Goal: Task Accomplishment & Management: Manage account settings

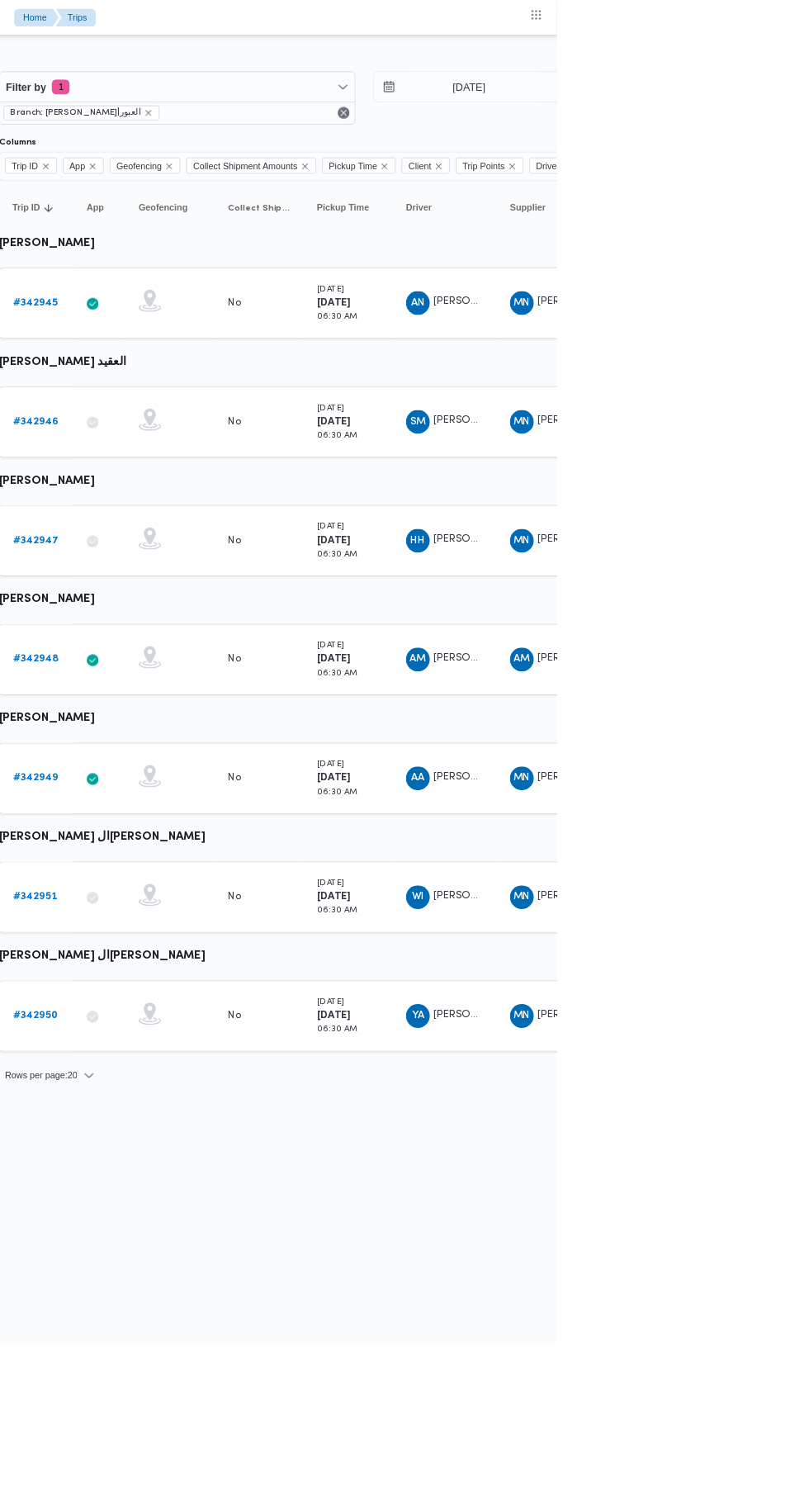
scroll to position [0, 26]
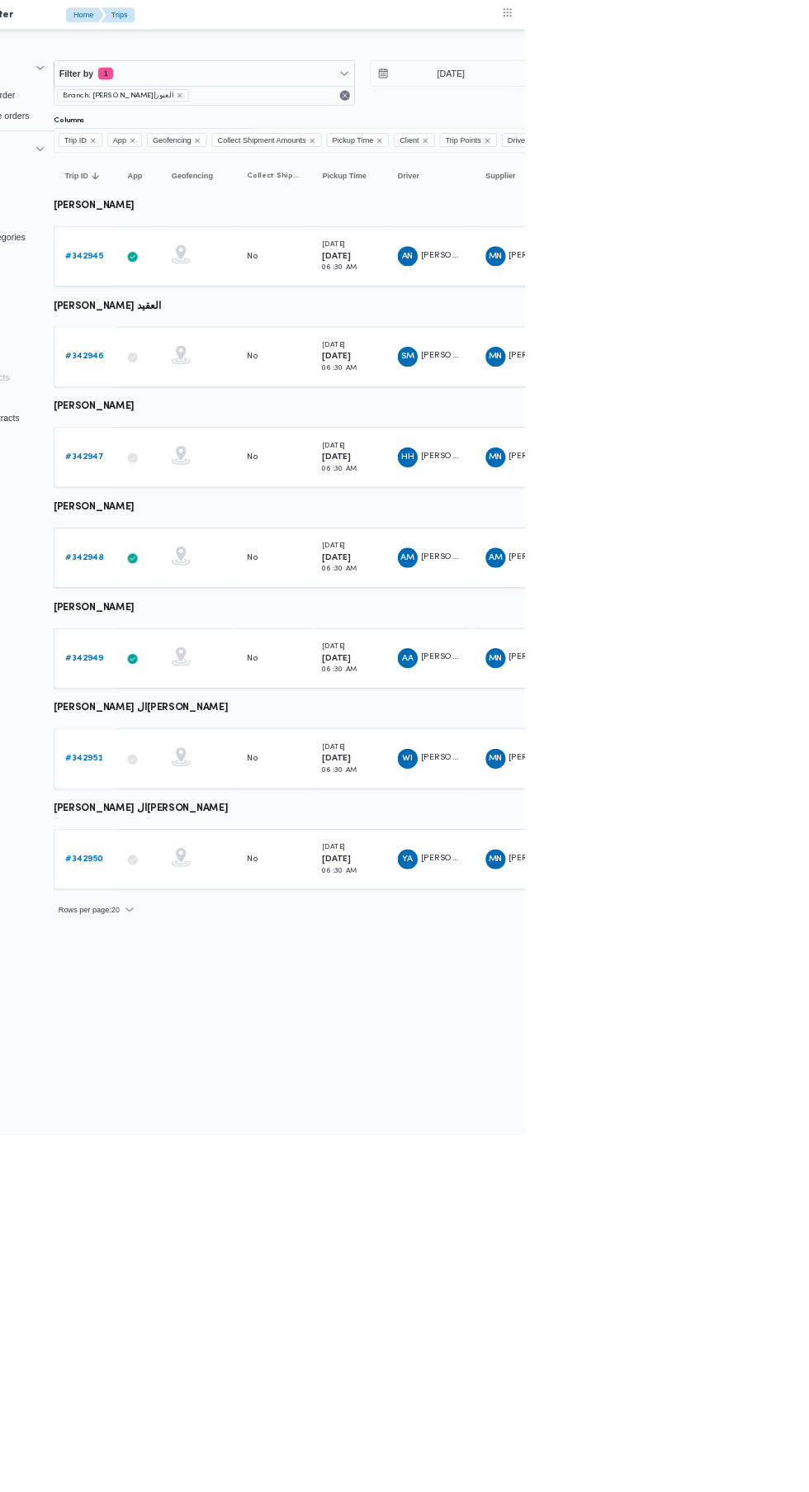
click at [228, 1128] on b "# 342950" at bounding box center [230, 1129] width 50 height 11
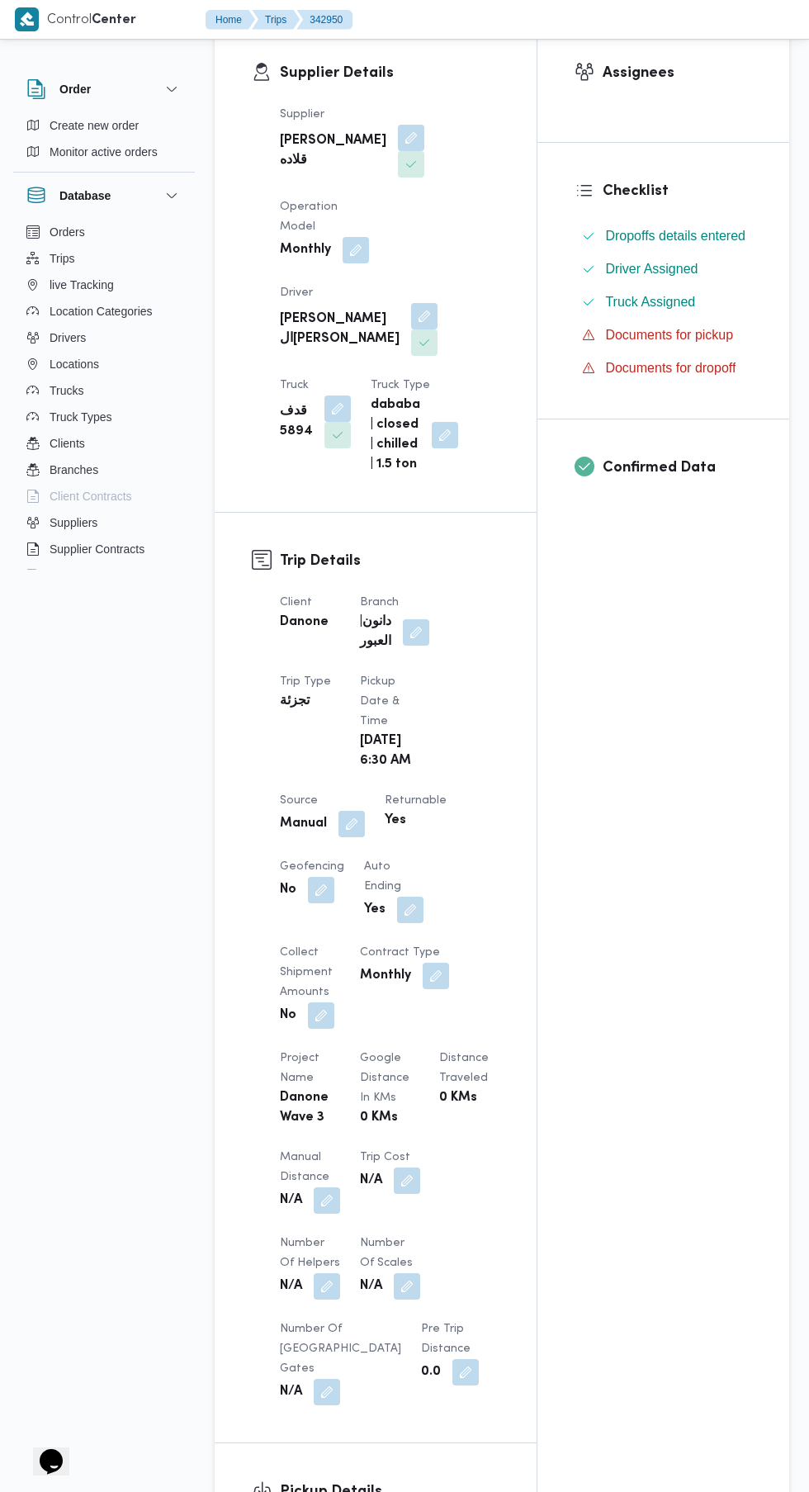
scroll to position [269, 0]
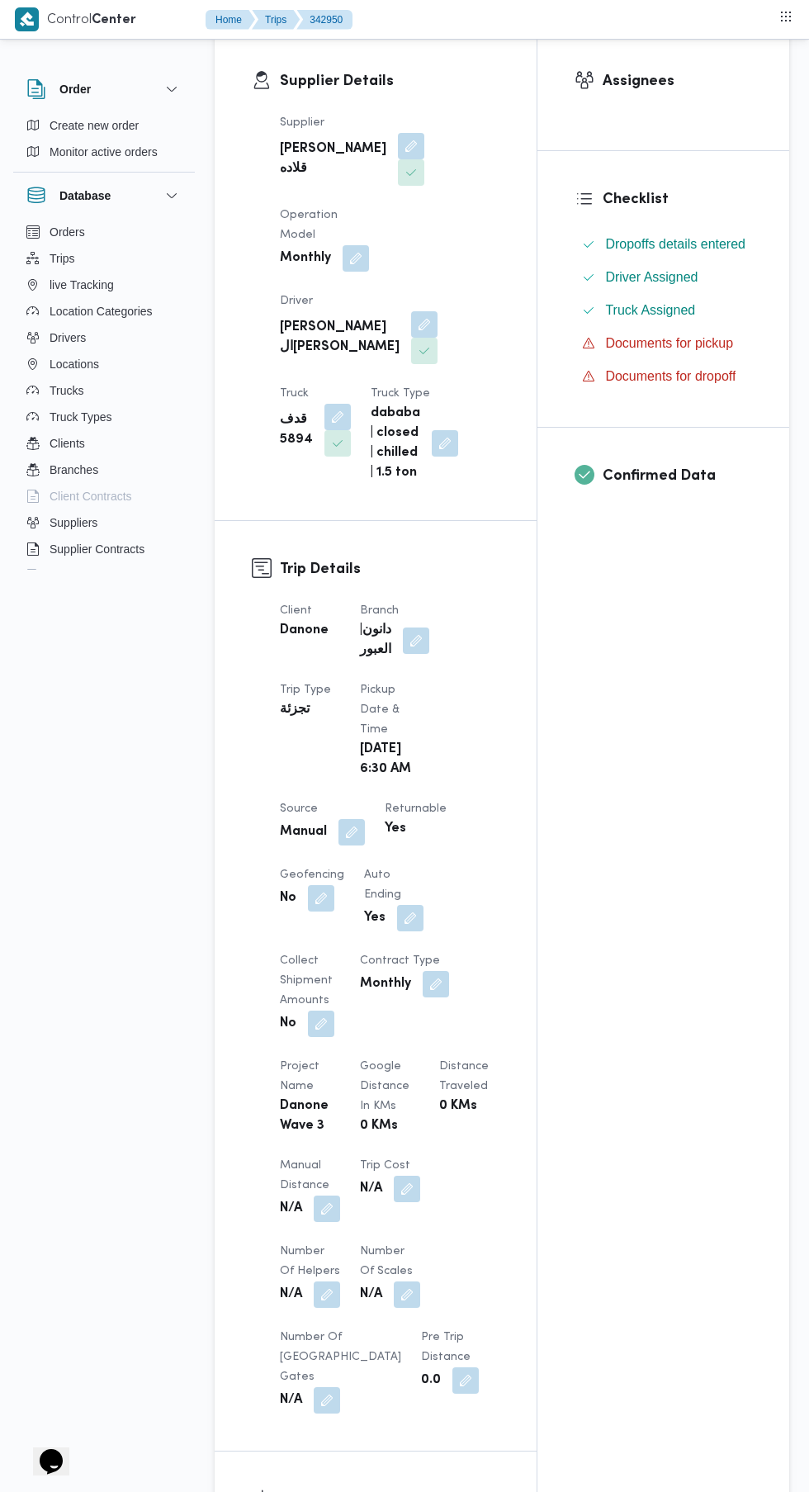
click at [323, 1214] on button "button" at bounding box center [327, 1209] width 26 height 26
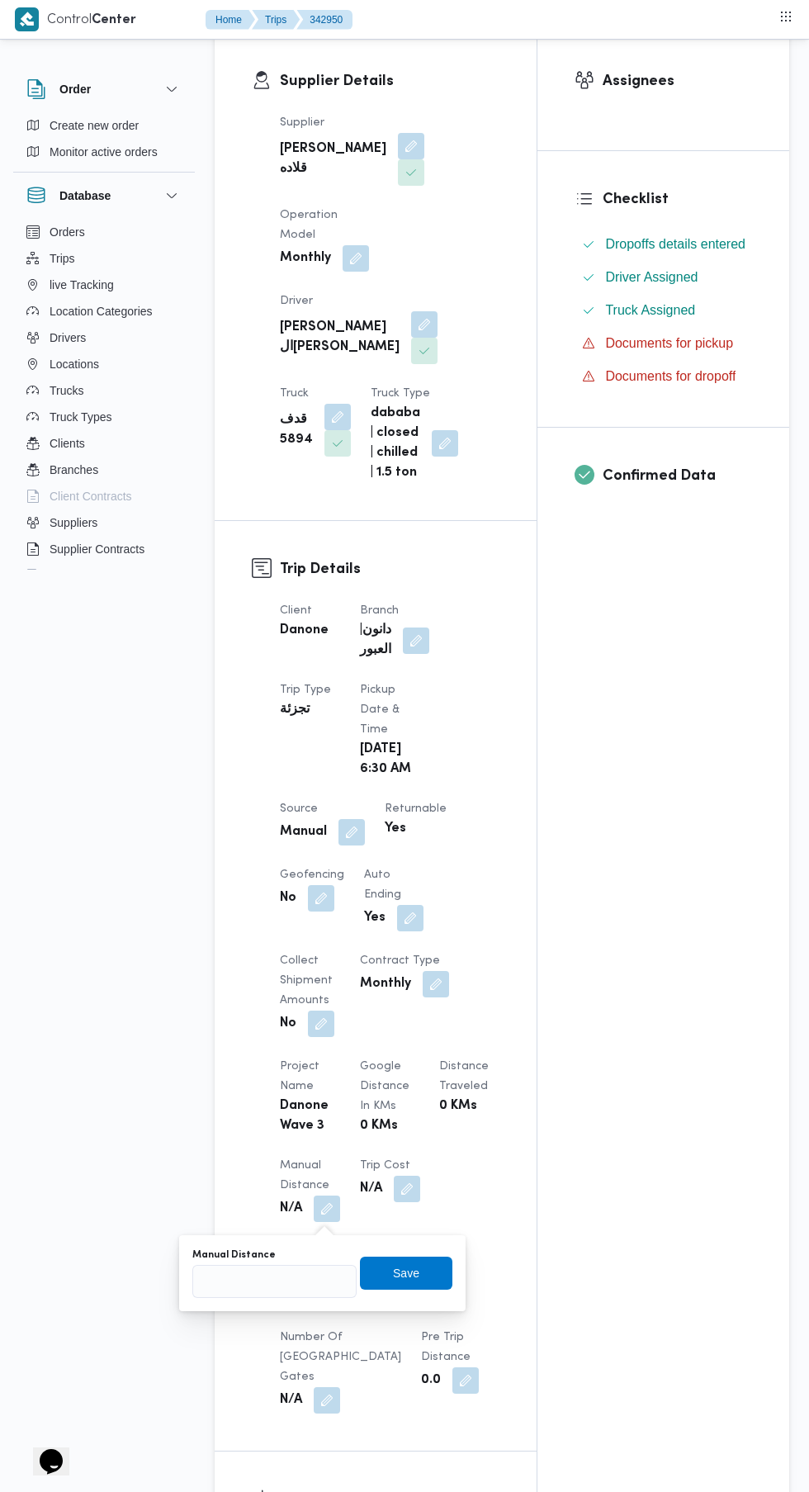
click at [252, 1254] on label "Manual Distance" at bounding box center [233, 1254] width 83 height 13
click at [252, 1265] on input "Manual Distance" at bounding box center [274, 1281] width 164 height 33
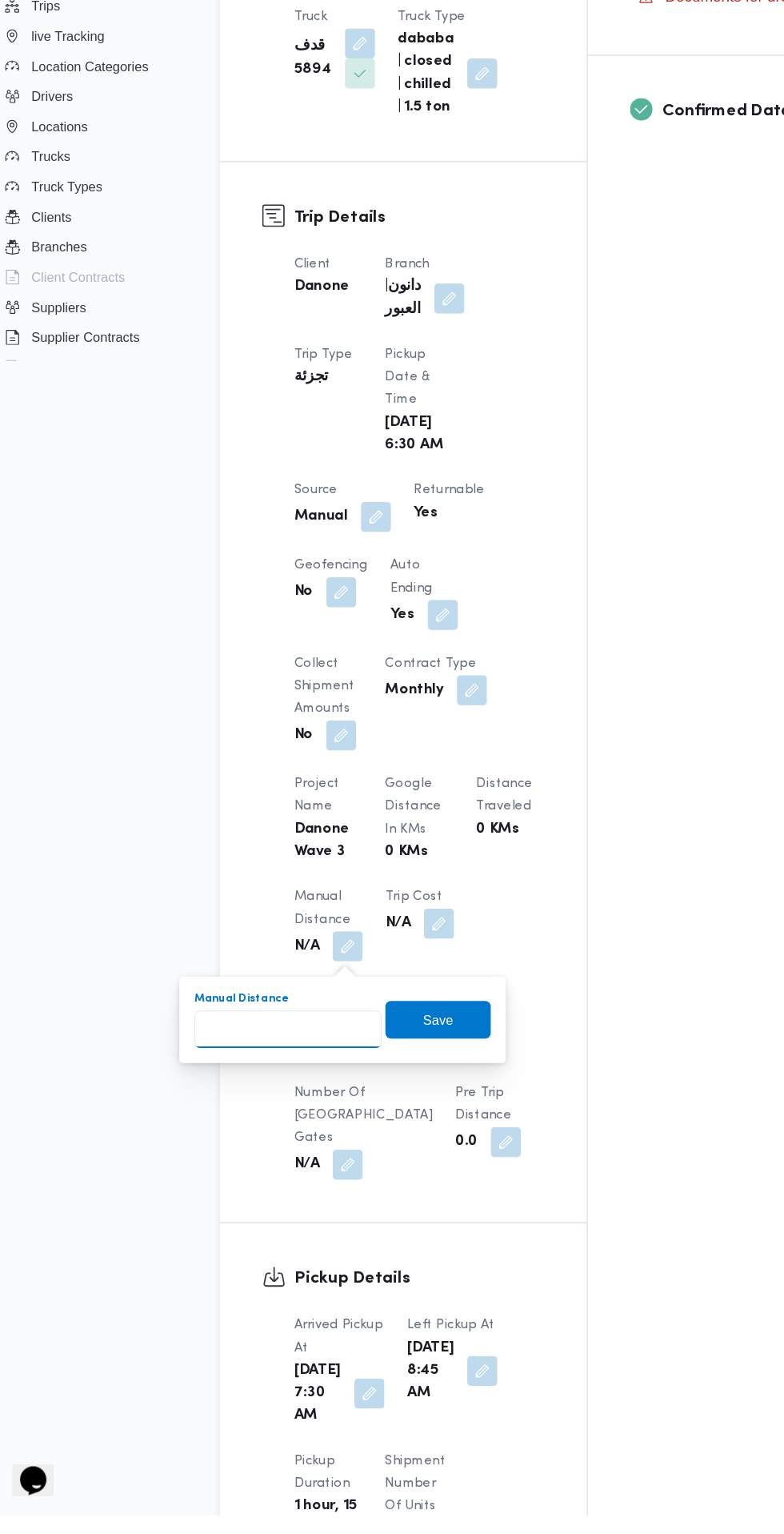
scroll to position [383, 0]
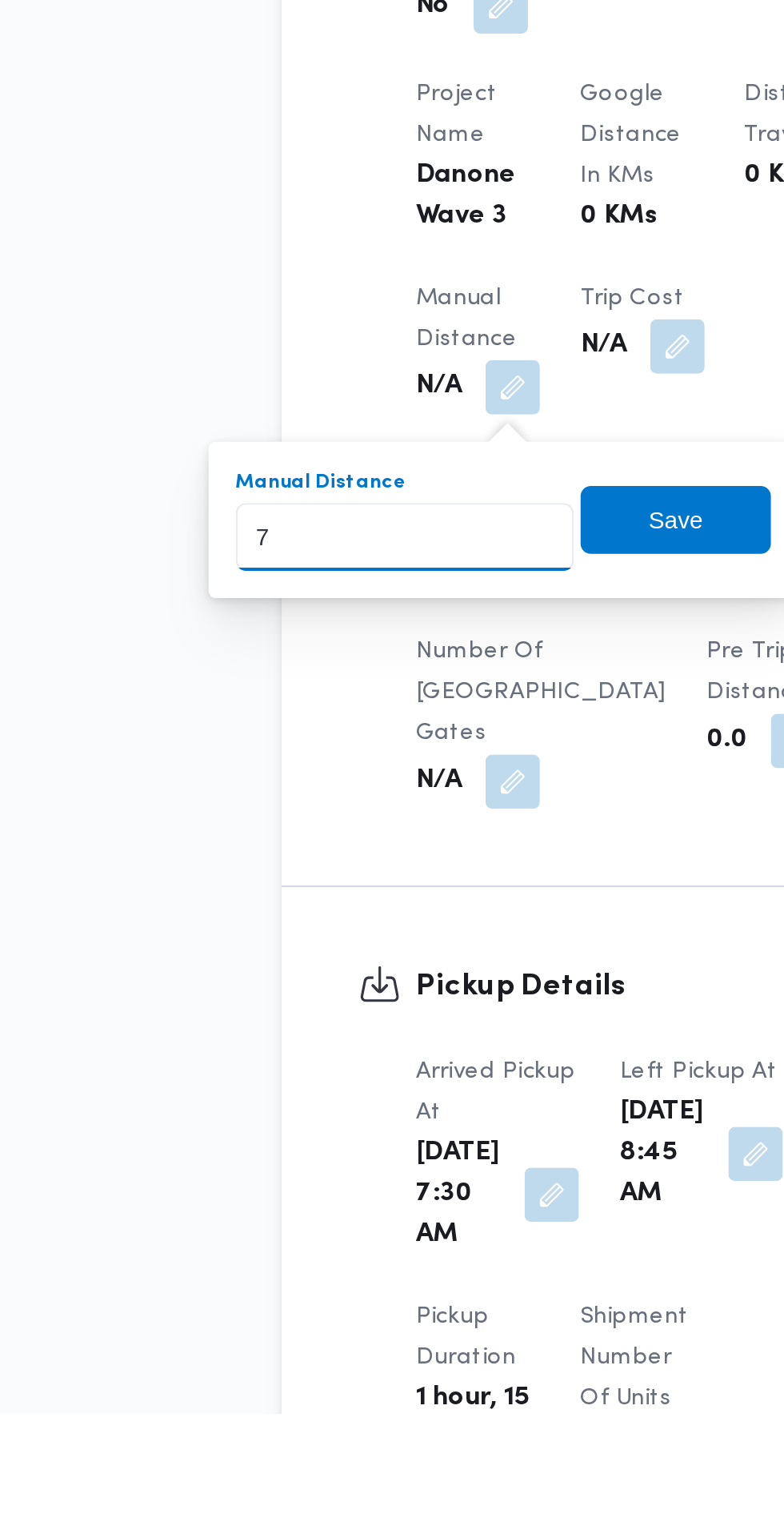
type input "76"
click at [403, 1112] on span "Save" at bounding box center [393, 1113] width 25 height 19
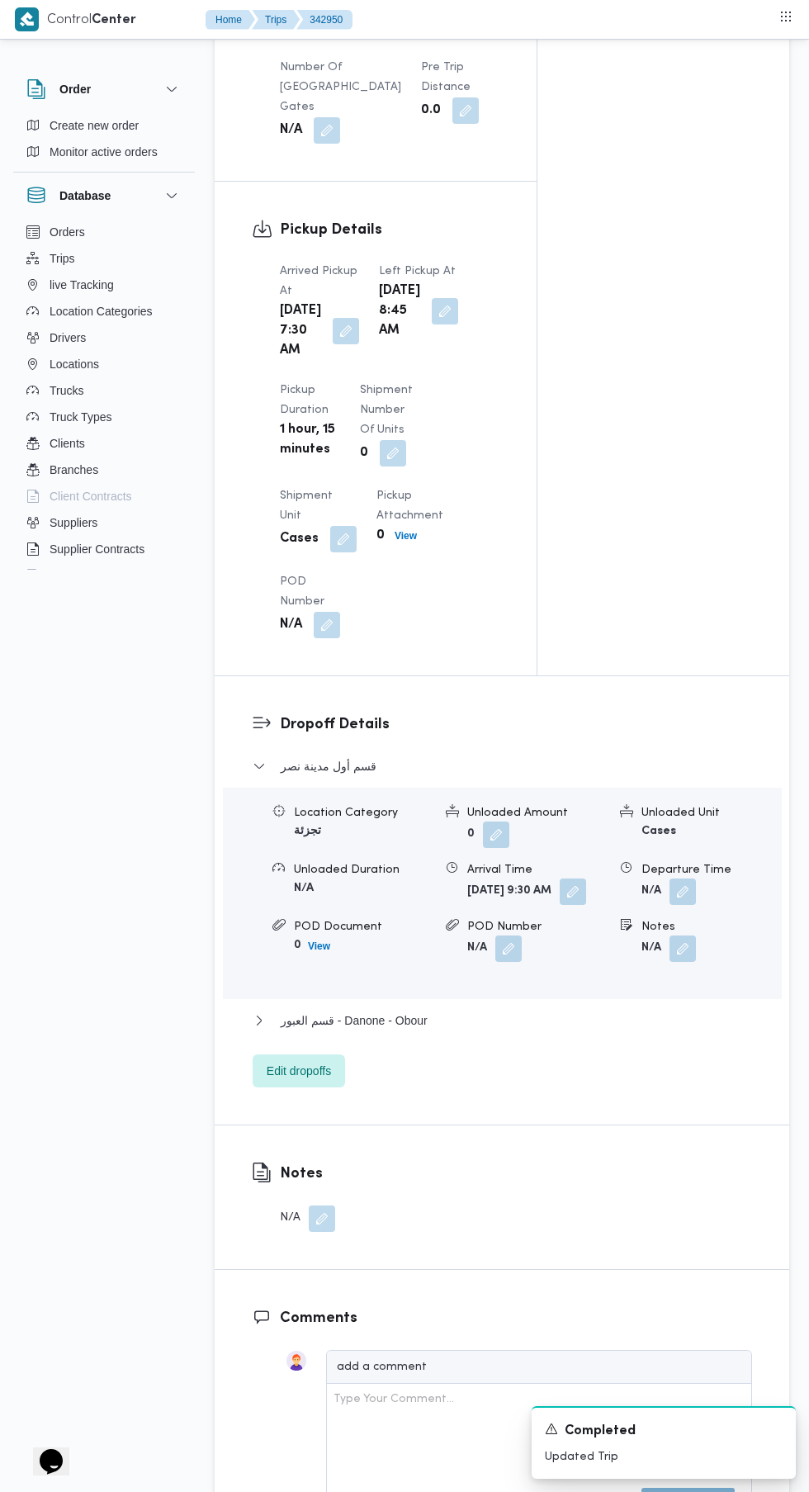
scroll to position [1622, 0]
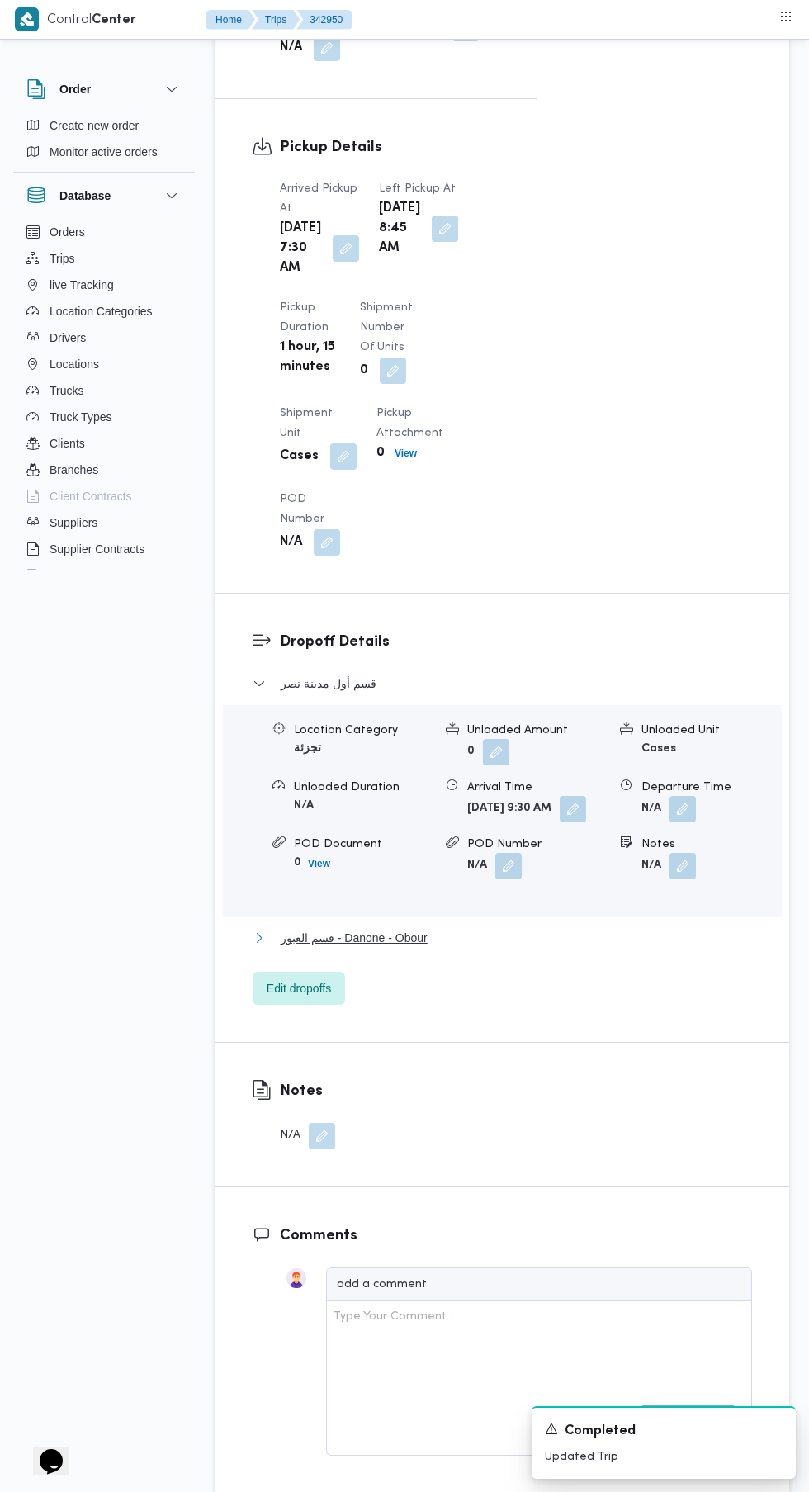
click at [413, 948] on span "قسم العبور - Danone - Obour" at bounding box center [354, 938] width 147 height 20
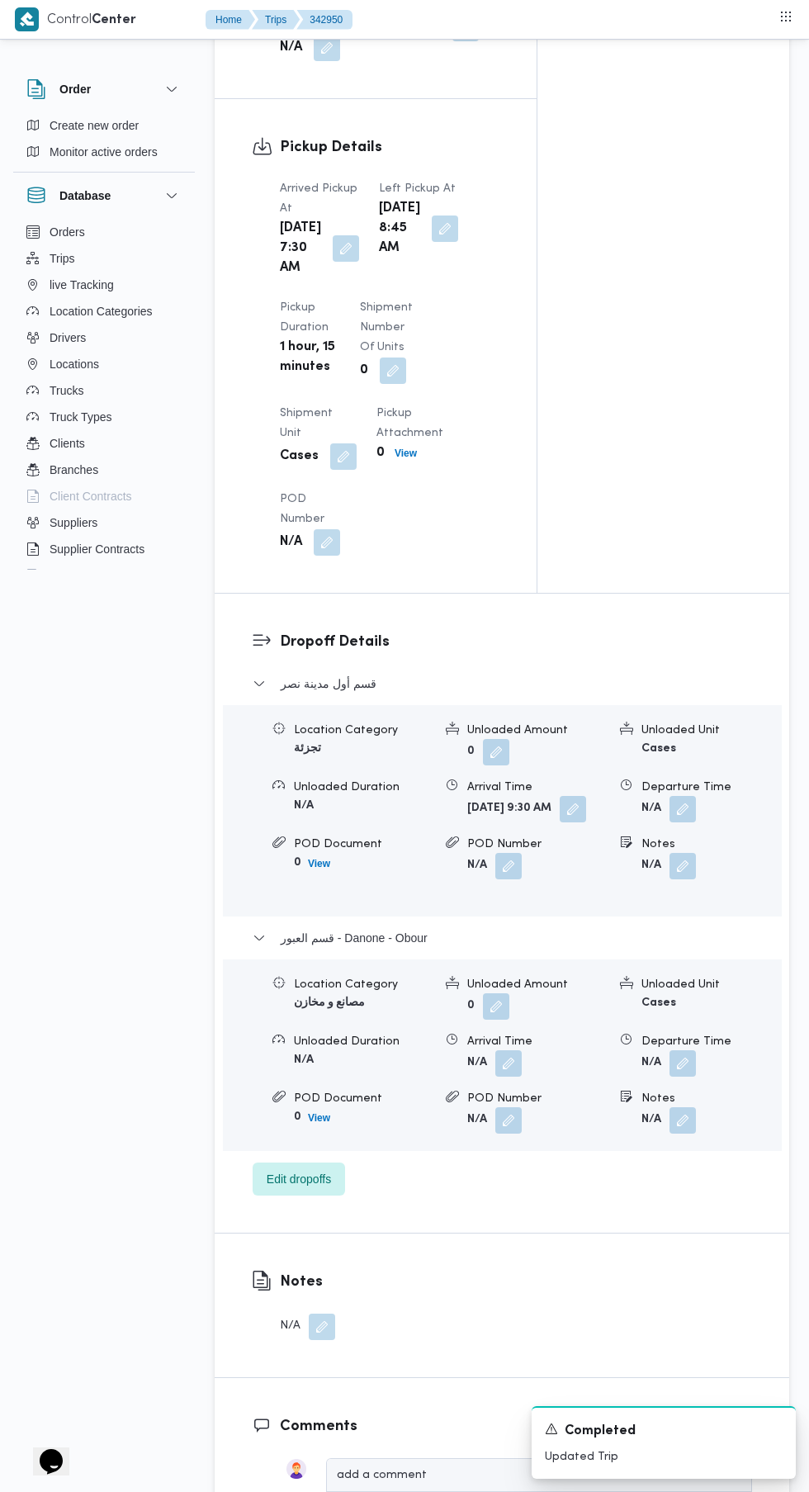
click at [689, 1077] on button "button" at bounding box center [683, 1063] width 26 height 26
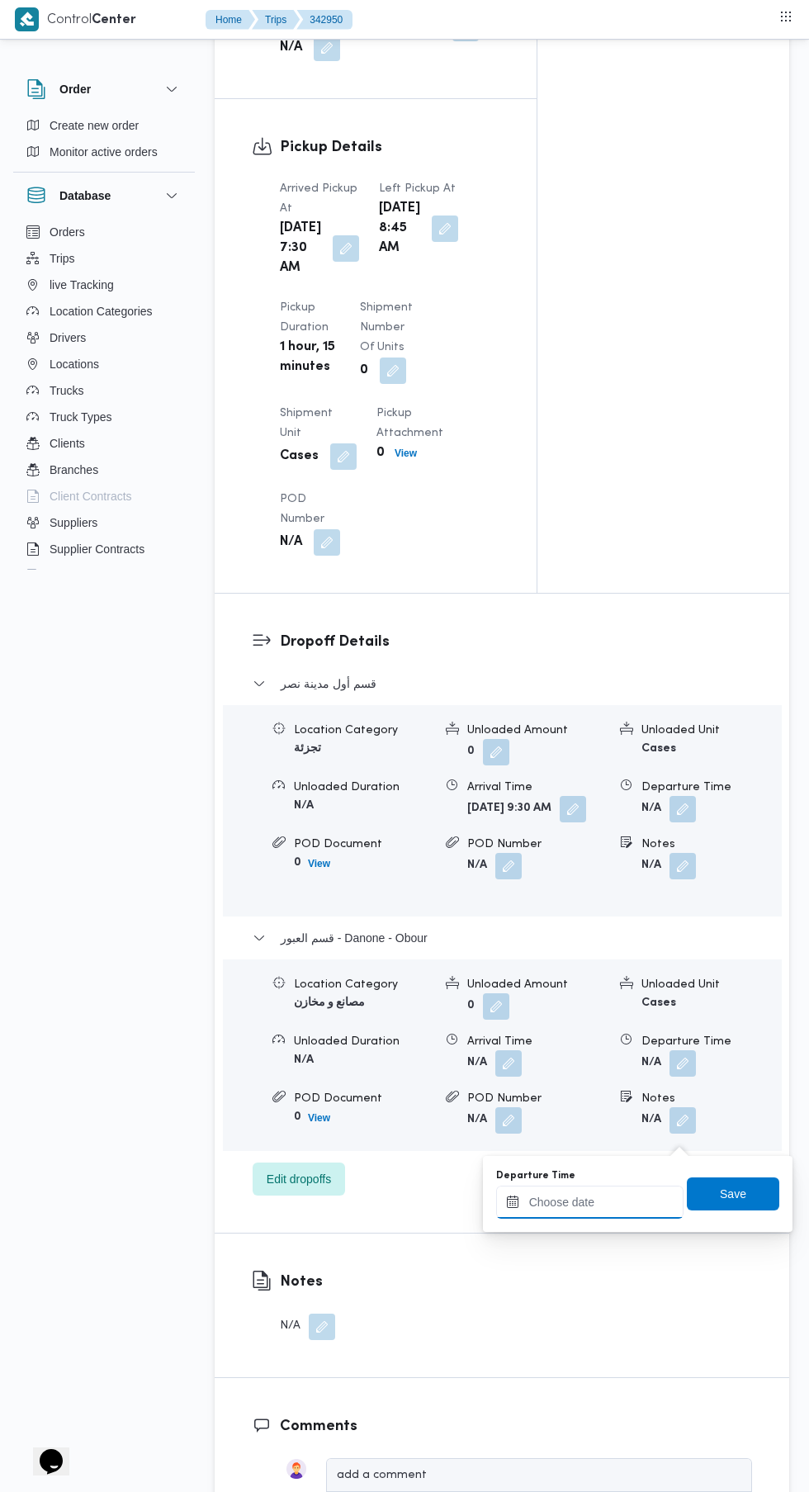
click at [570, 1201] on input "Departure Time" at bounding box center [589, 1202] width 187 height 33
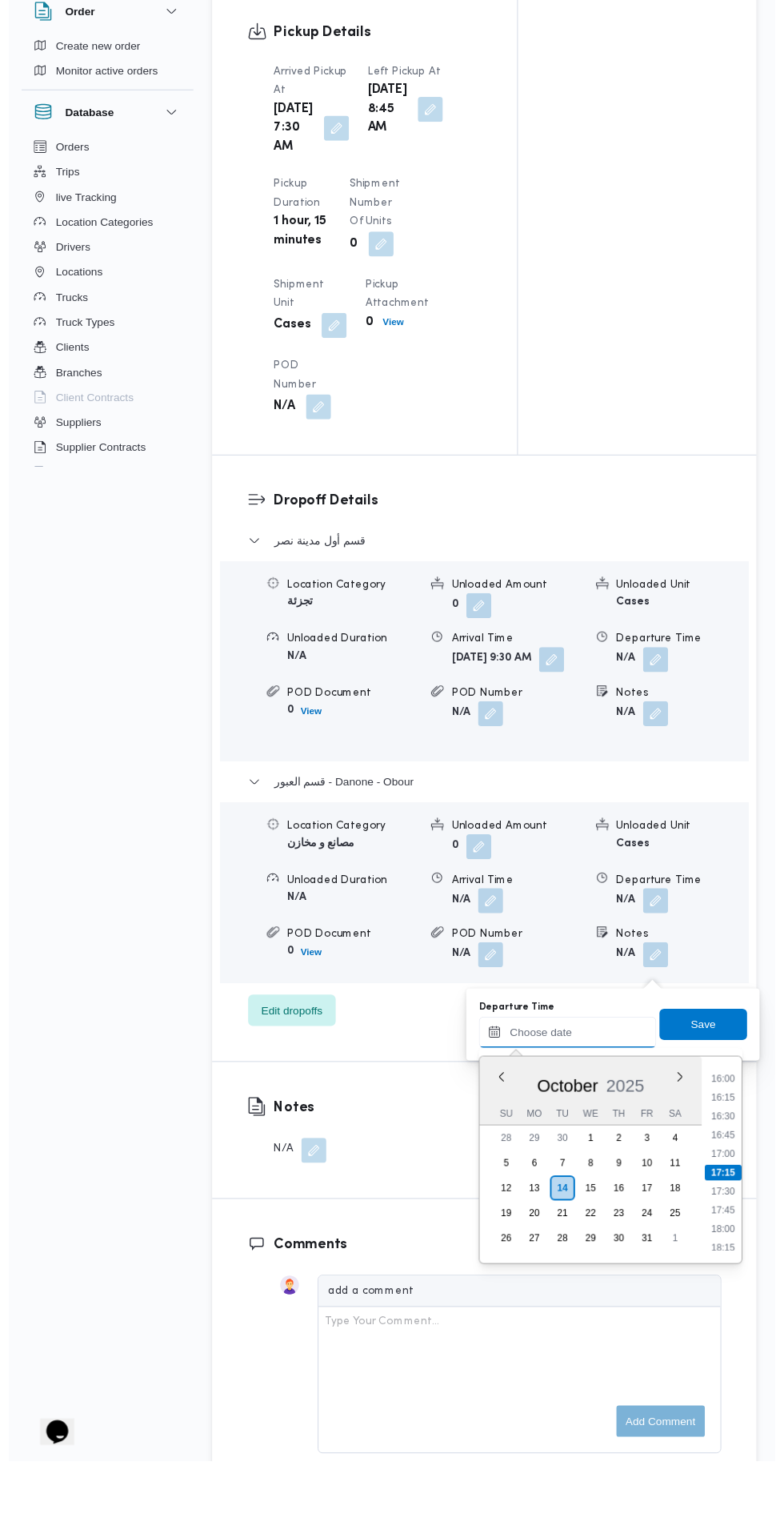
scroll to position [1607, 0]
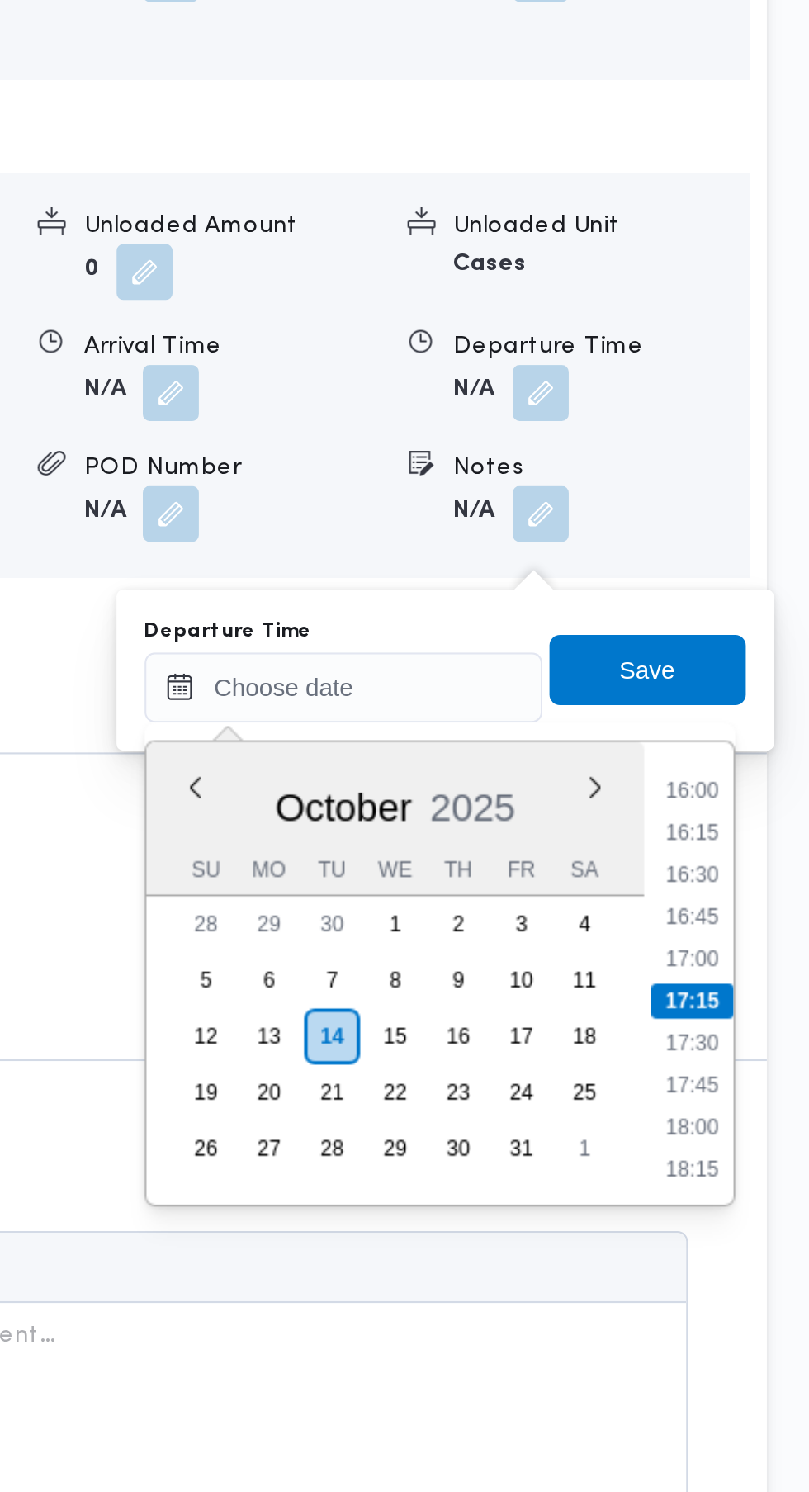
click at [761, 1134] on li "16:00" at bounding box center [754, 1135] width 38 height 17
type input "14/10/2025 16:00"
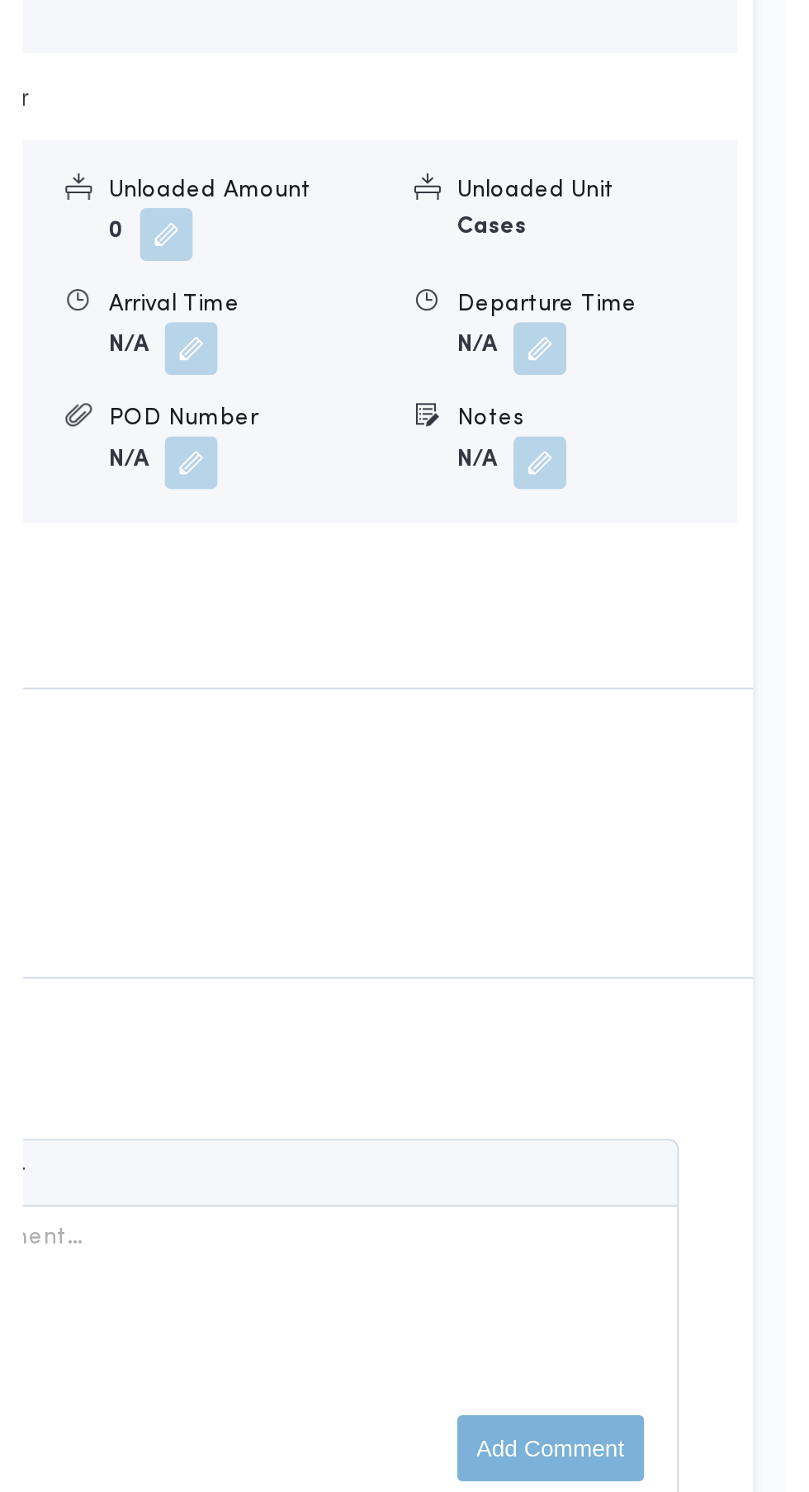
scroll to position [1786, 0]
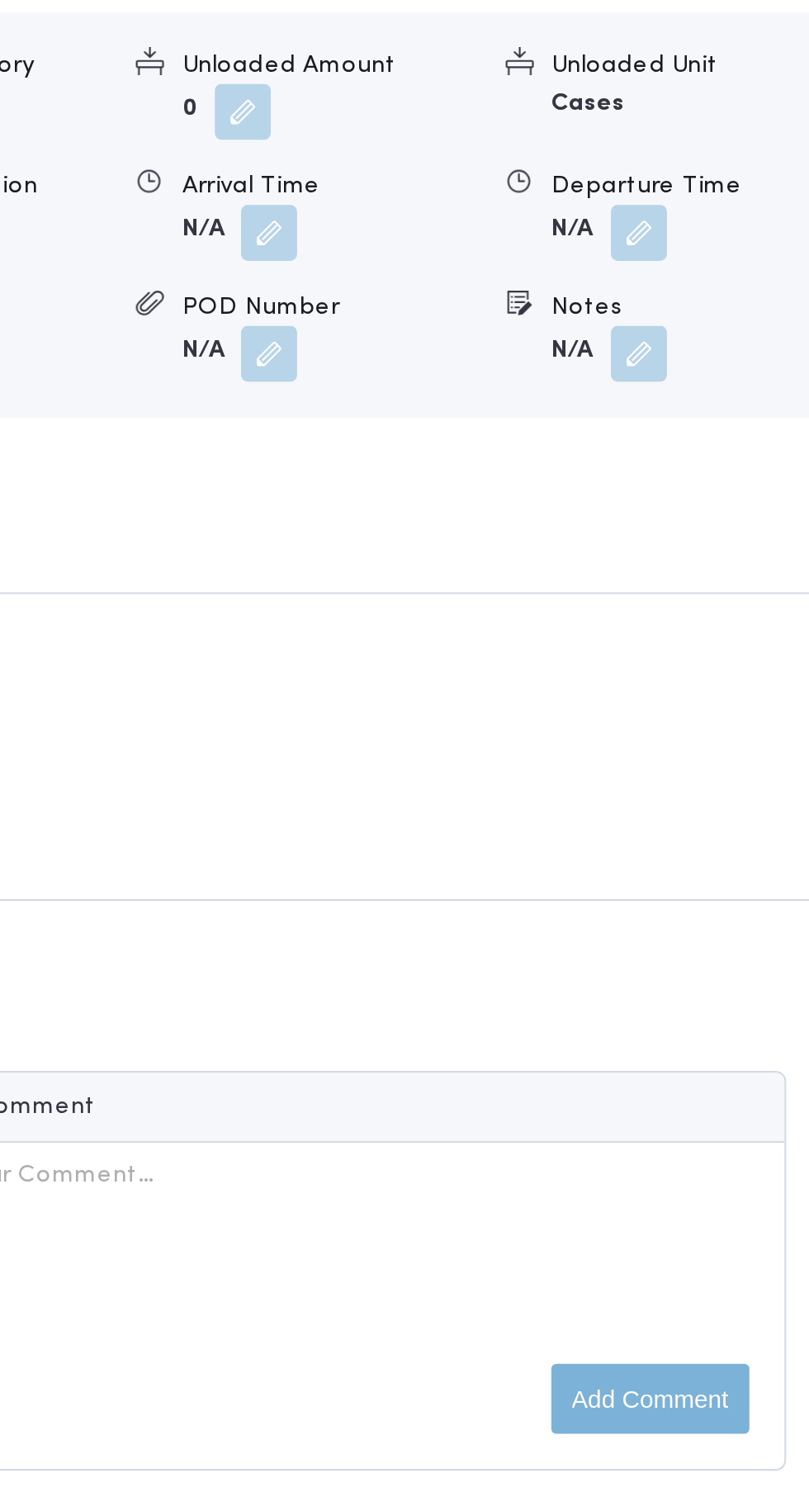
click at [570, 1068] on div "Dropoff Details قسم أول مدينة نصر Location Category تجزئة Unloaded Amount 0 Unl…" at bounding box center [502, 748] width 575 height 639
click at [693, 912] on button "button" at bounding box center [683, 899] width 26 height 26
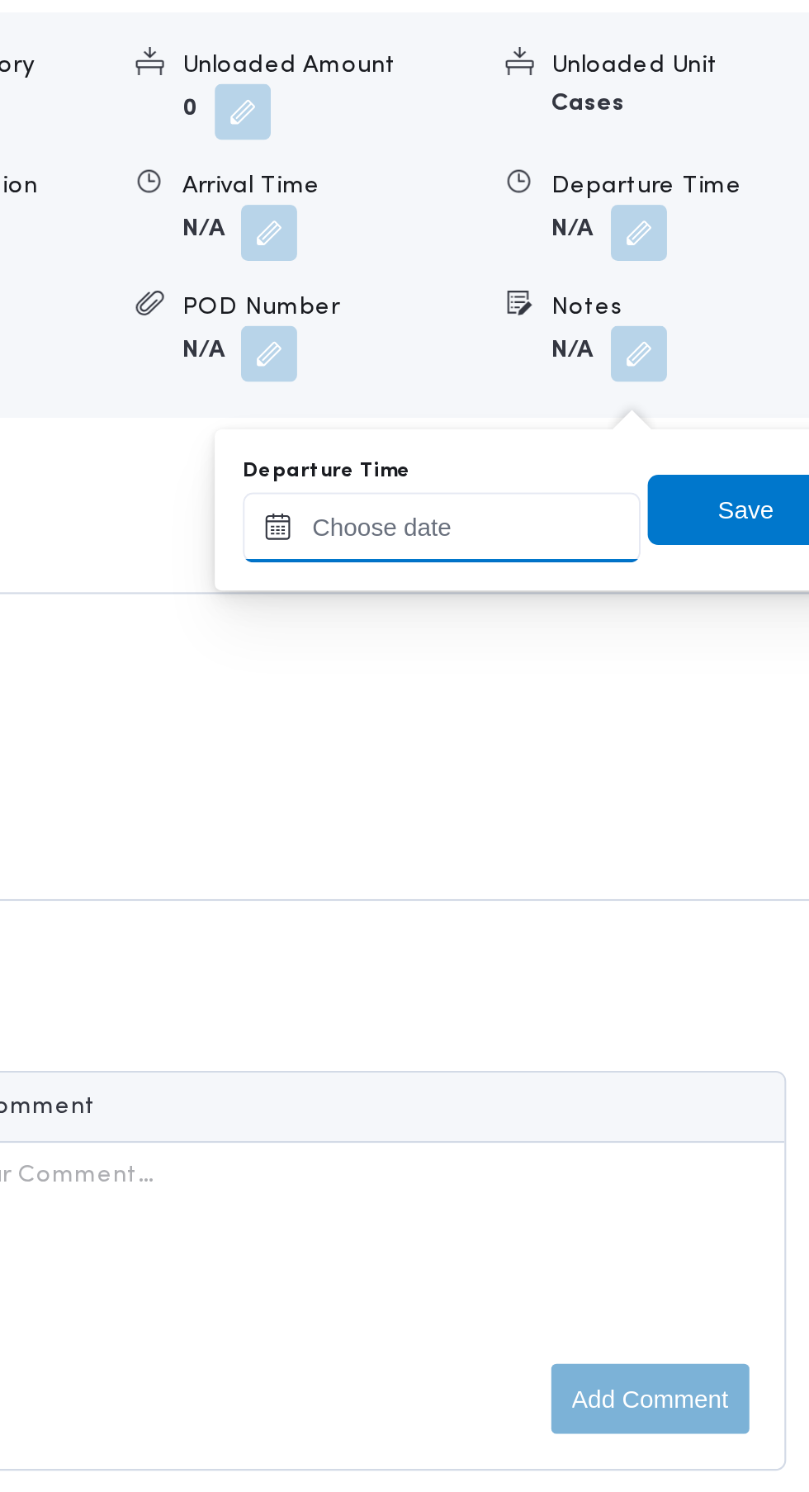
click at [625, 1037] on input "Departure Time" at bounding box center [589, 1037] width 187 height 33
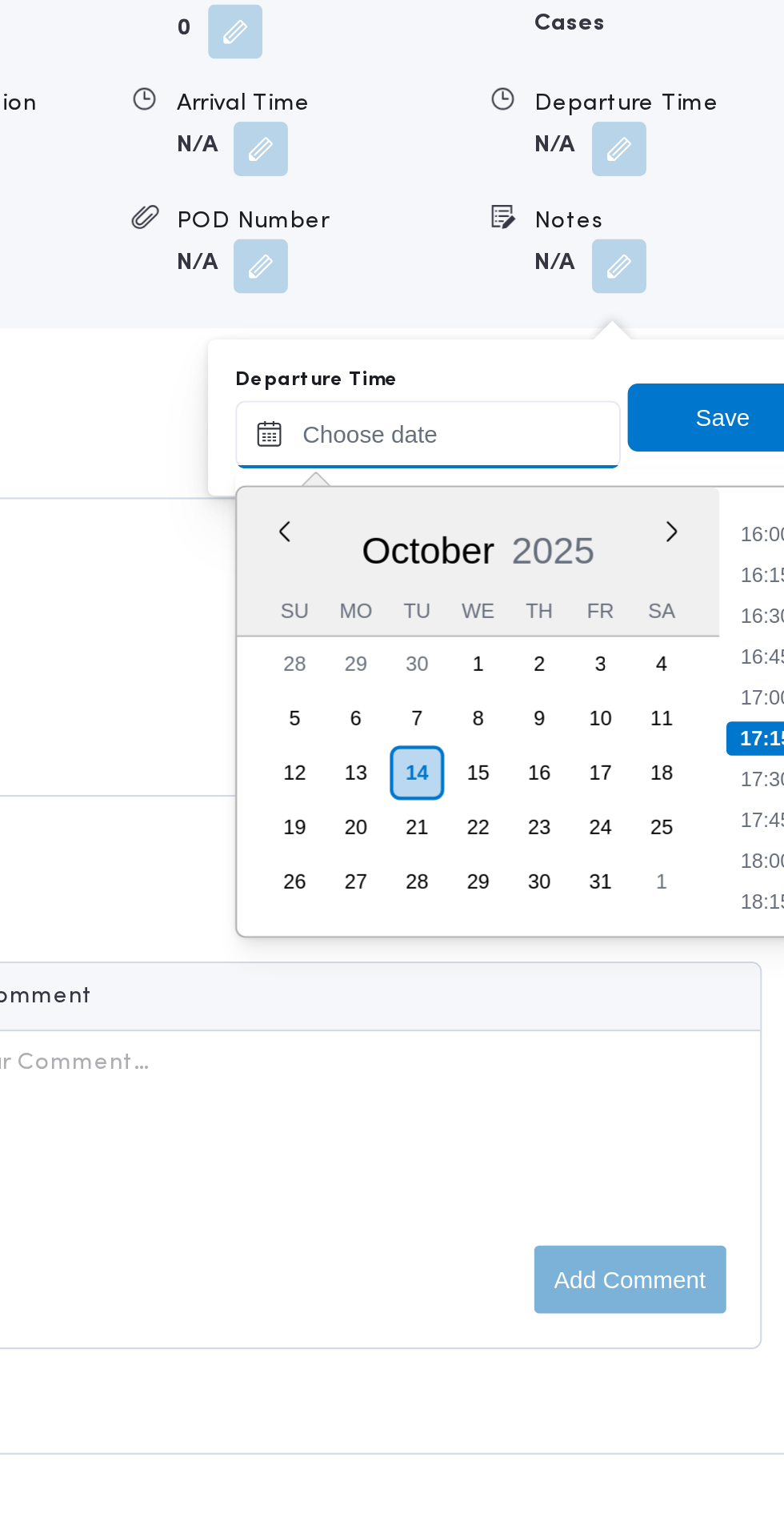
scroll to position [1731, 0]
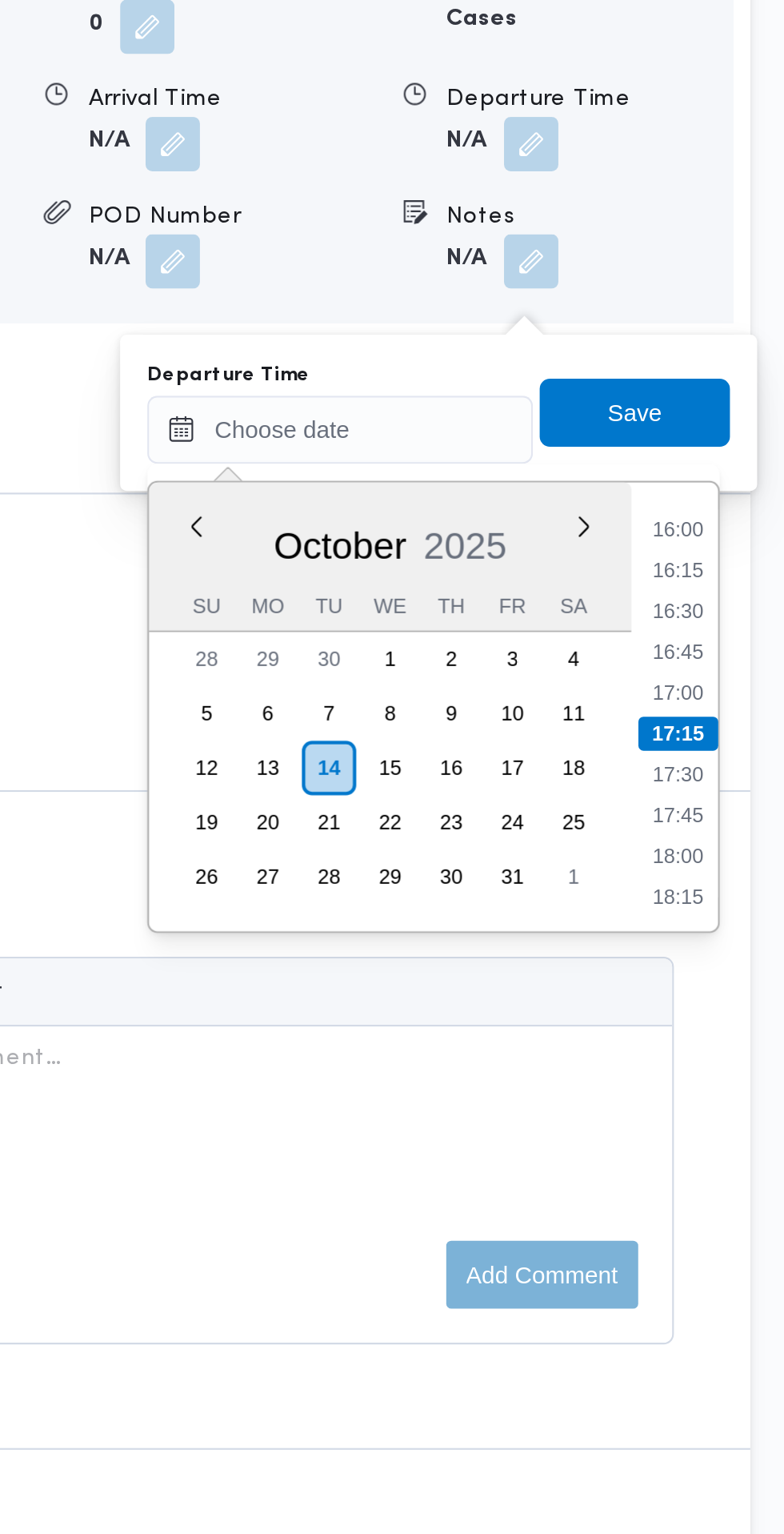
click at [732, 1072] on li "16:15" at bounding box center [731, 1073] width 37 height 16
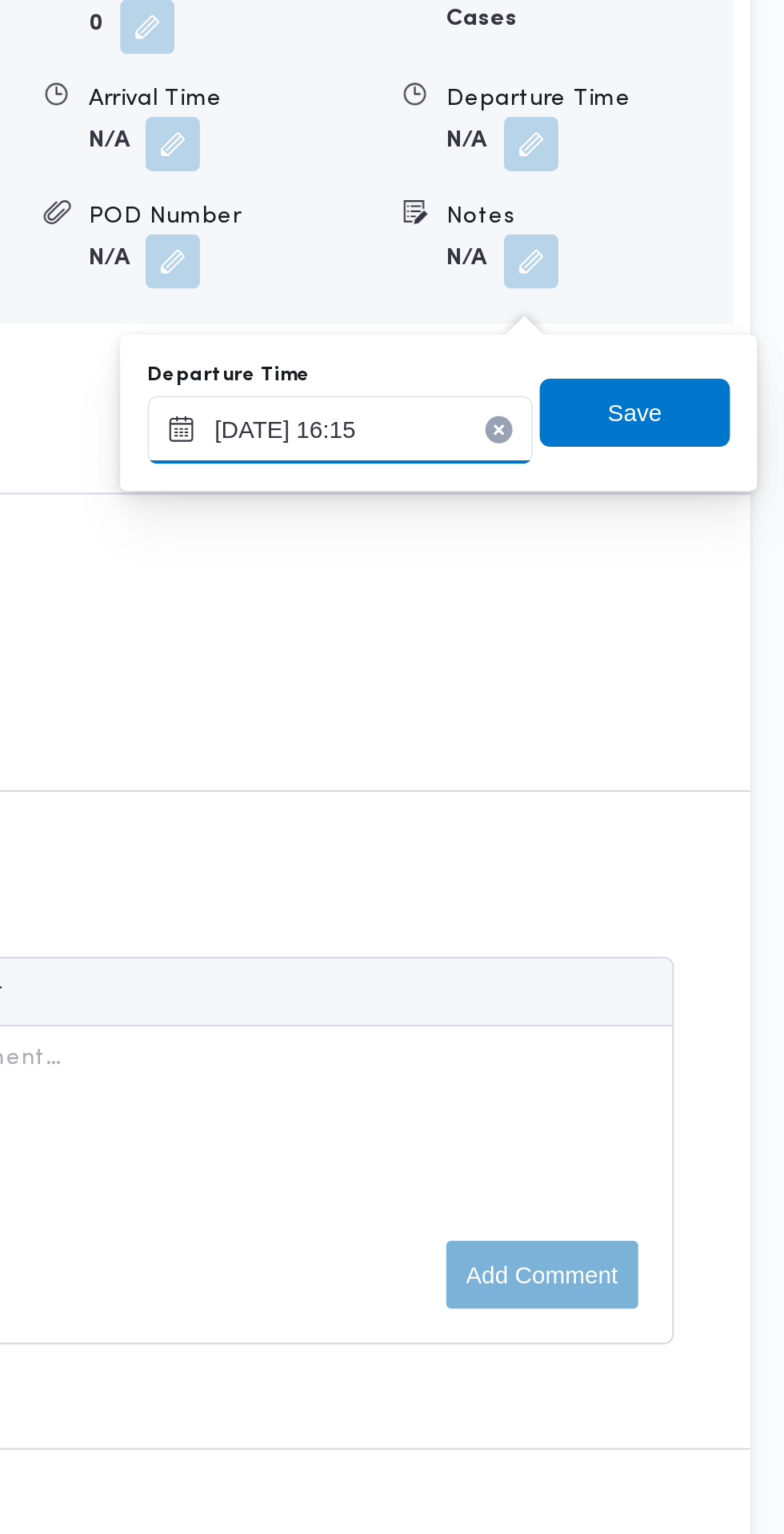
click at [615, 1009] on input "14/10/2025 16:15" at bounding box center [571, 1007] width 181 height 32
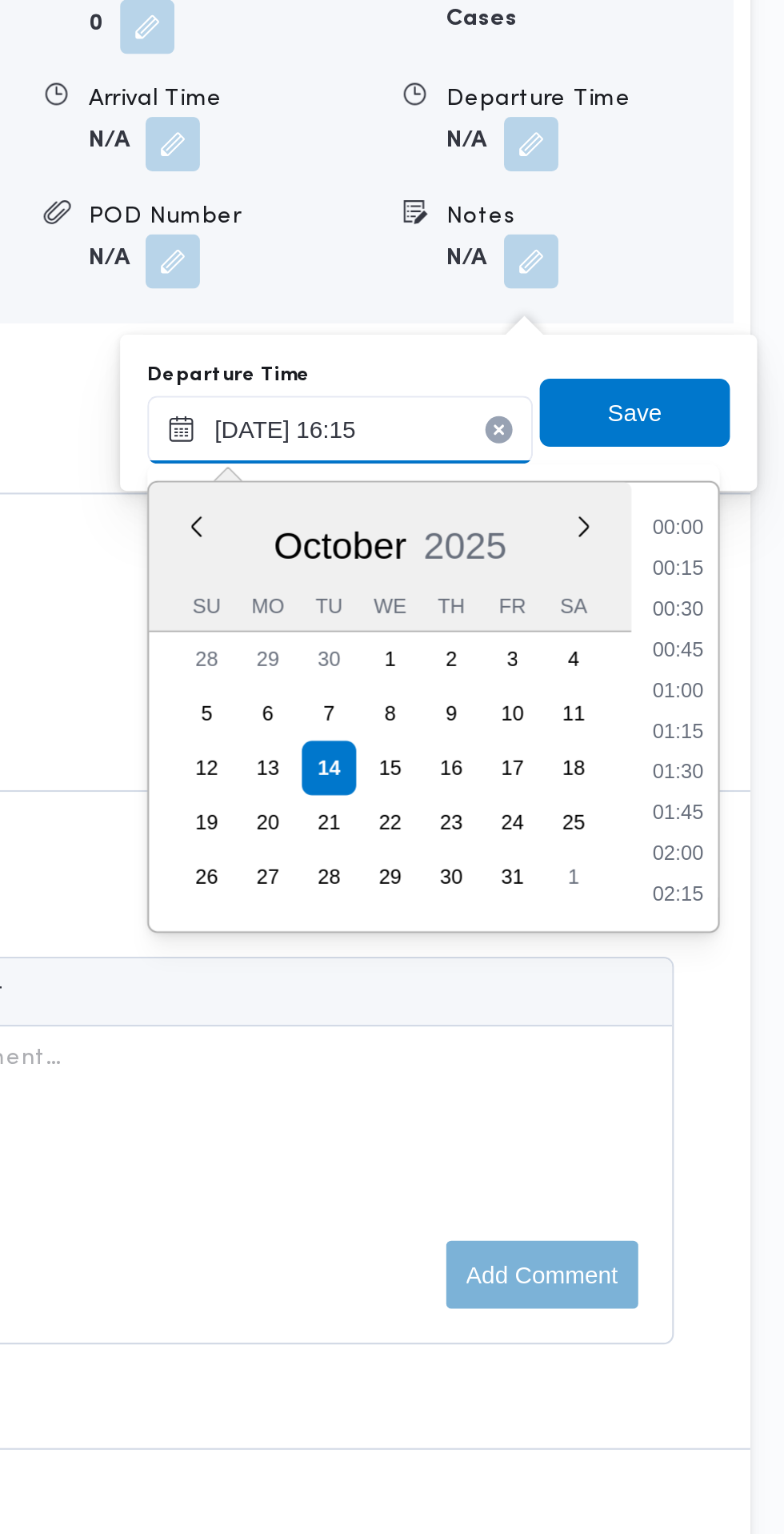
scroll to position [1151, 0]
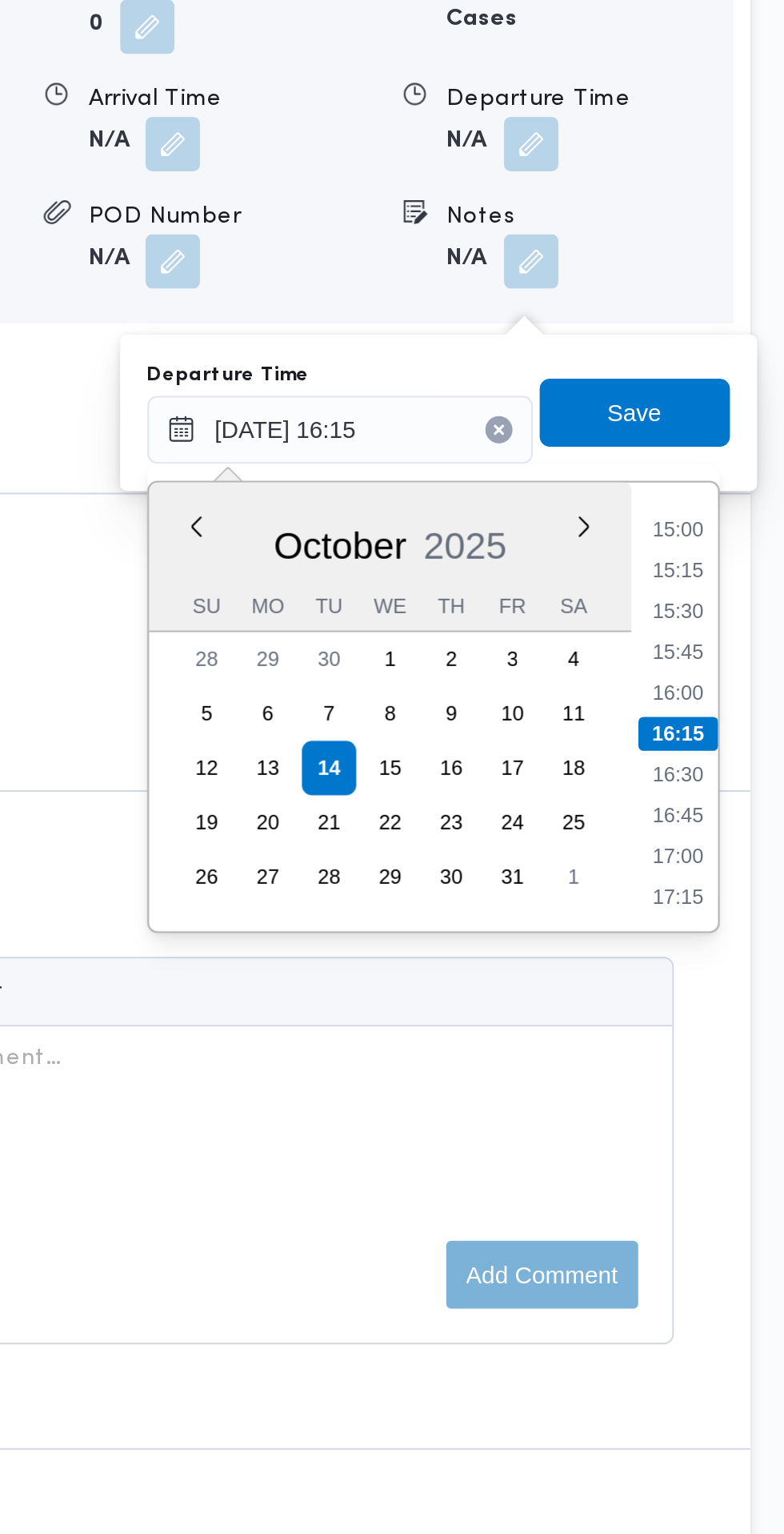
click at [732, 1092] on li "15:30" at bounding box center [731, 1093] width 37 height 16
type input "14/10/2025 15:30"
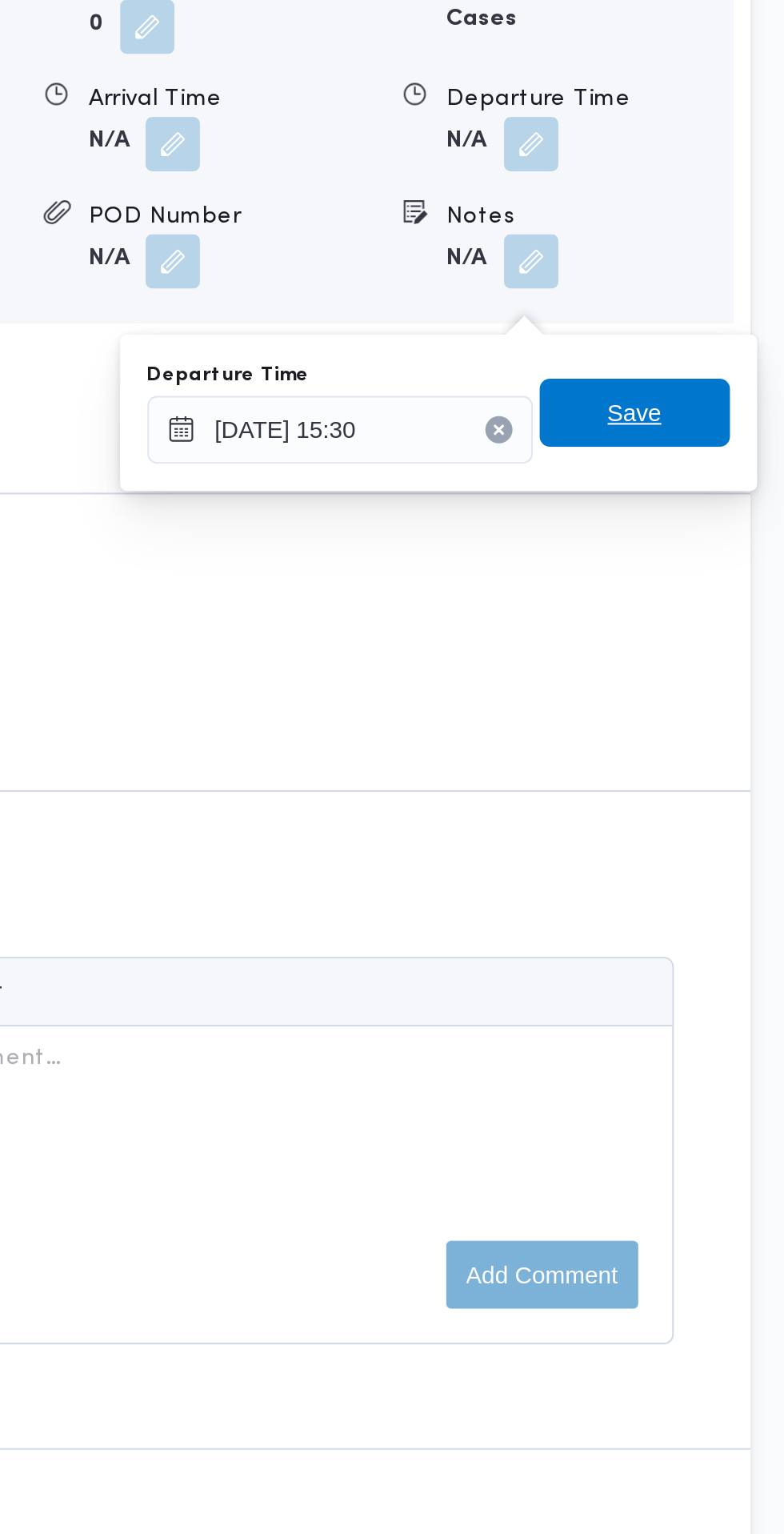
click at [709, 1005] on span "Save" at bounding box center [710, 1000] width 25 height 19
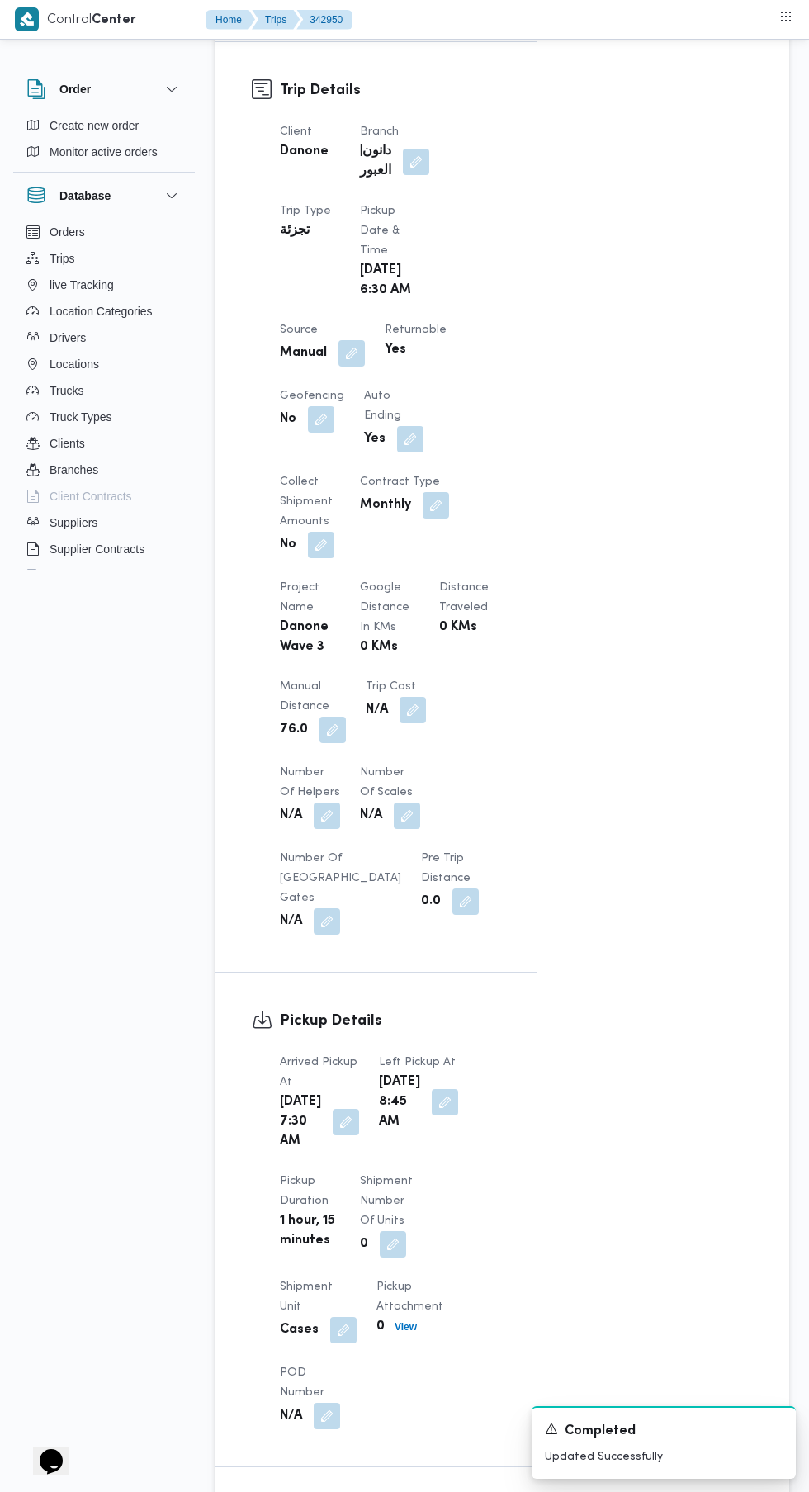
scroll to position [0, 0]
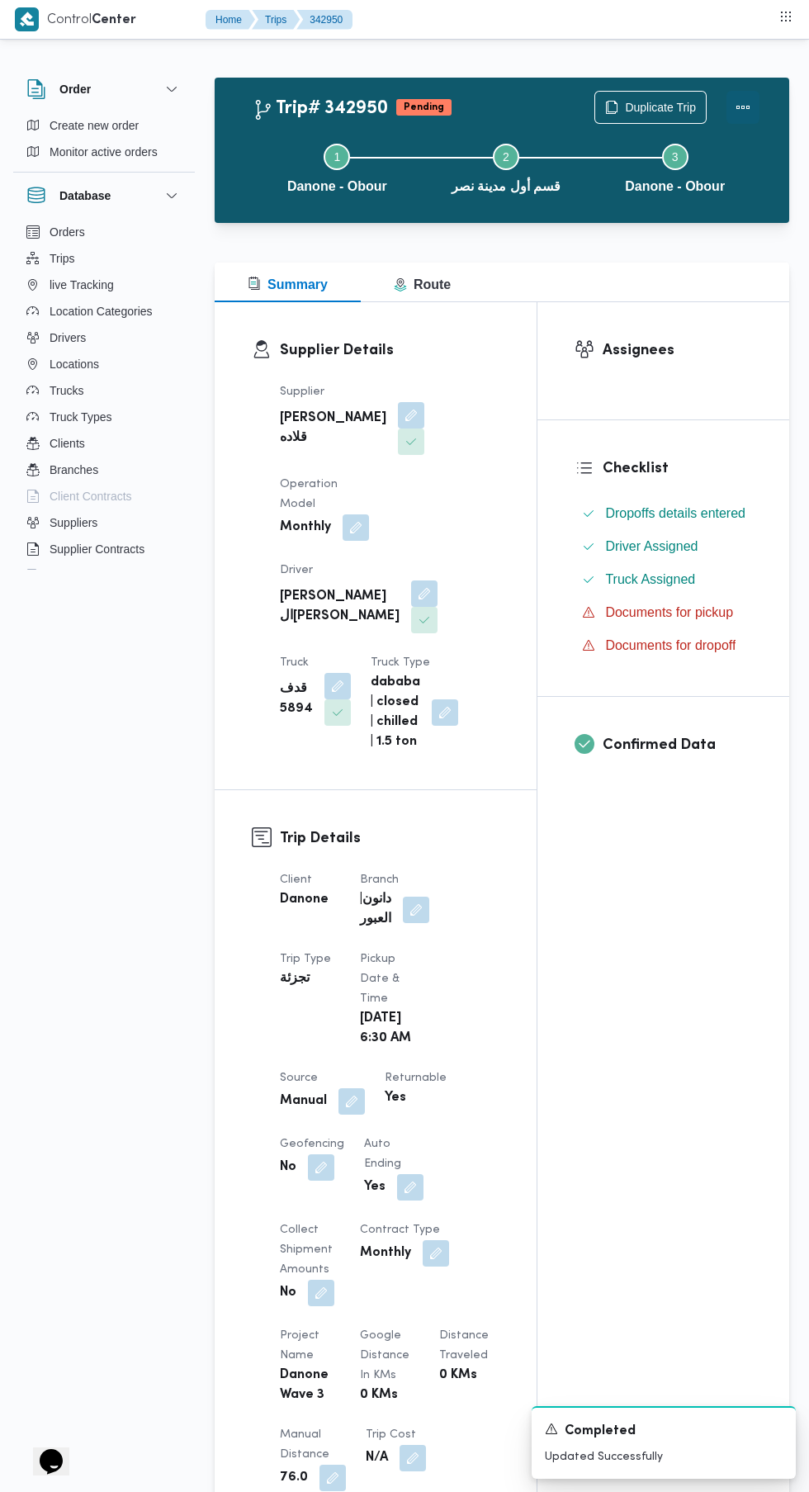
click at [743, 102] on button "Actions" at bounding box center [743, 107] width 33 height 33
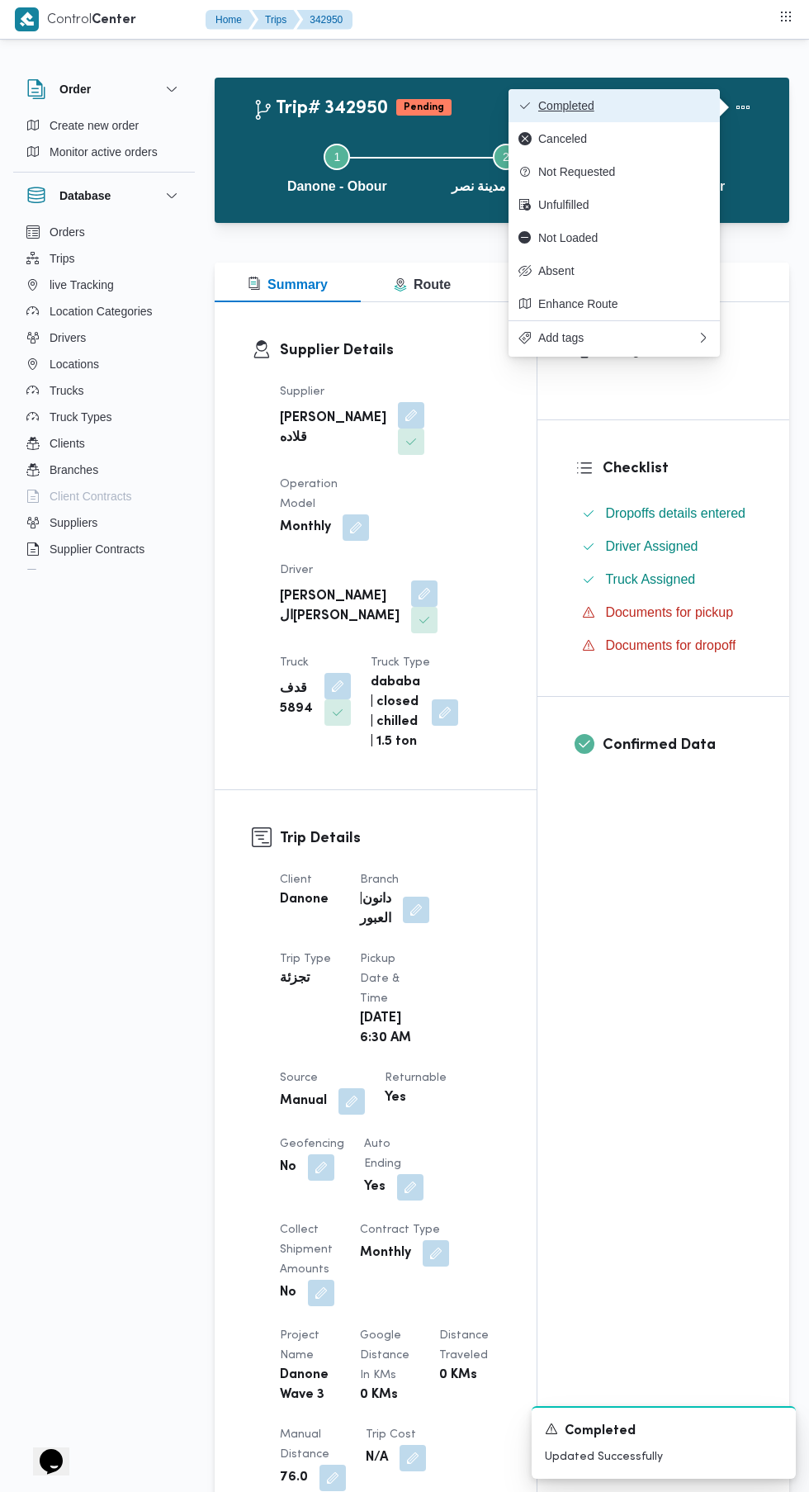
click at [691, 107] on span "Completed" at bounding box center [624, 105] width 172 height 13
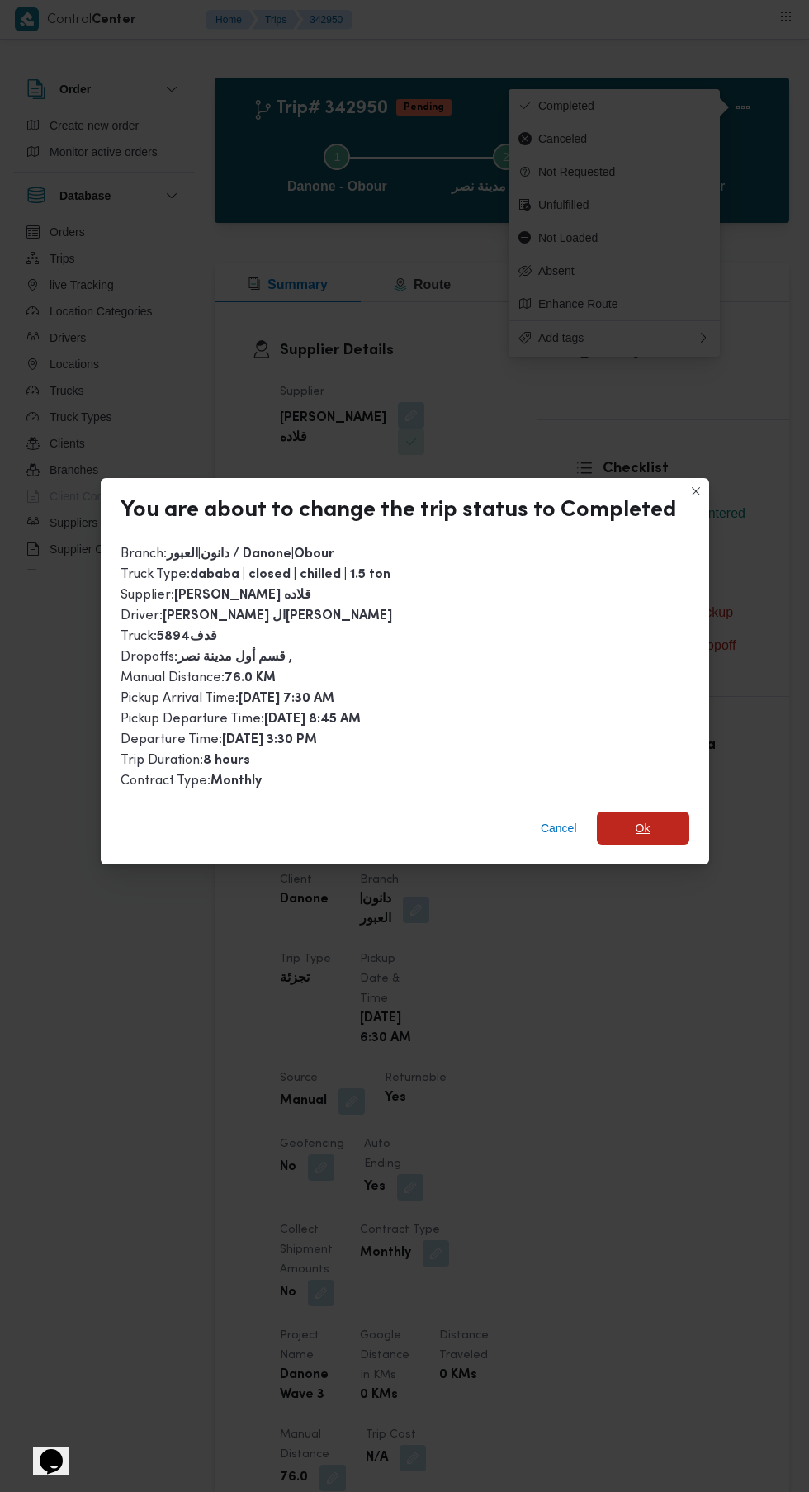
click at [636, 824] on span "Ok" at bounding box center [643, 828] width 15 height 20
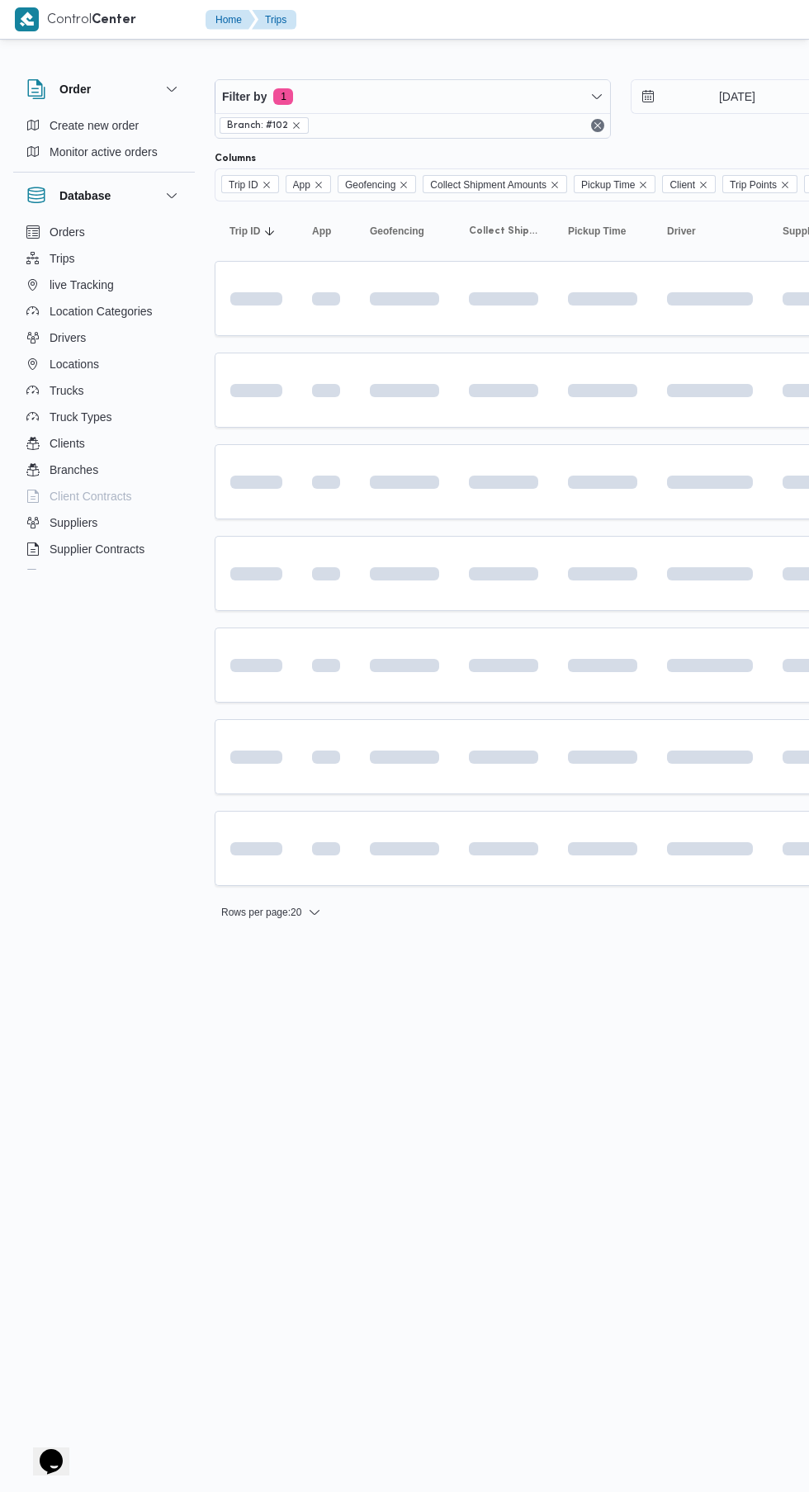
scroll to position [0, 26]
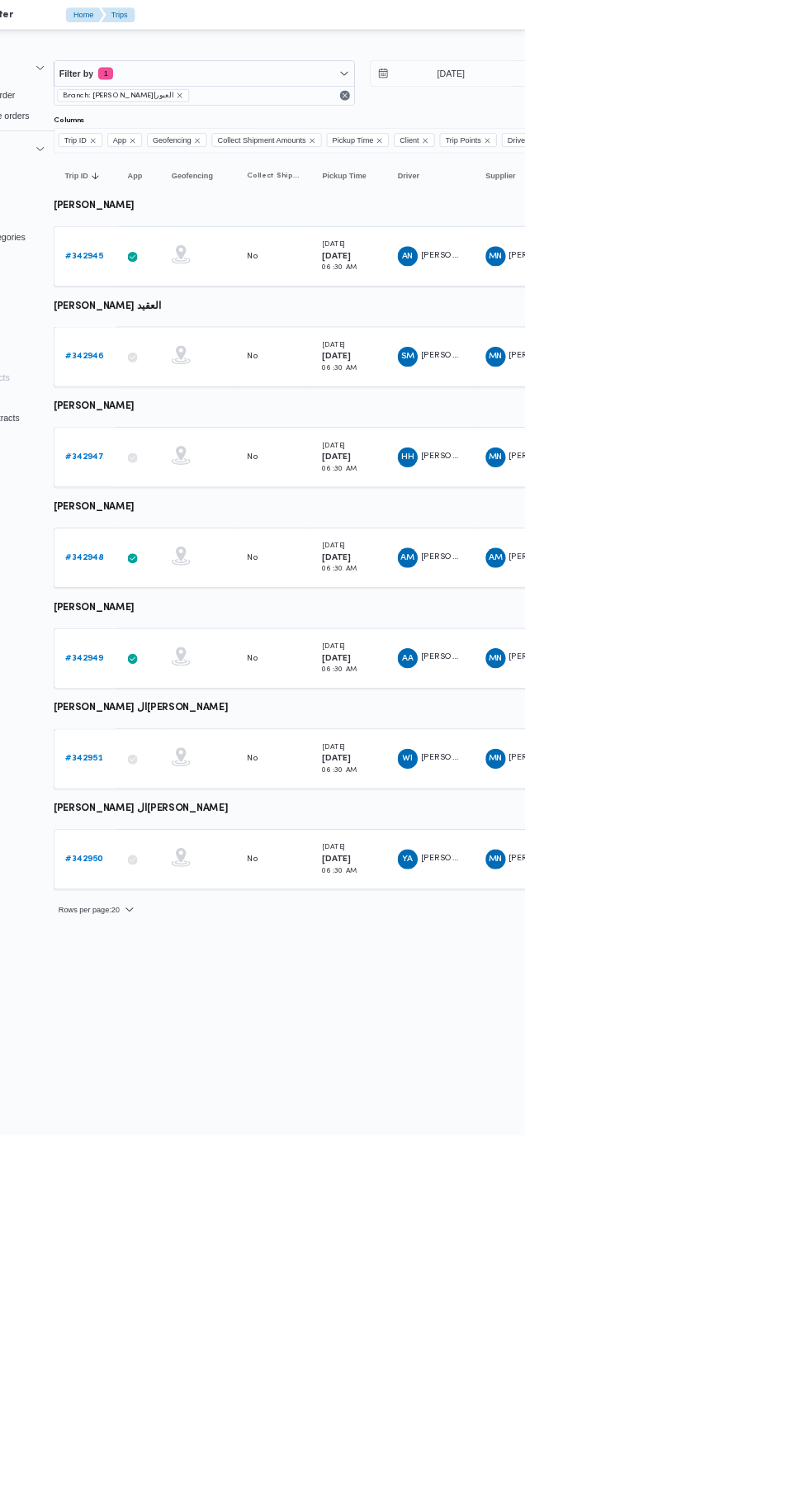
click at [243, 470] on b "# 342946" at bounding box center [230, 468] width 50 height 11
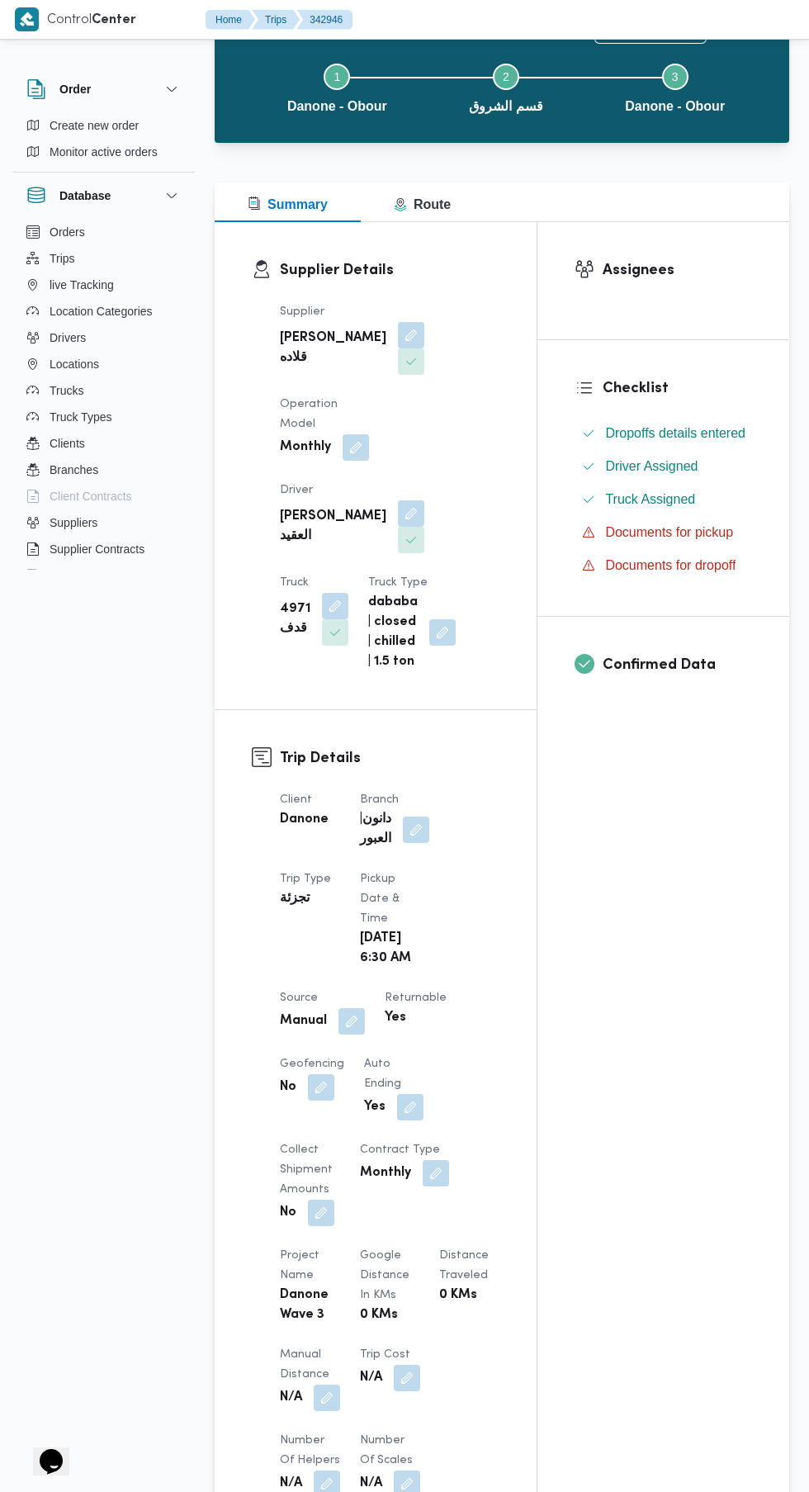
scroll to position [491, 0]
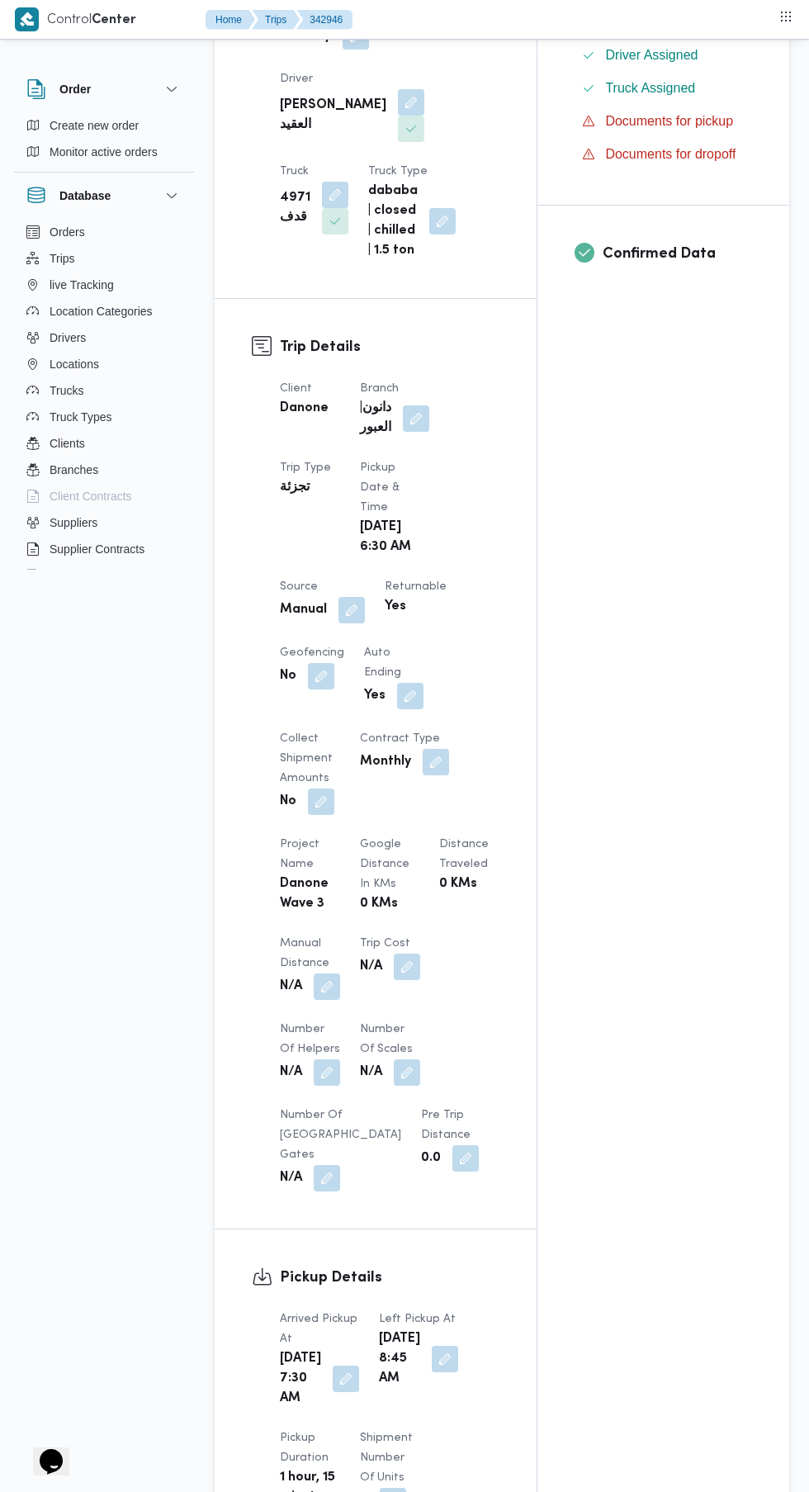
click at [328, 973] on button "button" at bounding box center [327, 986] width 26 height 26
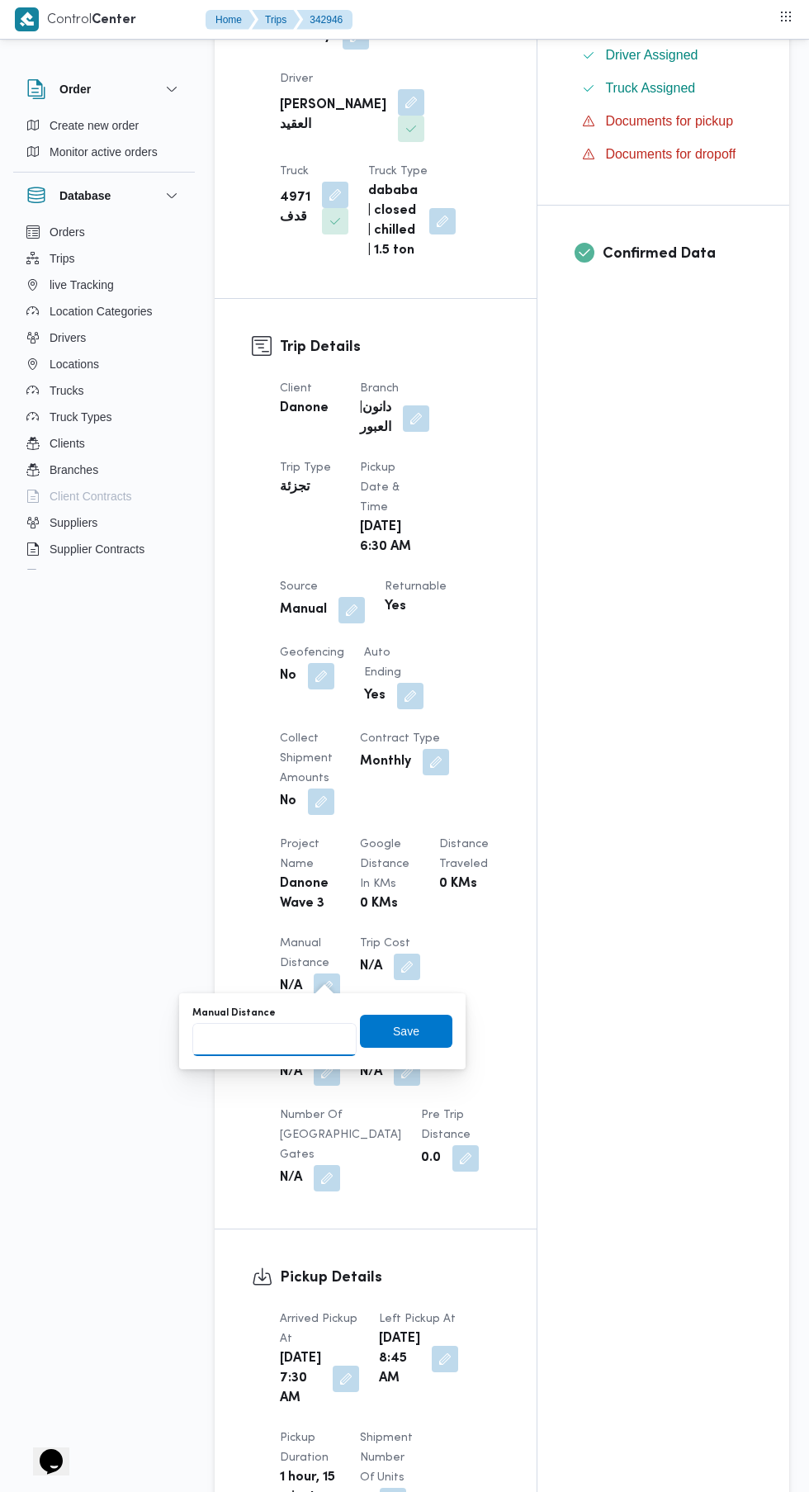
click at [298, 1039] on input "Manual Distance" at bounding box center [274, 1039] width 164 height 33
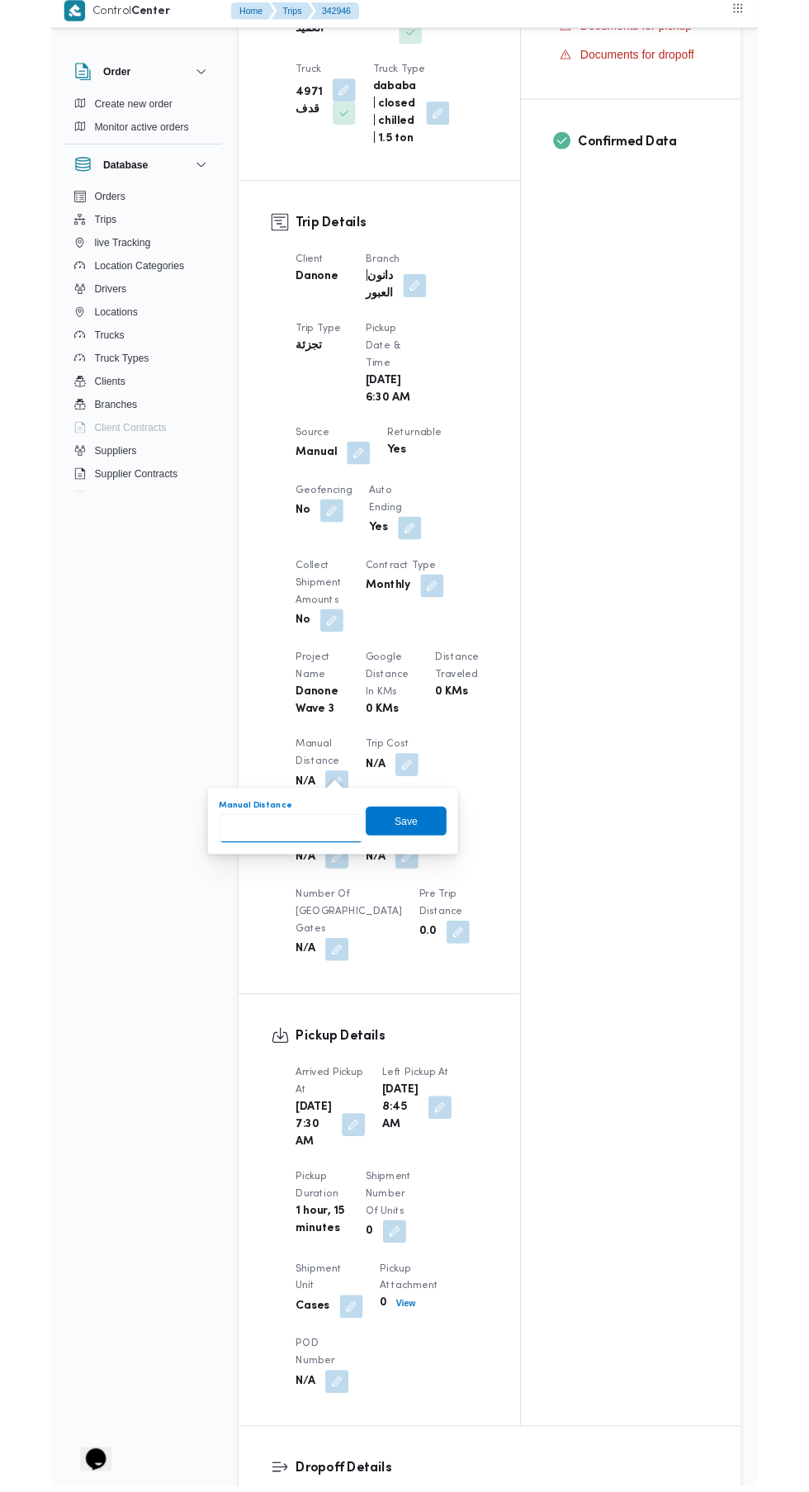
scroll to position [576, 0]
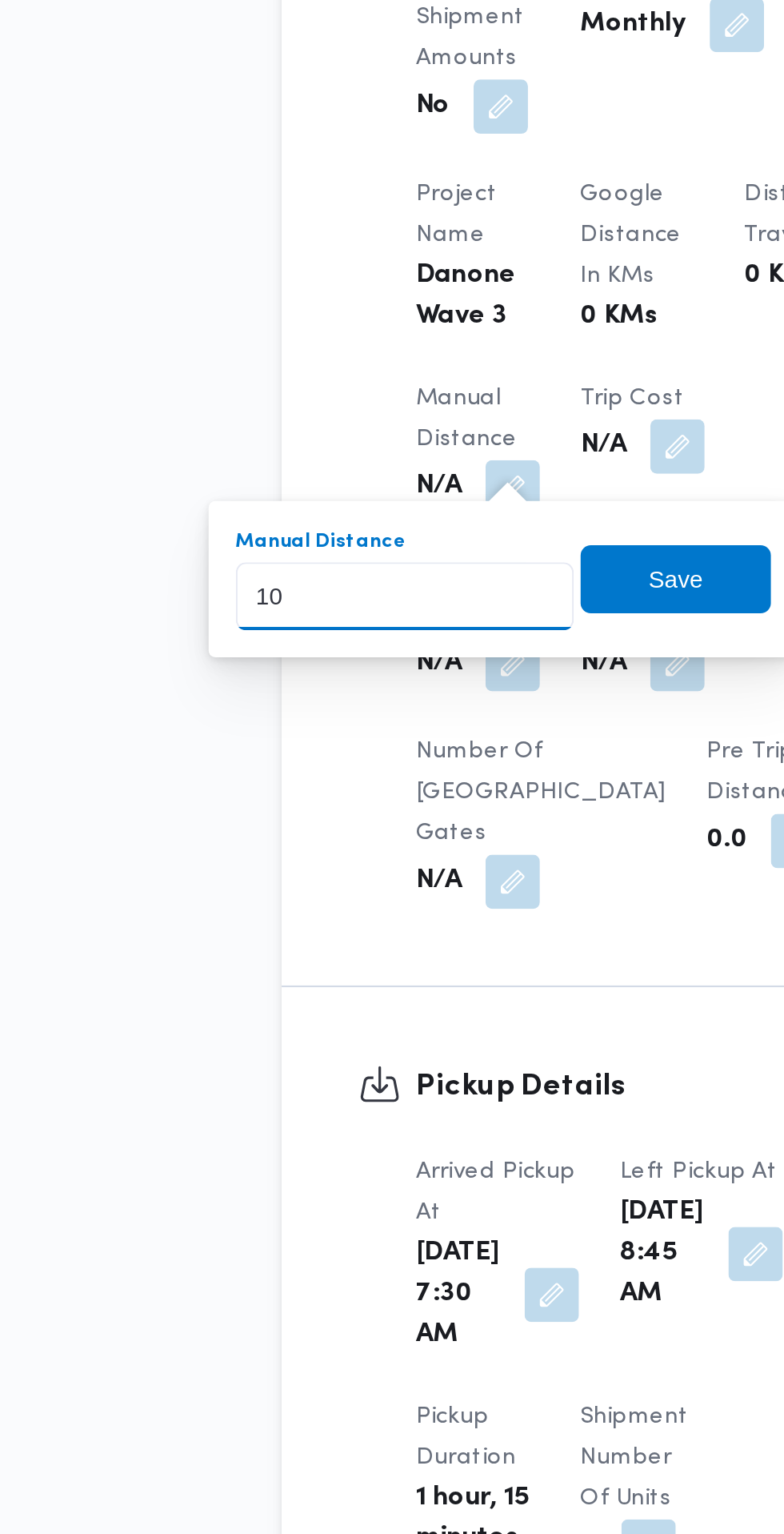
type input "100"
click at [400, 920] on span "Save" at bounding box center [393, 918] width 25 height 19
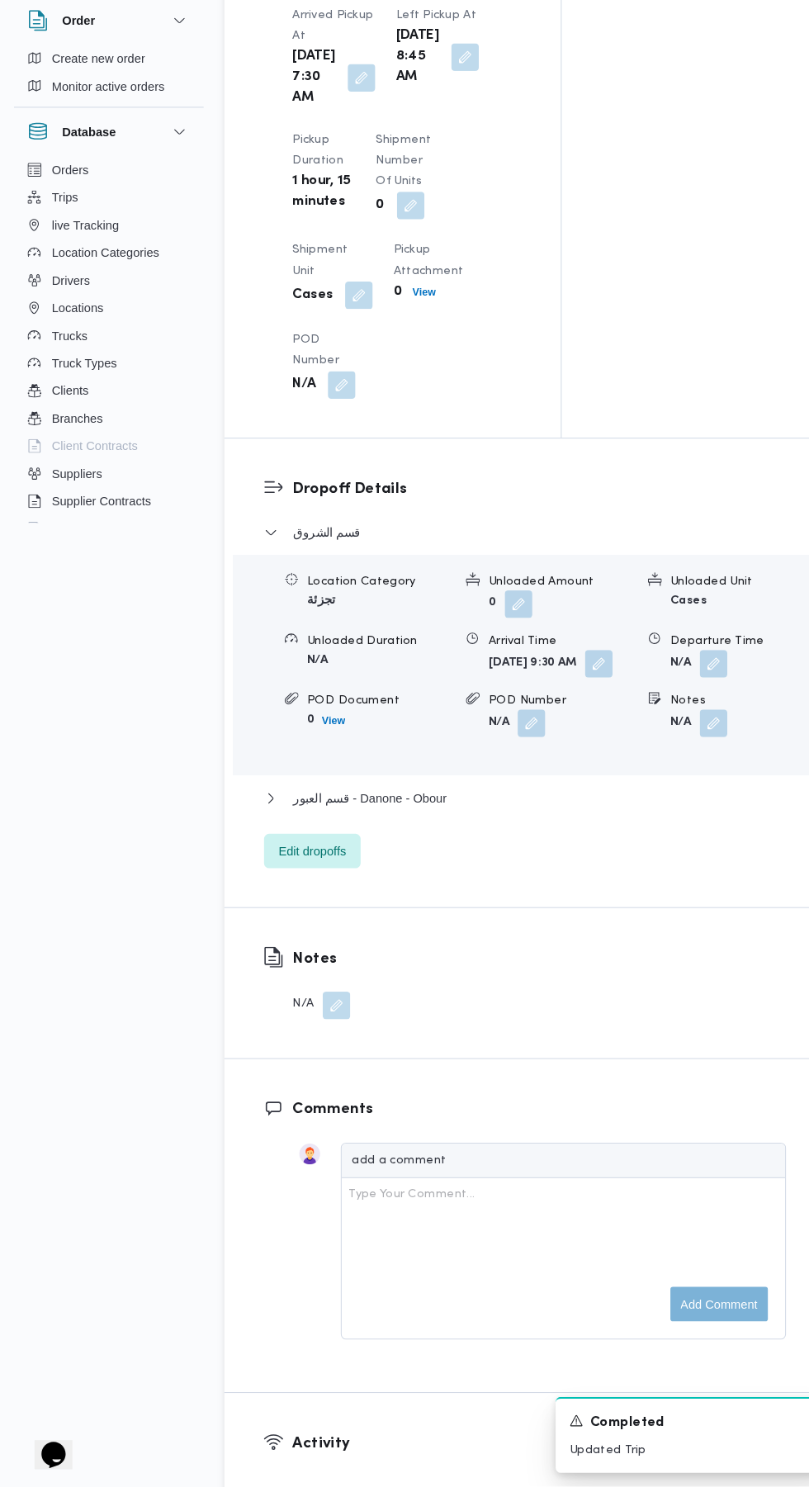
scroll to position [1730, 0]
click at [421, 840] on span "قسم العبور - Danone - Obour" at bounding box center [354, 830] width 147 height 20
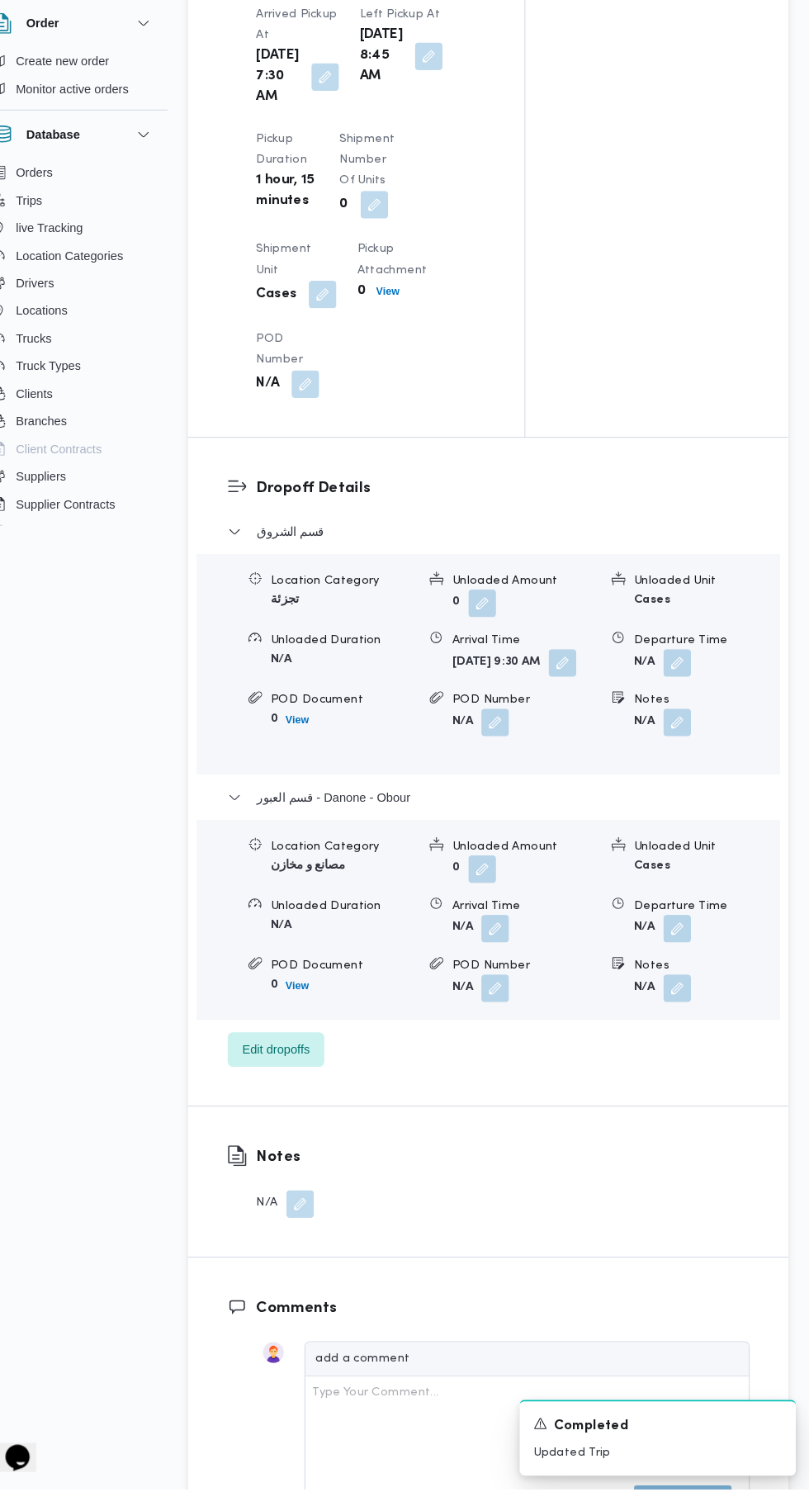
click at [686, 969] on button "button" at bounding box center [683, 955] width 26 height 26
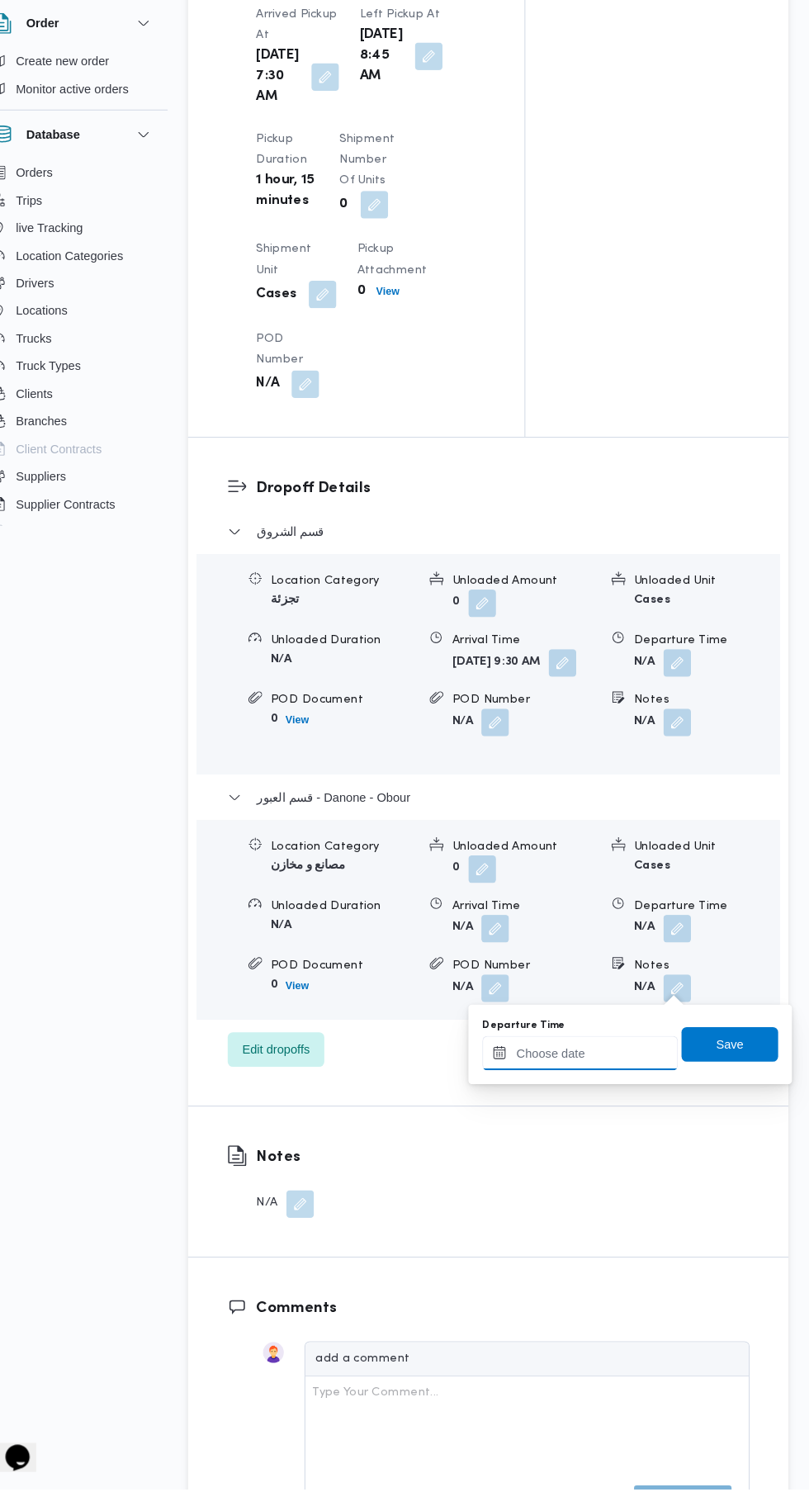
click at [578, 1071] on input "Departure Time" at bounding box center [589, 1074] width 187 height 33
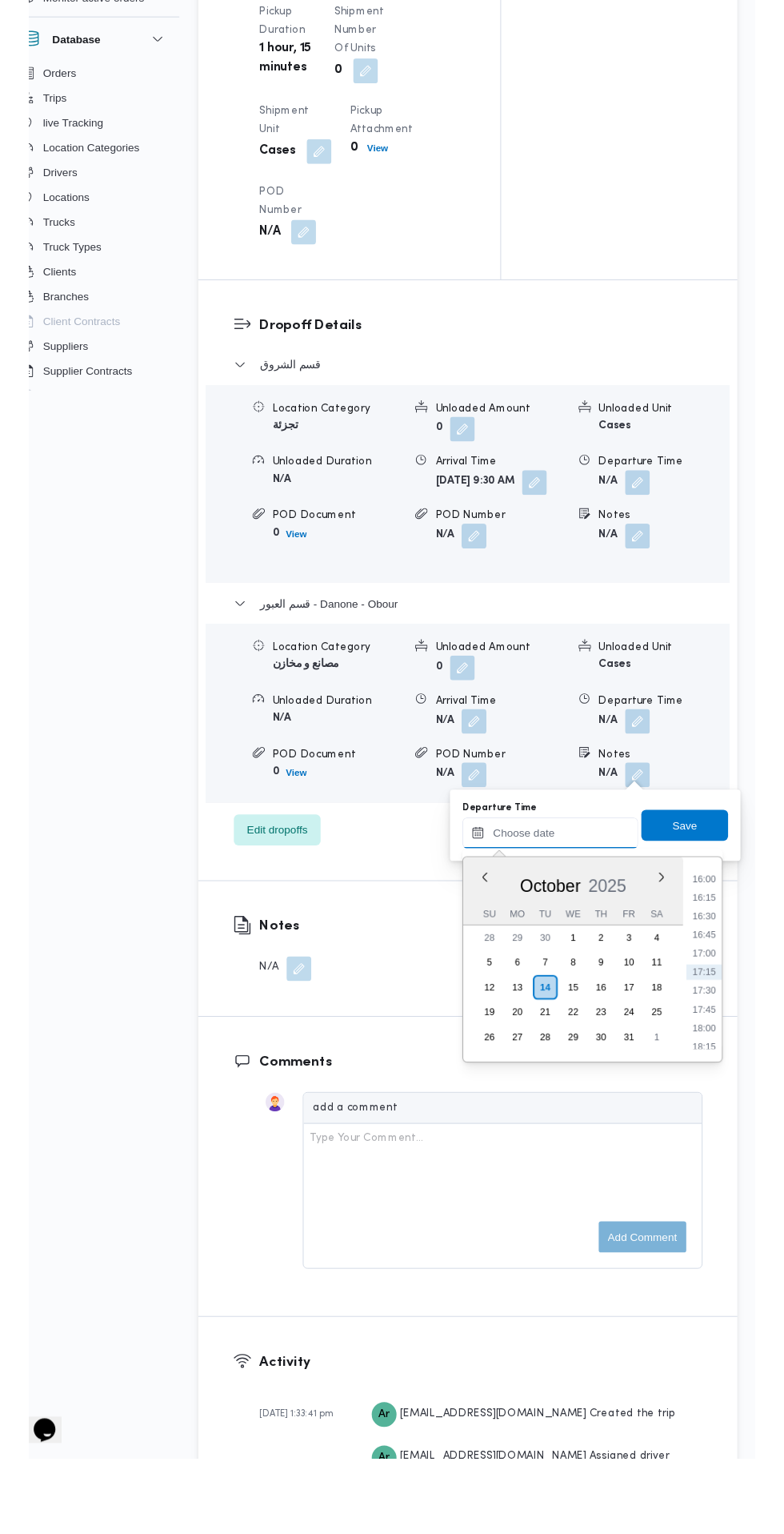
scroll to position [1710, 0]
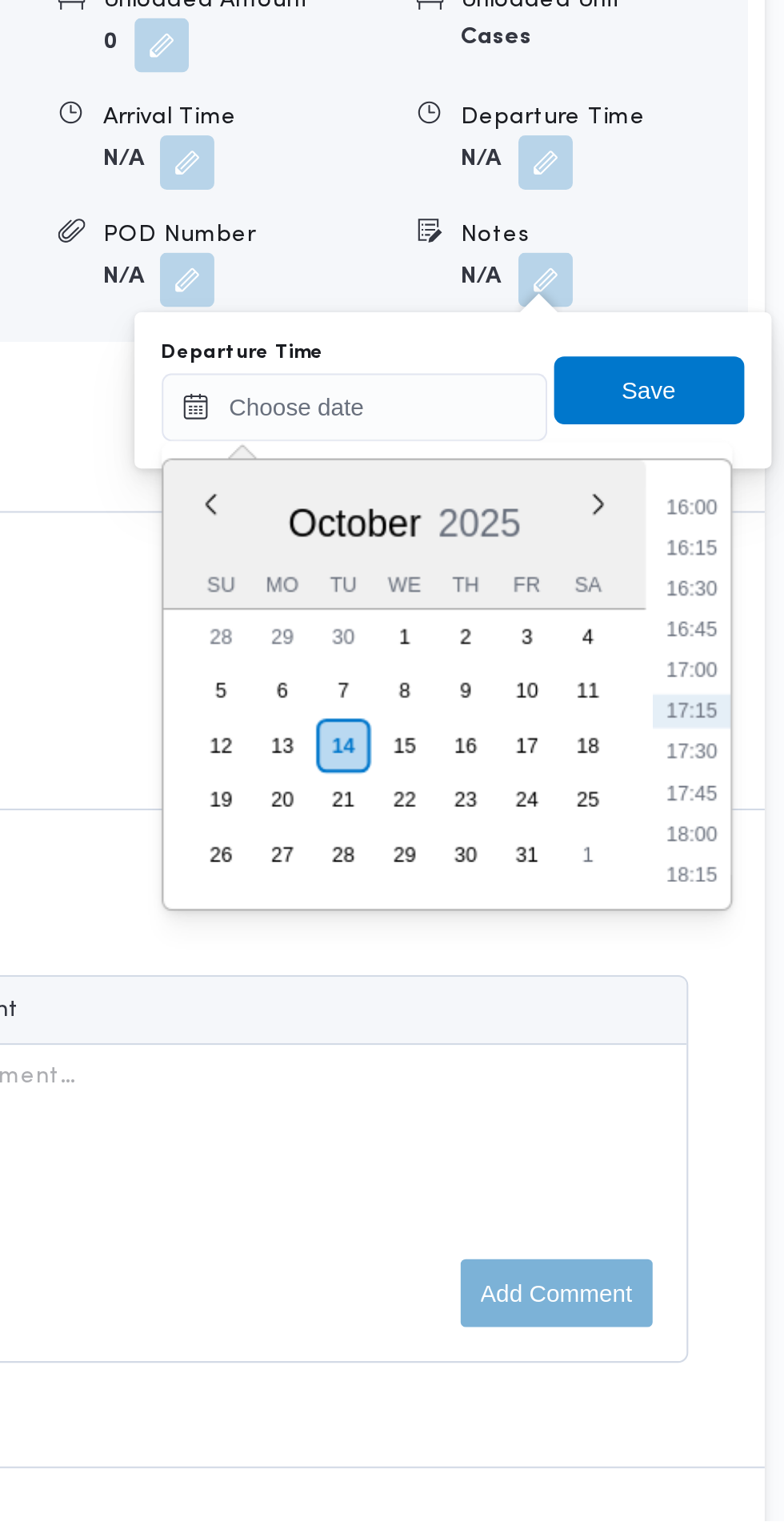
click at [731, 1063] on li "16:00" at bounding box center [731, 1057] width 37 height 16
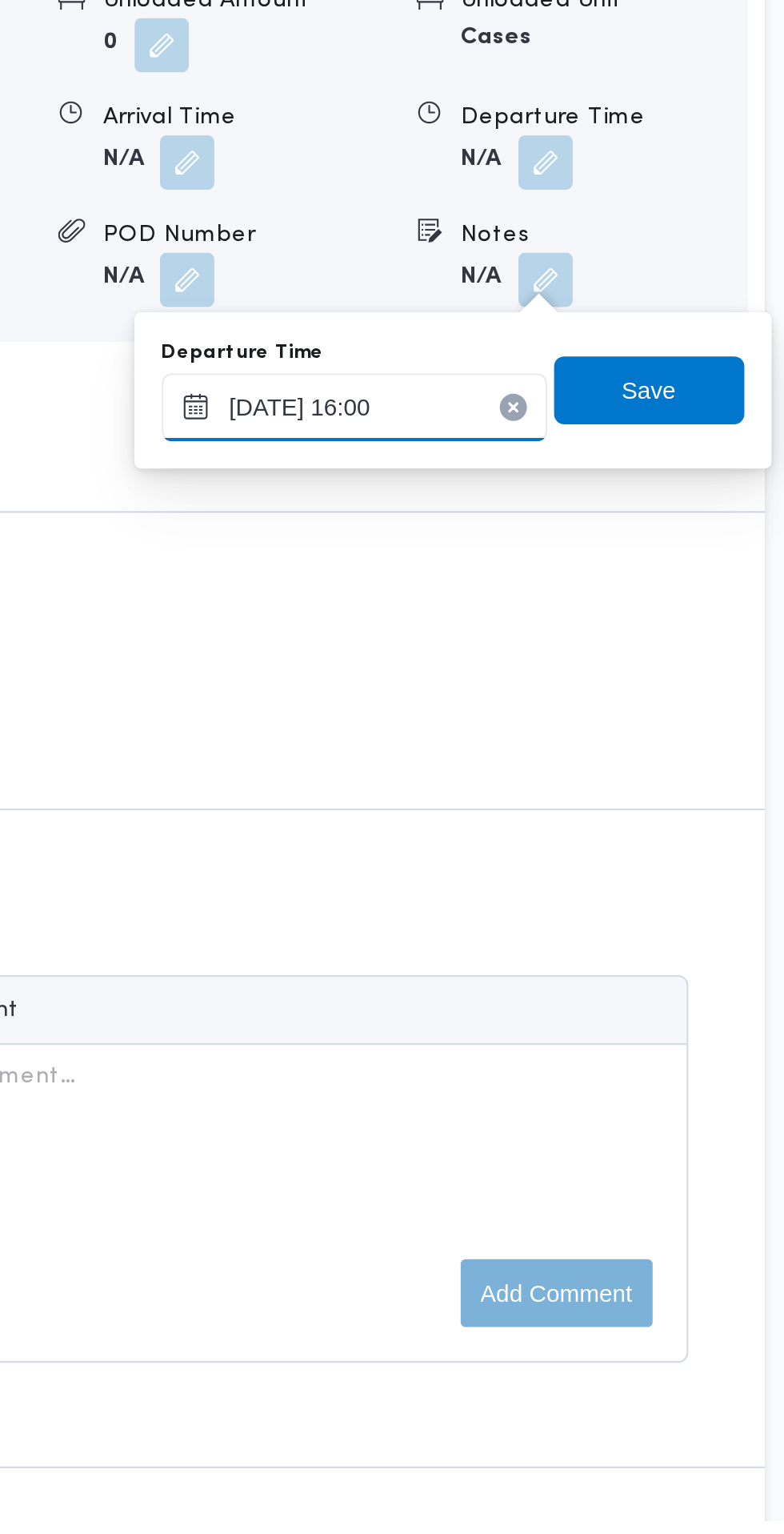
click at [622, 1003] on input "14/10/2025 16:00" at bounding box center [571, 1009] width 181 height 32
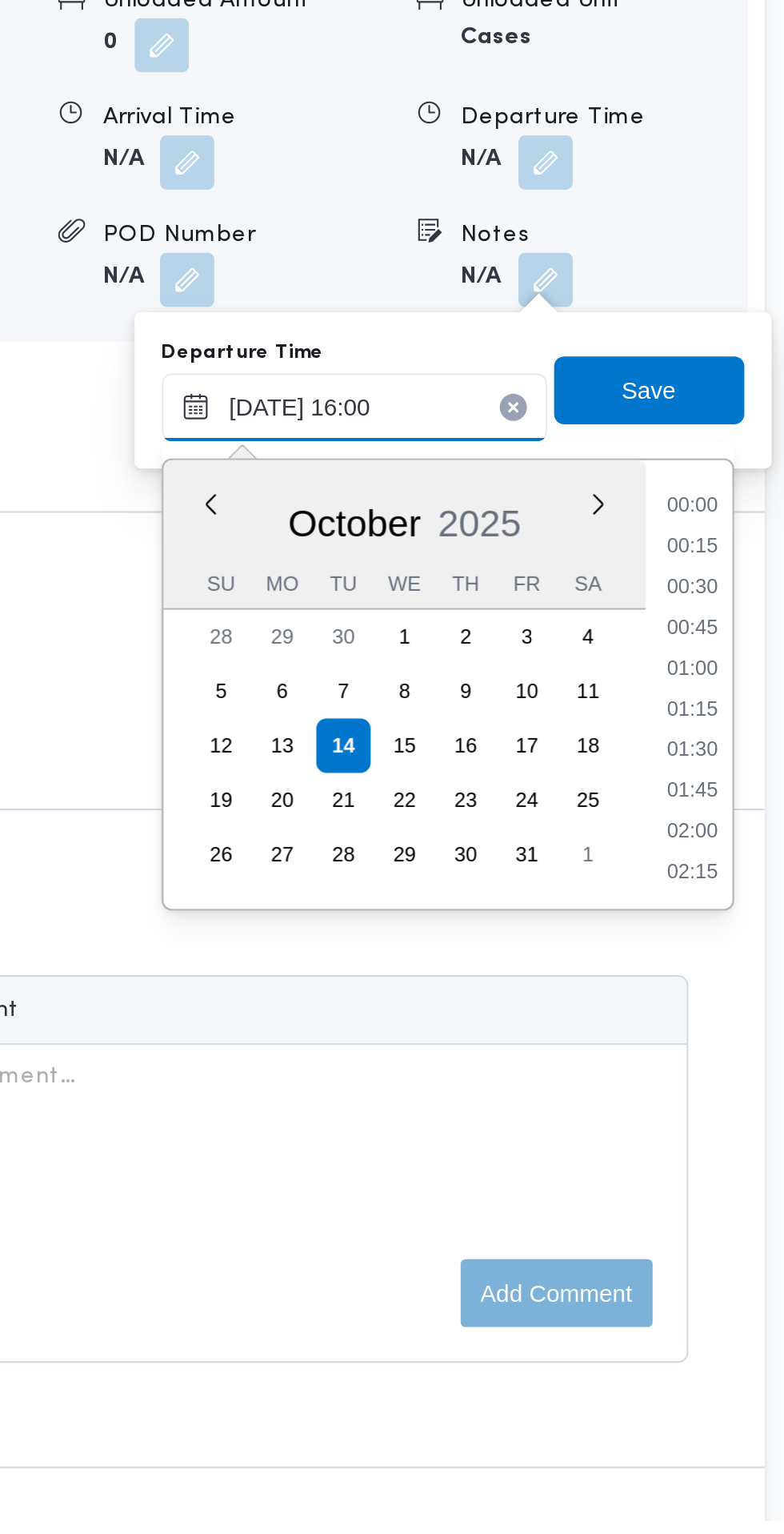
scroll to position [1133, 0]
click at [733, 1116] on li "15:30" at bounding box center [731, 1114] width 37 height 16
type input "14/10/2025 15:30"
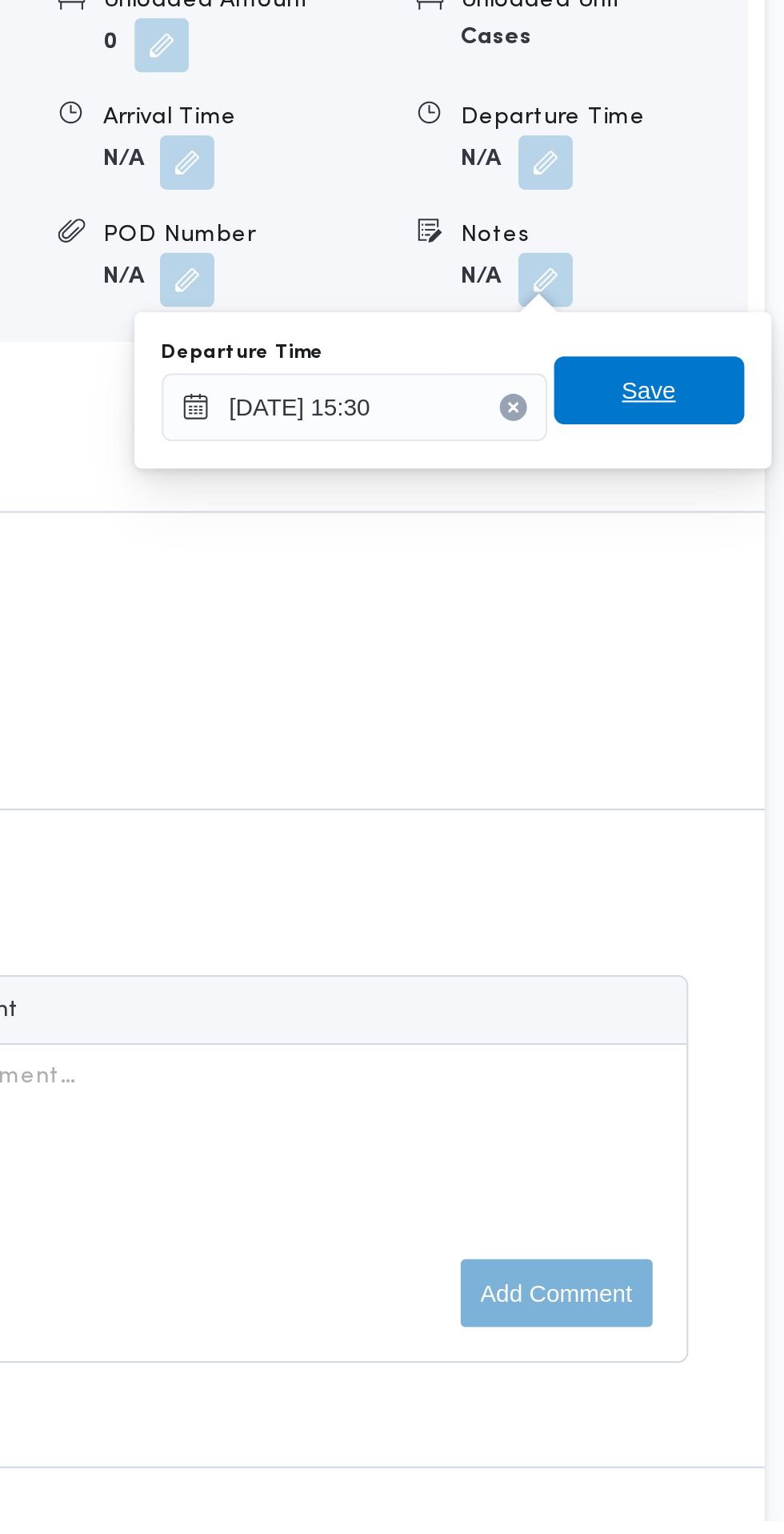
click at [723, 1007] on span "Save" at bounding box center [710, 1002] width 25 height 19
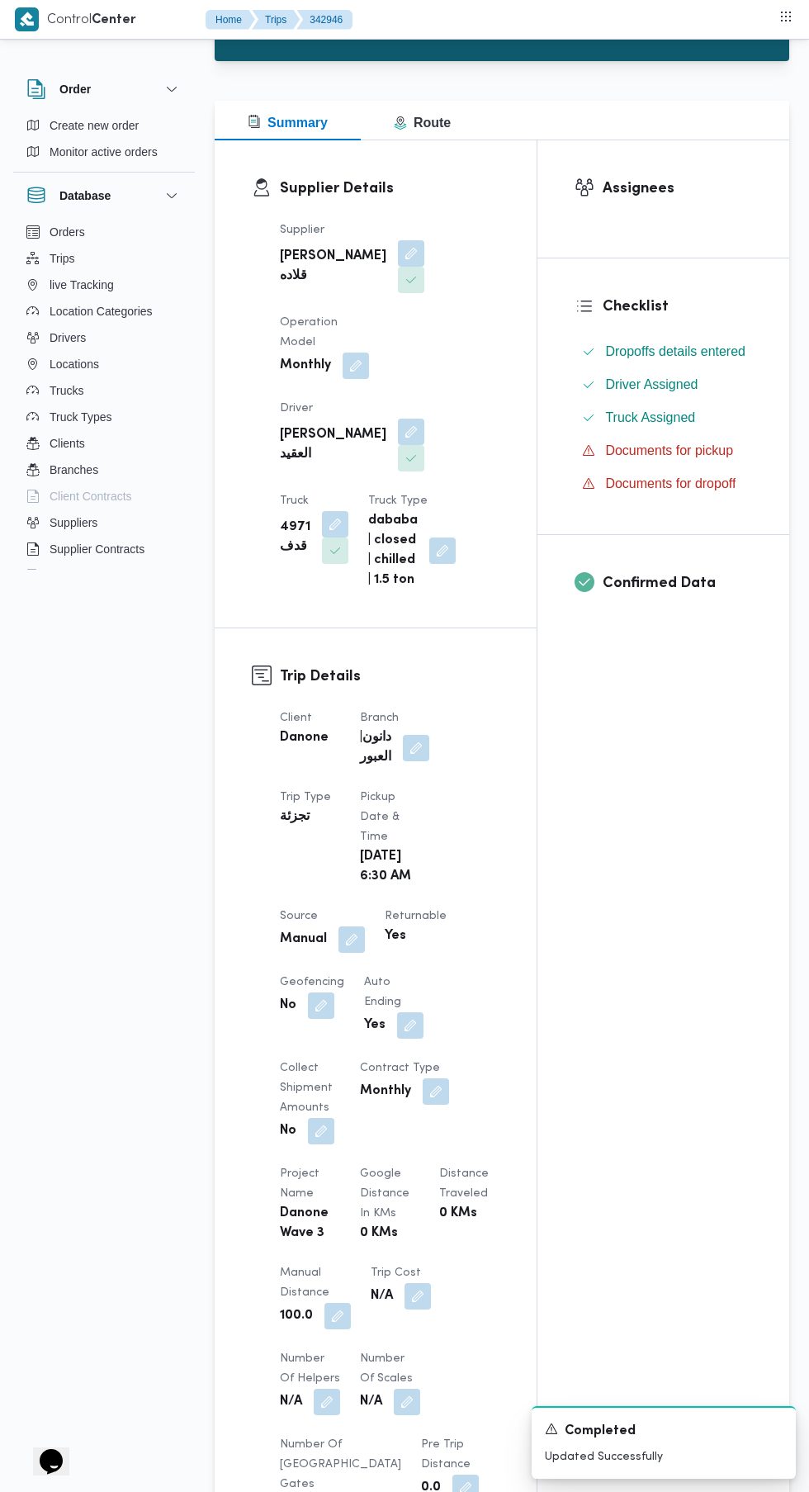
scroll to position [0, 0]
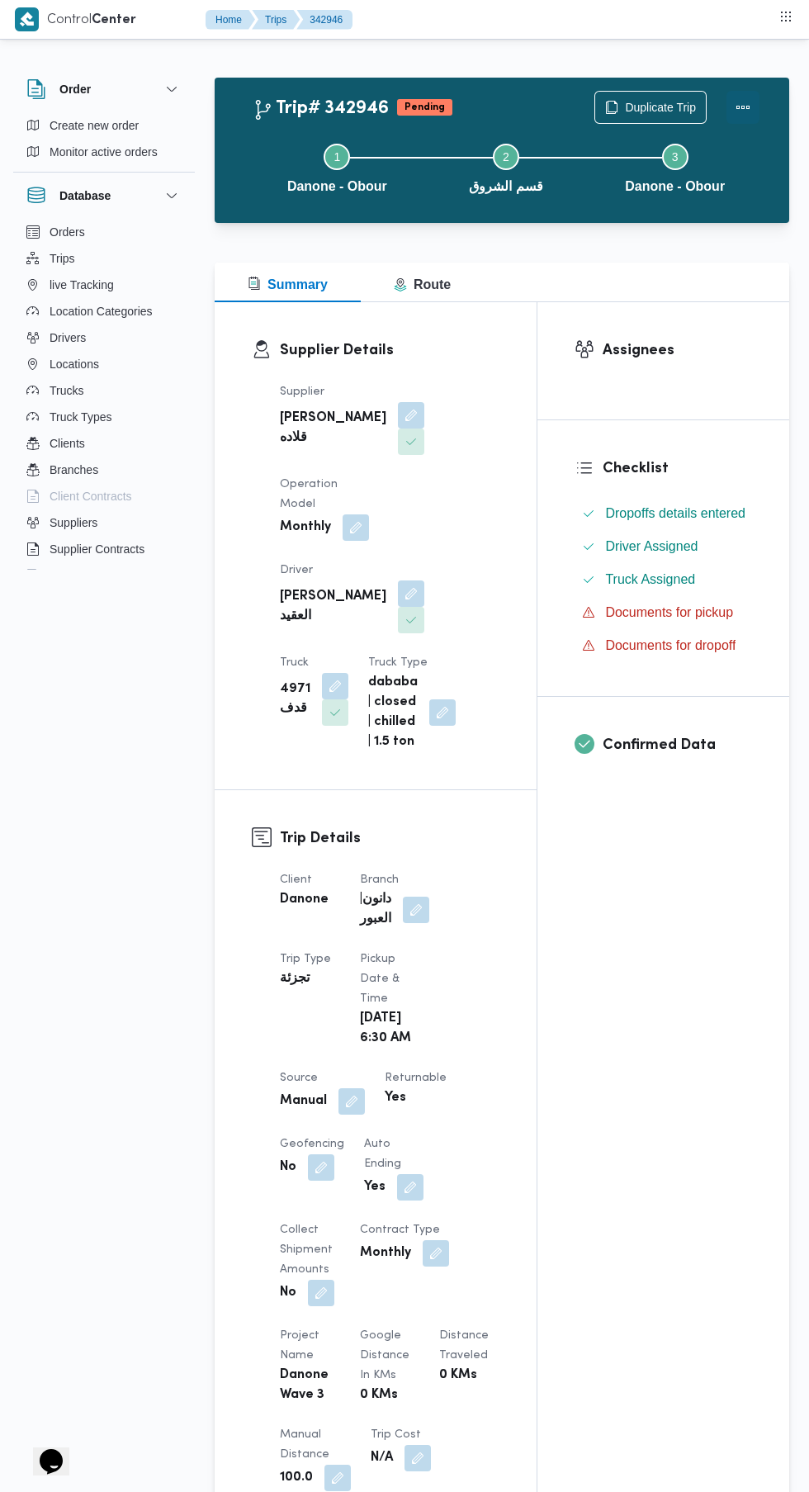
click at [739, 115] on button "Actions" at bounding box center [743, 107] width 33 height 33
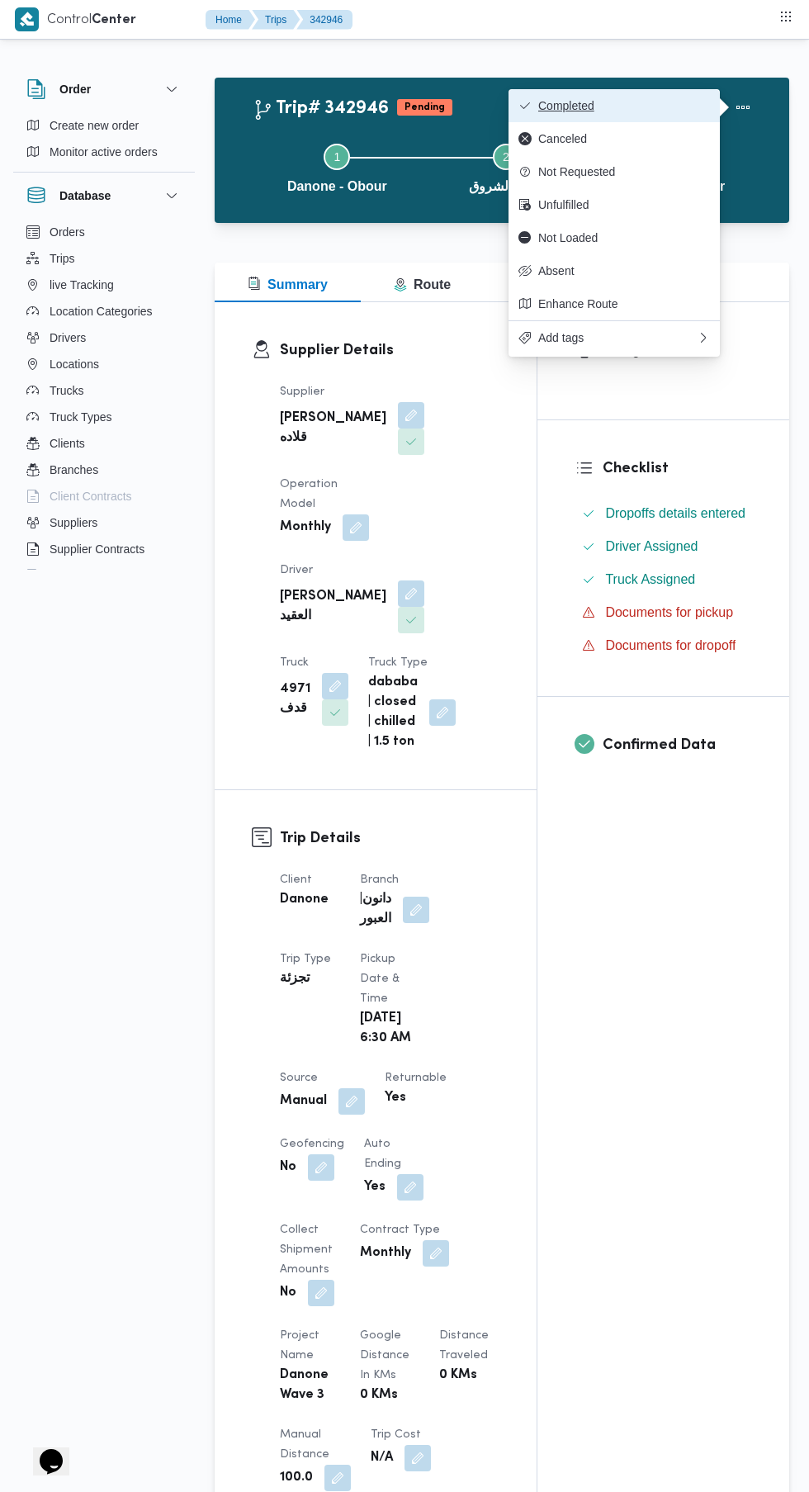
click at [675, 115] on button "Completed" at bounding box center [614, 105] width 211 height 33
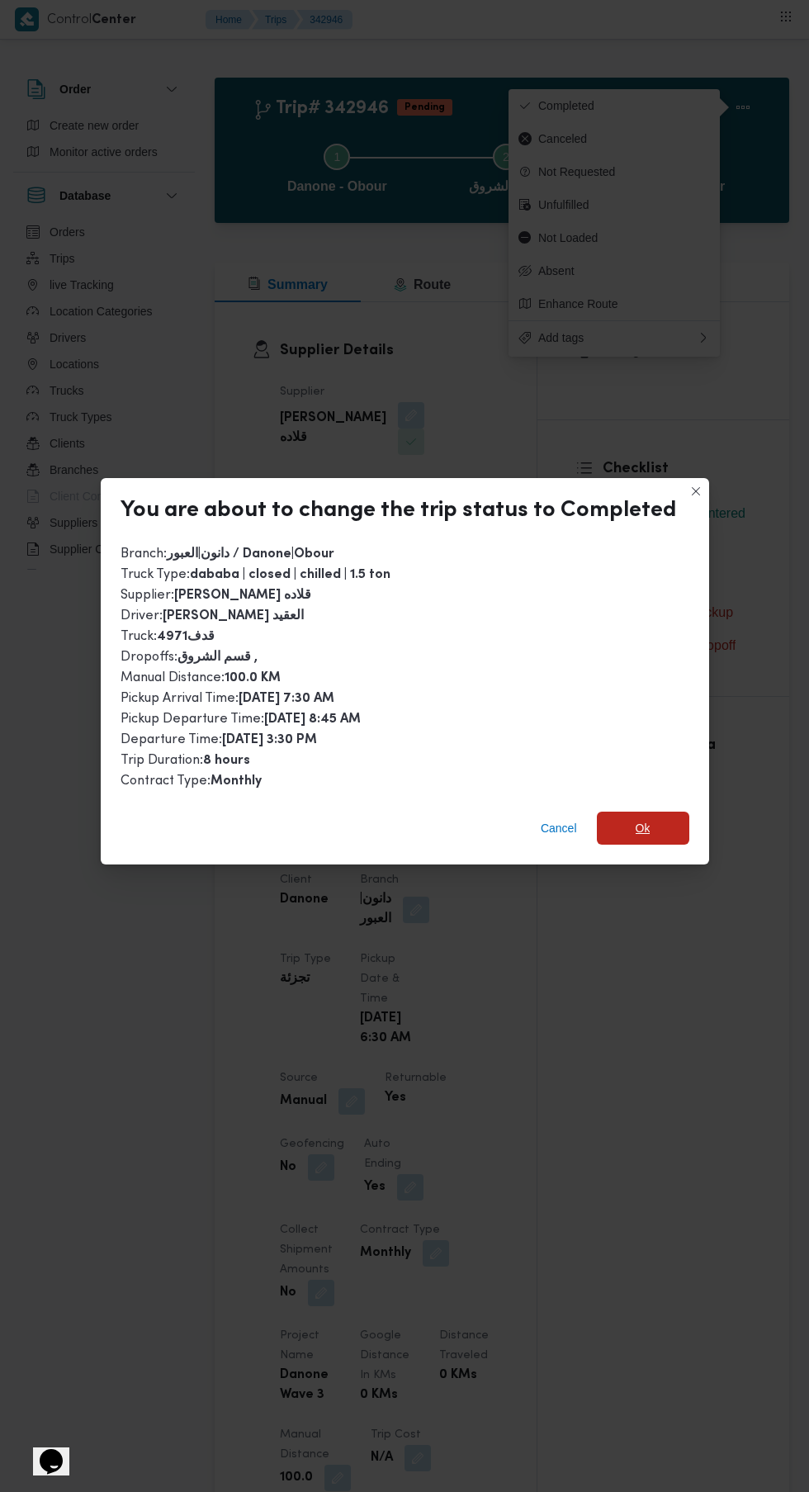
click at [642, 829] on span "Ok" at bounding box center [643, 828] width 92 height 33
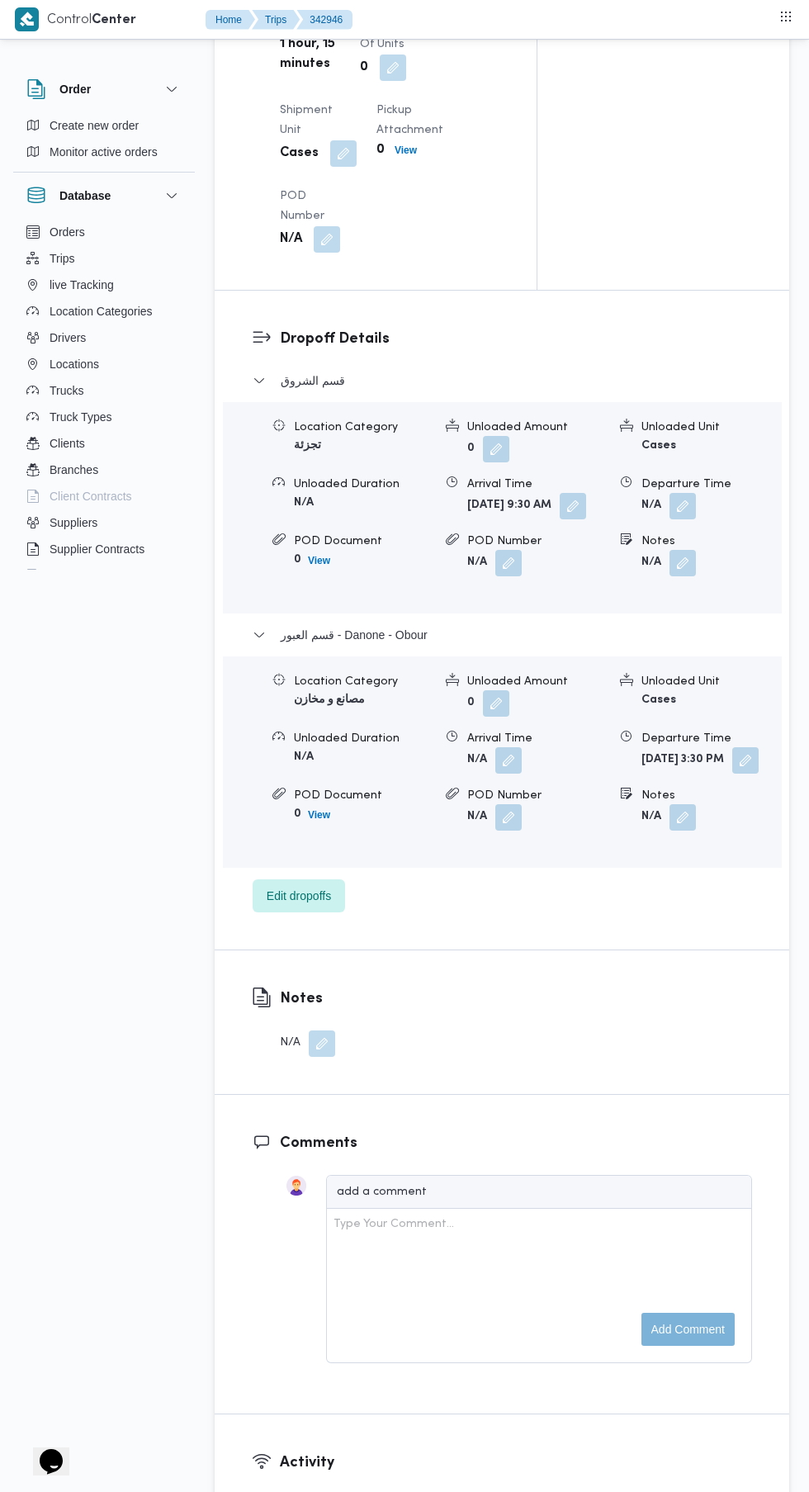
scroll to position [1900, 0]
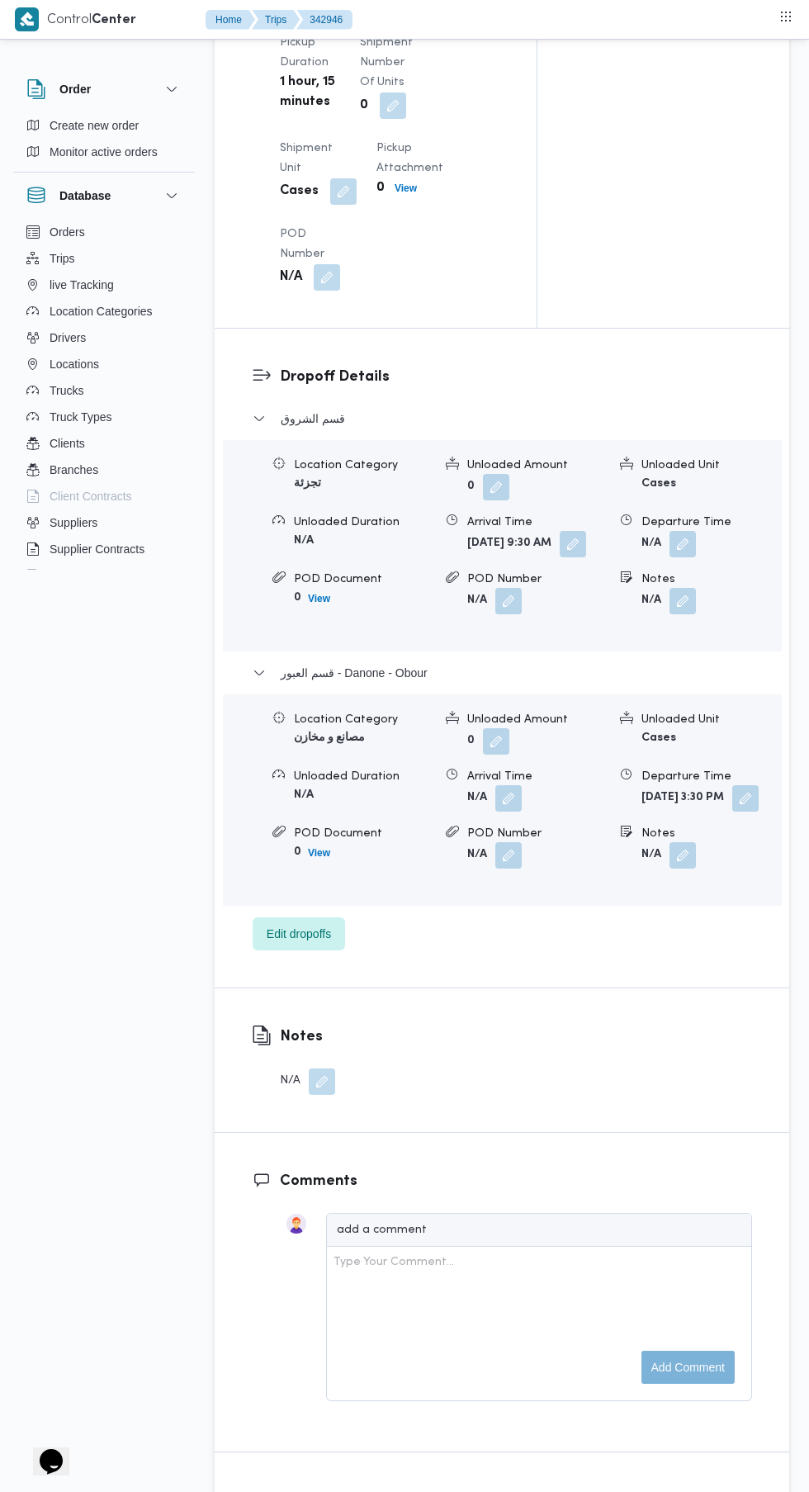
click at [498, 812] on button "button" at bounding box center [508, 798] width 26 height 26
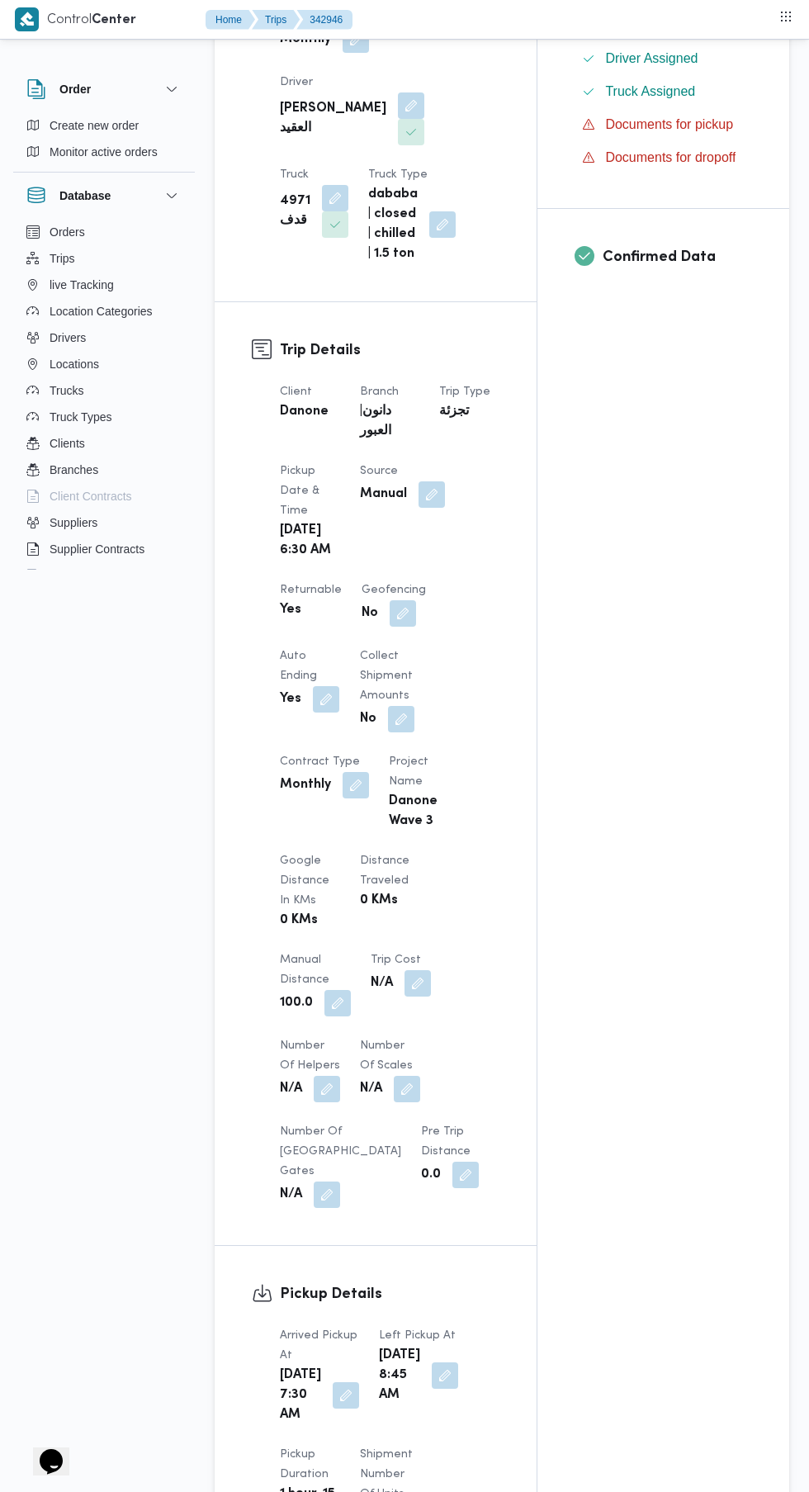
scroll to position [0, 0]
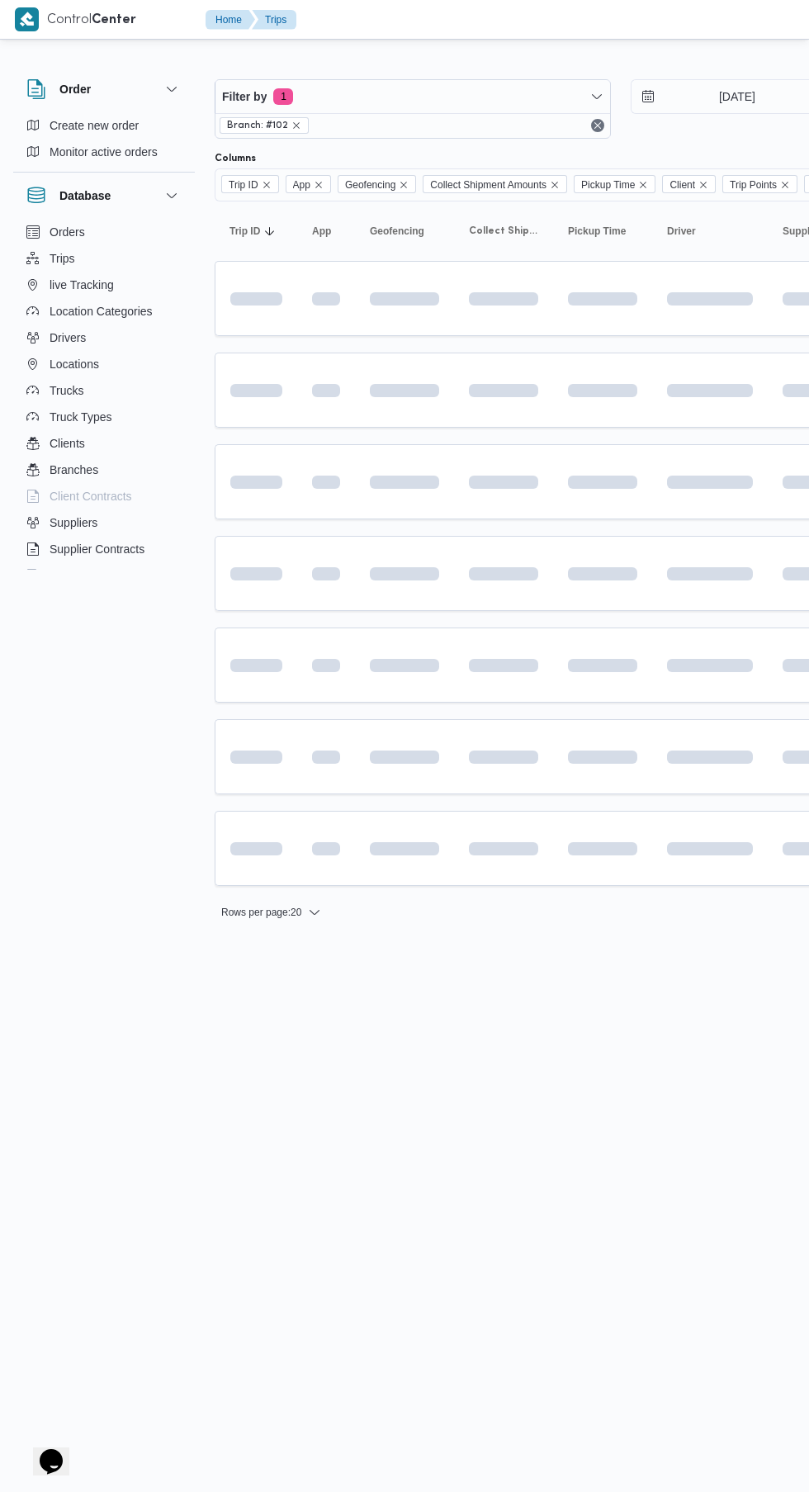
scroll to position [0, 26]
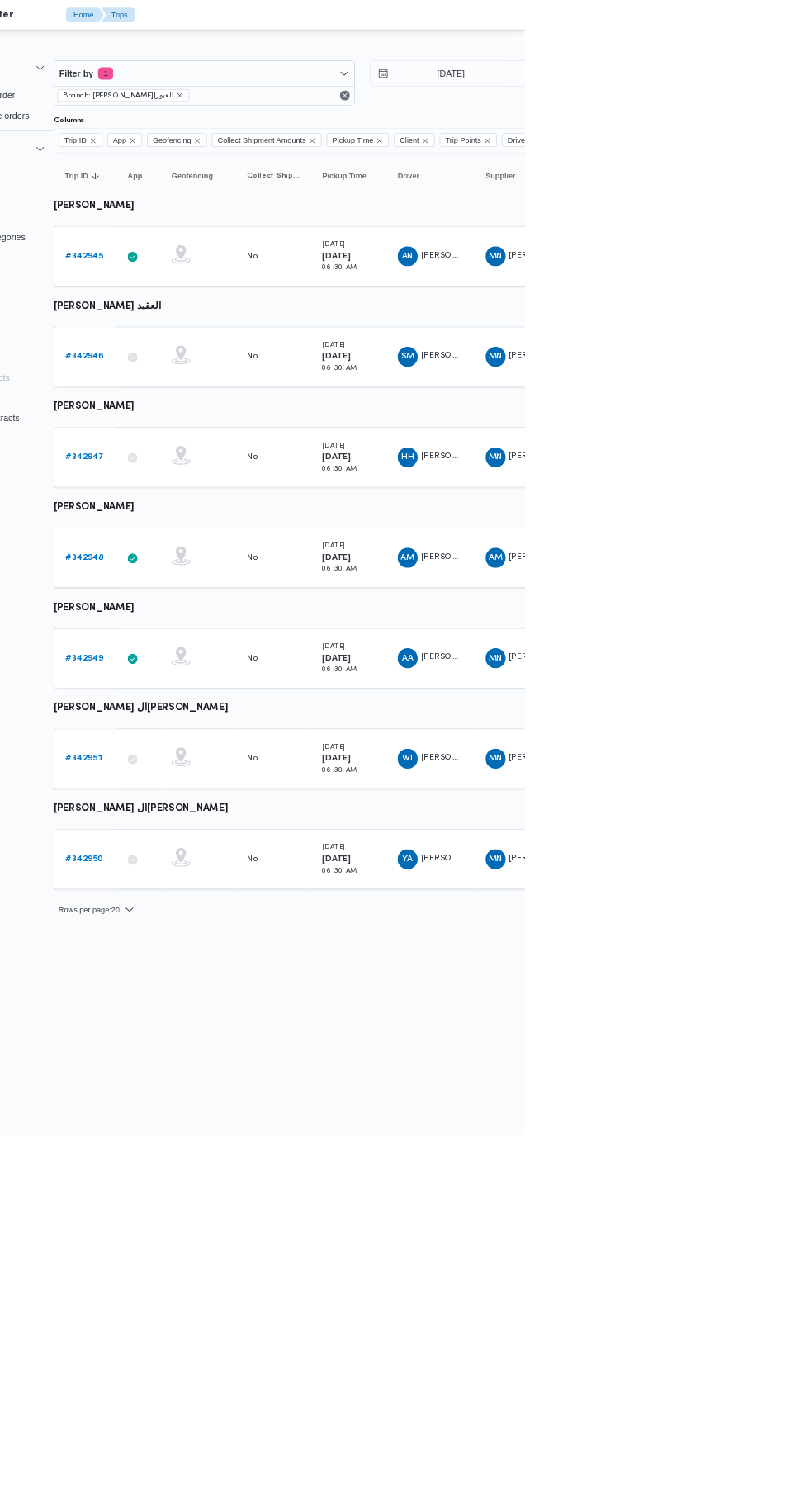
click at [246, 329] on link "# 342945" at bounding box center [230, 337] width 50 height 20
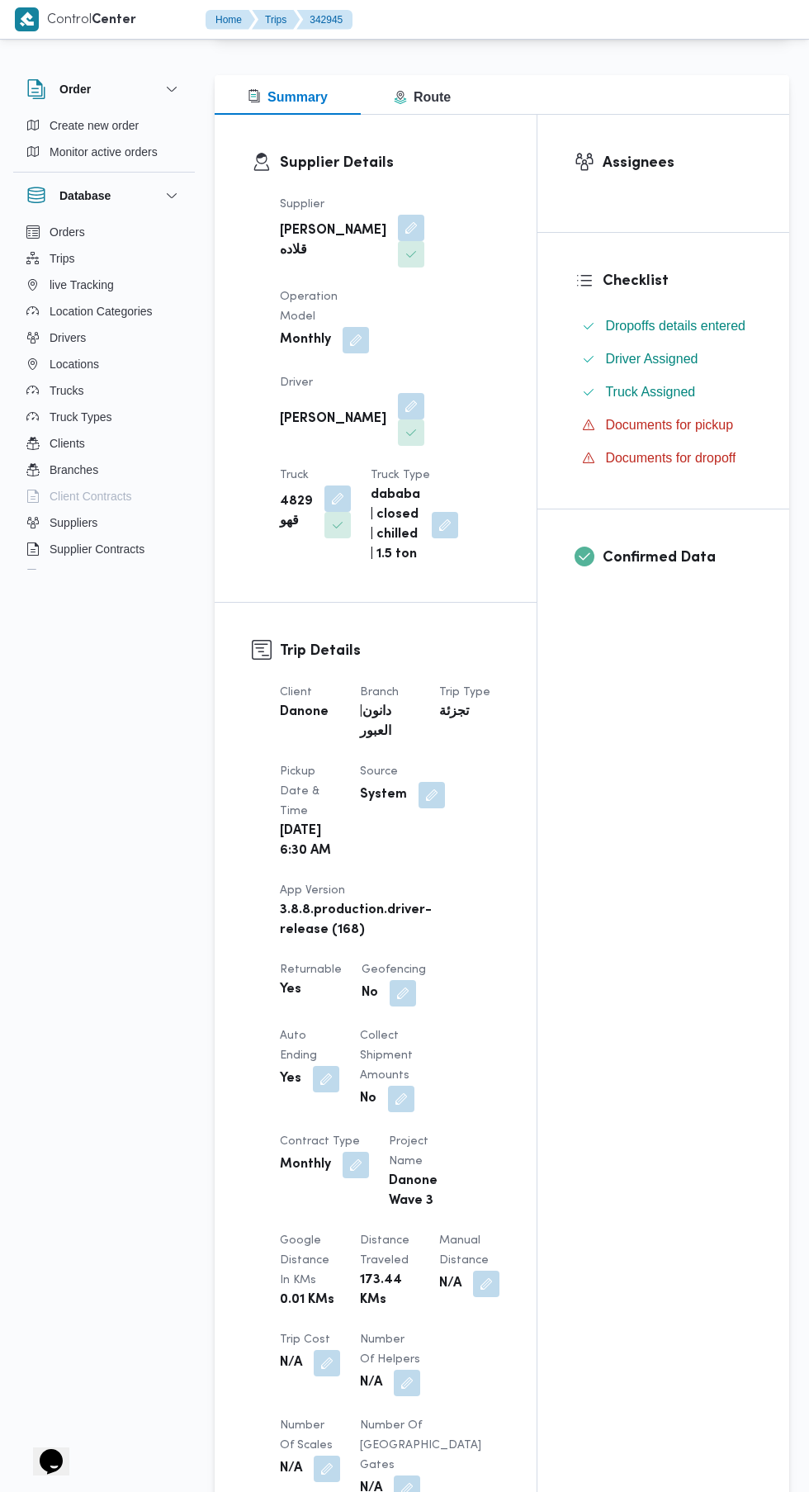
scroll to position [179, 0]
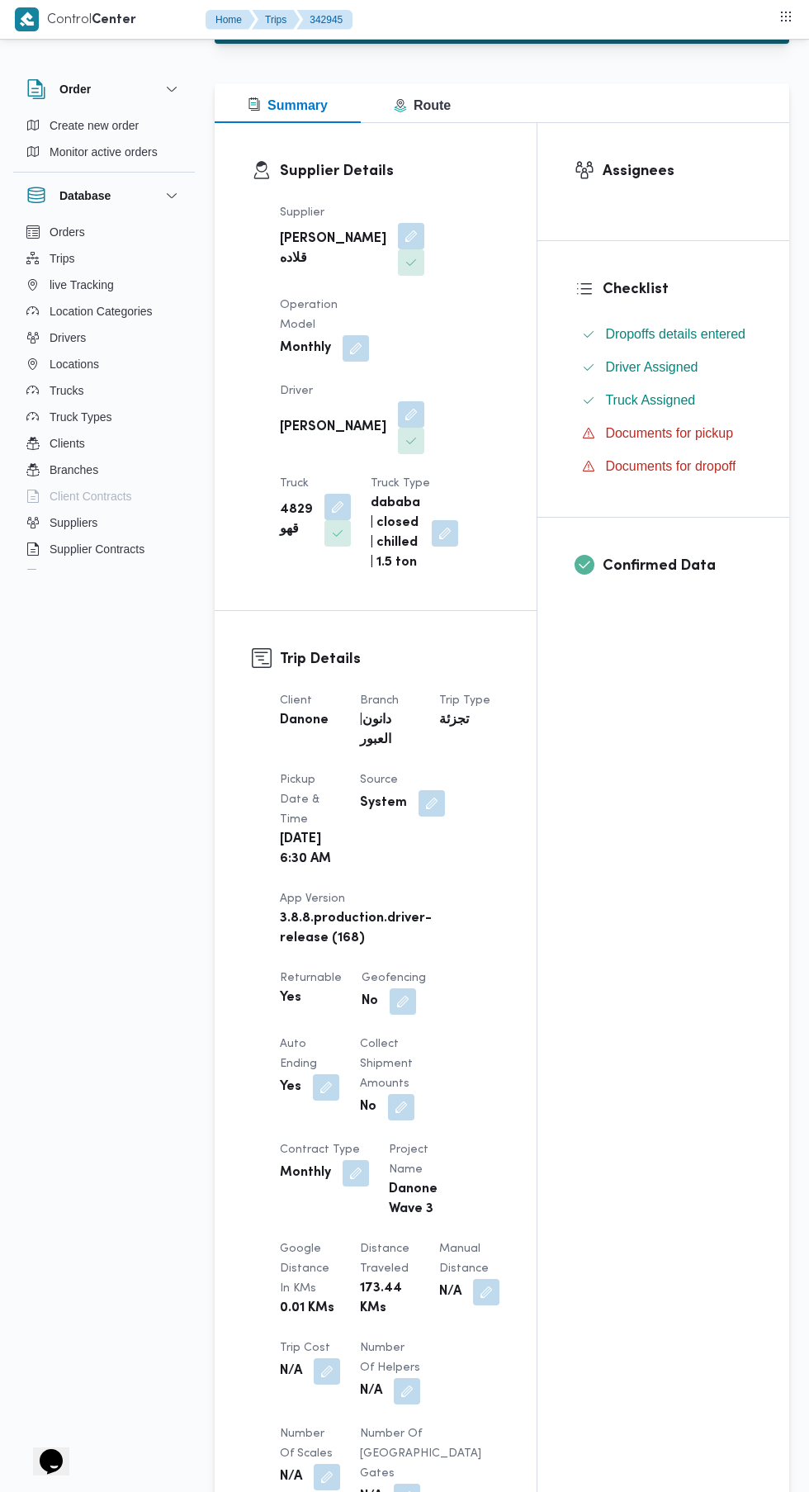
click at [473, 1305] on button "button" at bounding box center [486, 1292] width 26 height 26
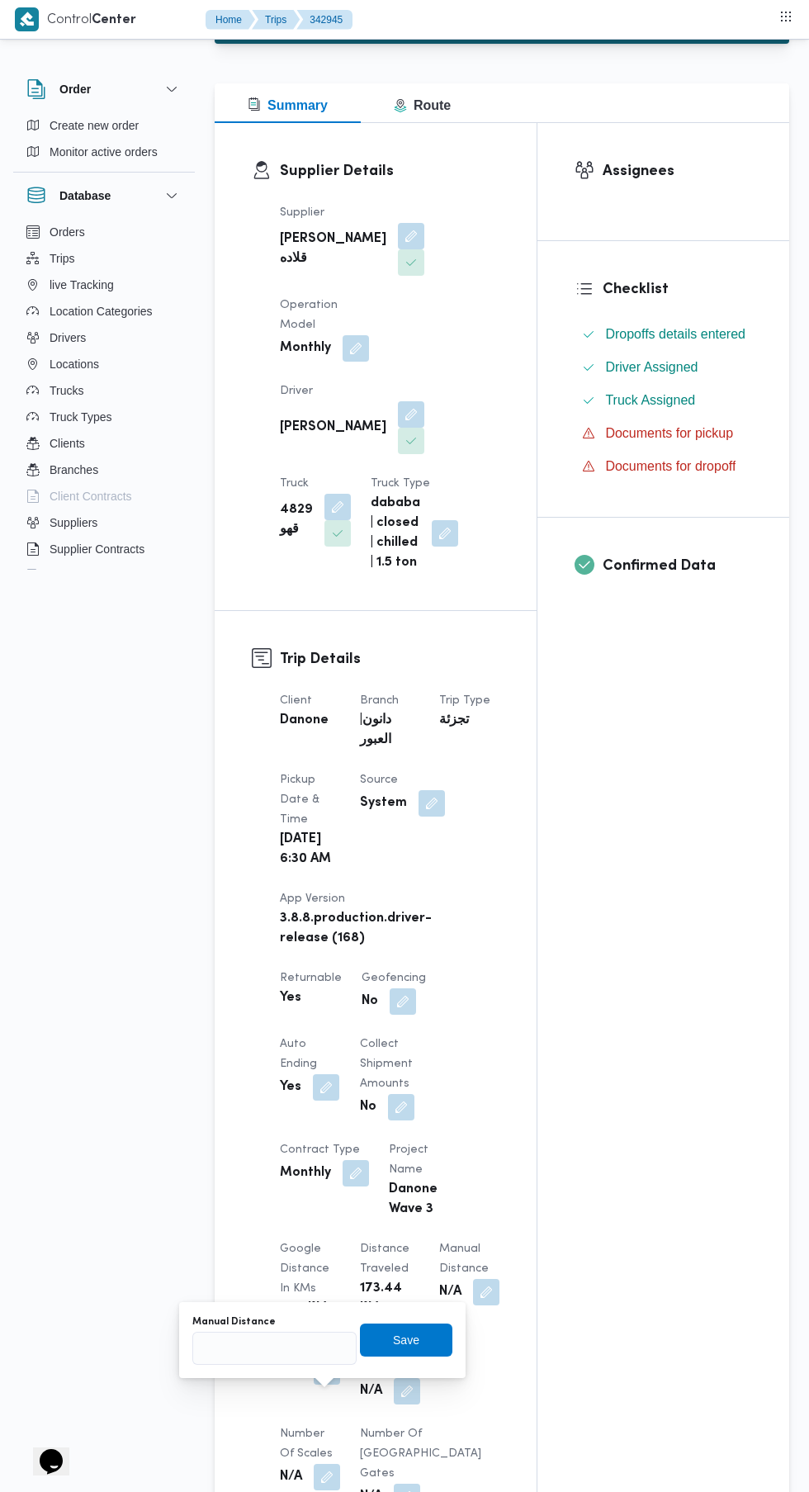
click at [394, 1404] on button "button" at bounding box center [407, 1391] width 26 height 26
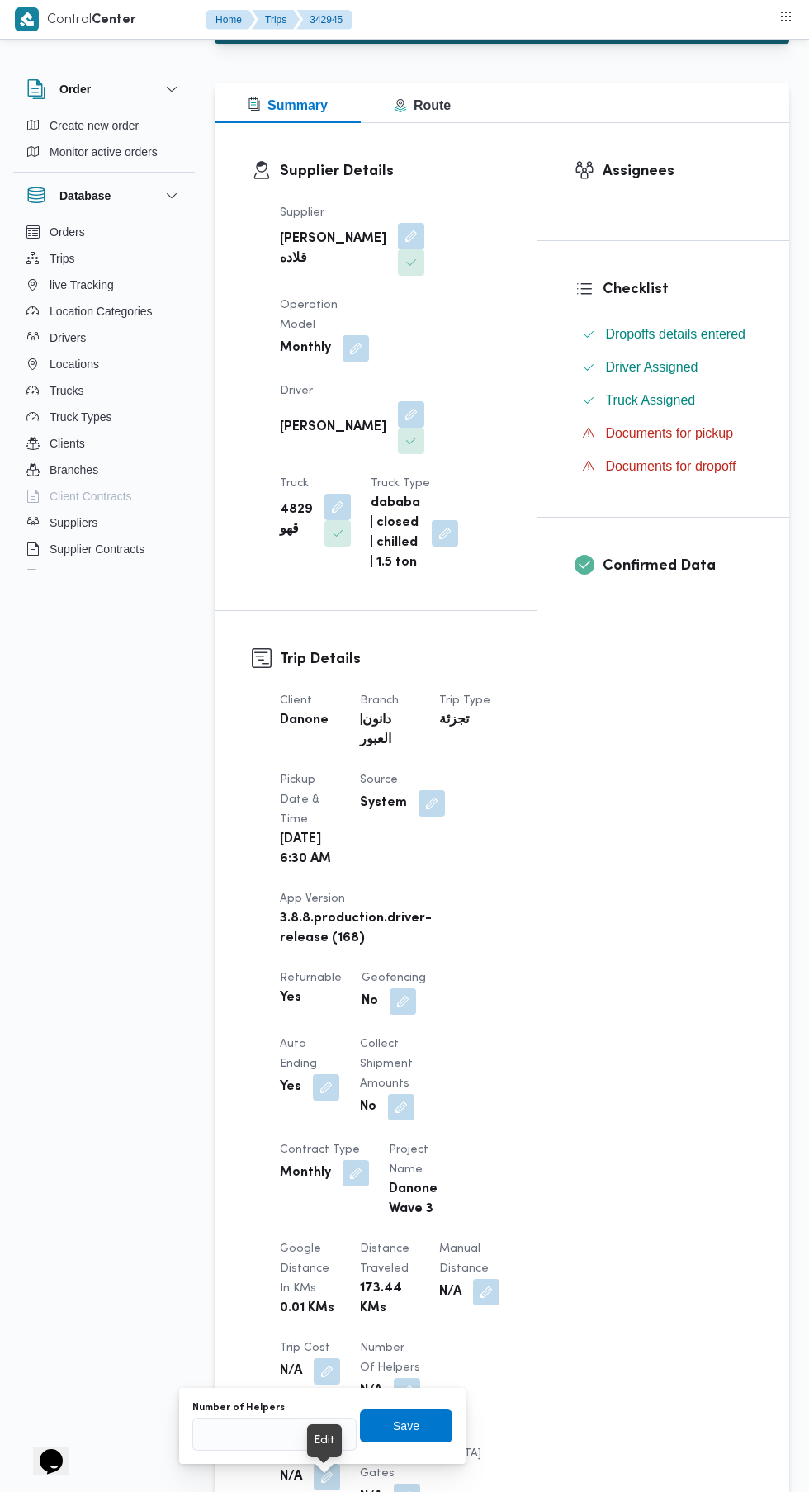
click at [291, 1388] on div "You are in a dialog. To close this dialog, hit escape. Number of Helpers Save" at bounding box center [322, 1426] width 287 height 76
click at [554, 1289] on div "Assignees Checklist Dropoffs details entered Driver Assigned Truck Assigned Doc…" at bounding box center [664, 1132] width 252 height 2018
click at [473, 1305] on button "button" at bounding box center [486, 1292] width 26 height 26
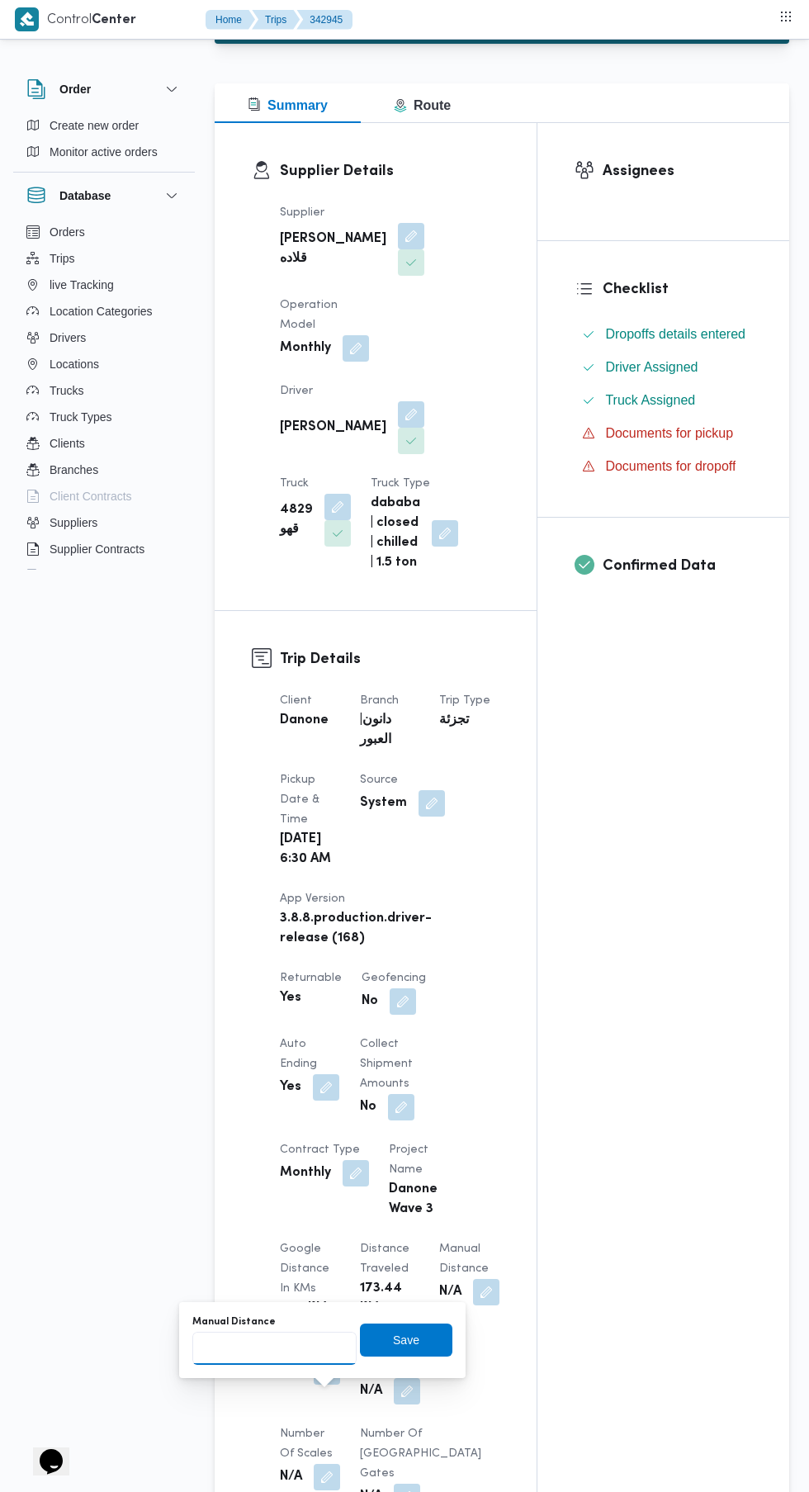
click at [302, 1348] on input "Manual Distance" at bounding box center [274, 1348] width 164 height 33
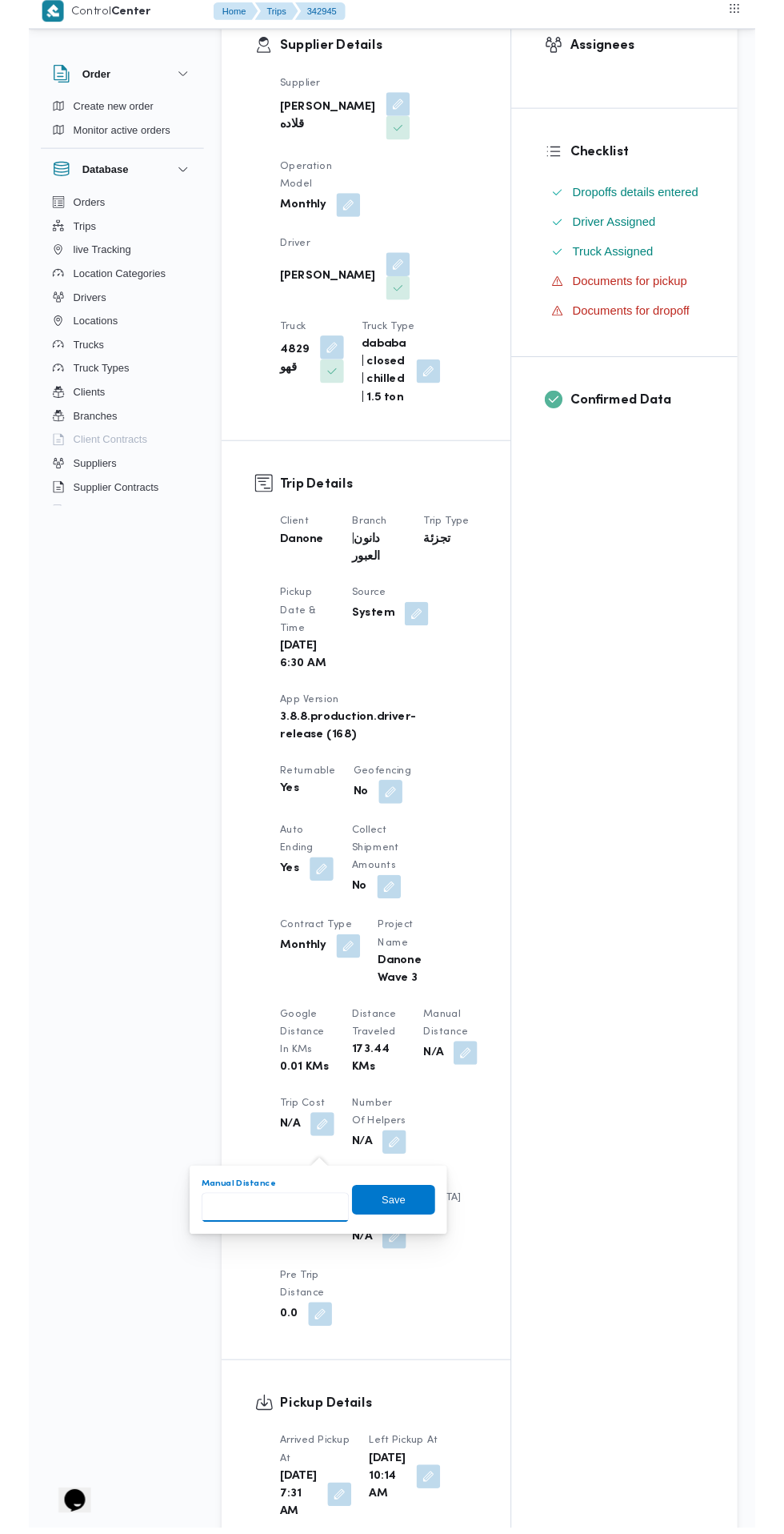
scroll to position [295, 0]
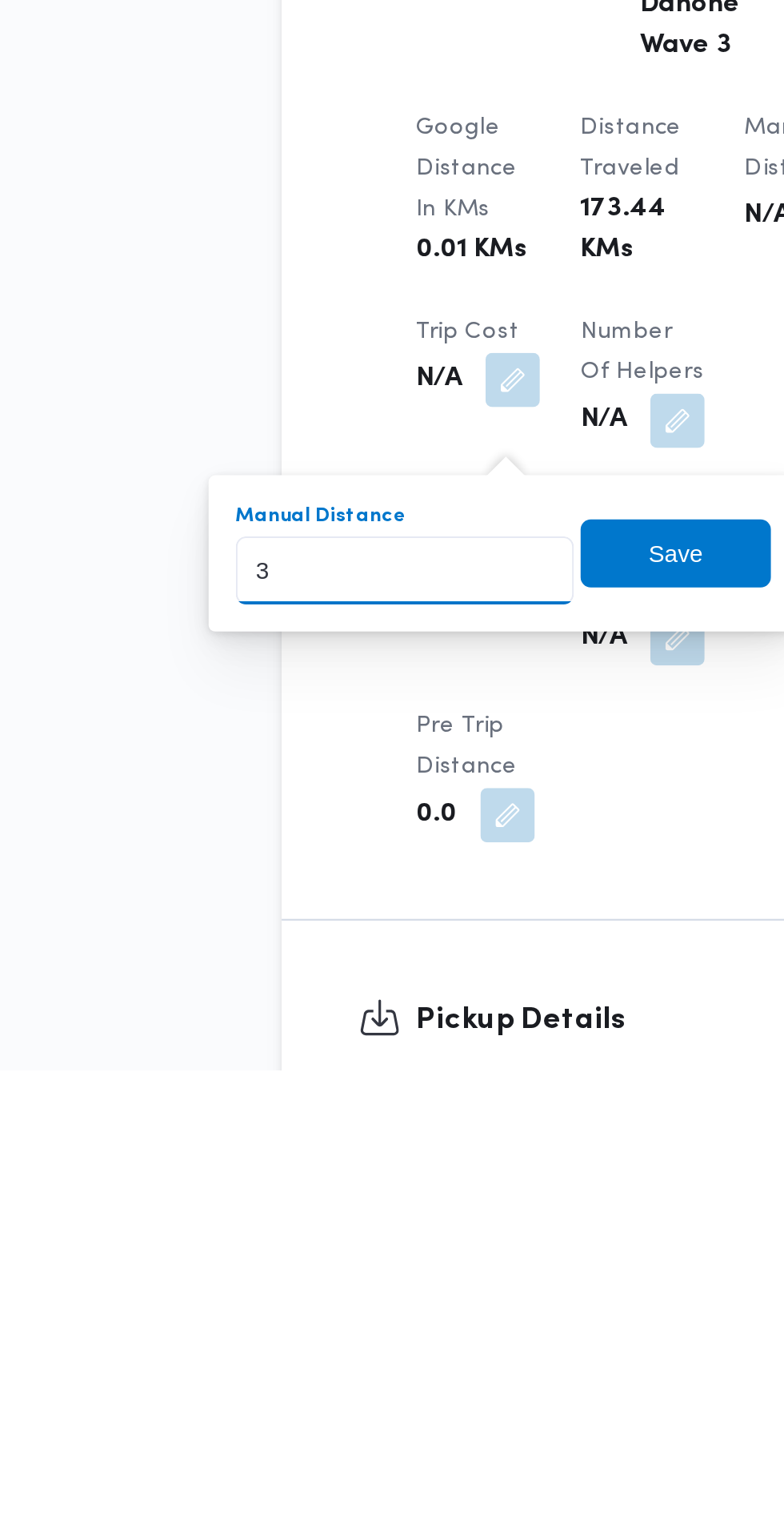
type input "32"
click at [402, 1295] on span "Save" at bounding box center [393, 1291] width 25 height 19
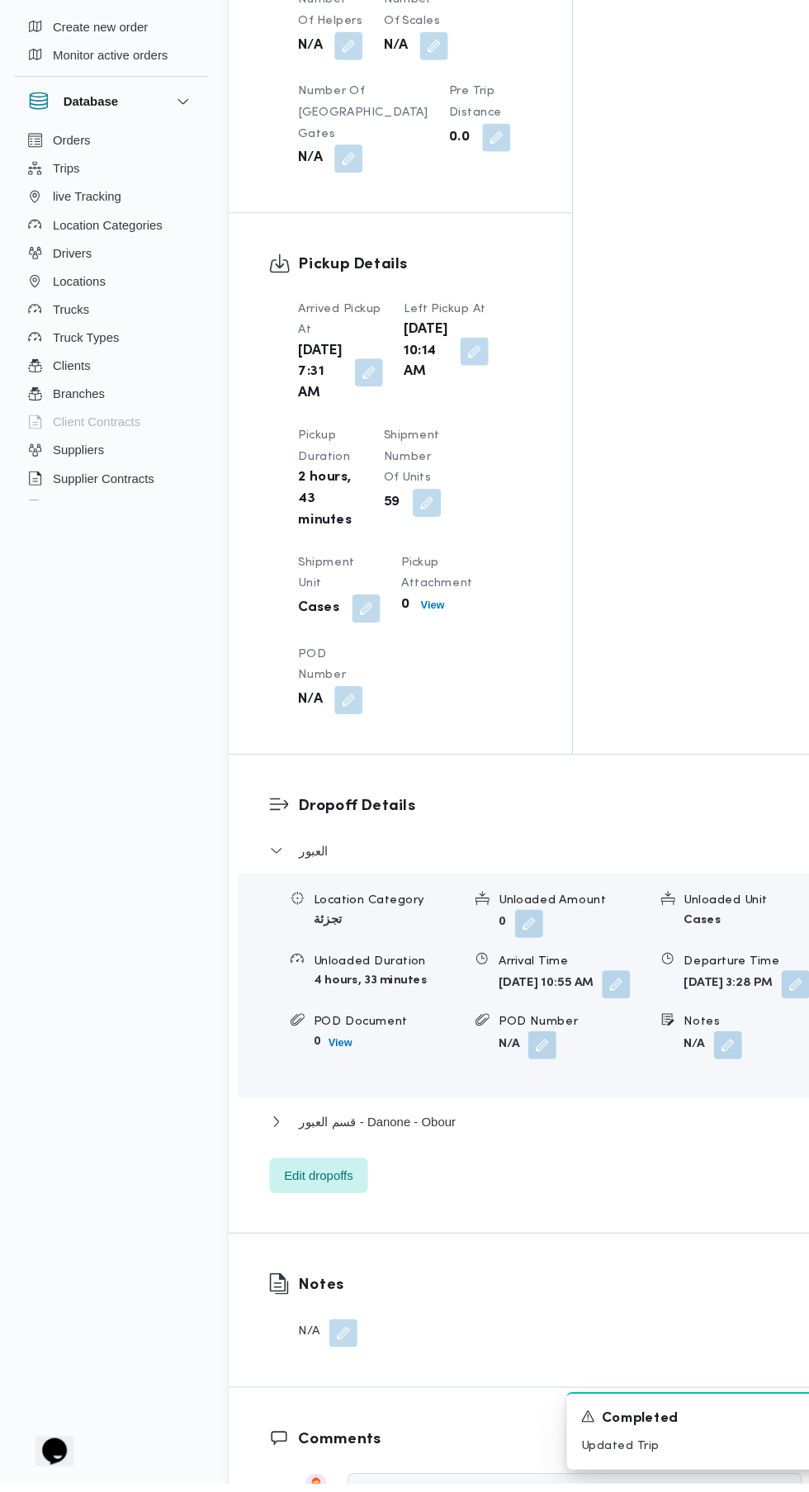
scroll to position [1513, 0]
click at [414, 1162] on span "قسم العبور - Danone - Obour" at bounding box center [354, 1152] width 147 height 20
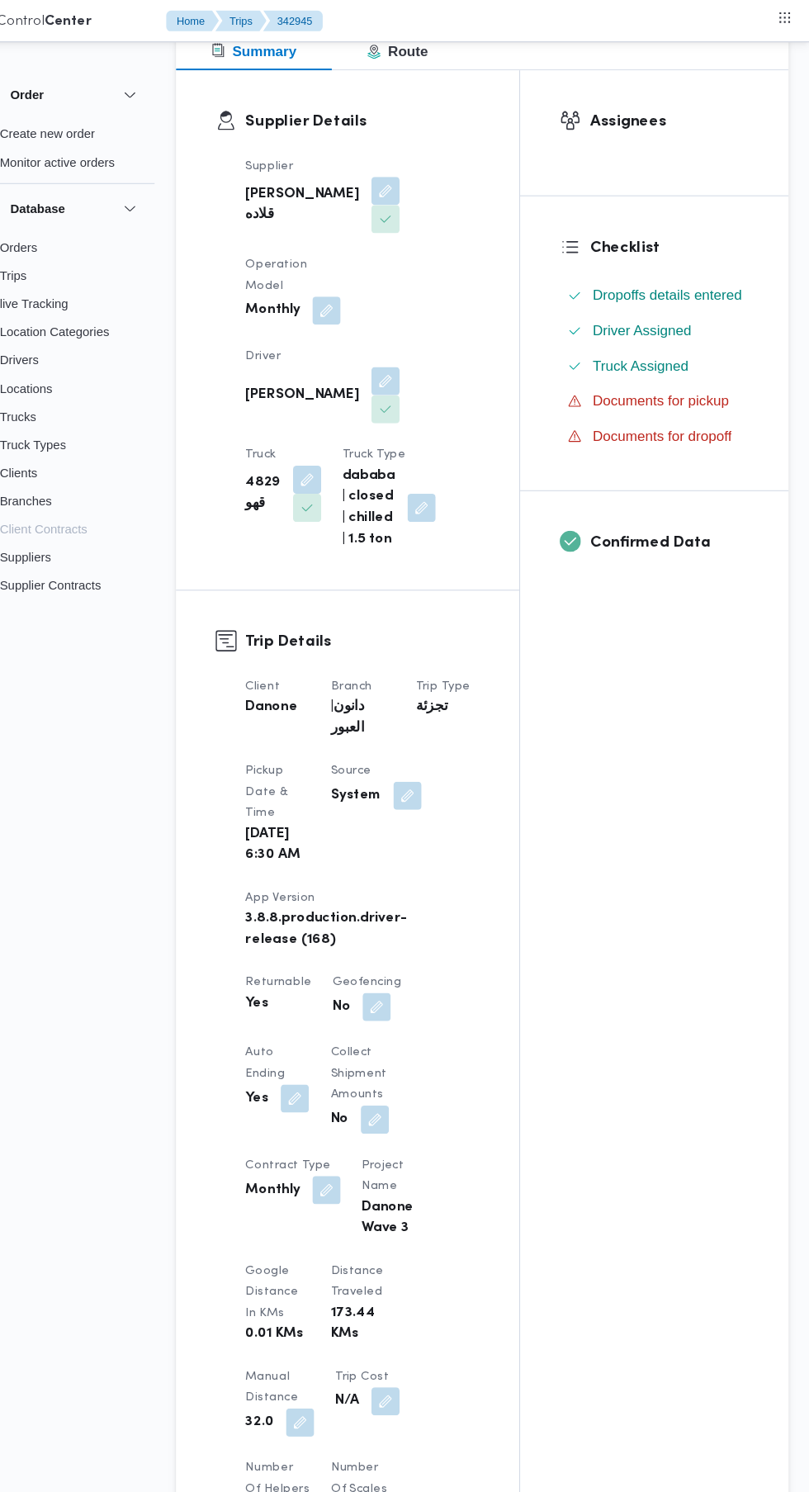
scroll to position [0, 0]
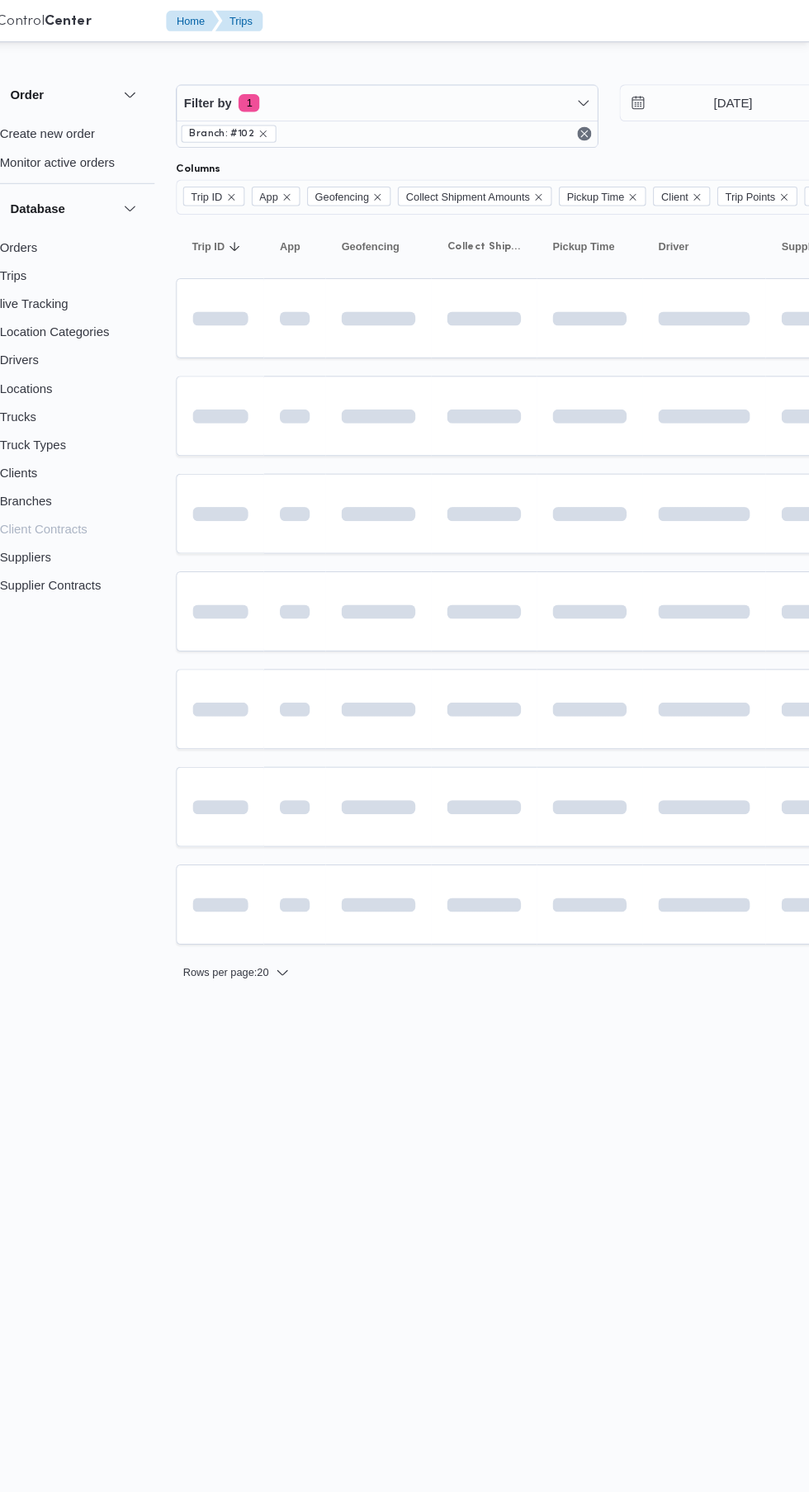
scroll to position [0, 26]
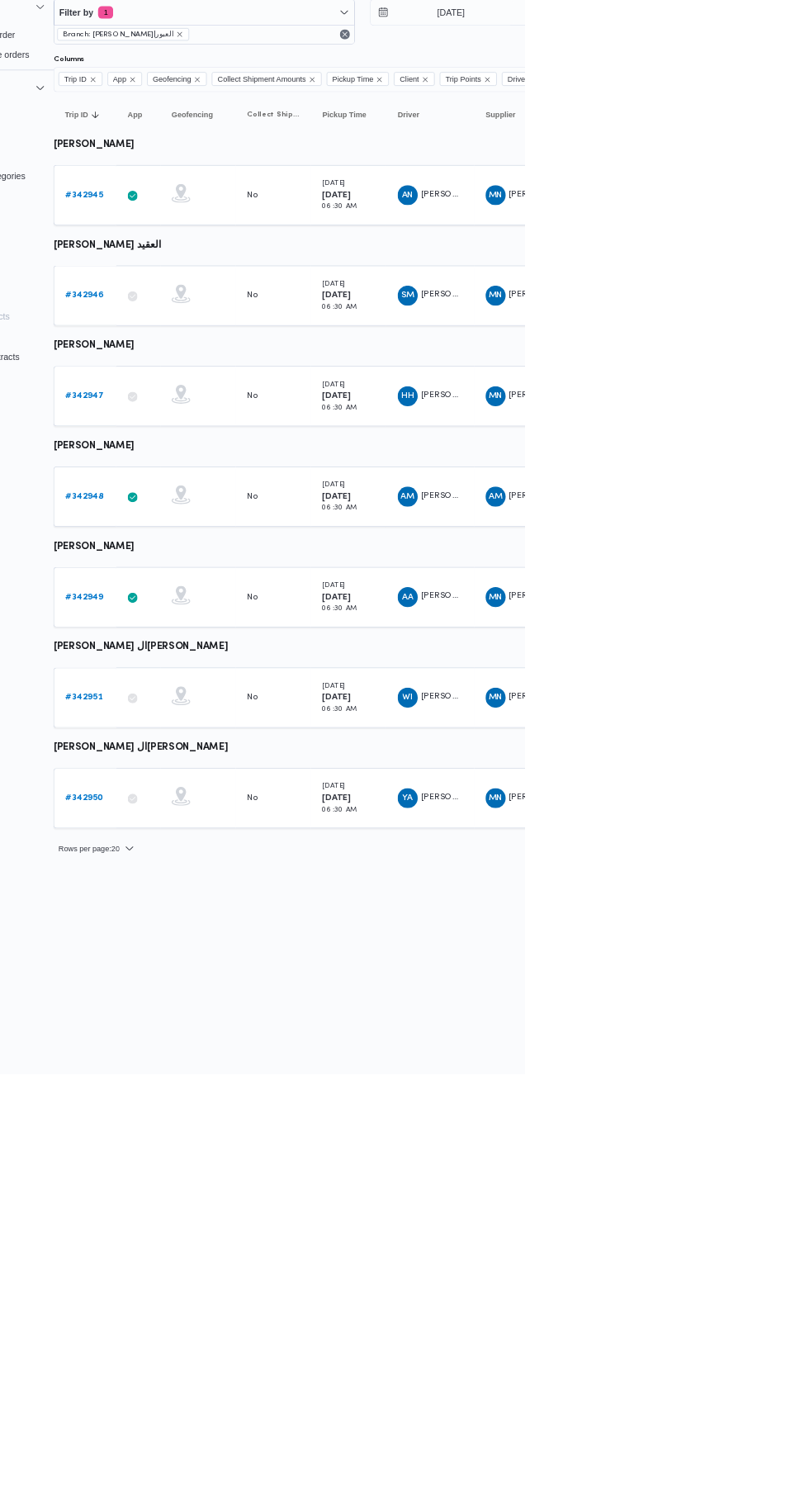
click at [229, 594] on link "# 342947" at bounding box center [230, 601] width 50 height 20
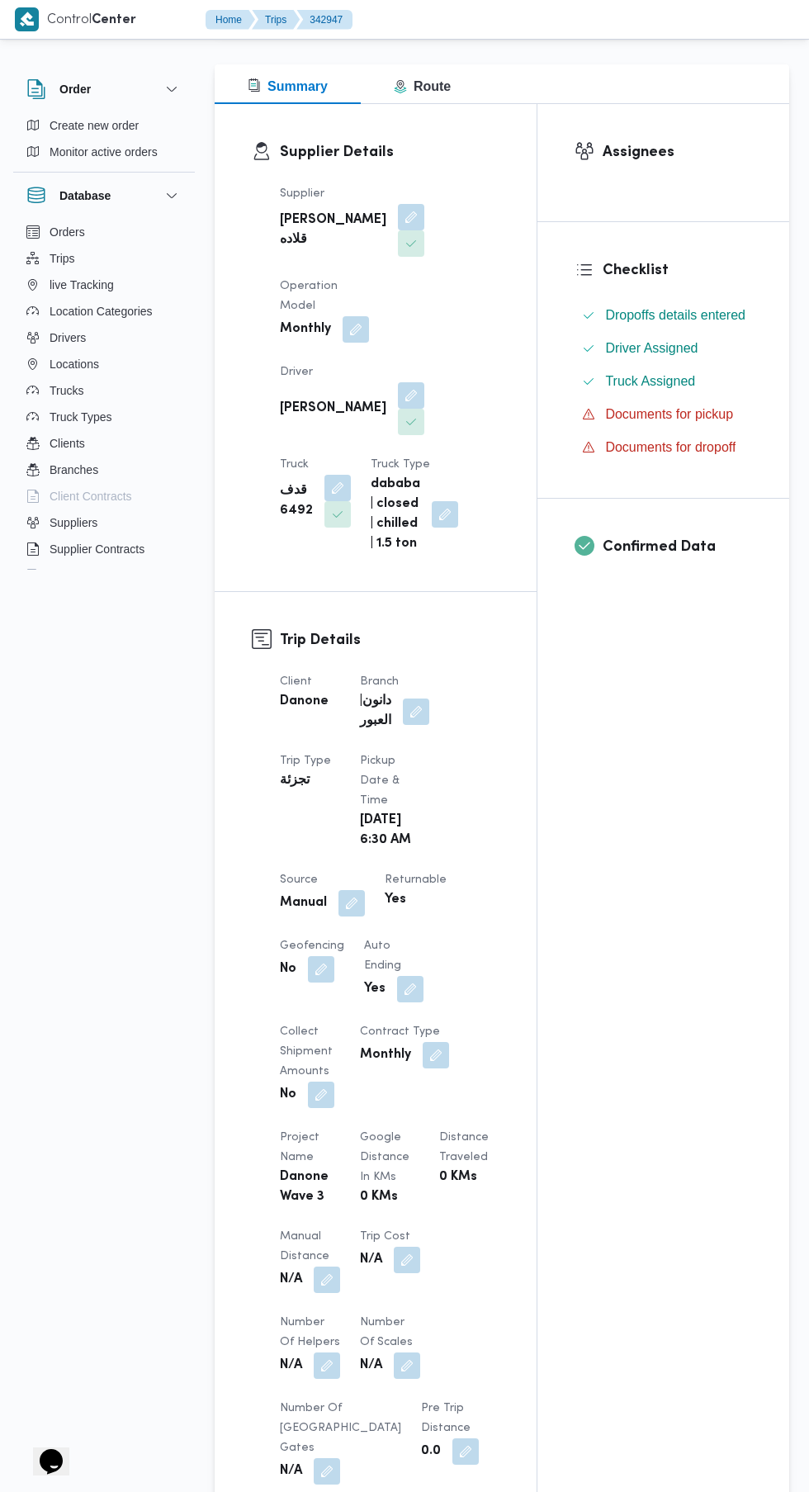
scroll to position [290, 0]
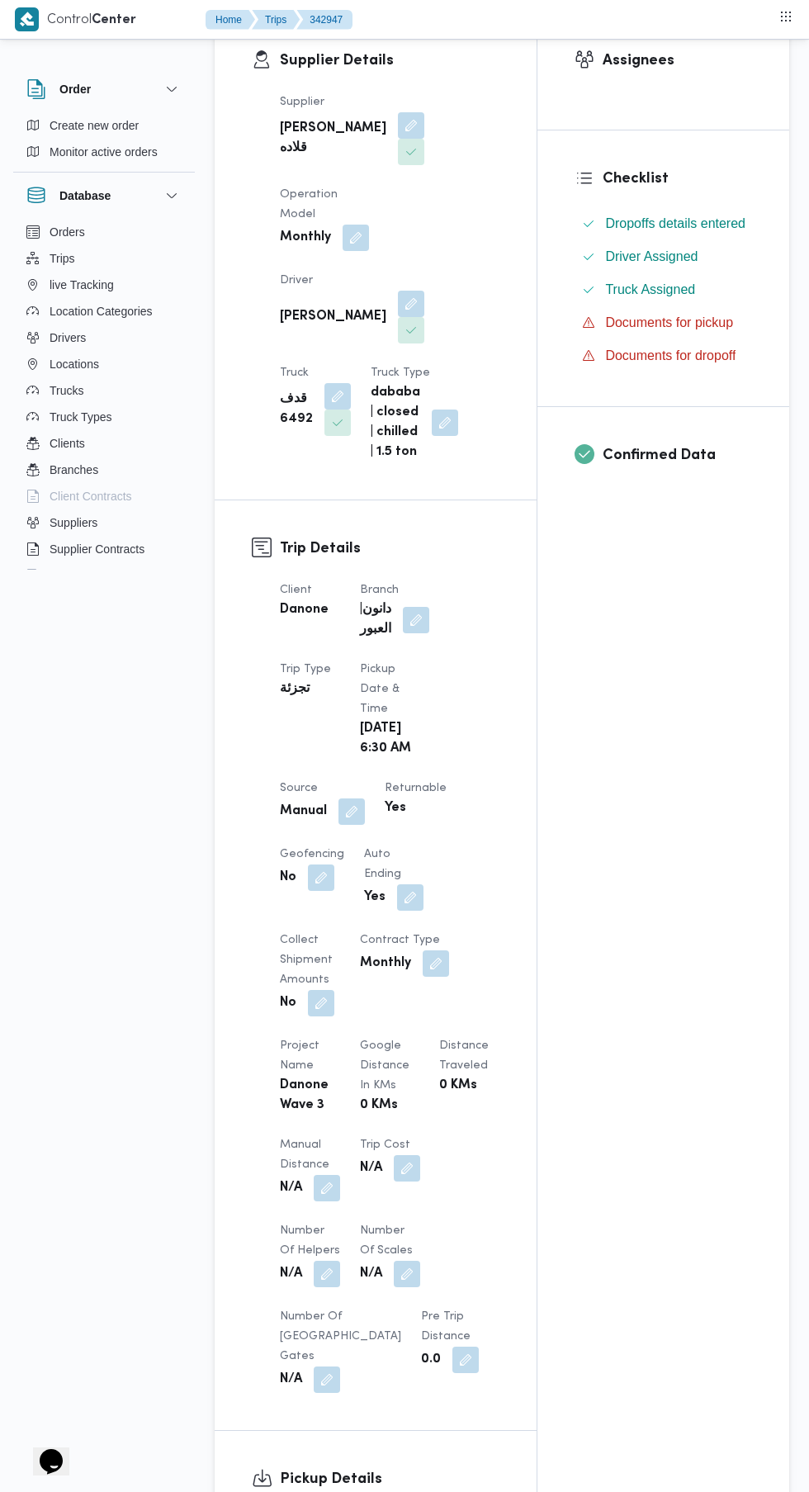
click at [329, 1175] on button "button" at bounding box center [327, 1188] width 26 height 26
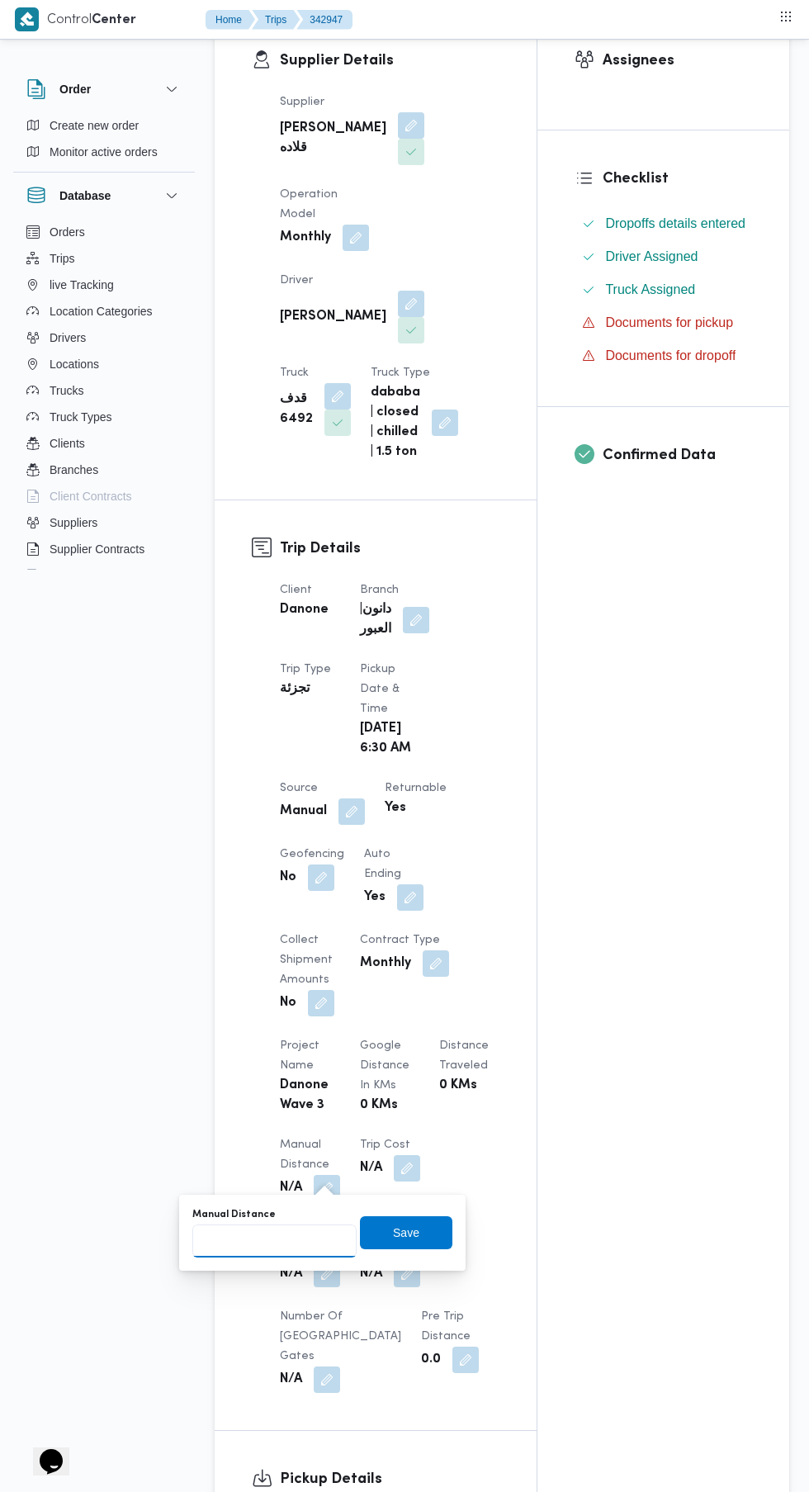
click at [295, 1243] on input "Manual Distance" at bounding box center [274, 1240] width 164 height 33
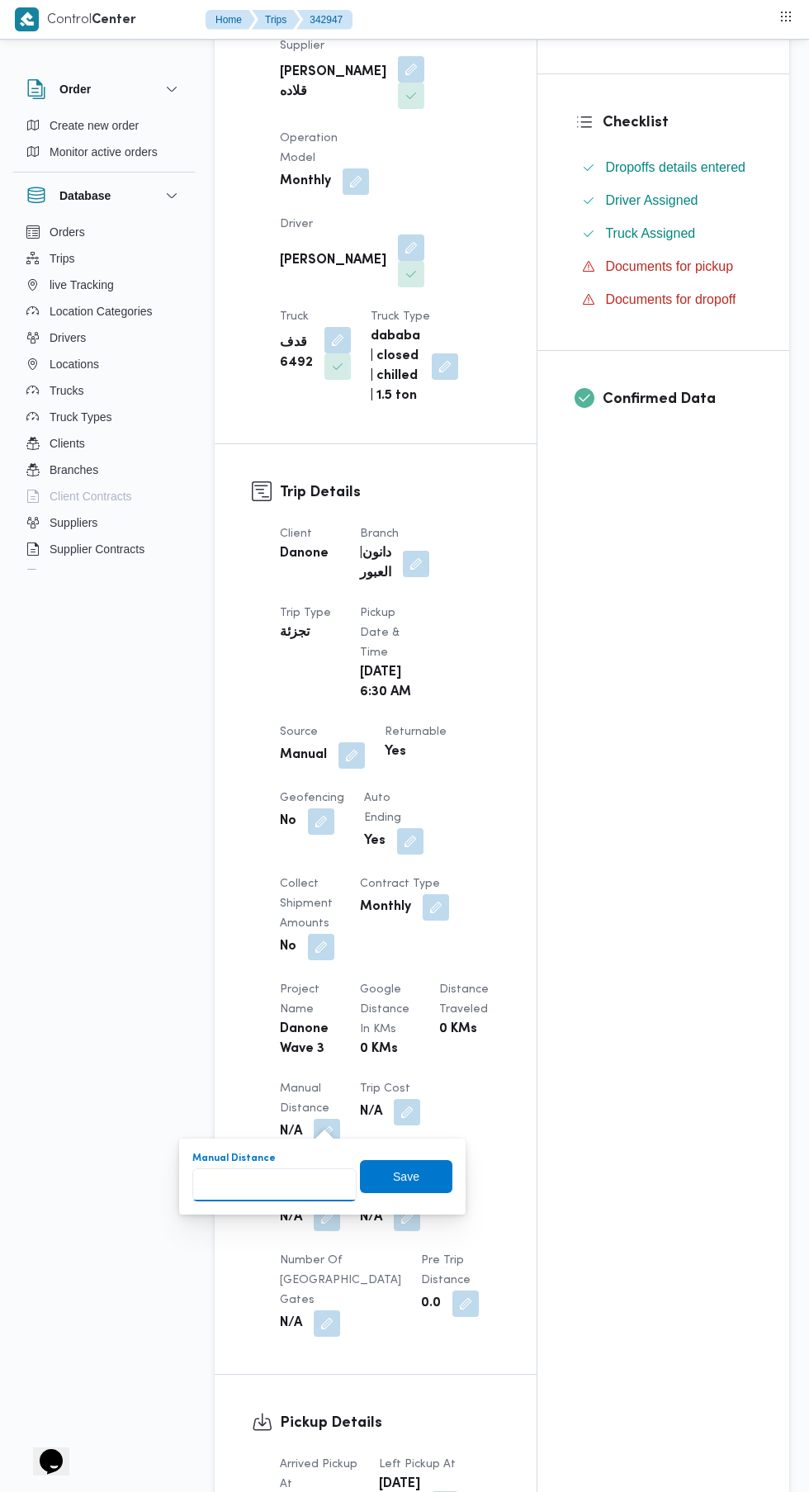
scroll to position [367, 0]
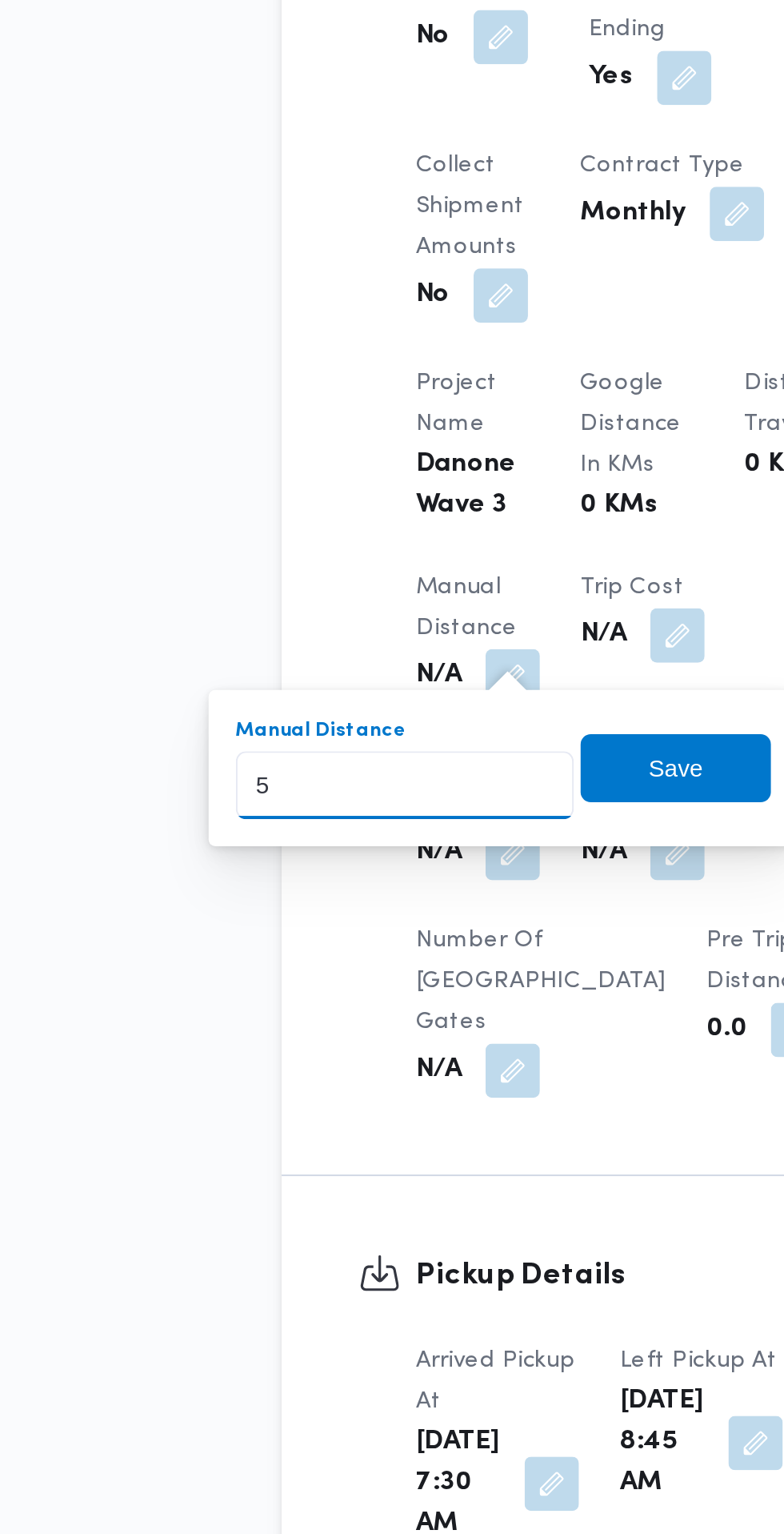
type input "50"
click at [418, 1120] on span "Save" at bounding box center [393, 1120] width 89 height 32
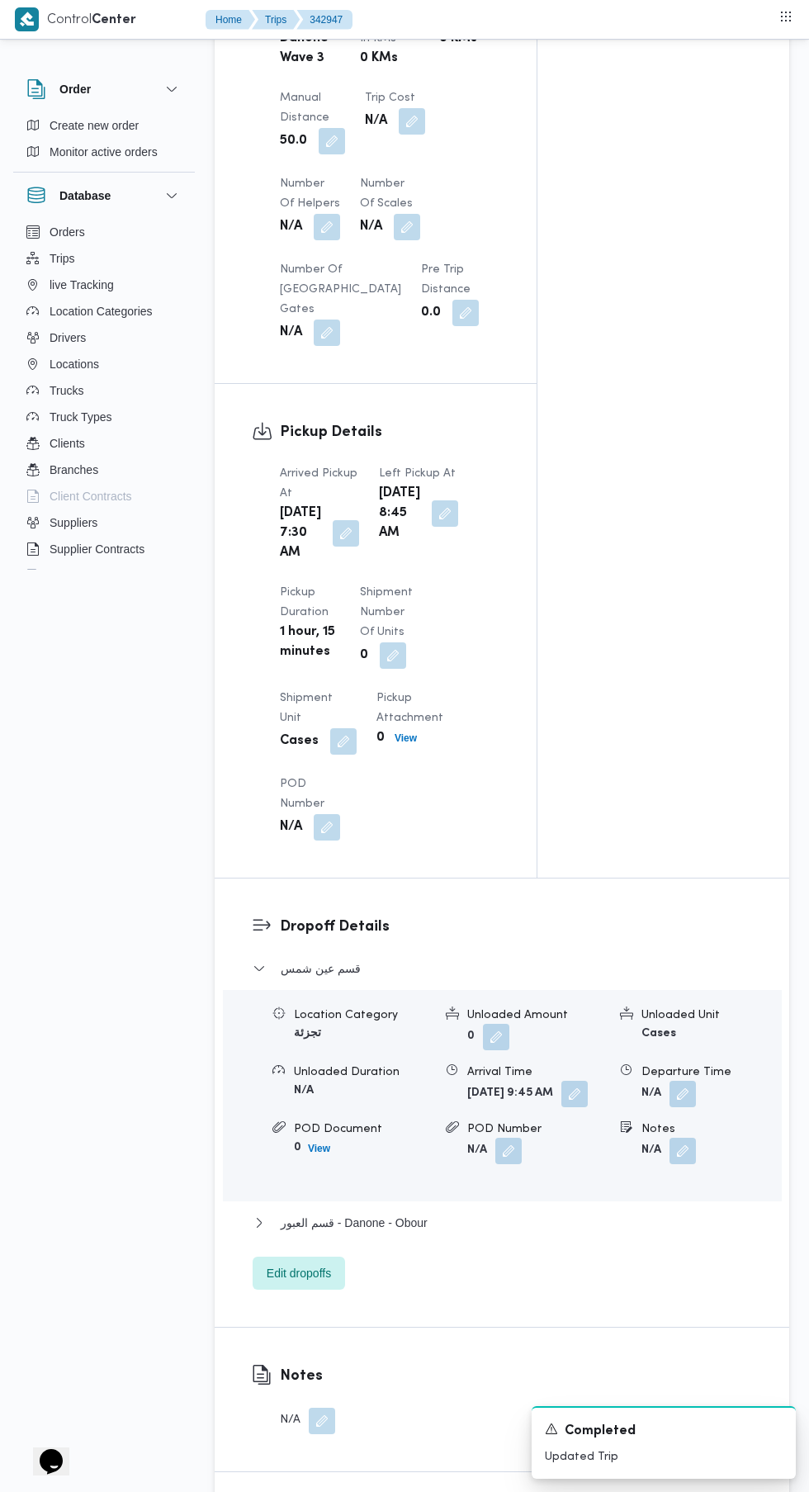
scroll to position [1457, 0]
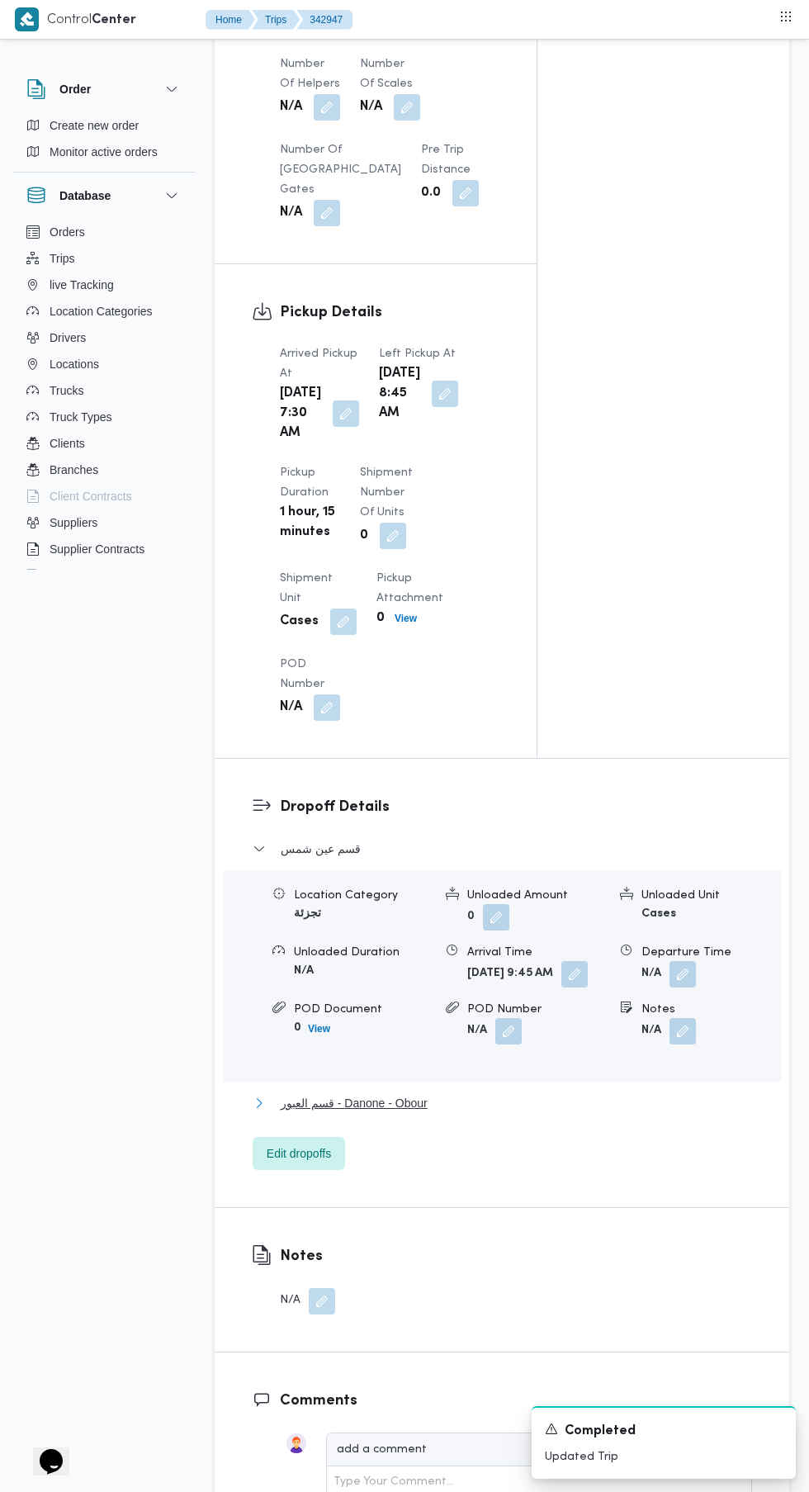
click at [348, 1113] on span "قسم العبور - Danone - Obour" at bounding box center [354, 1103] width 147 height 20
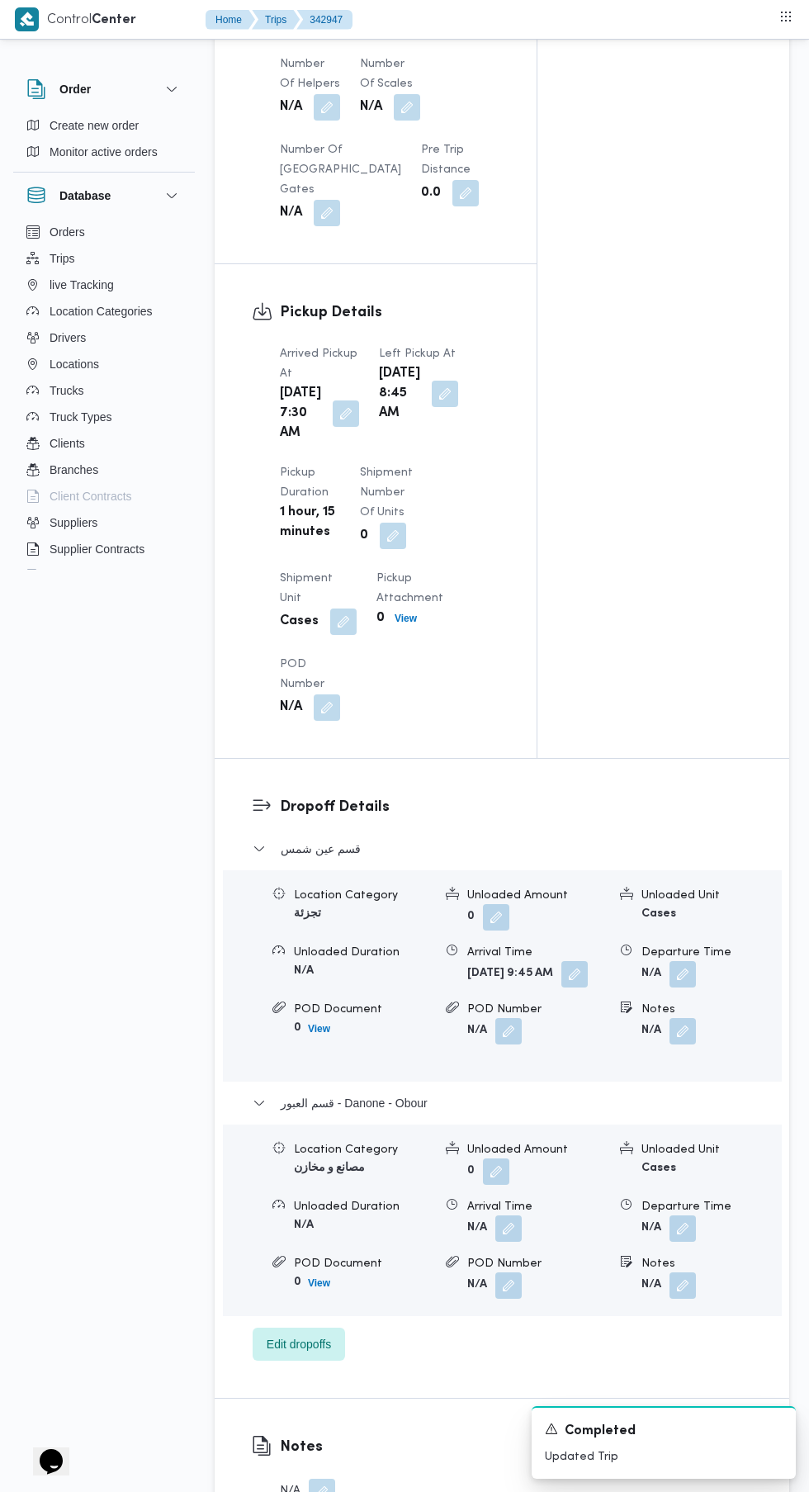
click at [686, 1242] on button "button" at bounding box center [683, 1228] width 26 height 26
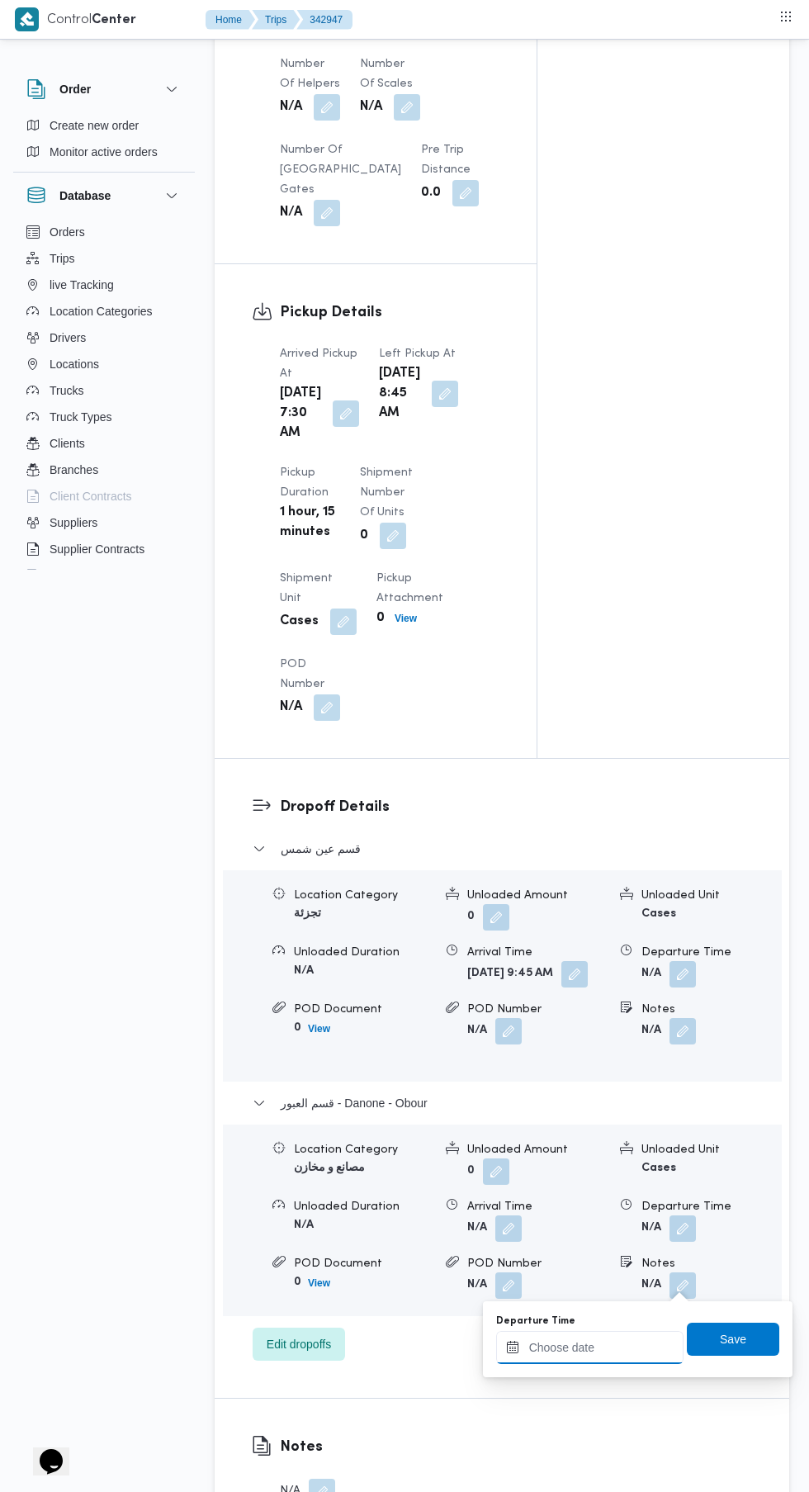
click at [606, 1348] on input "Departure Time" at bounding box center [589, 1347] width 187 height 33
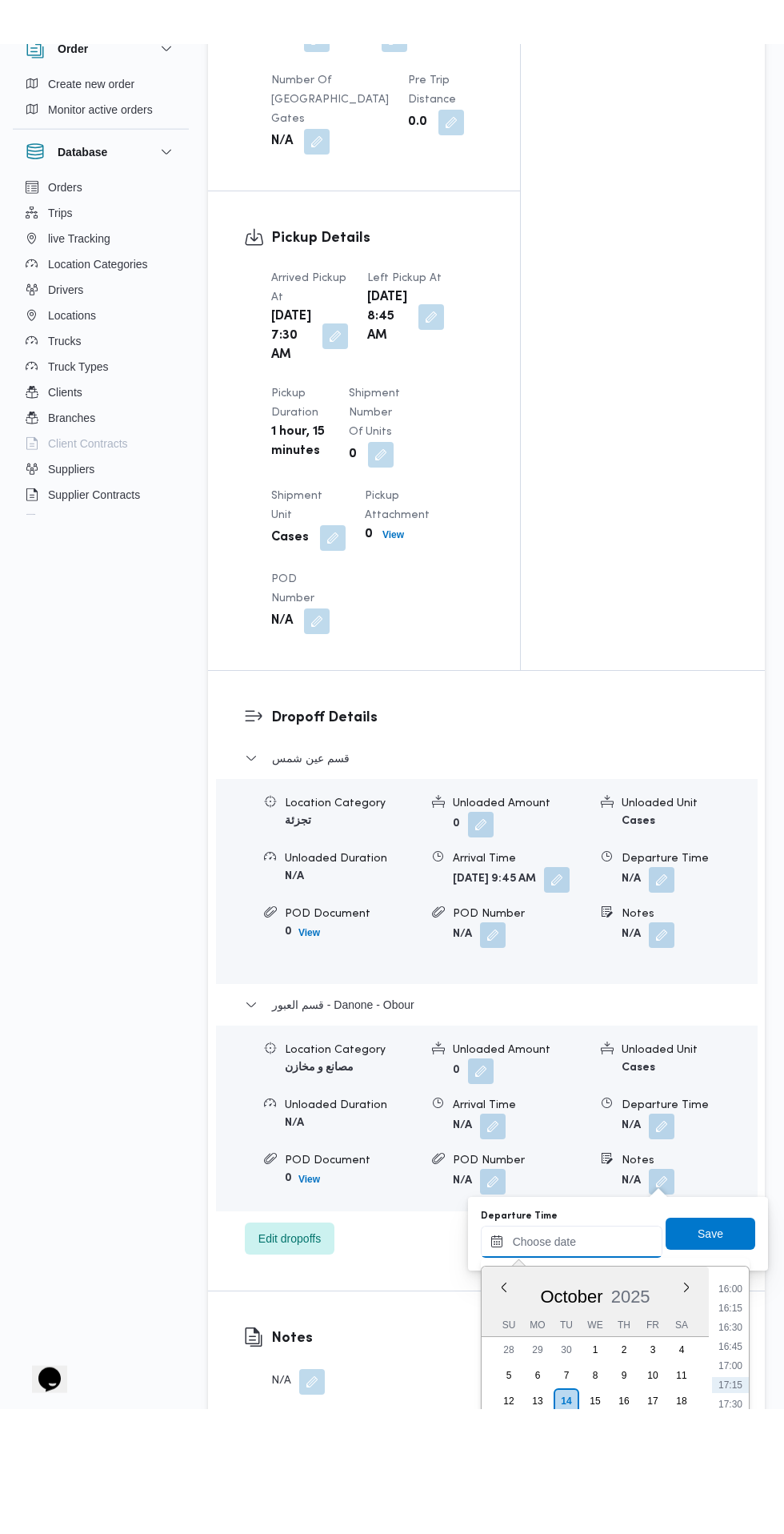
scroll to position [1440, 0]
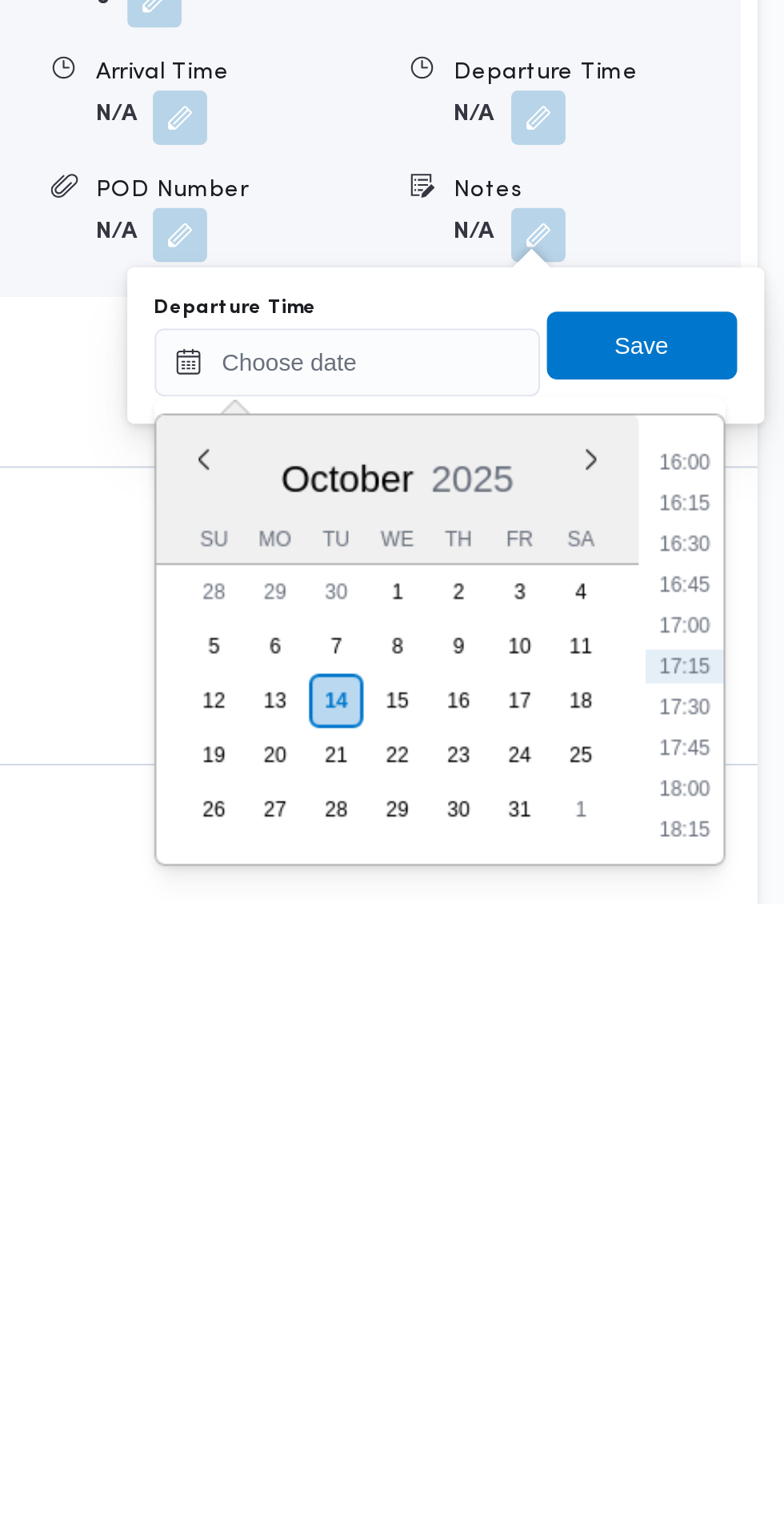
click at [737, 1349] on li "16:15" at bounding box center [731, 1346] width 37 height 16
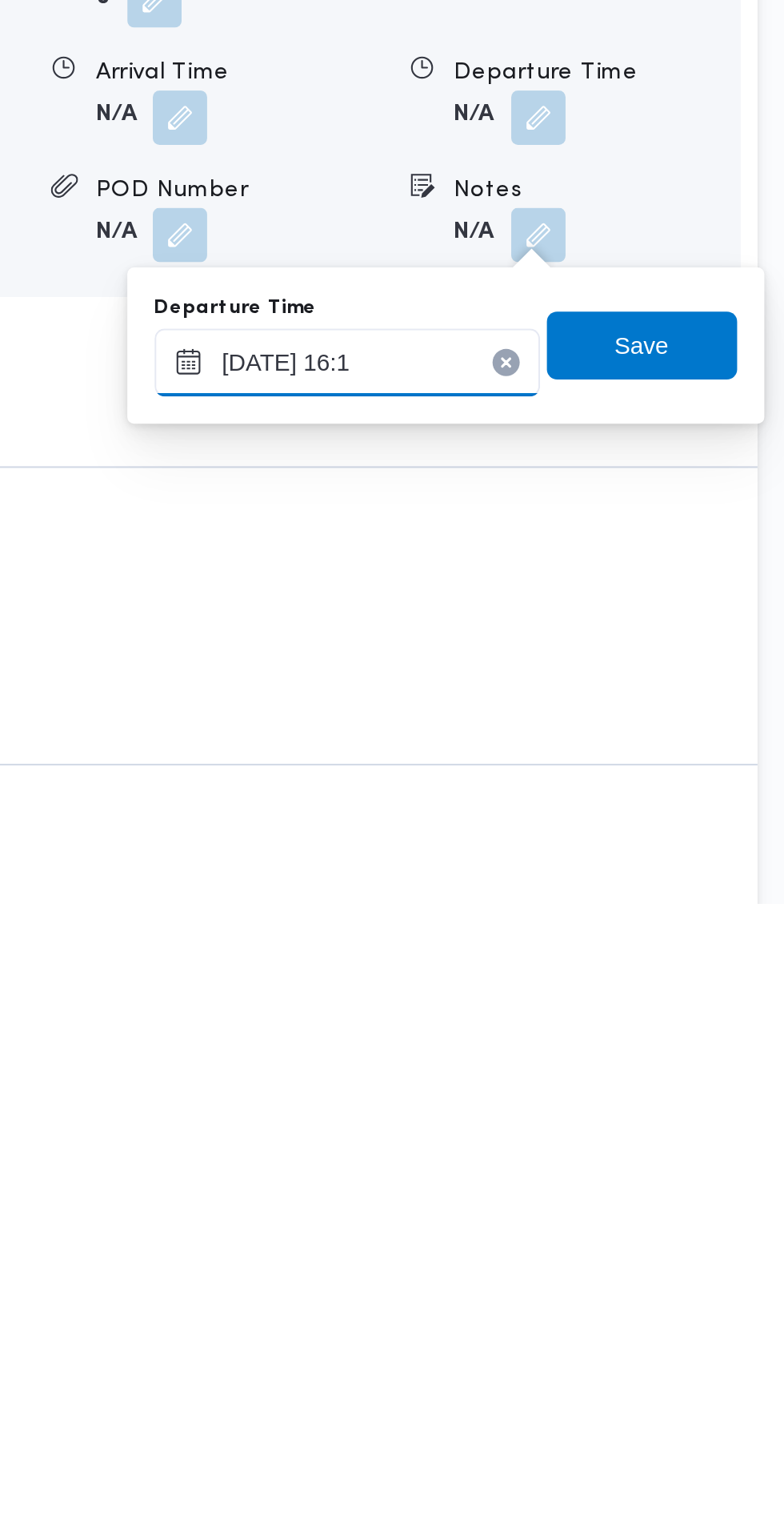
type input "14/10/2025 16:10"
click at [731, 1270] on span "Save" at bounding box center [710, 1271] width 89 height 32
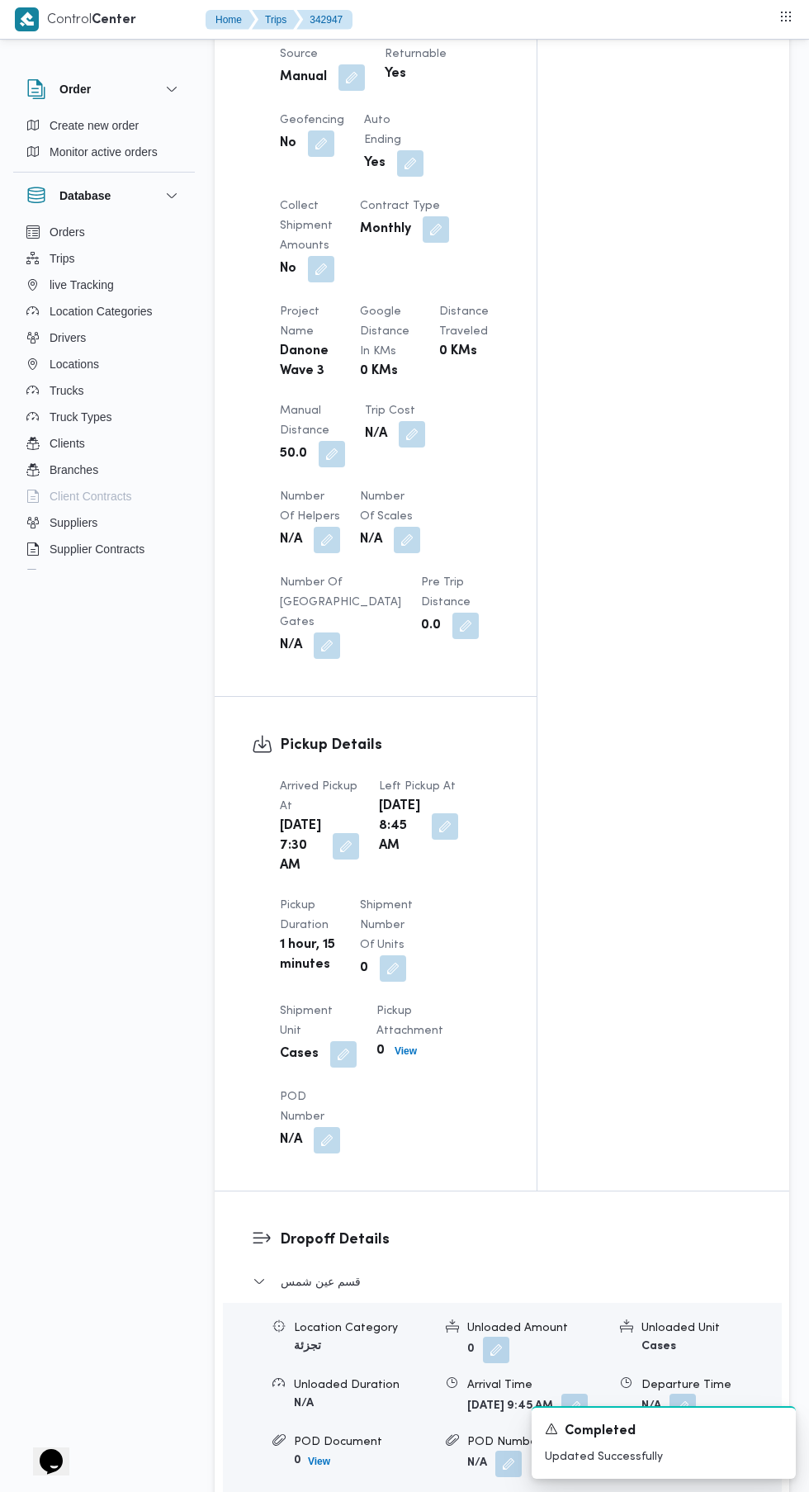
scroll to position [0, 0]
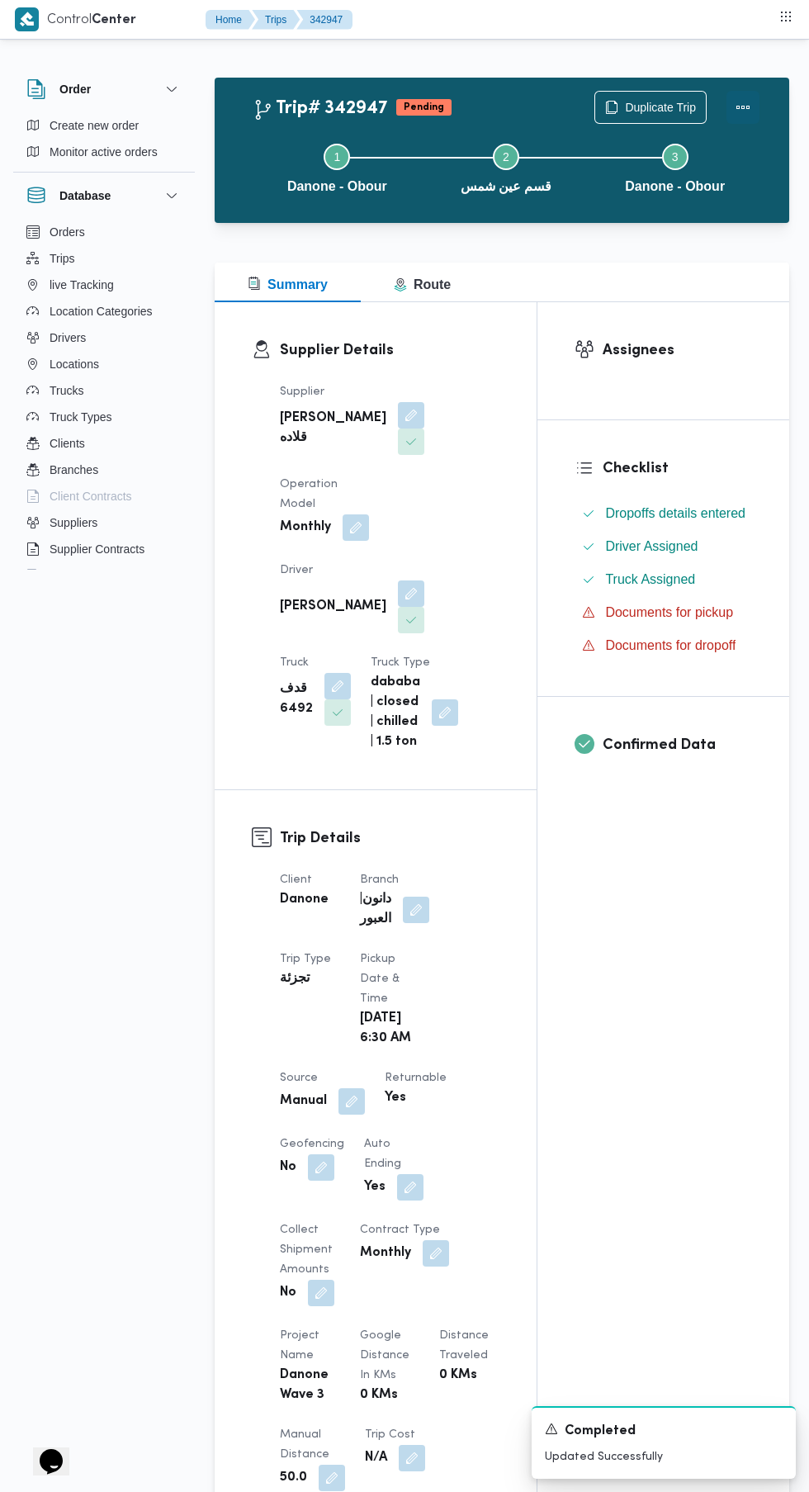
click at [744, 92] on button "Actions" at bounding box center [743, 107] width 33 height 33
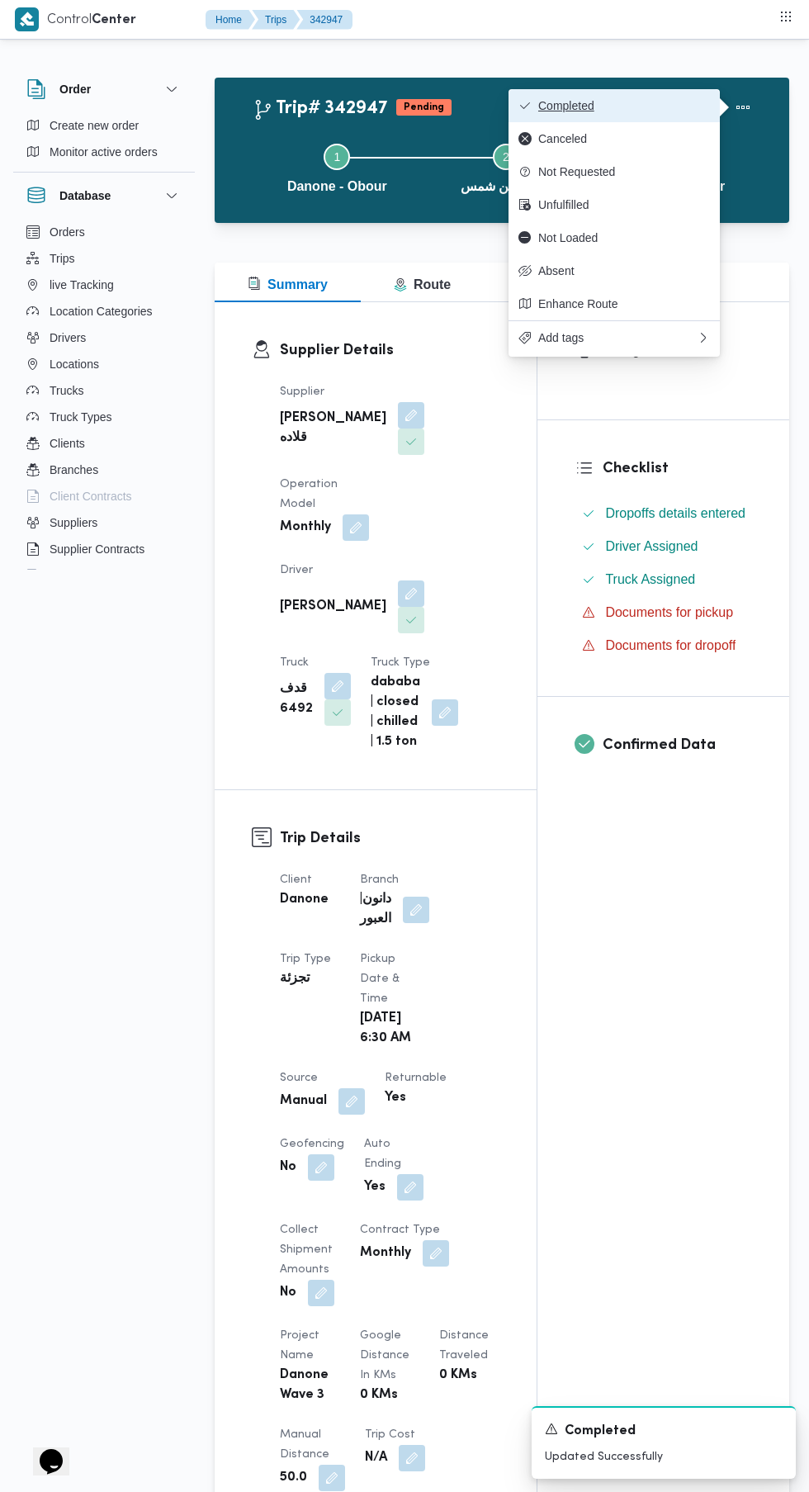
click at [651, 113] on button "Completed" at bounding box center [614, 105] width 211 height 33
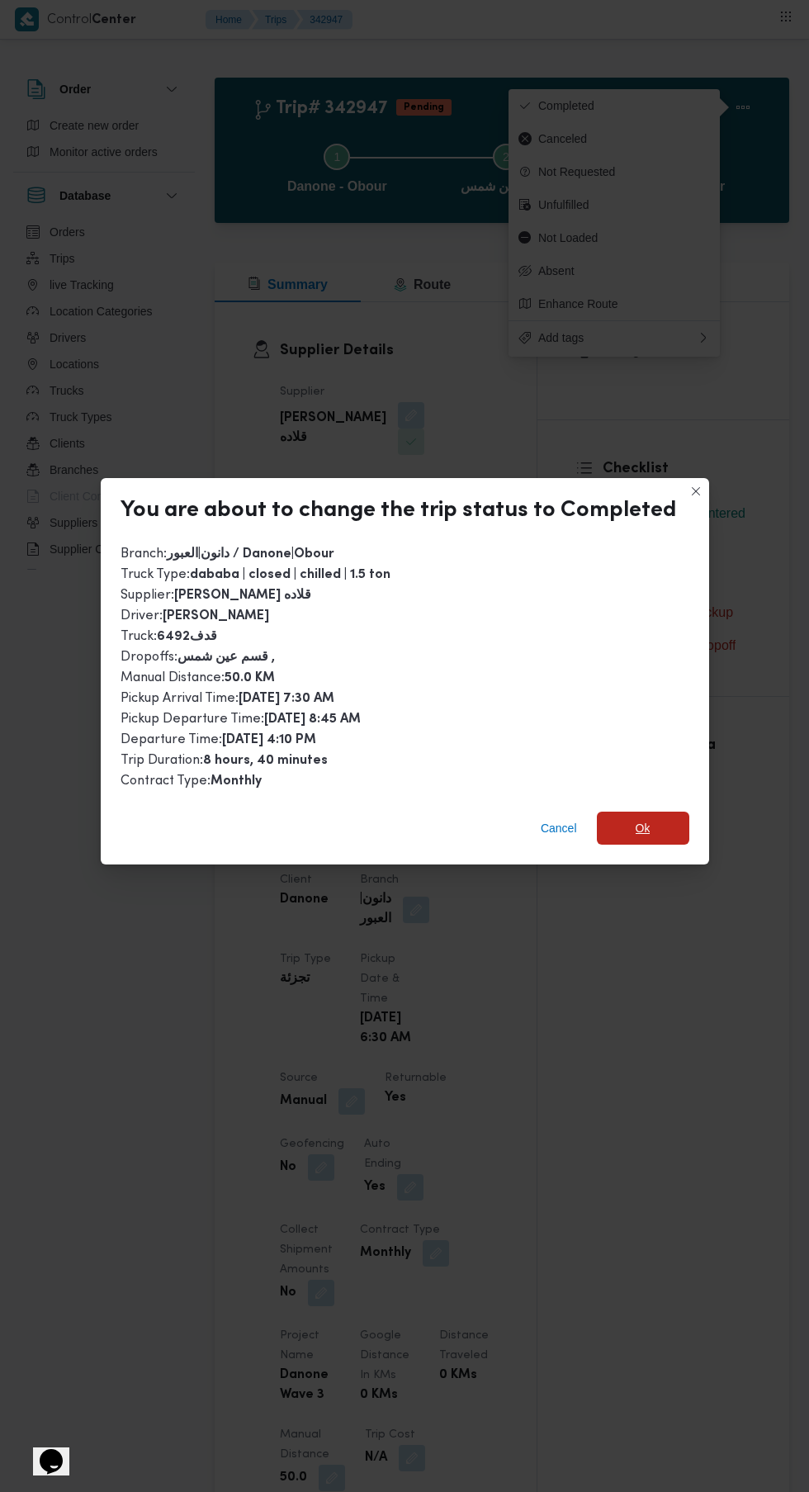
click at [638, 818] on span "Ok" at bounding box center [643, 828] width 15 height 20
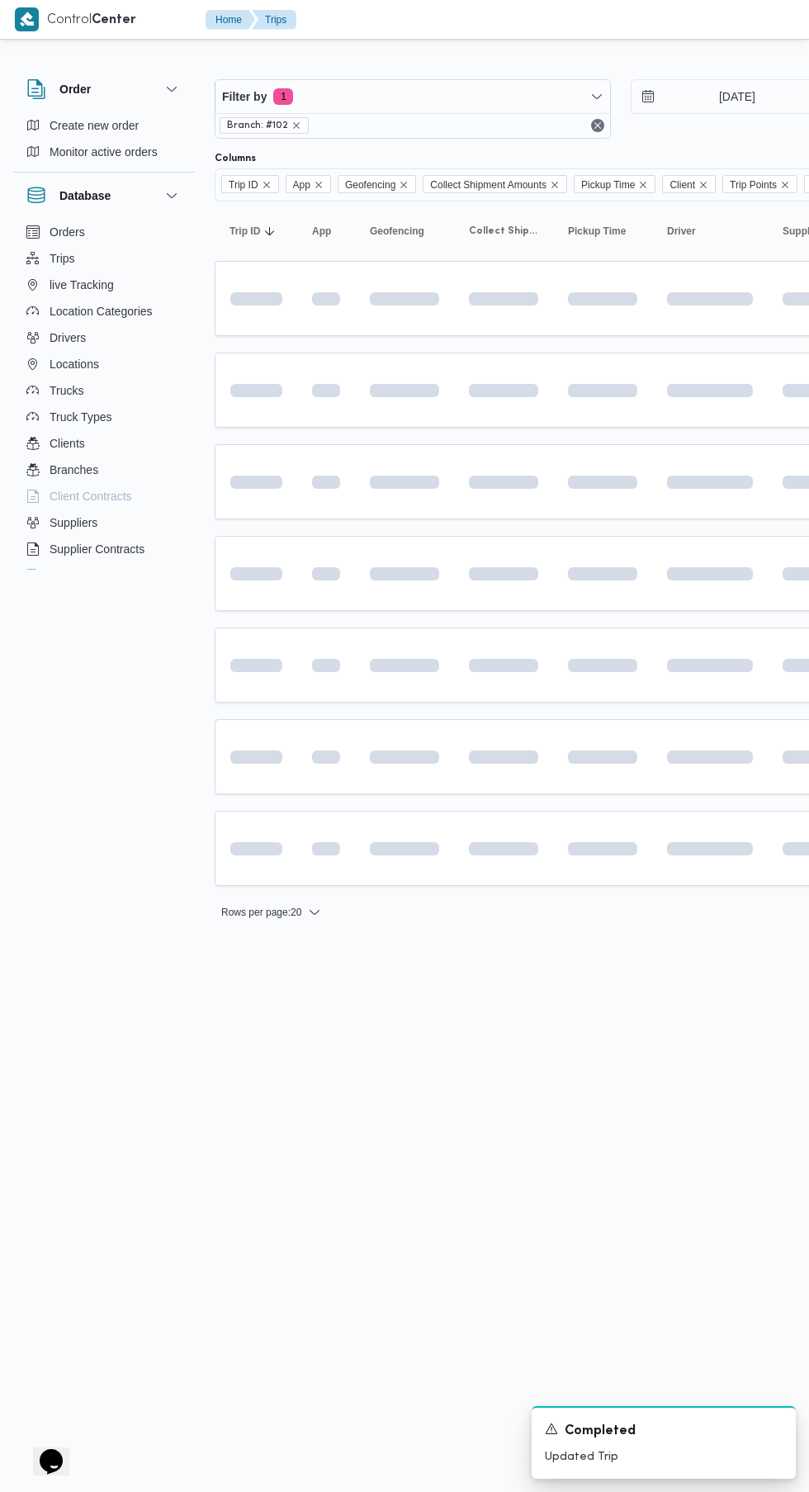
scroll to position [0, 26]
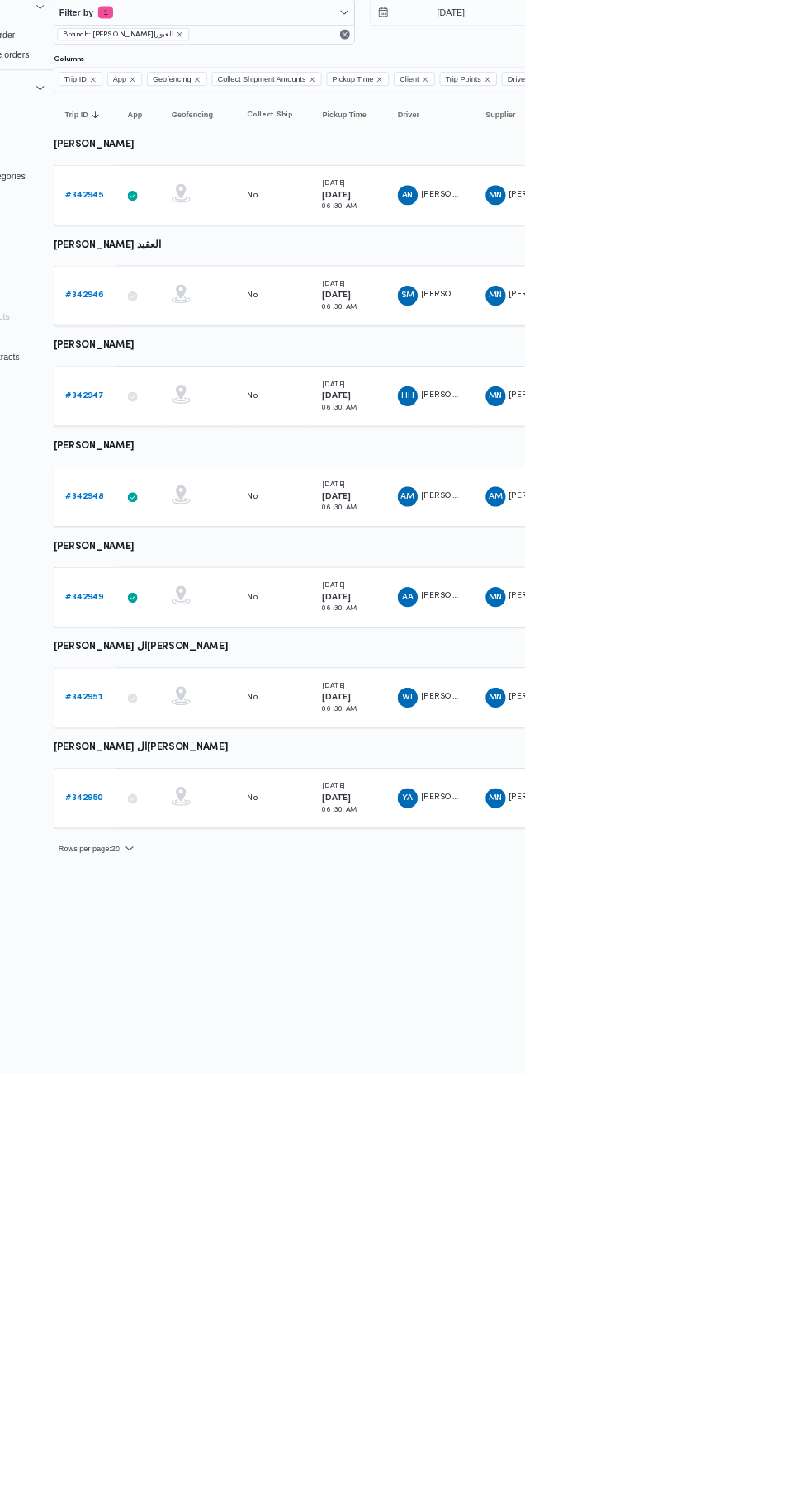
click at [228, 996] on b "# 342951" at bounding box center [229, 997] width 49 height 11
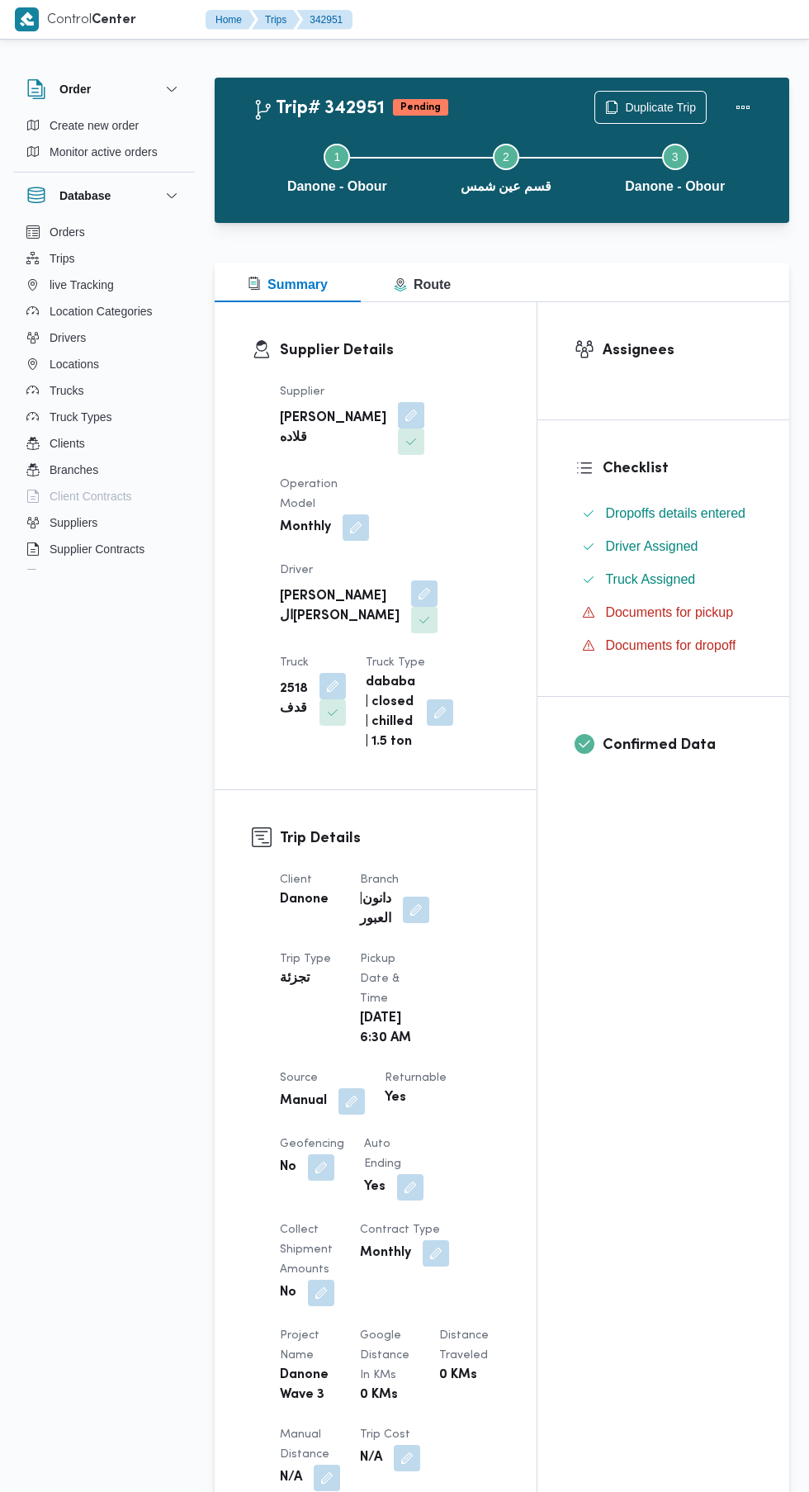
click at [411, 580] on button "button" at bounding box center [424, 593] width 26 height 26
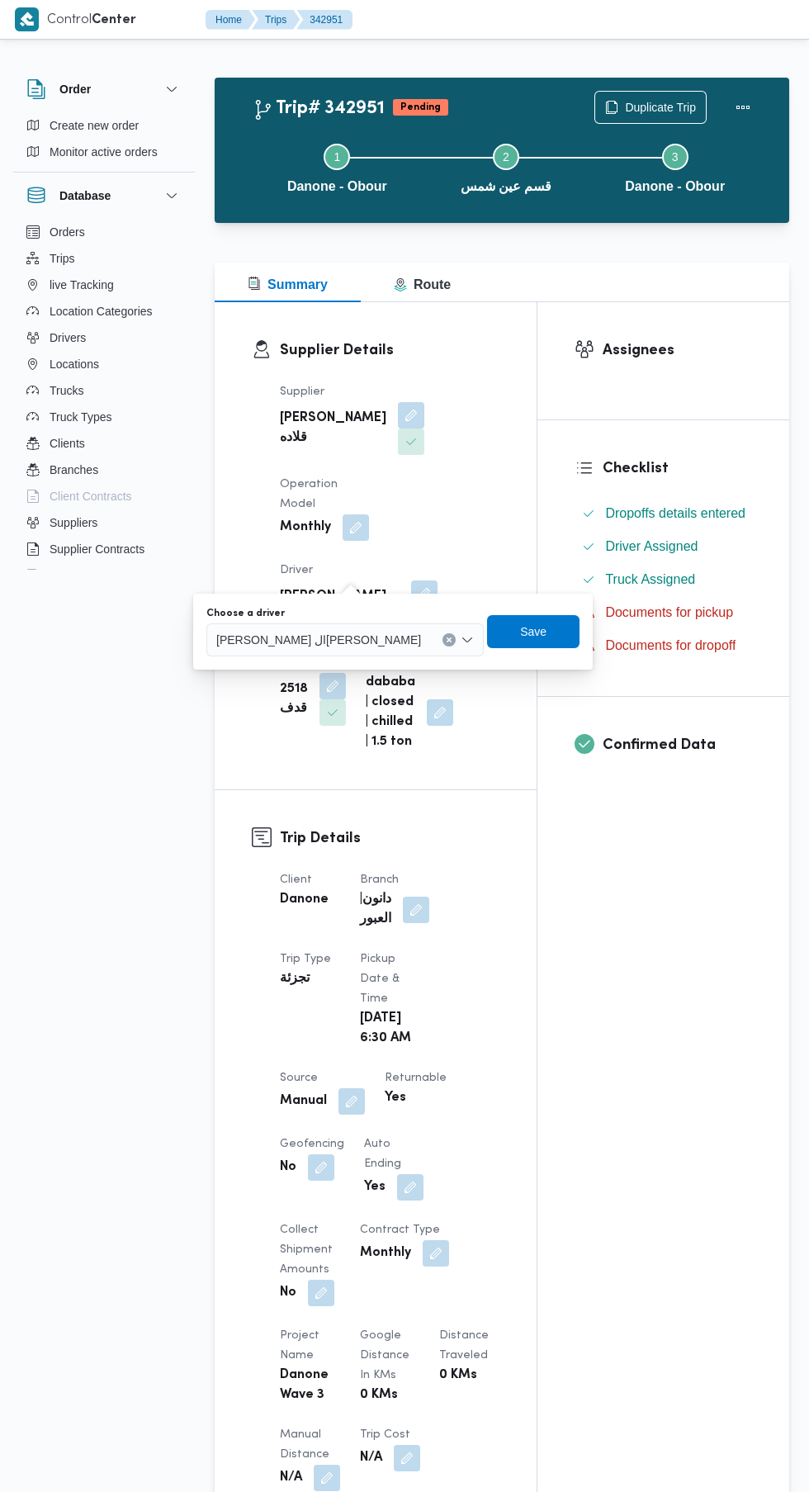
click at [428, 637] on input "Choose a driver" at bounding box center [429, 640] width 2 height 20
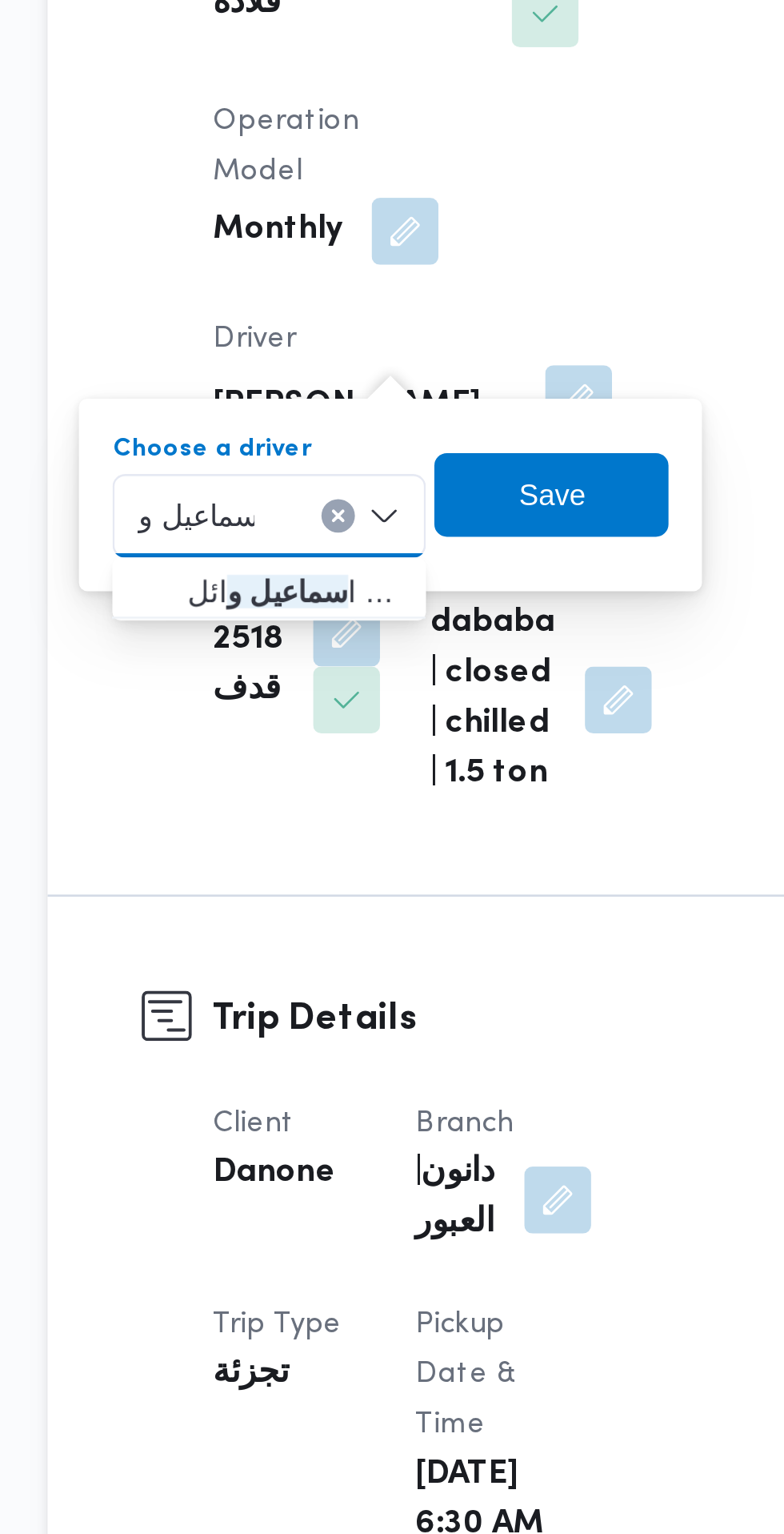
type input "سماعيل و"
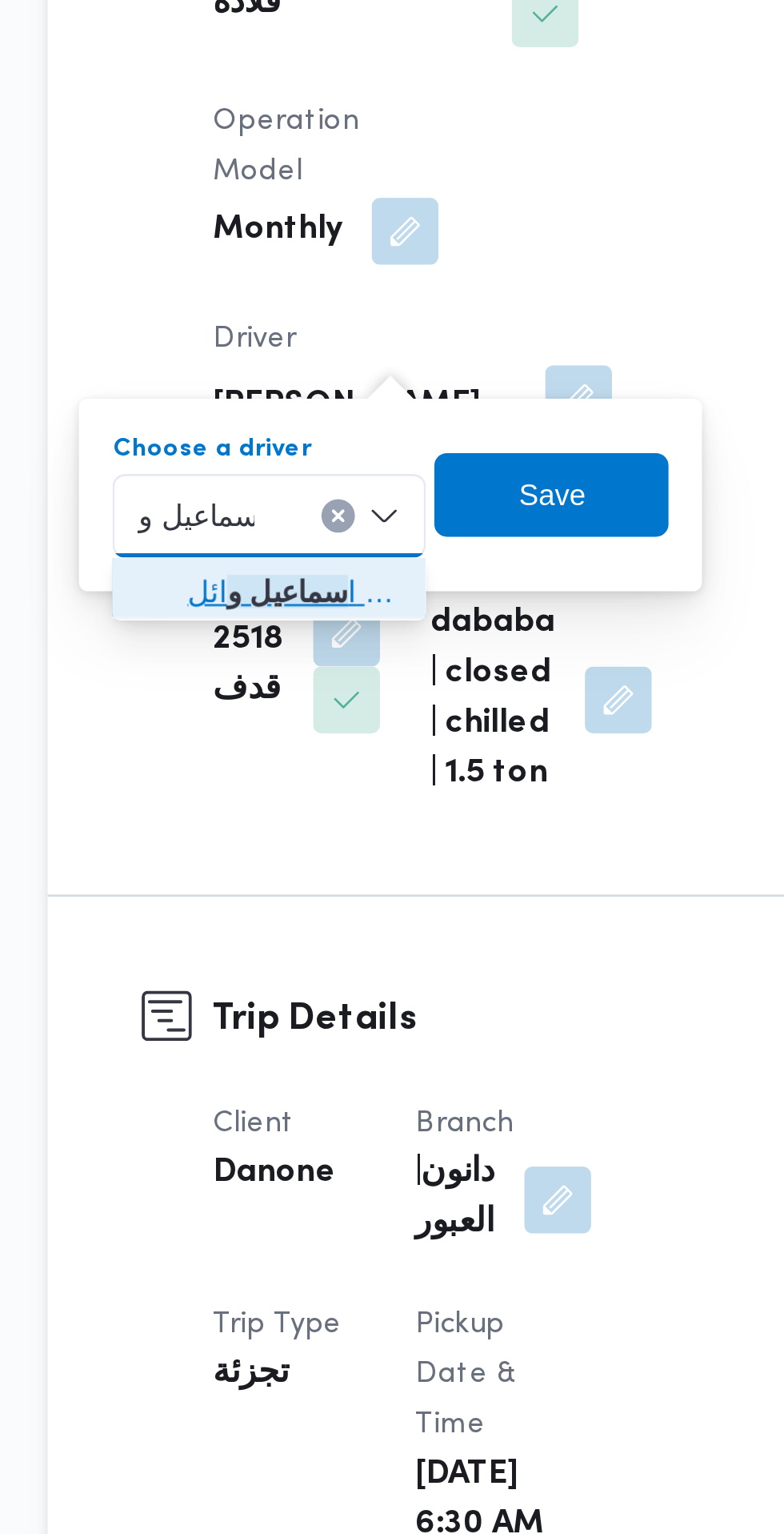
click at [323, 649] on span "ا سماعيل و ائل اسماعيل السيد" at bounding box center [302, 650] width 81 height 19
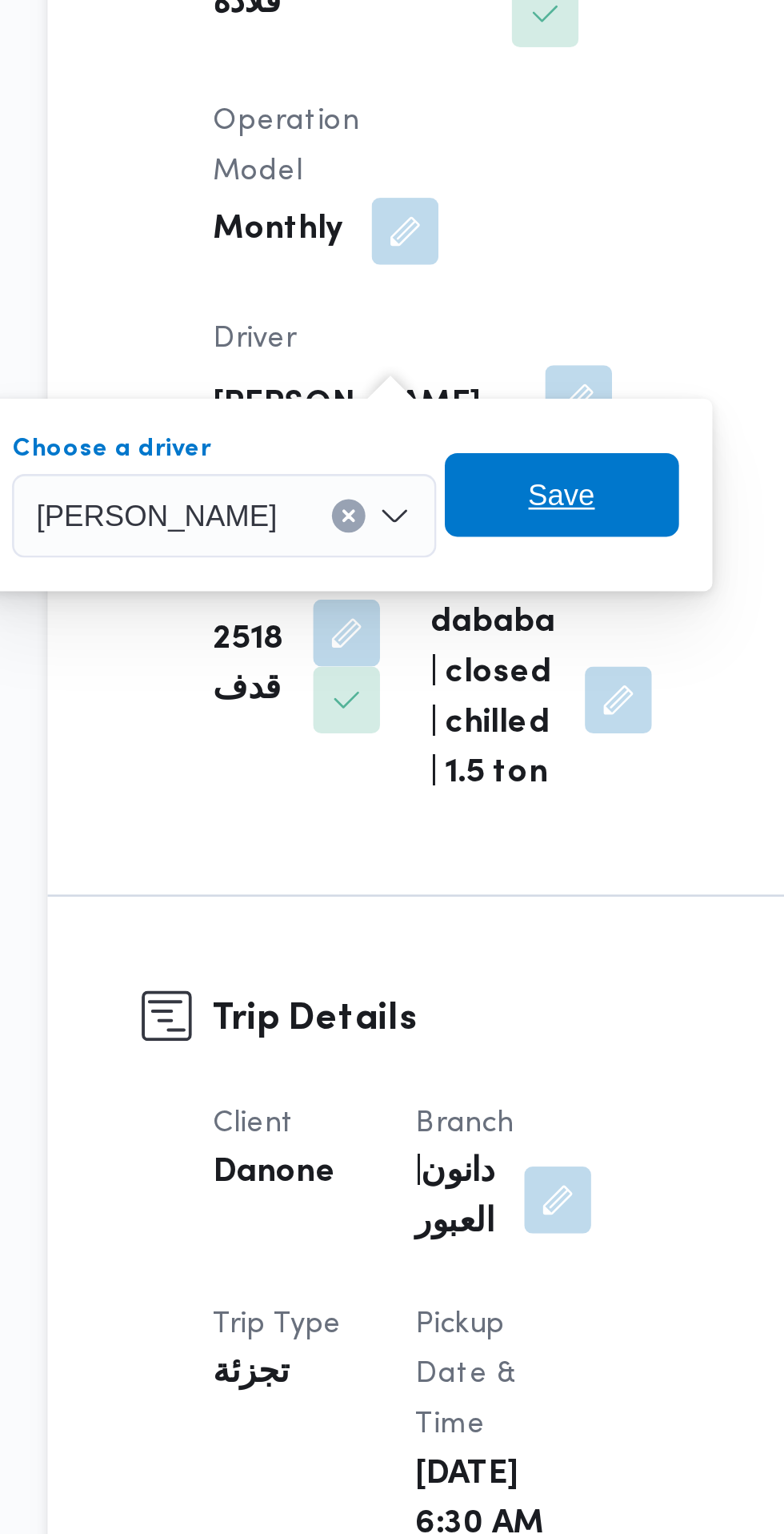
click at [423, 614] on span "Save" at bounding box center [405, 612] width 89 height 32
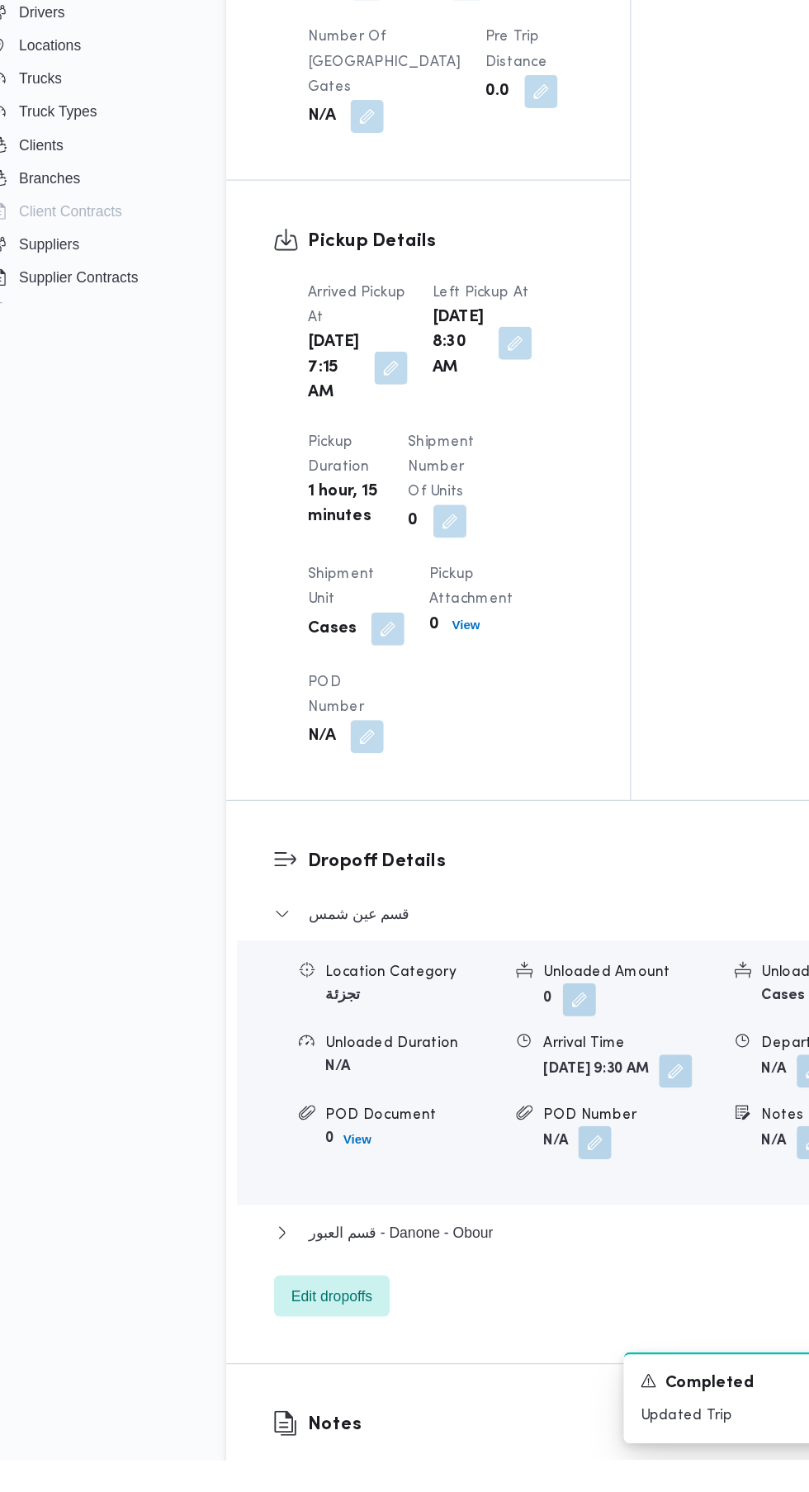
scroll to position [1327, 0]
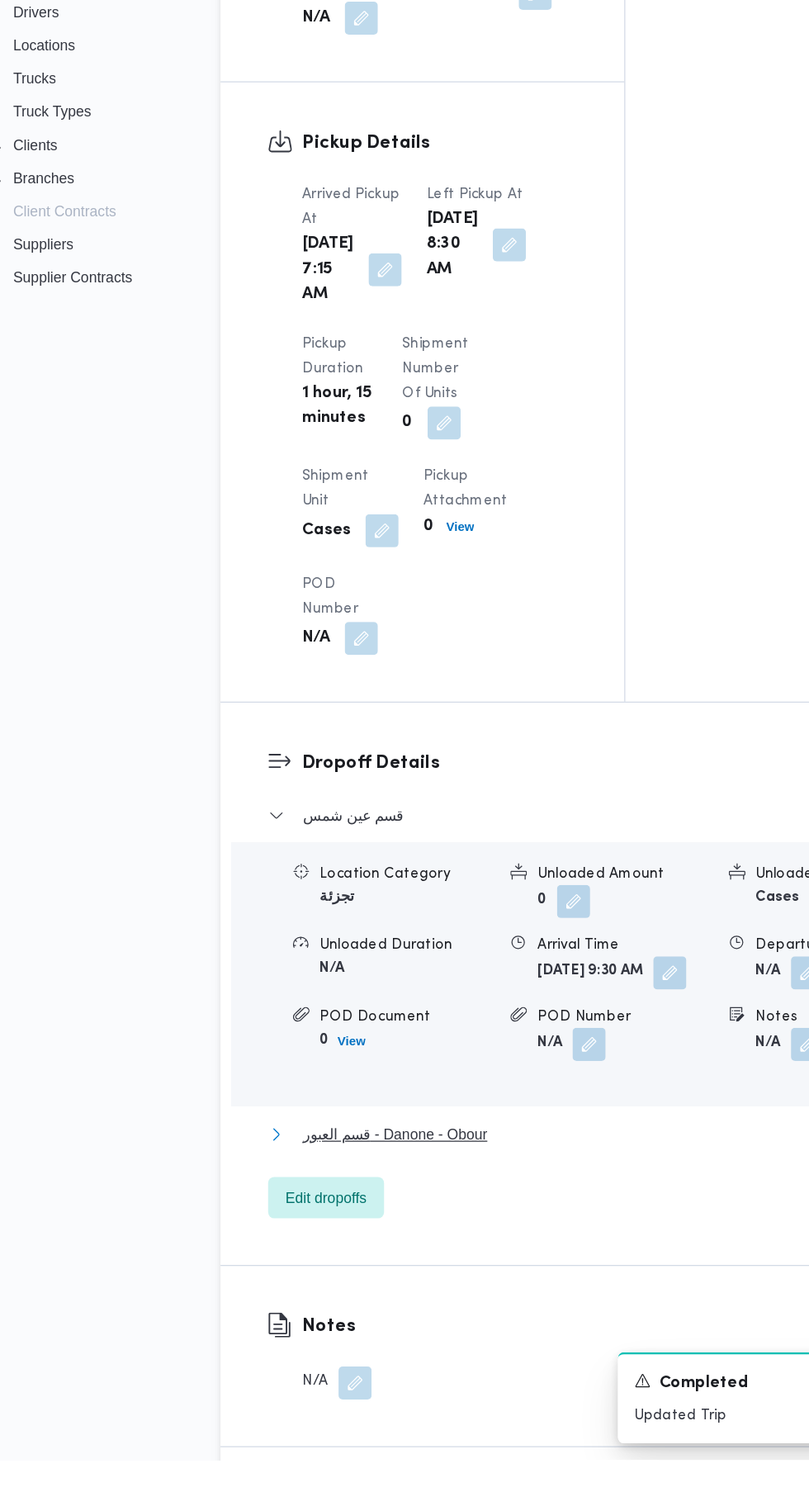
click at [403, 1243] on span "قسم العبور - Danone - Obour" at bounding box center [354, 1233] width 147 height 20
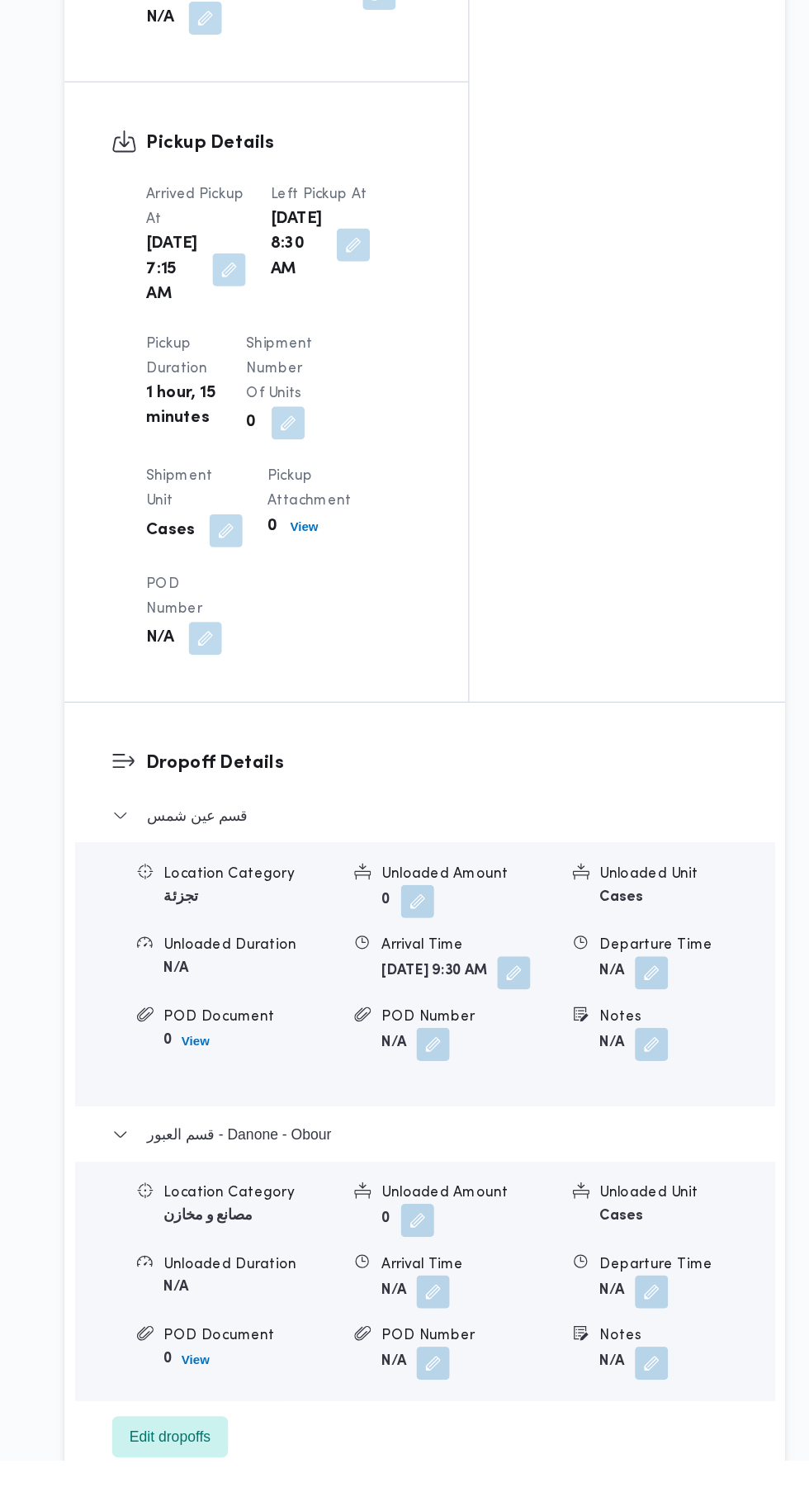
click at [680, 1371] on button "button" at bounding box center [683, 1358] width 26 height 26
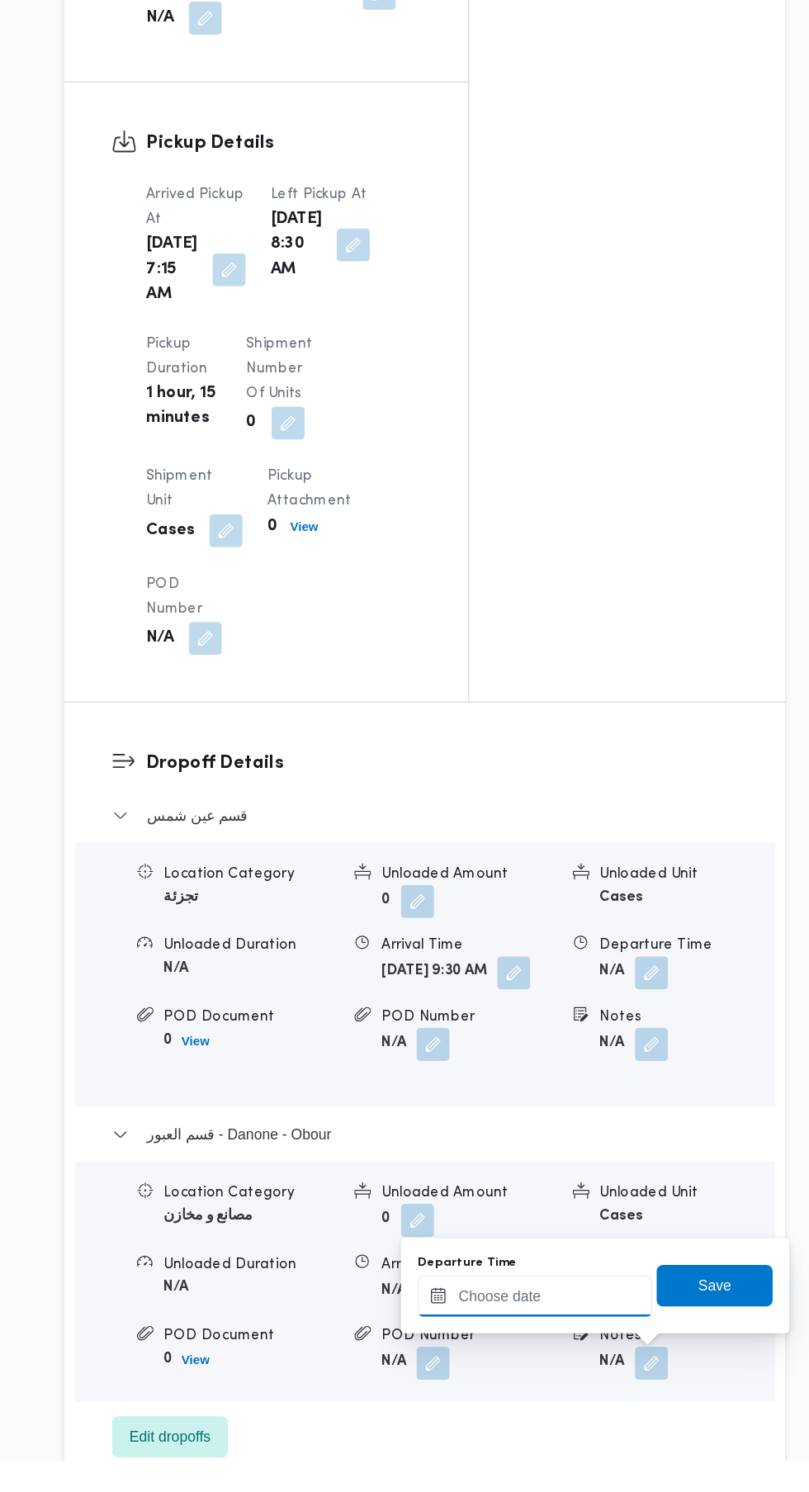
click at [604, 1374] on input "Departure Time" at bounding box center [589, 1361] width 187 height 33
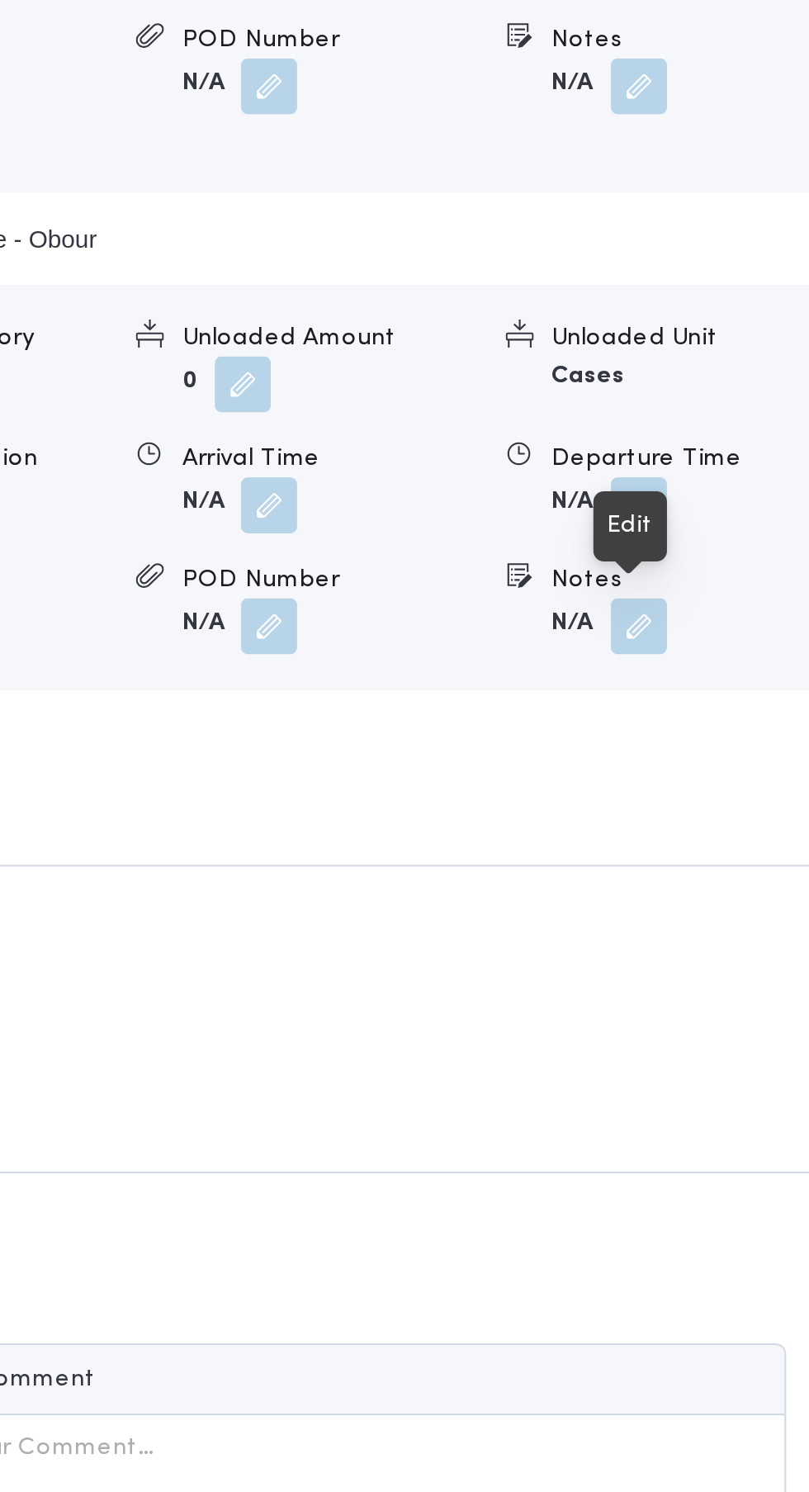
scroll to position [1658, 0]
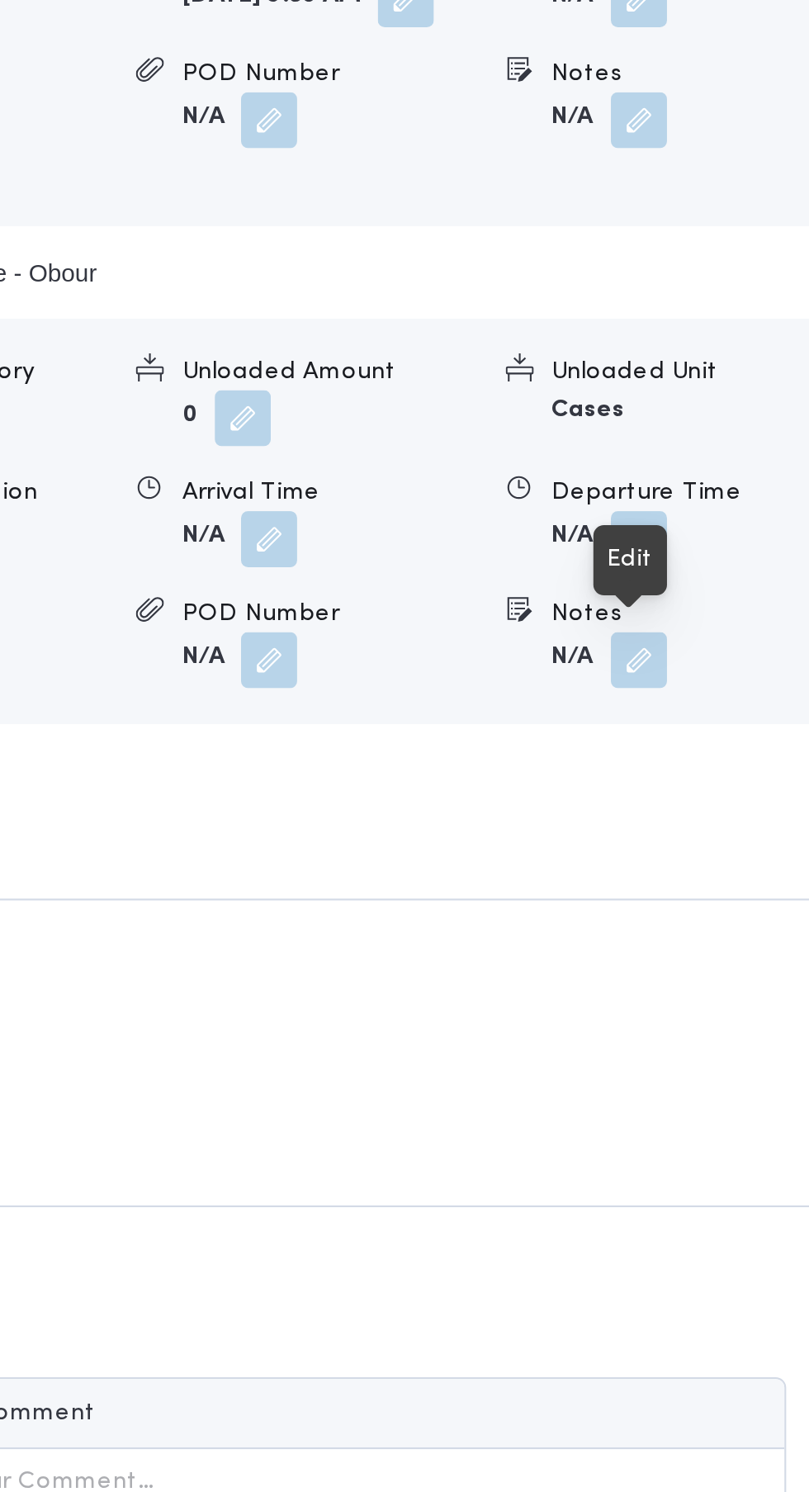
click at [671, 1040] on button "button" at bounding box center [683, 1027] width 26 height 26
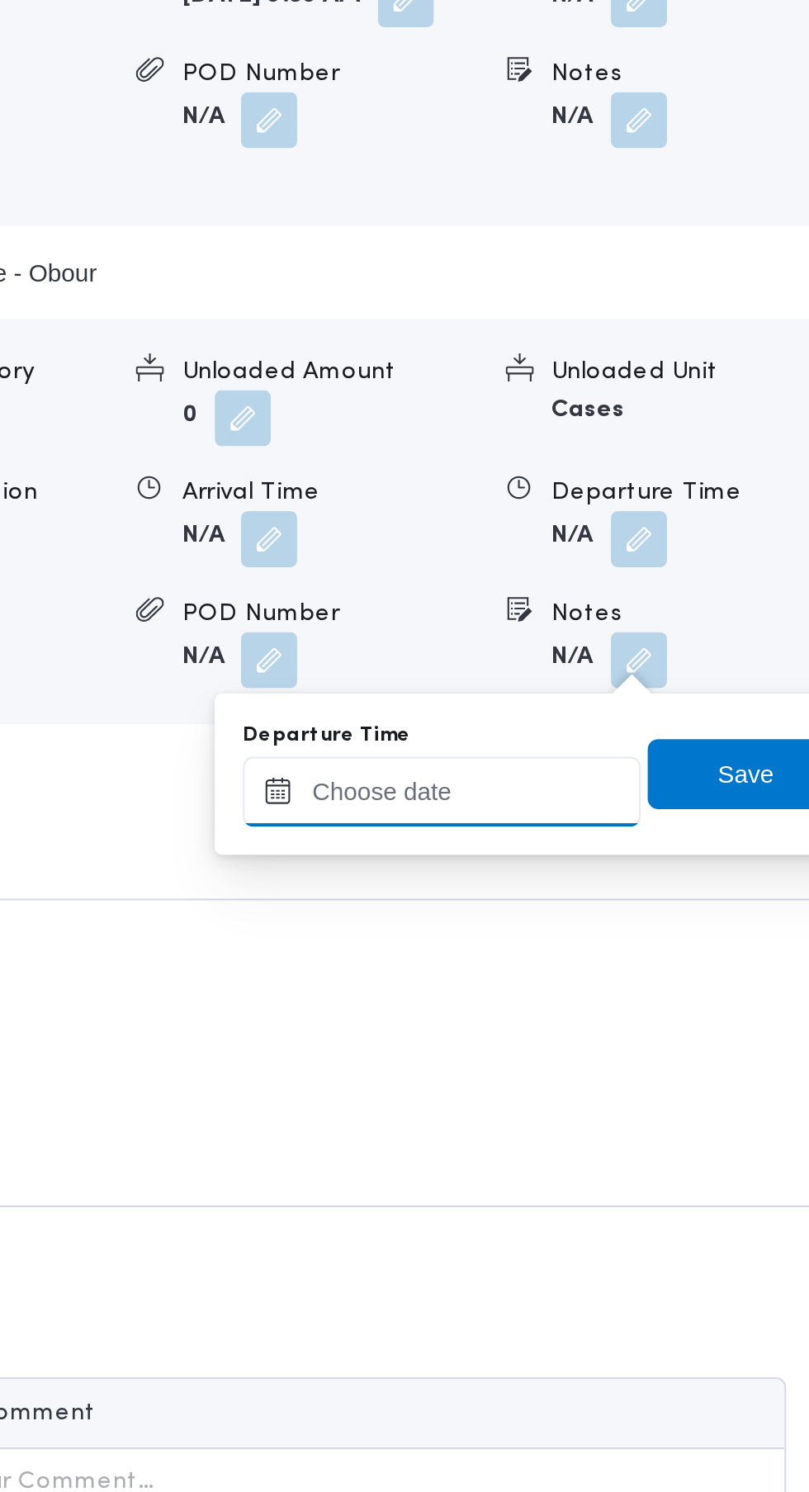
click at [641, 1131] on input "Departure Time" at bounding box center [589, 1146] width 187 height 33
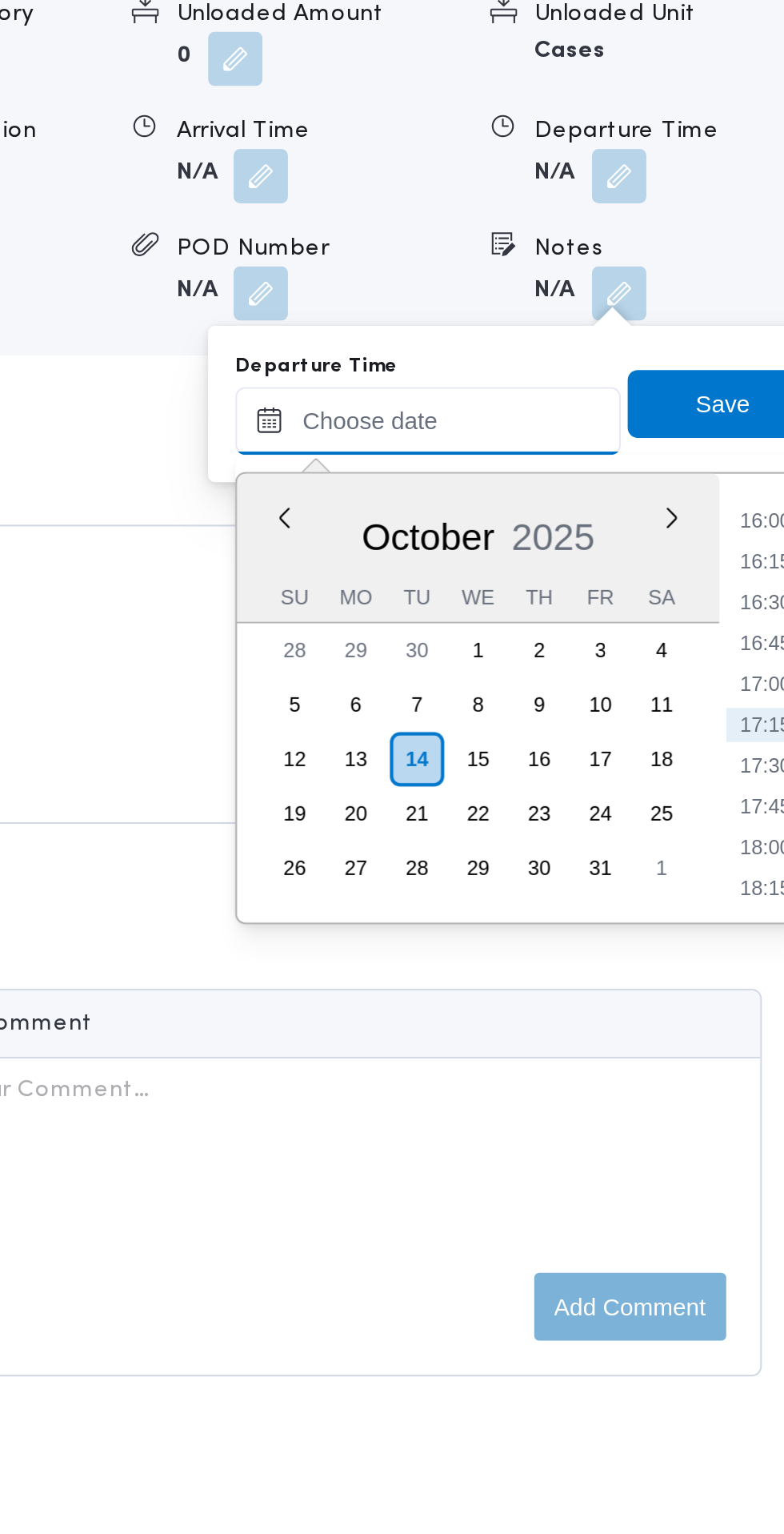
scroll to position [1660, 0]
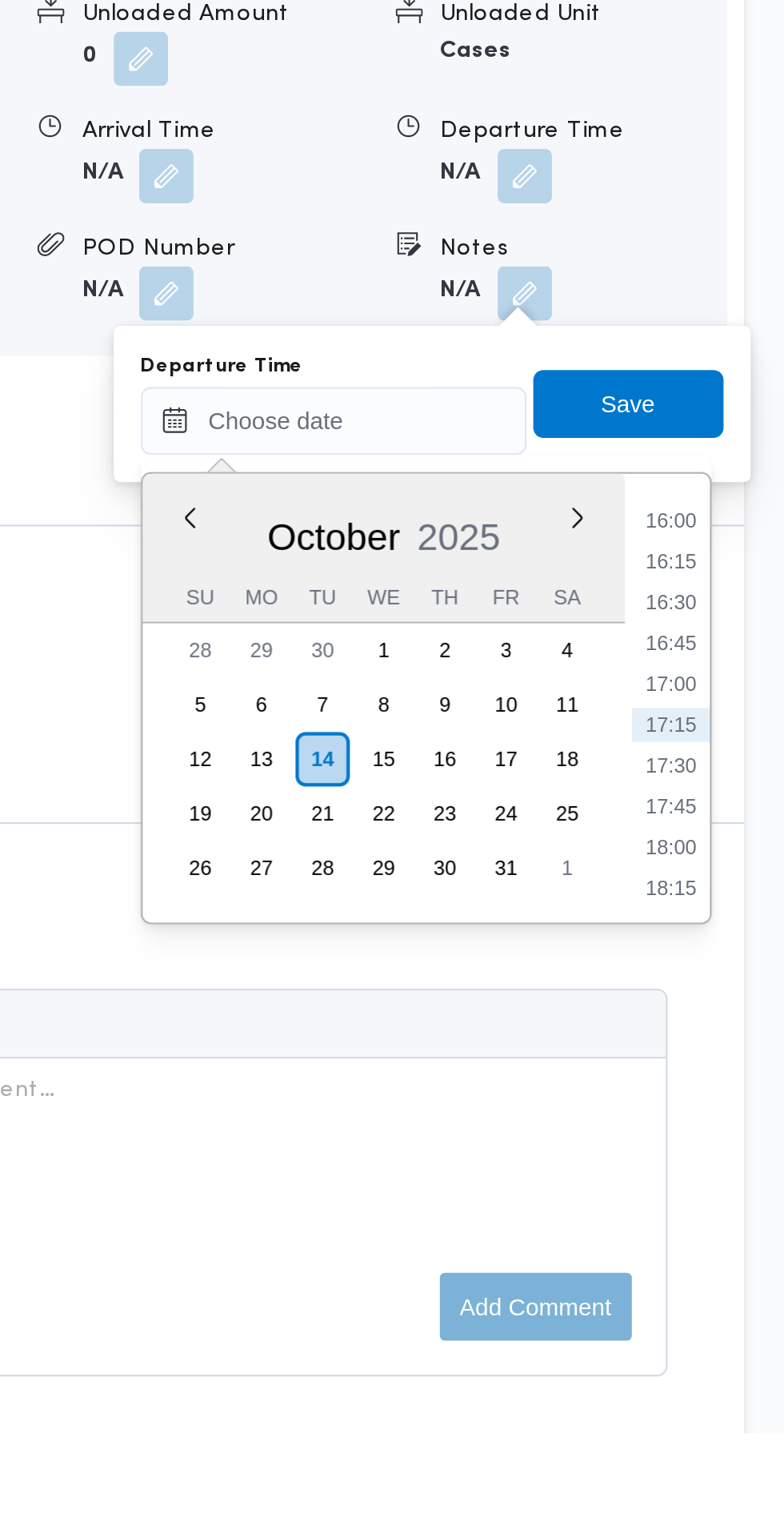
click at [737, 1103] on li "16:00" at bounding box center [731, 1104] width 37 height 16
type input "14/10/2025 16:00"
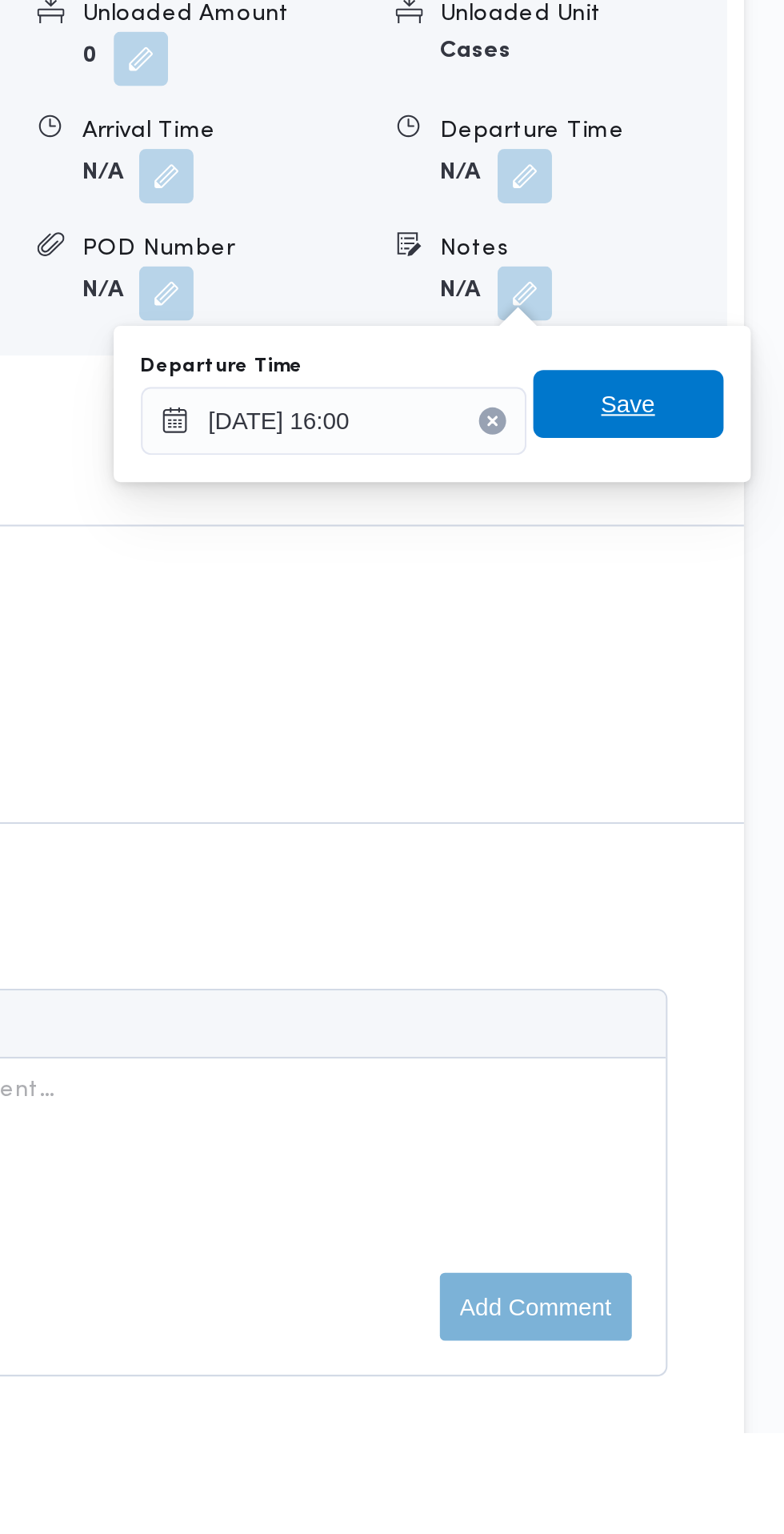
click at [727, 1046] on span "Save" at bounding box center [710, 1049] width 89 height 32
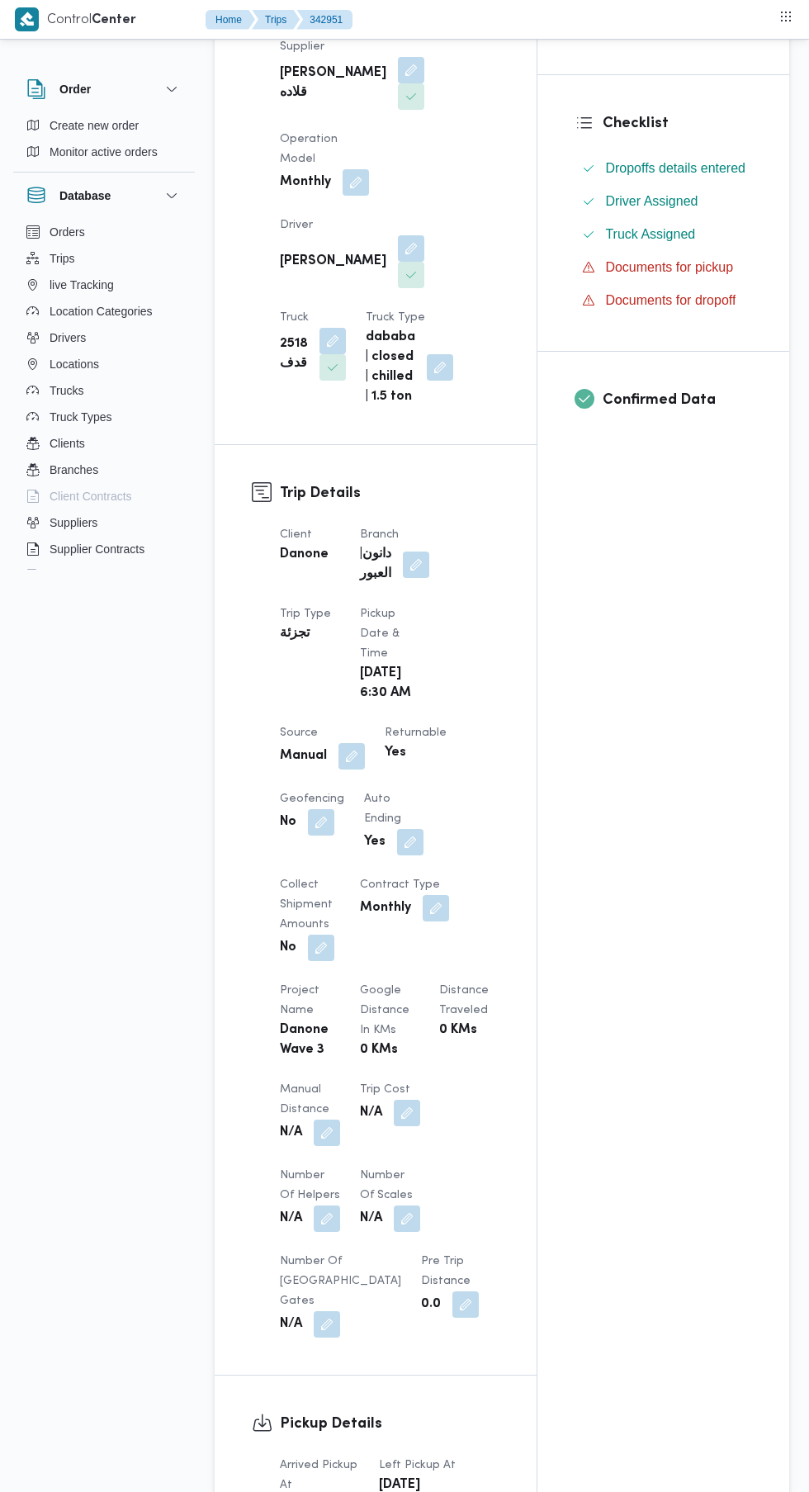
scroll to position [273, 0]
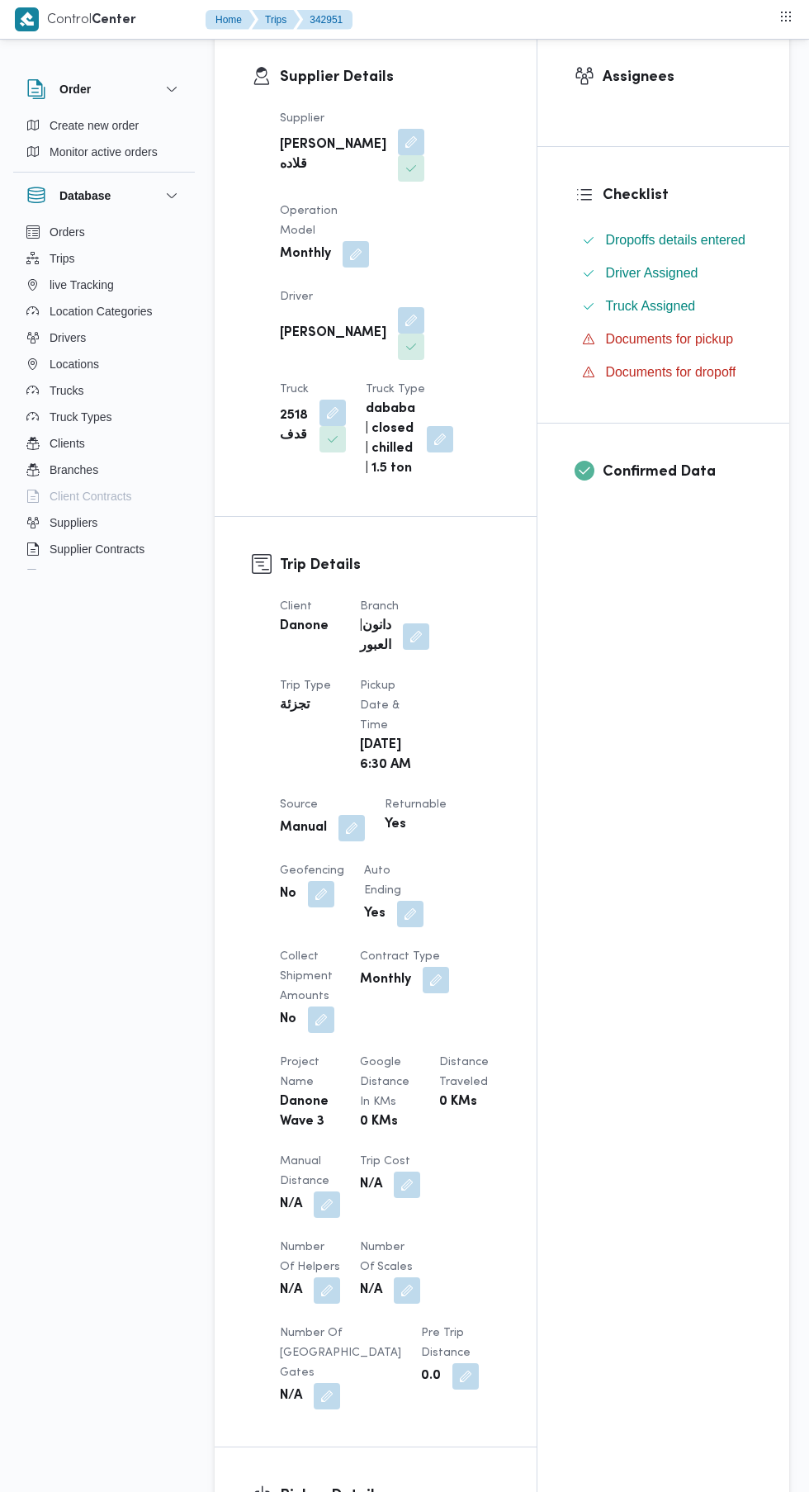
click at [331, 1197] on button "button" at bounding box center [327, 1204] width 26 height 26
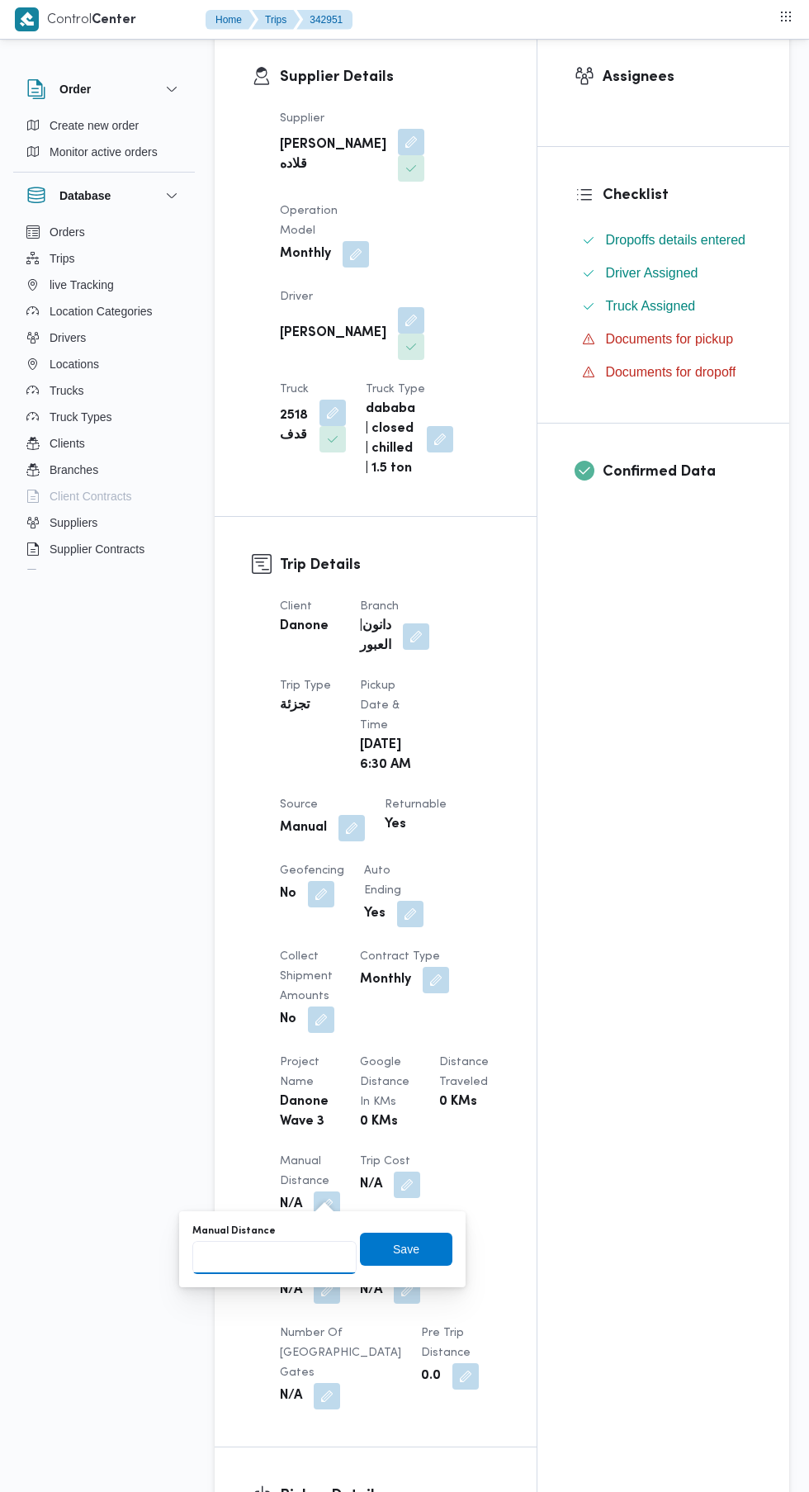
click at [290, 1256] on input "Manual Distance" at bounding box center [274, 1257] width 164 height 33
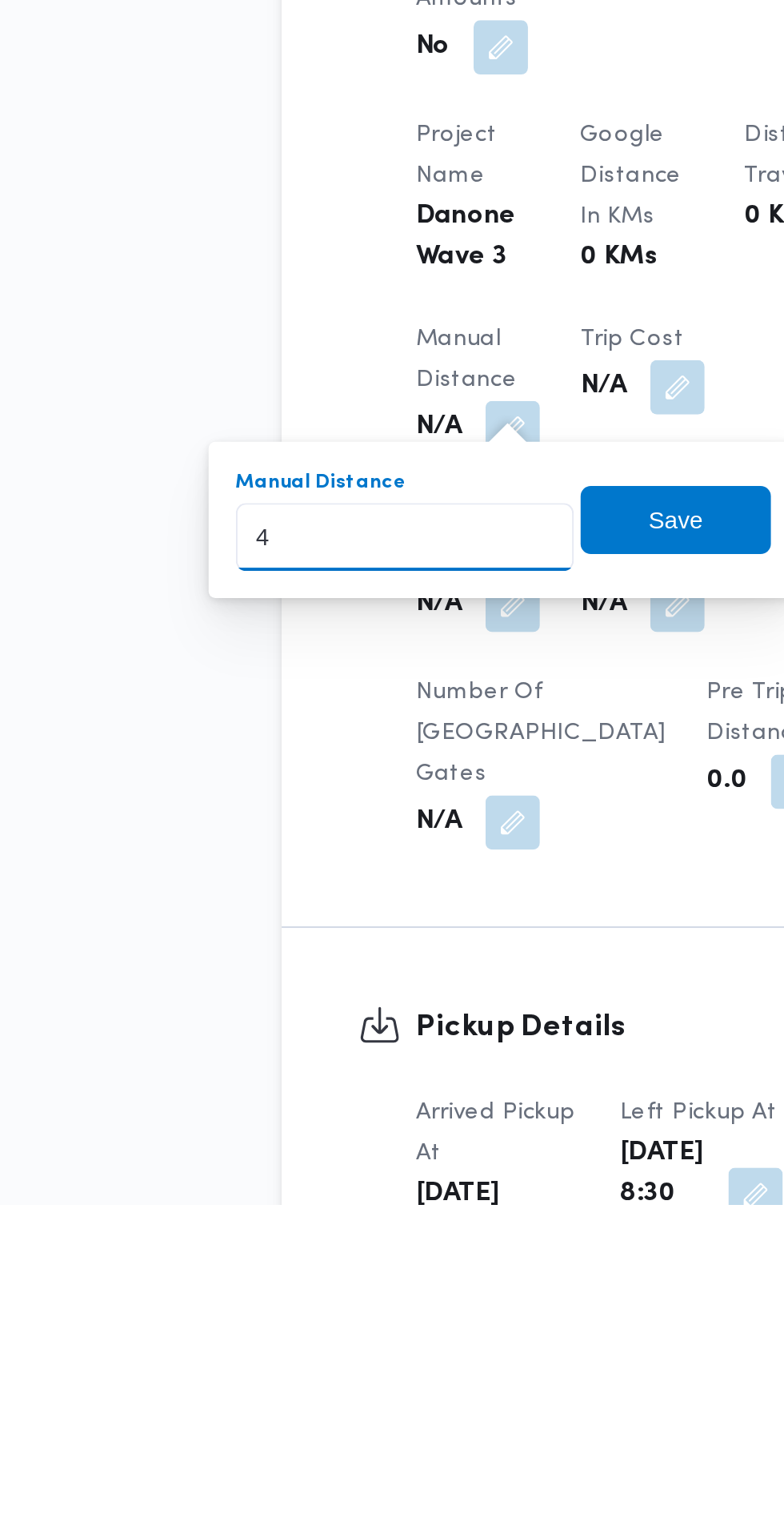
type input "47"
click at [425, 1220] on span "Save" at bounding box center [393, 1211] width 89 height 32
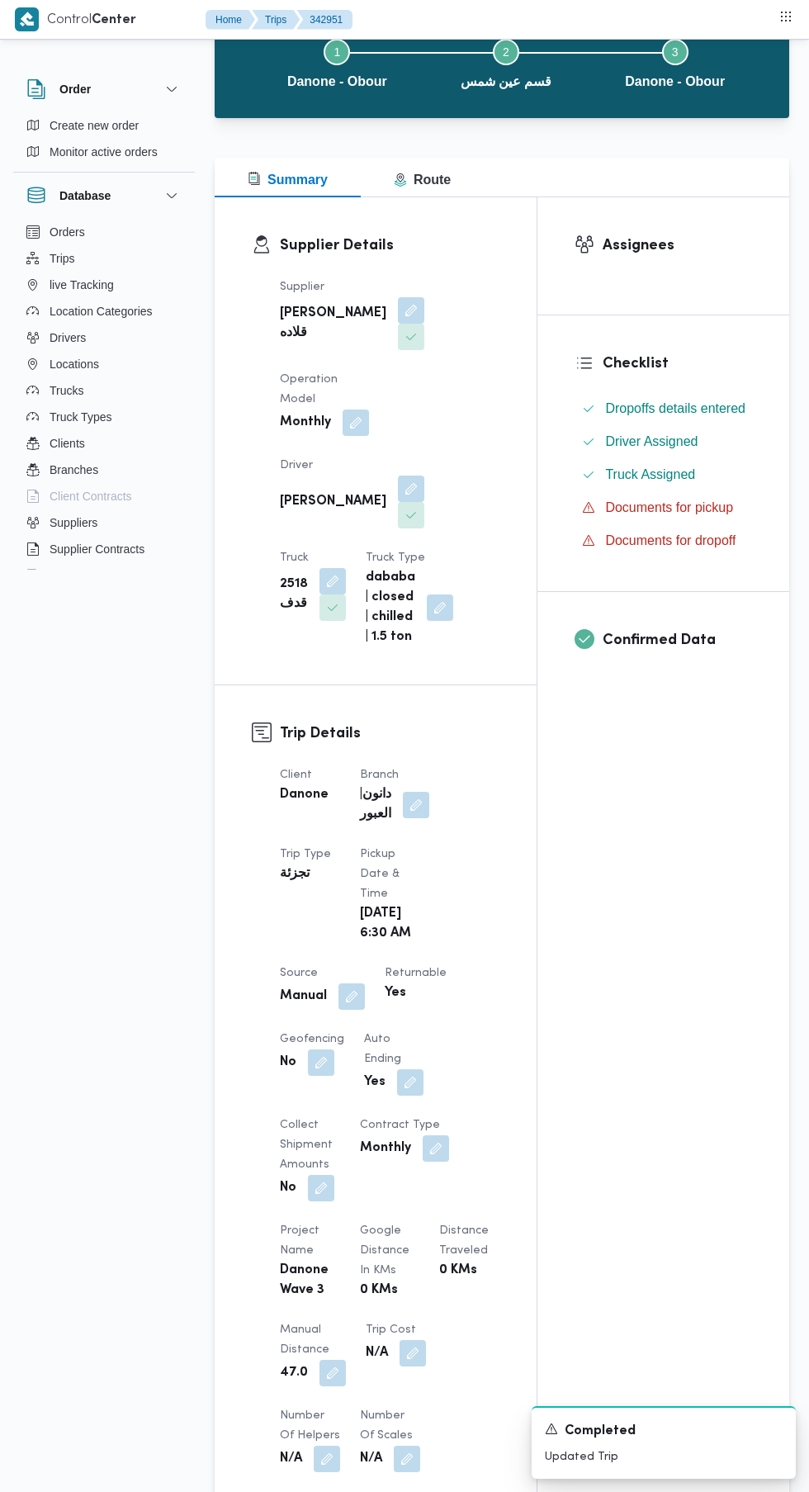
scroll to position [0, 0]
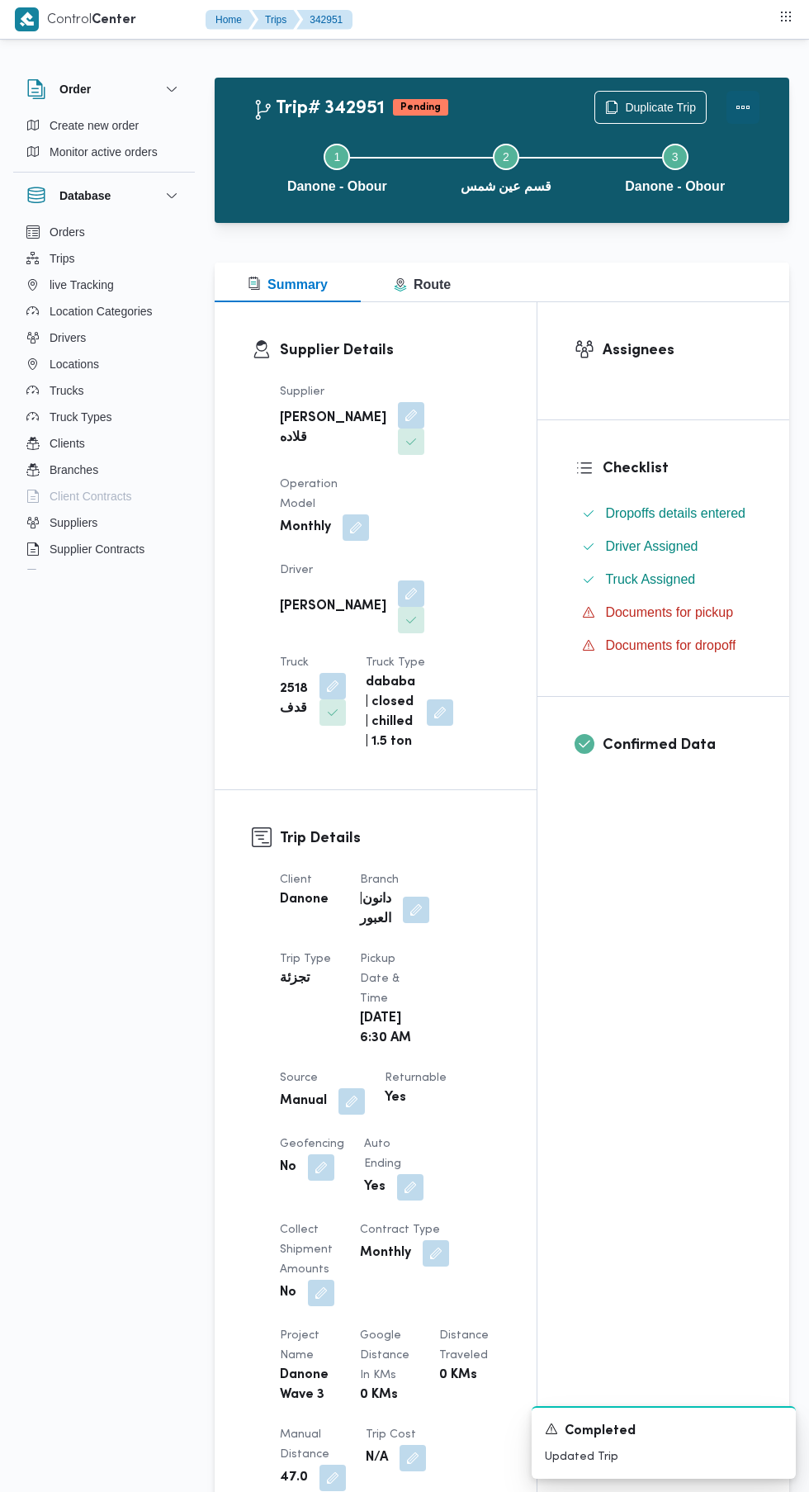
click at [743, 107] on button "Actions" at bounding box center [743, 107] width 33 height 33
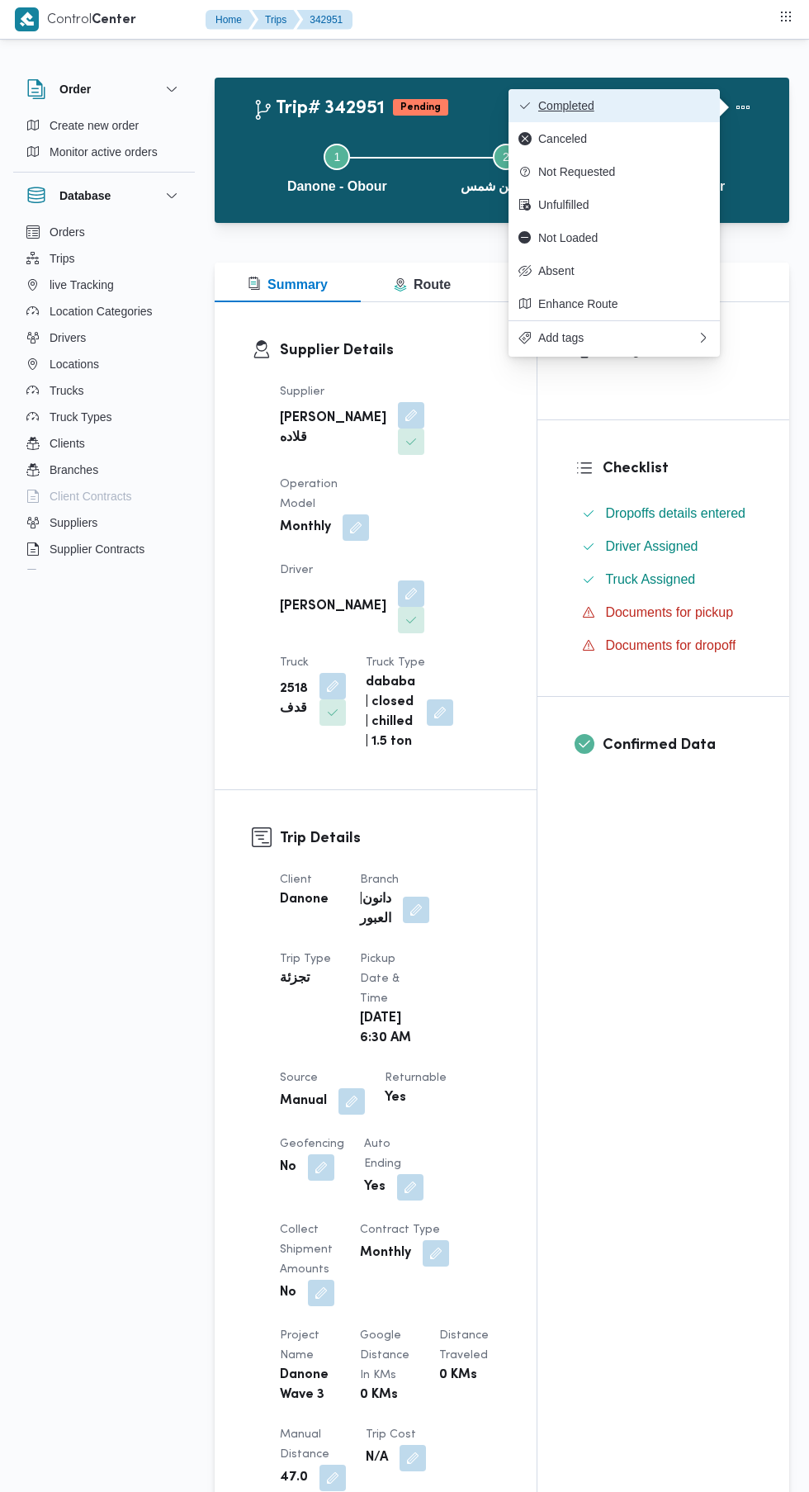
click at [691, 107] on span "Completed" at bounding box center [624, 105] width 172 height 13
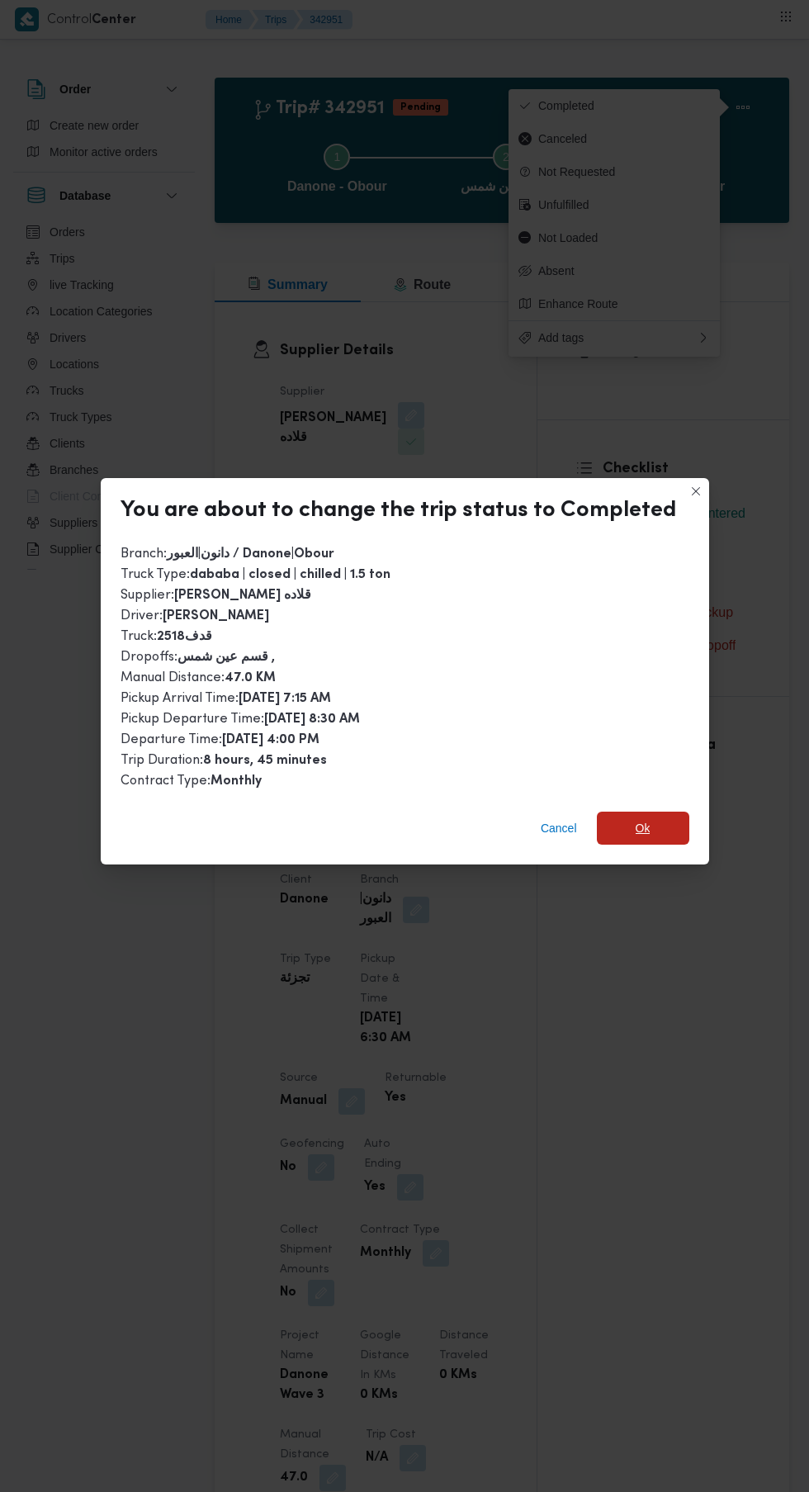
click at [647, 812] on span "Ok" at bounding box center [643, 828] width 92 height 33
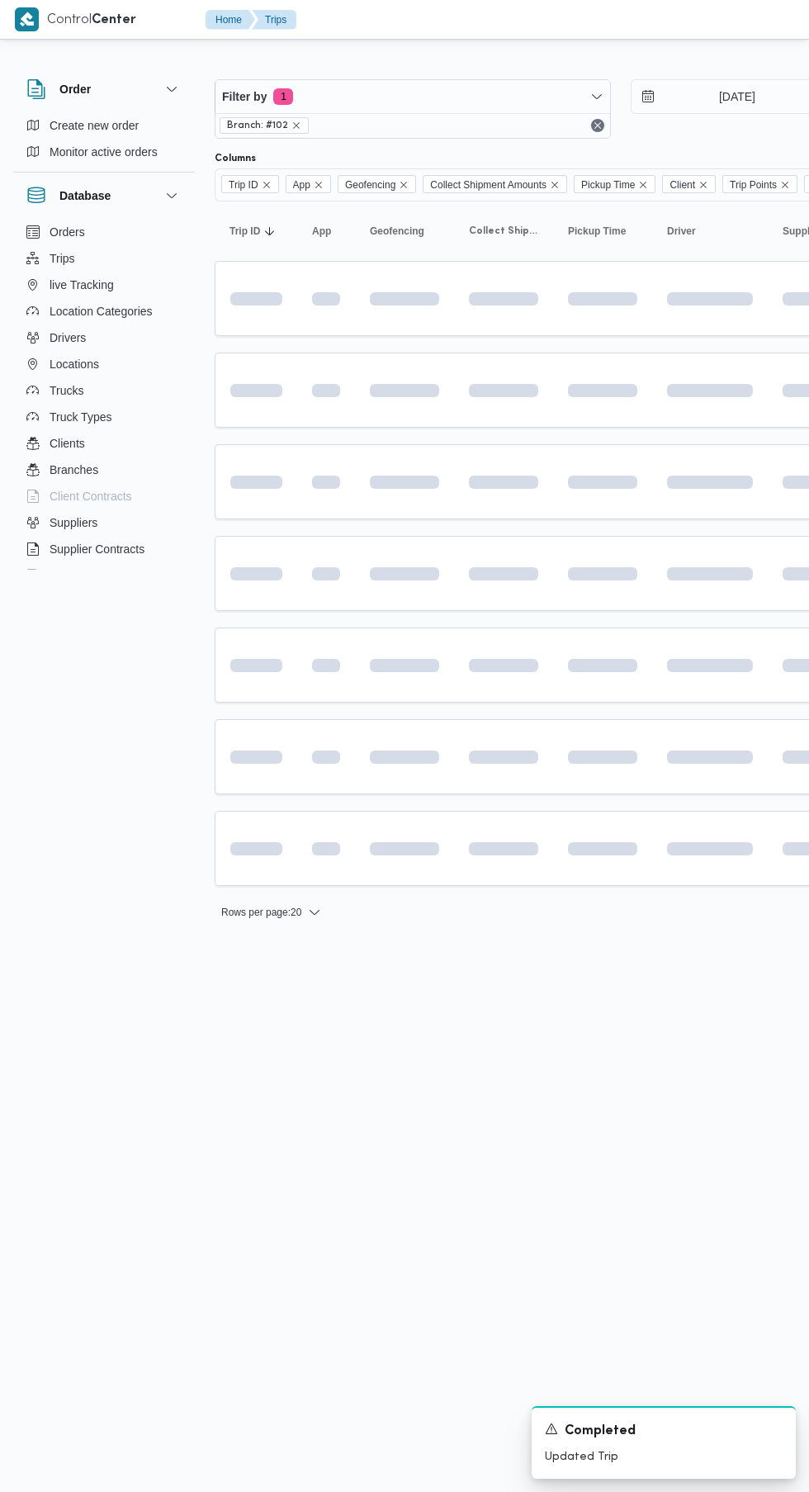
scroll to position [0, 26]
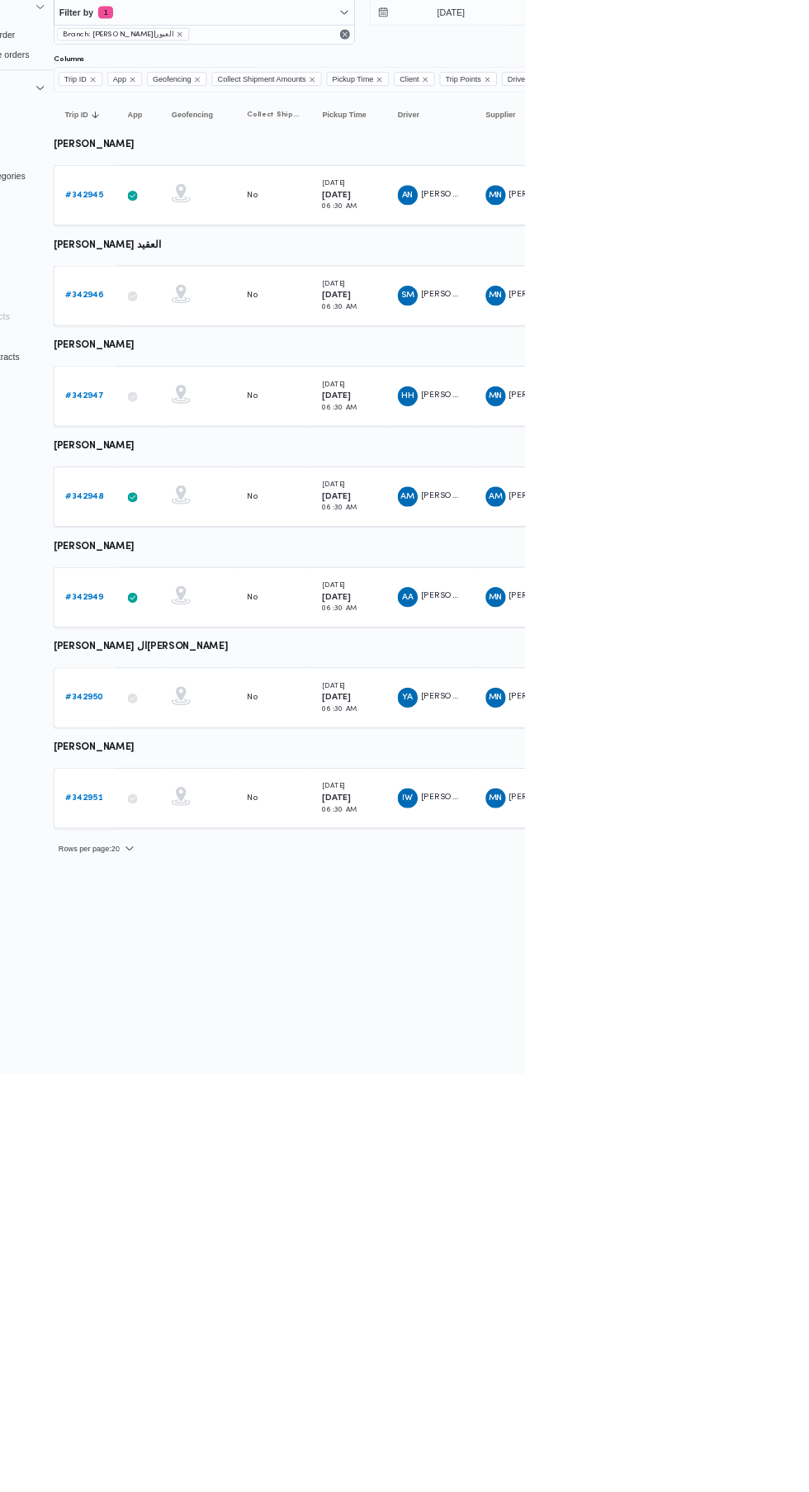
click at [241, 864] on b "# 342949" at bounding box center [230, 865] width 50 height 11
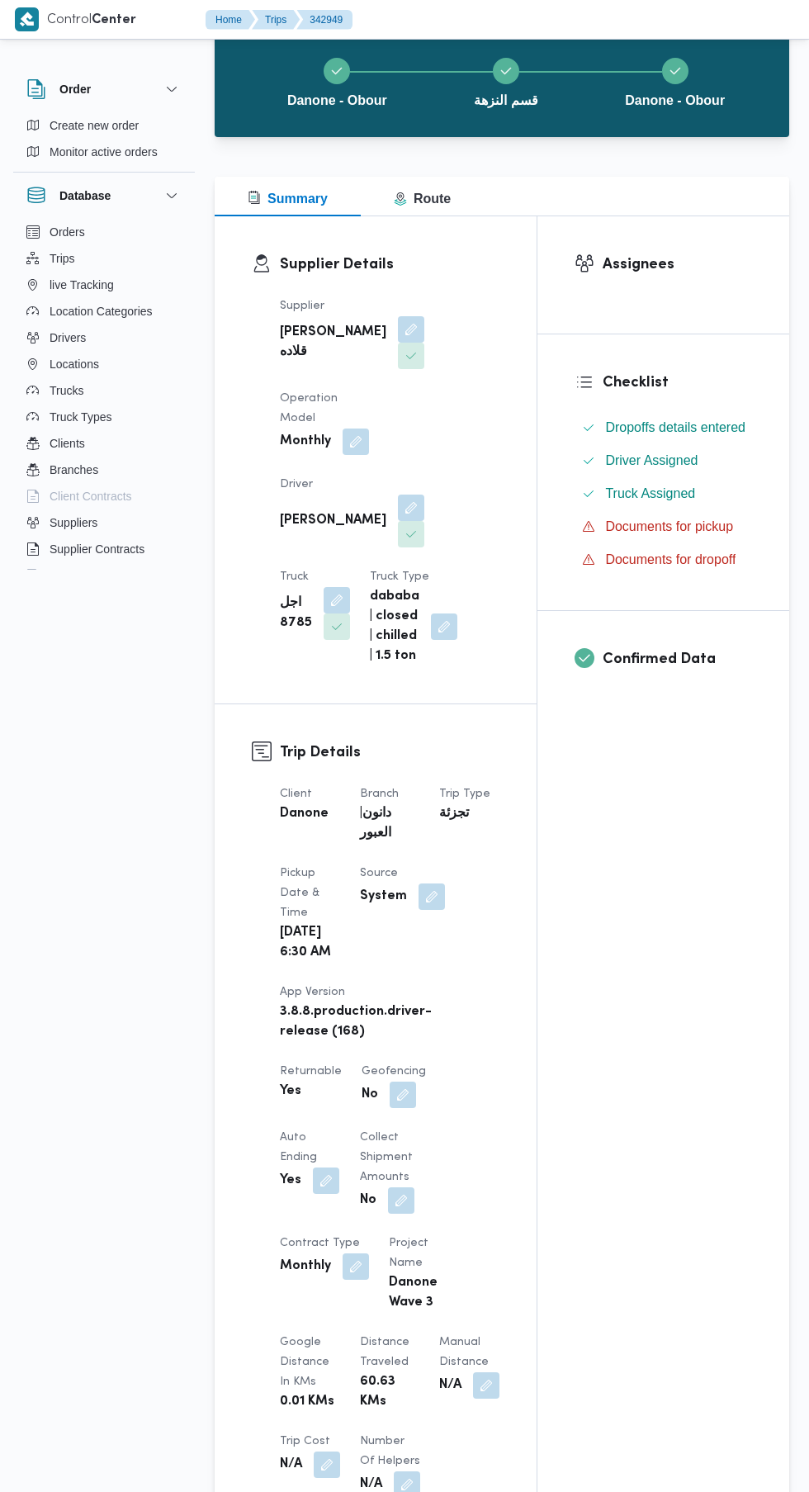
scroll to position [88, 0]
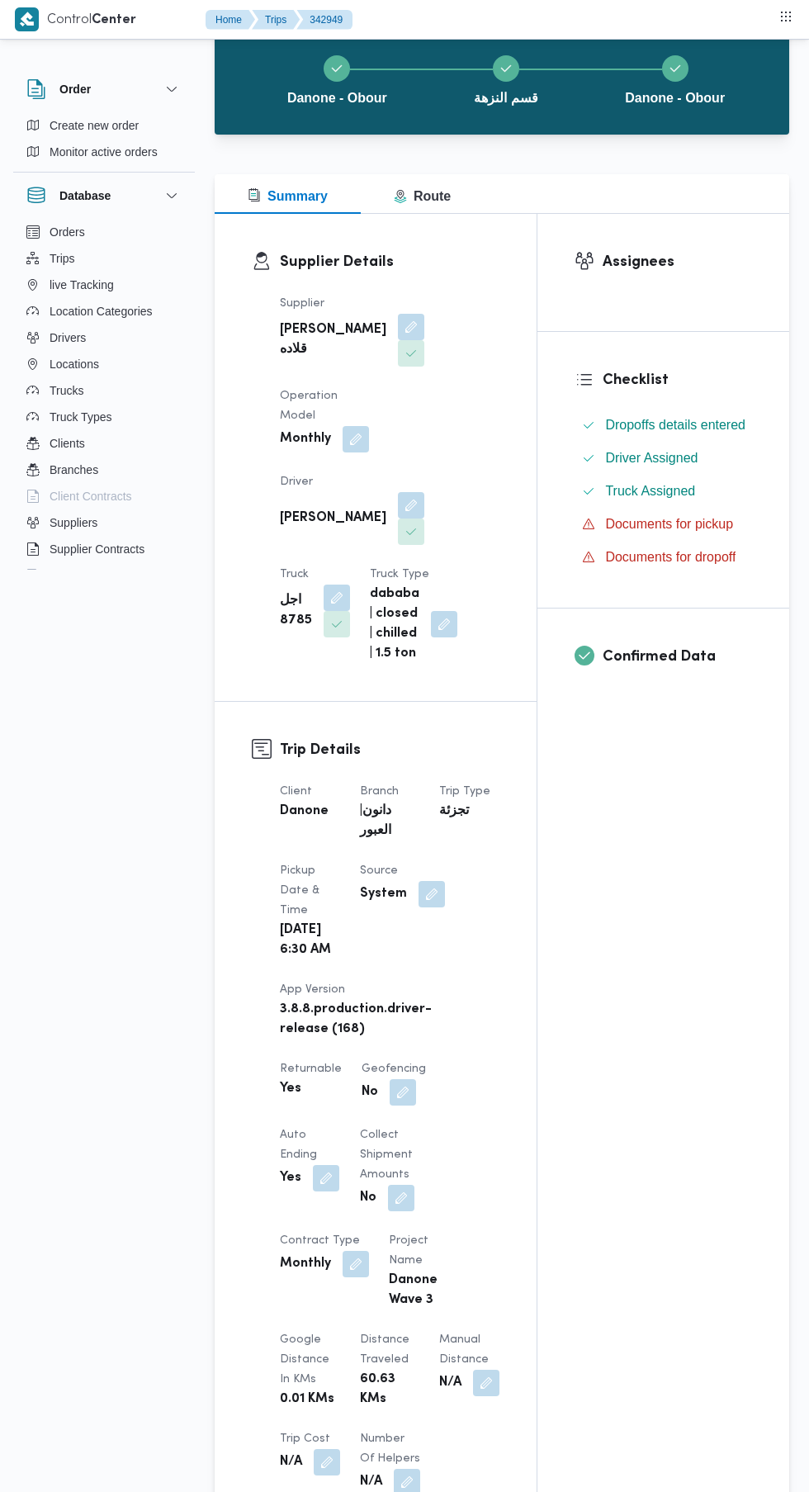
click at [473, 1396] on button "button" at bounding box center [486, 1383] width 26 height 26
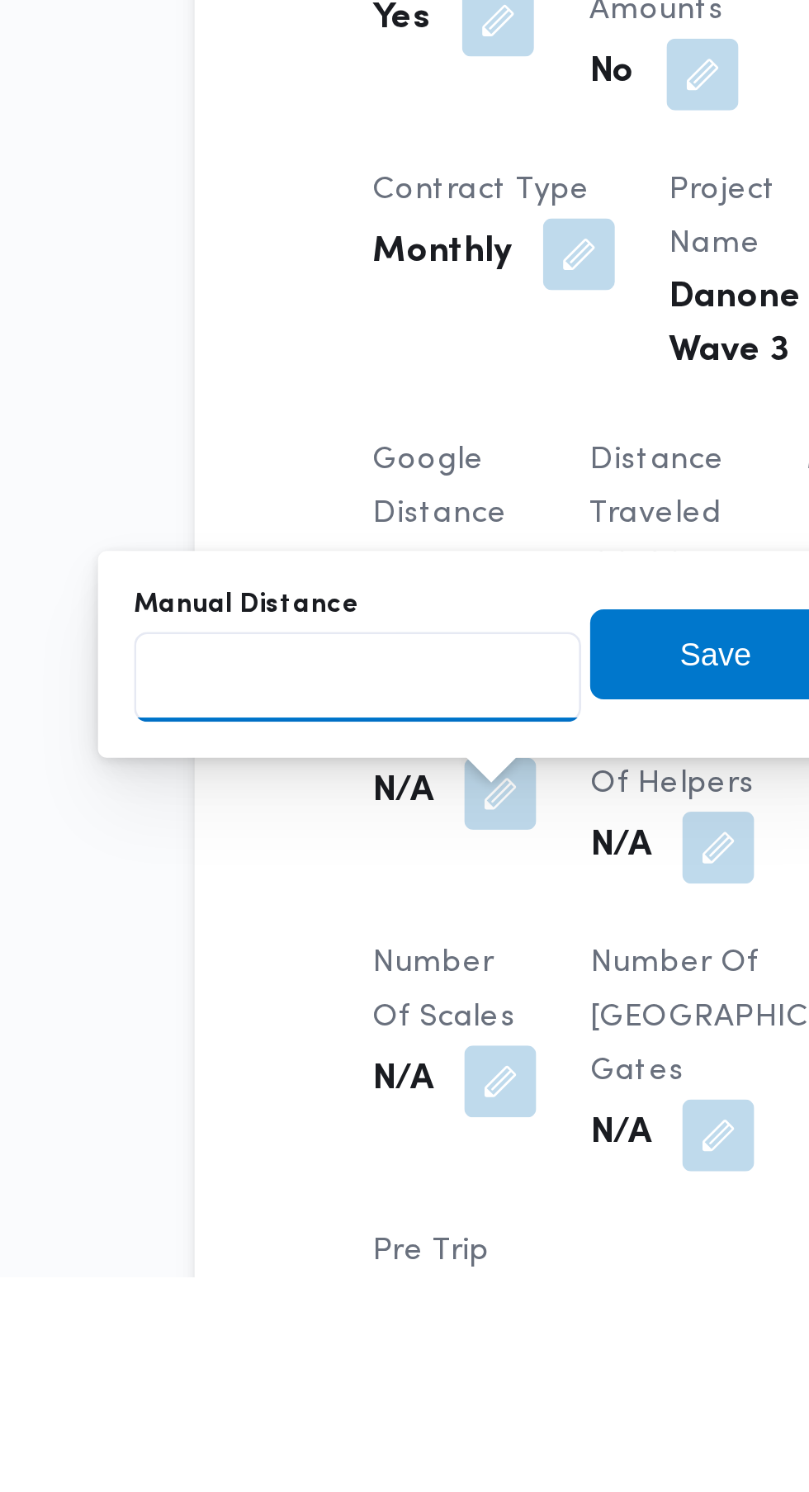
click at [294, 1267] on input "Manual Distance" at bounding box center [274, 1271] width 164 height 33
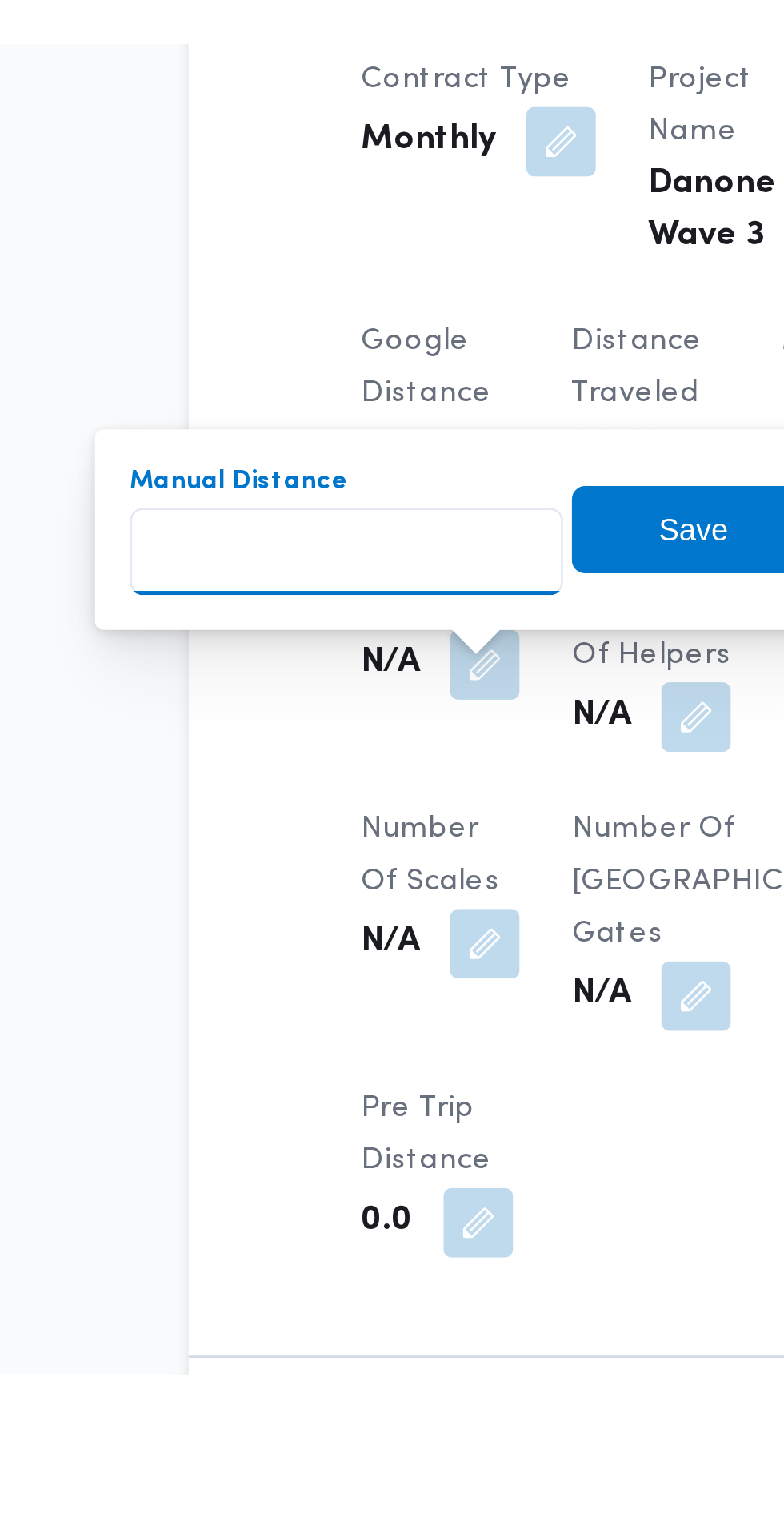
scroll to position [398, 0]
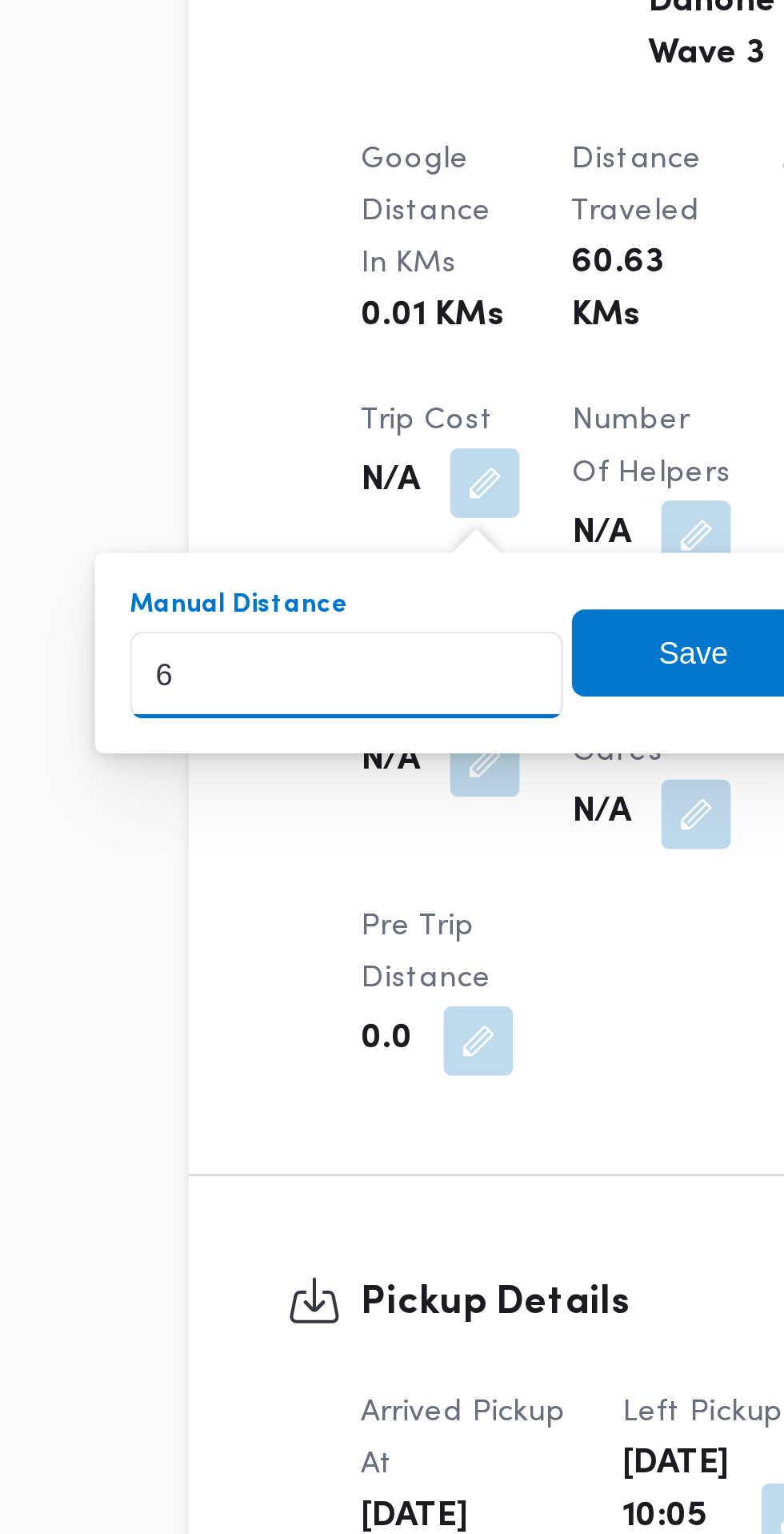
type input "66"
click at [399, 1155] on span "Save" at bounding box center [393, 1167] width 89 height 32
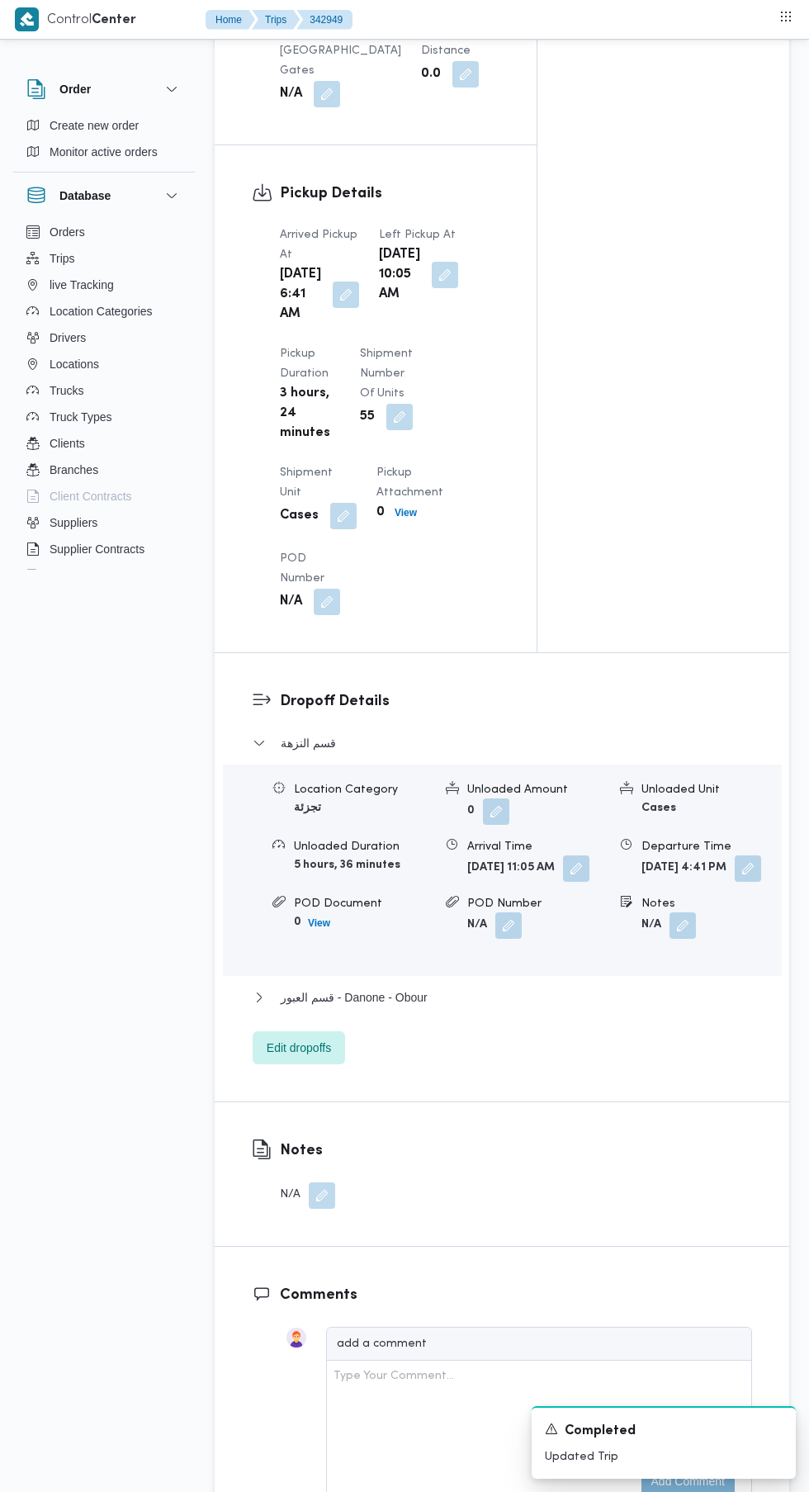
scroll to position [1740, 0]
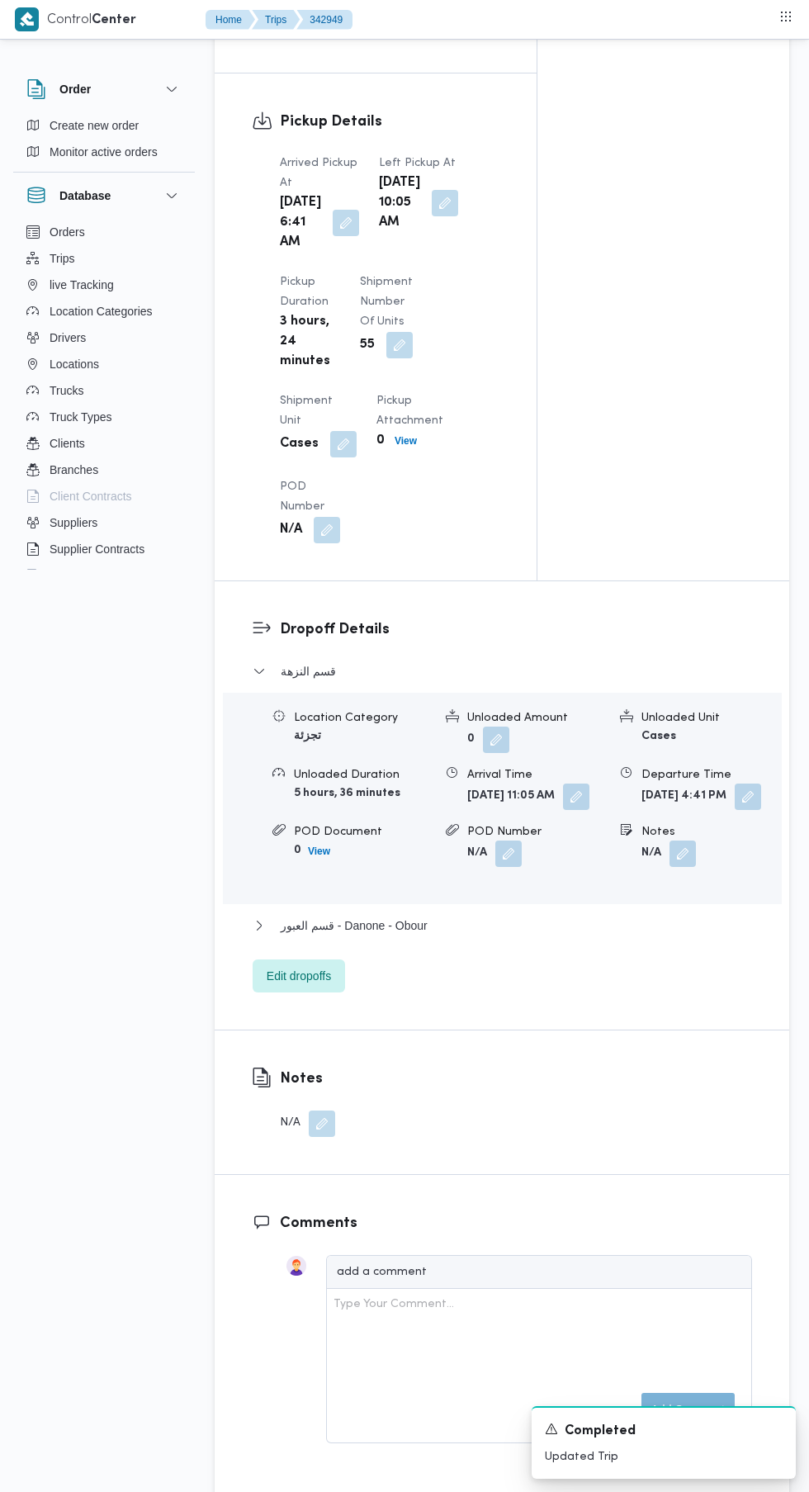
click at [647, 1174] on div "Notes N/A" at bounding box center [502, 1102] width 575 height 144
click at [405, 936] on span "قسم العبور - Danone - Obour" at bounding box center [354, 926] width 147 height 20
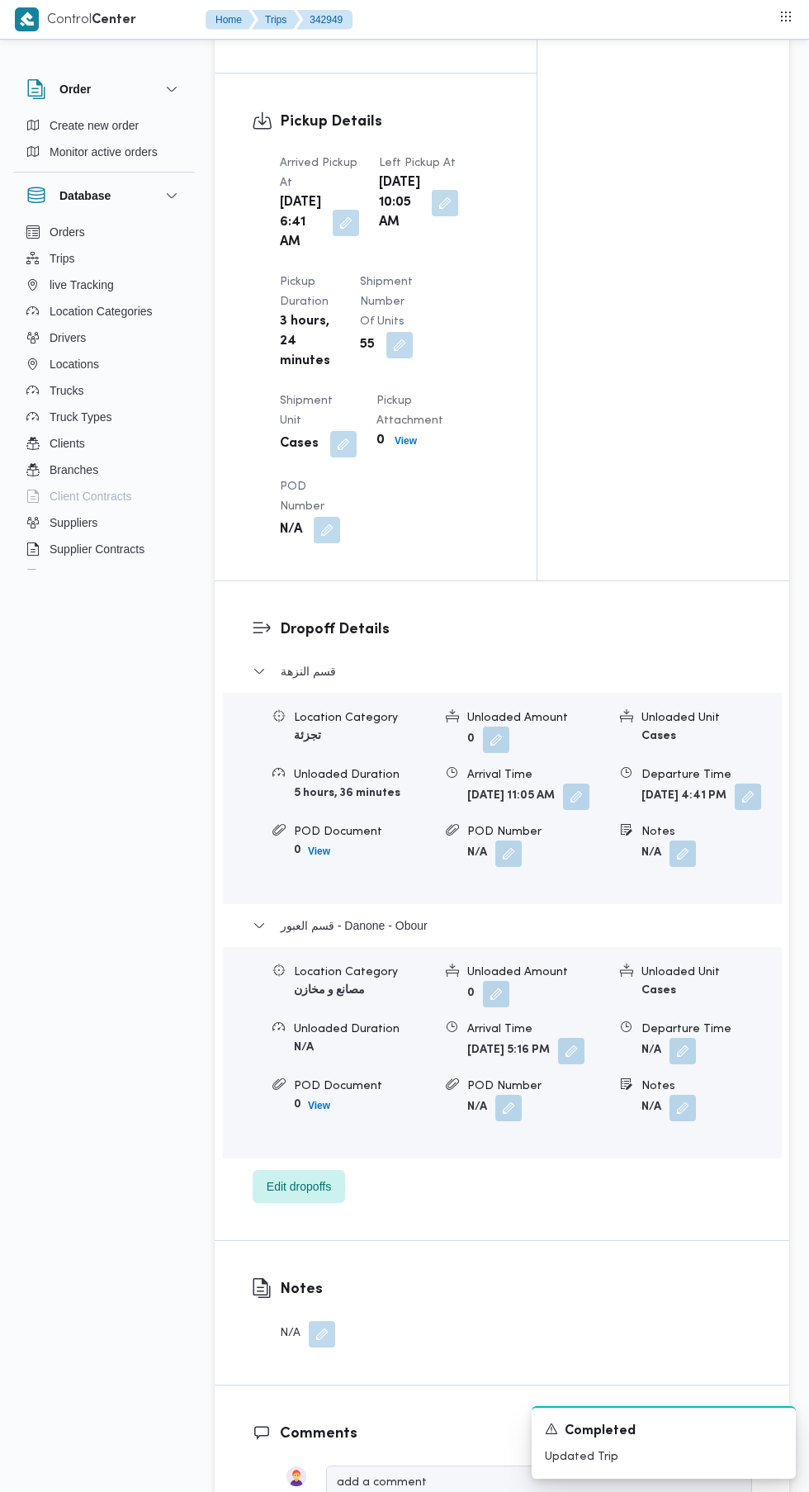
click at [683, 1064] on button "button" at bounding box center [683, 1051] width 26 height 26
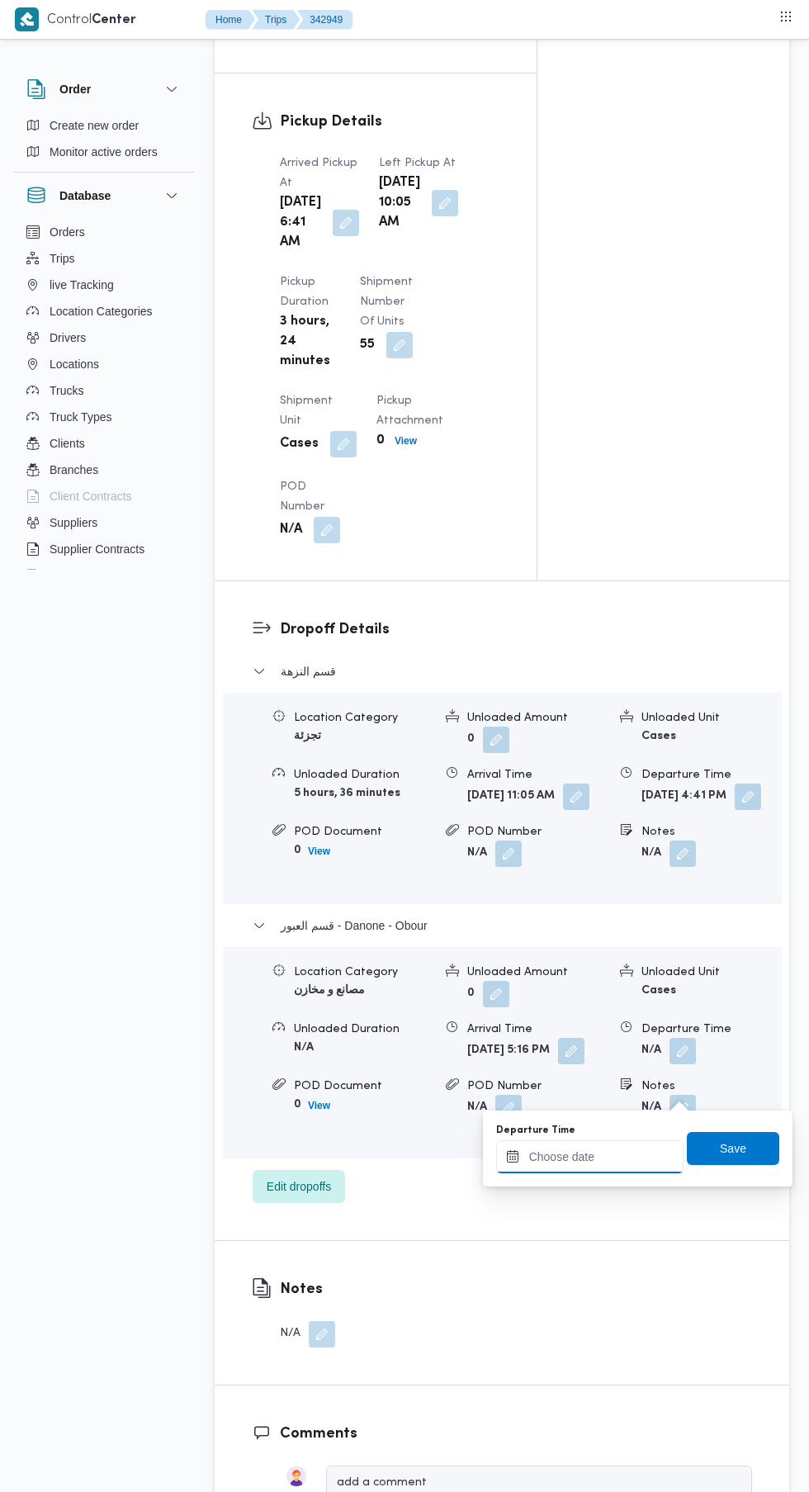
click at [622, 1140] on input "Departure Time" at bounding box center [589, 1156] width 187 height 33
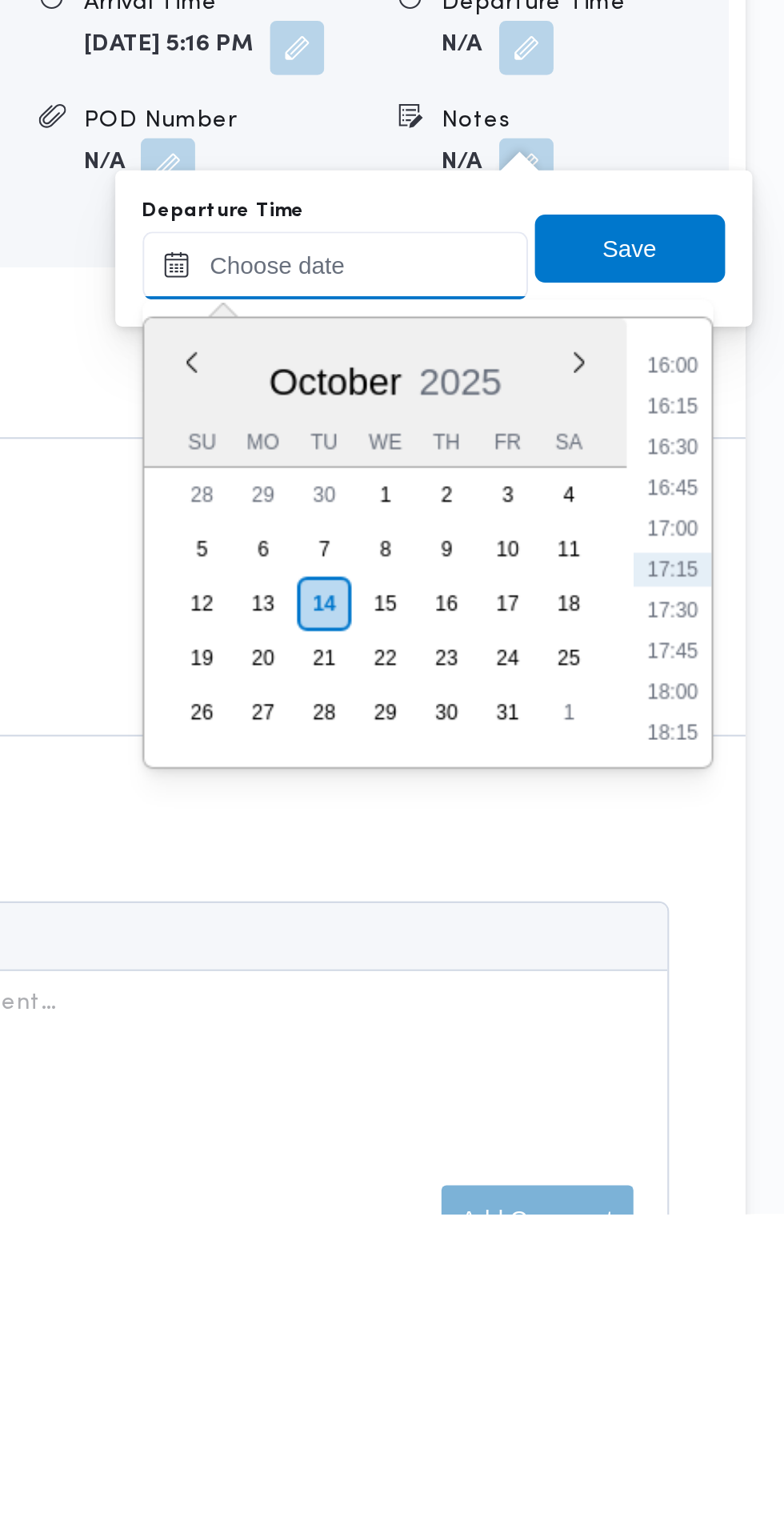
scroll to position [1721, 0]
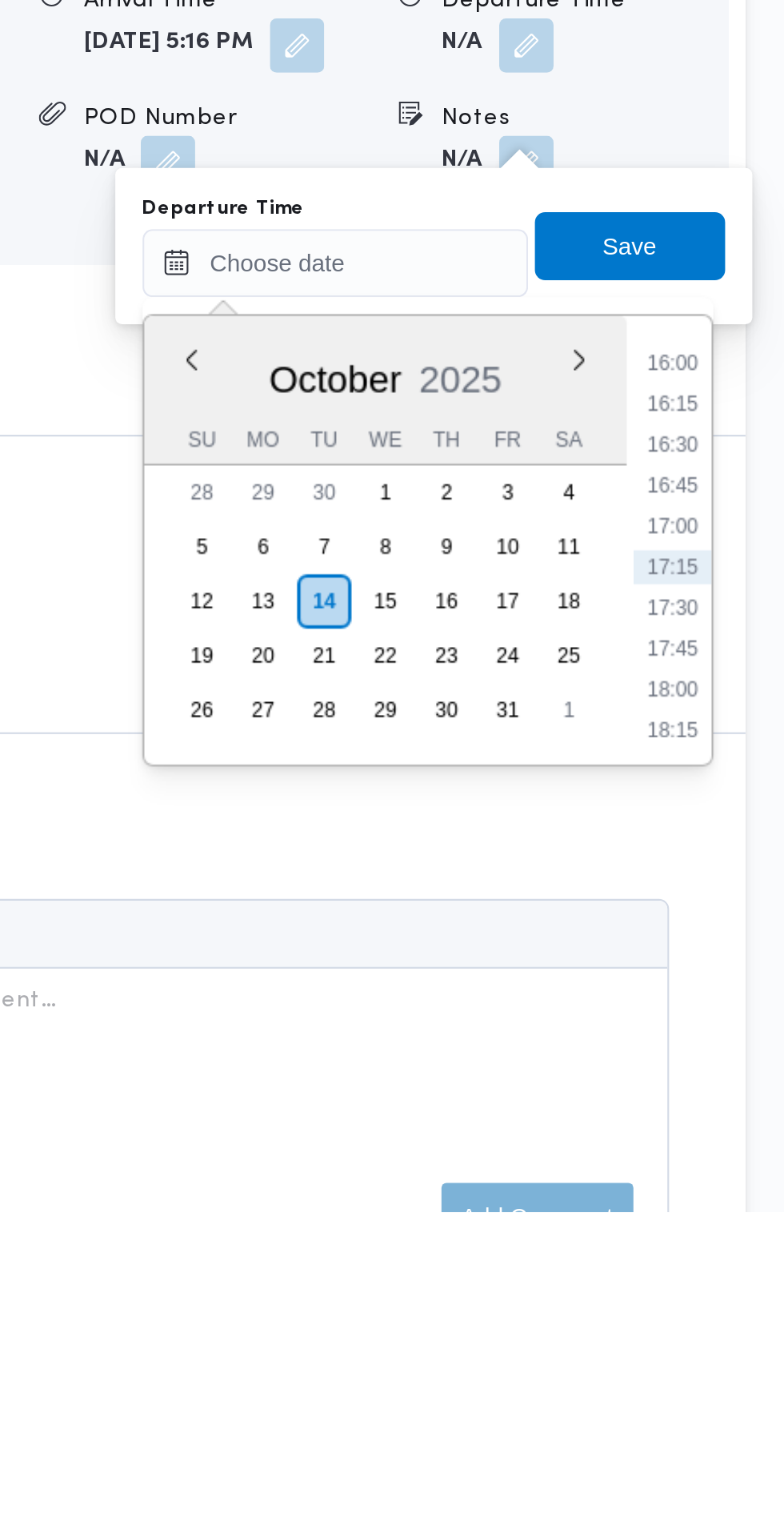
click at [731, 1249] on li "17:30" at bounding box center [731, 1250] width 37 height 16
type input "14/10/2025 17:30"
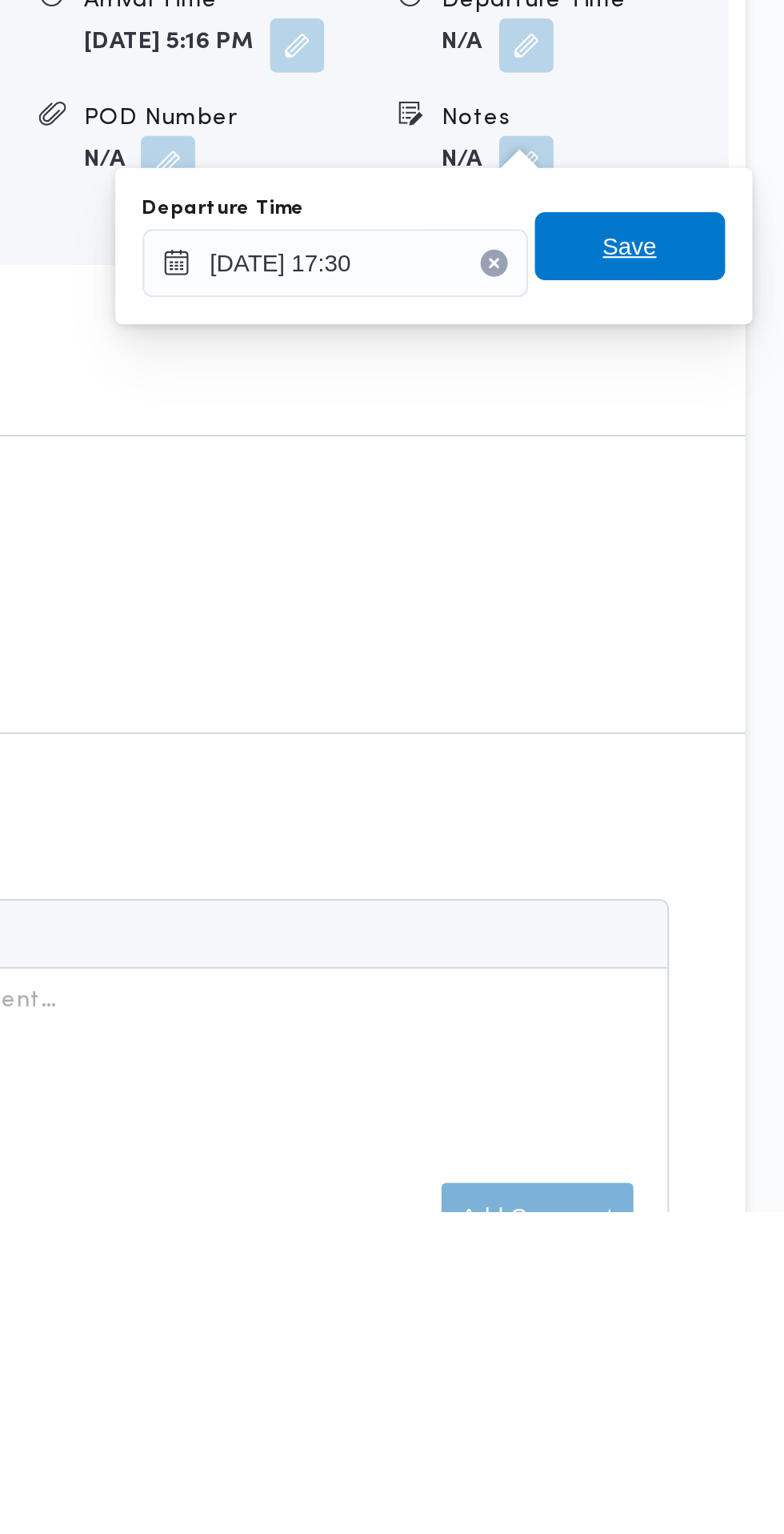
click at [738, 1084] on span "Save" at bounding box center [710, 1079] width 89 height 32
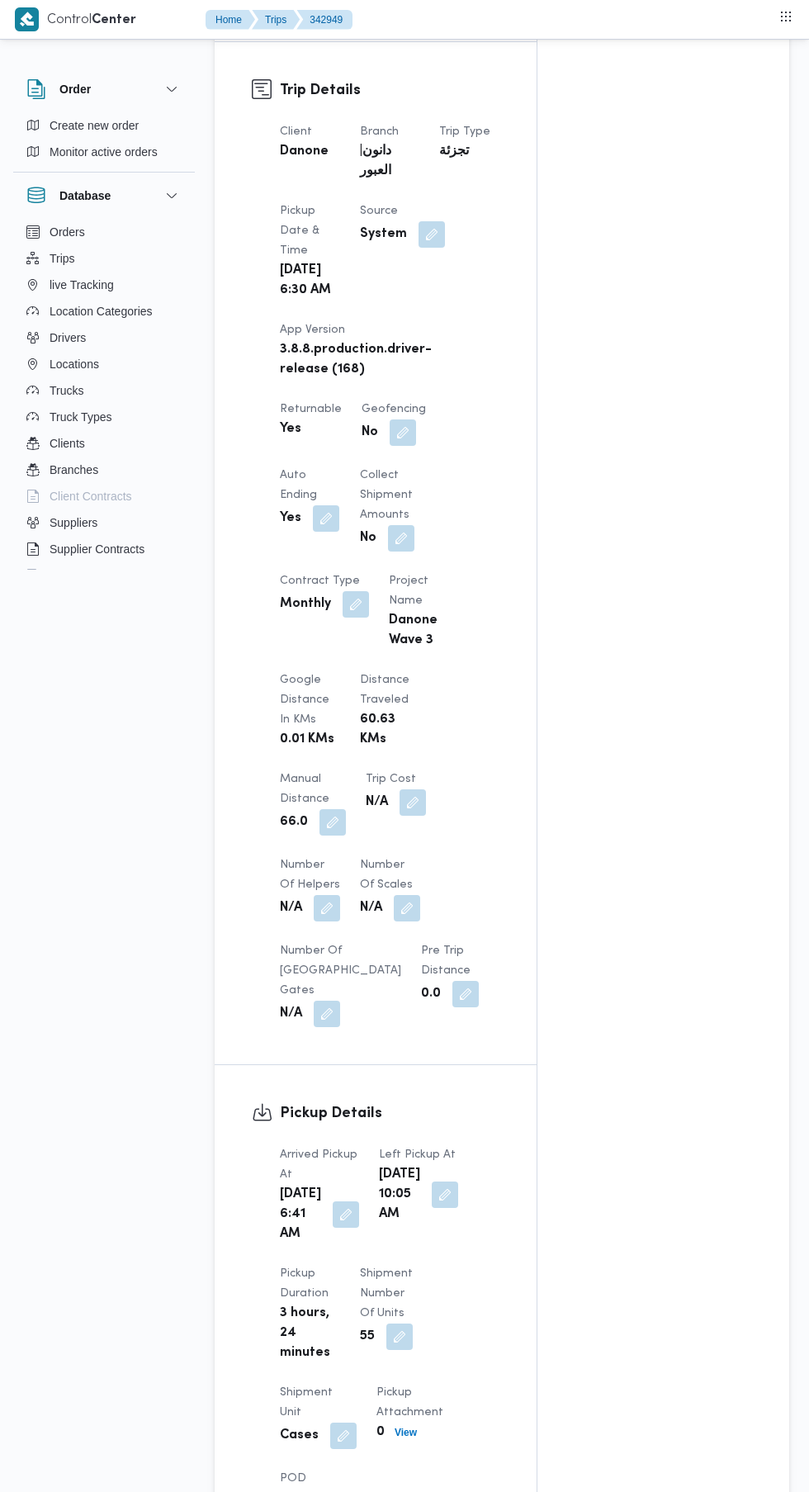
scroll to position [0, 0]
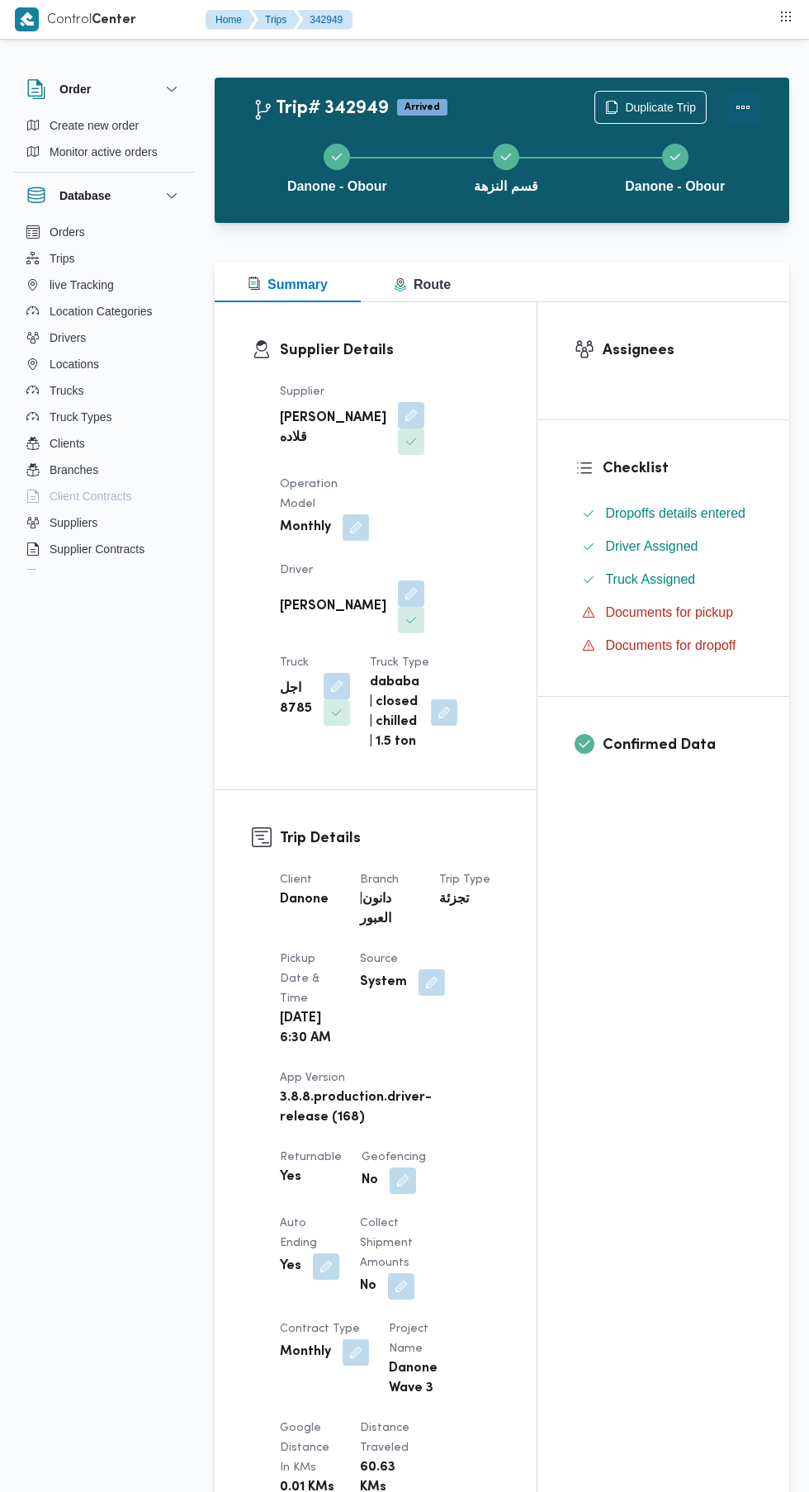
click at [755, 115] on button "Actions" at bounding box center [743, 107] width 33 height 33
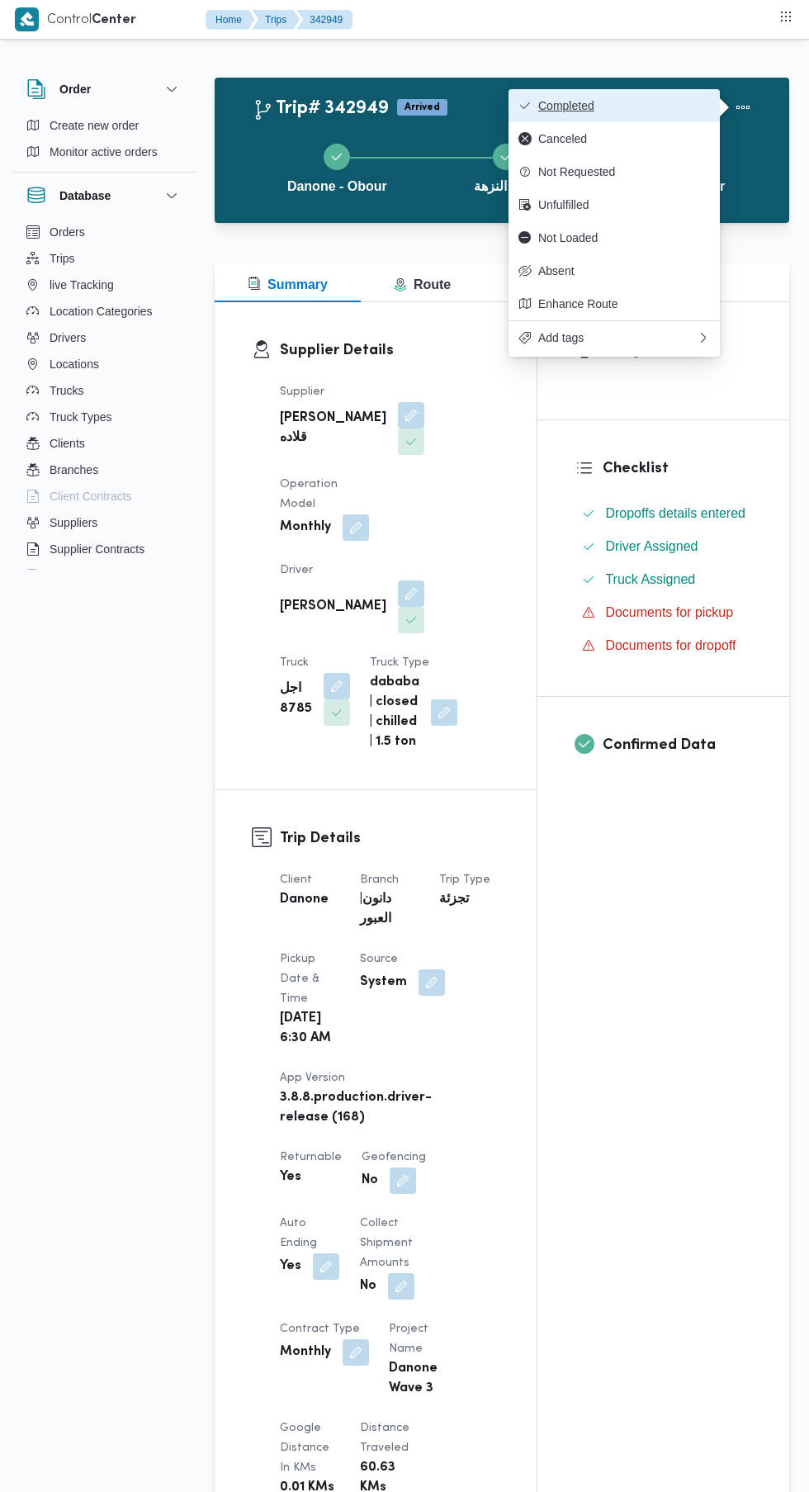
click at [668, 111] on span "Completed" at bounding box center [624, 105] width 172 height 13
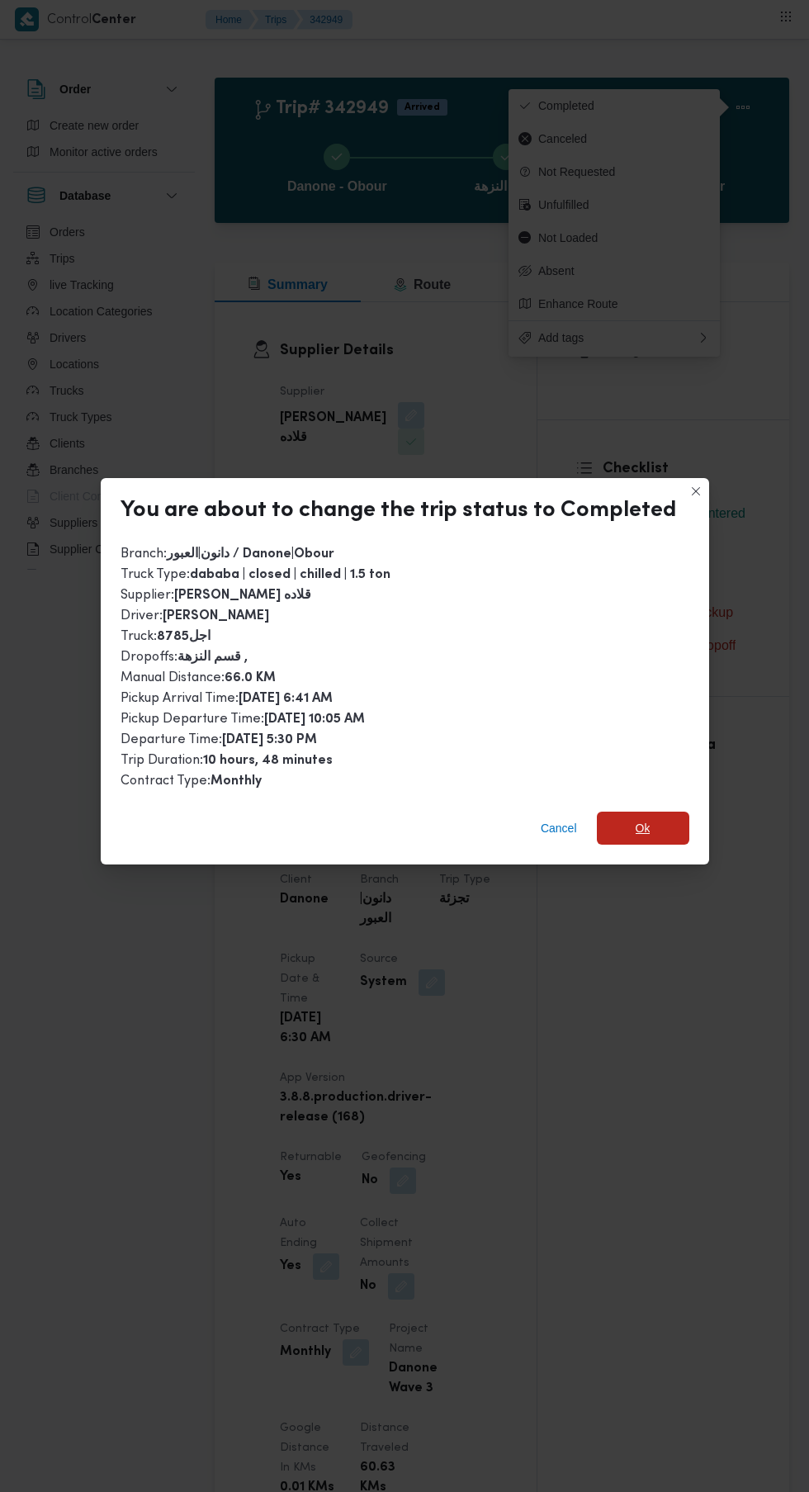
click at [648, 816] on span "Ok" at bounding box center [643, 828] width 92 height 33
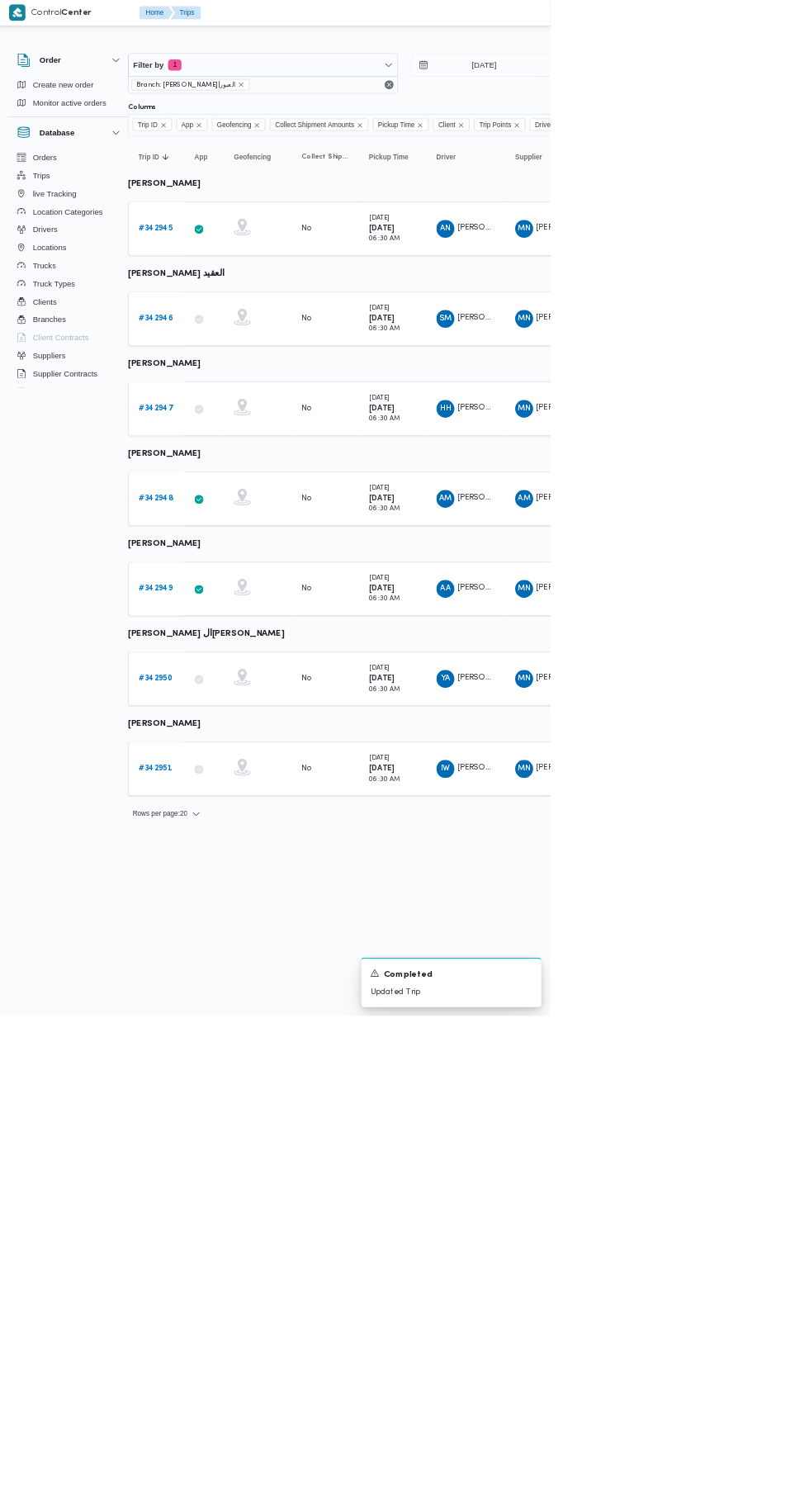
scroll to position [0, 26]
click at [225, 727] on link "# 342948" at bounding box center [230, 733] width 50 height 20
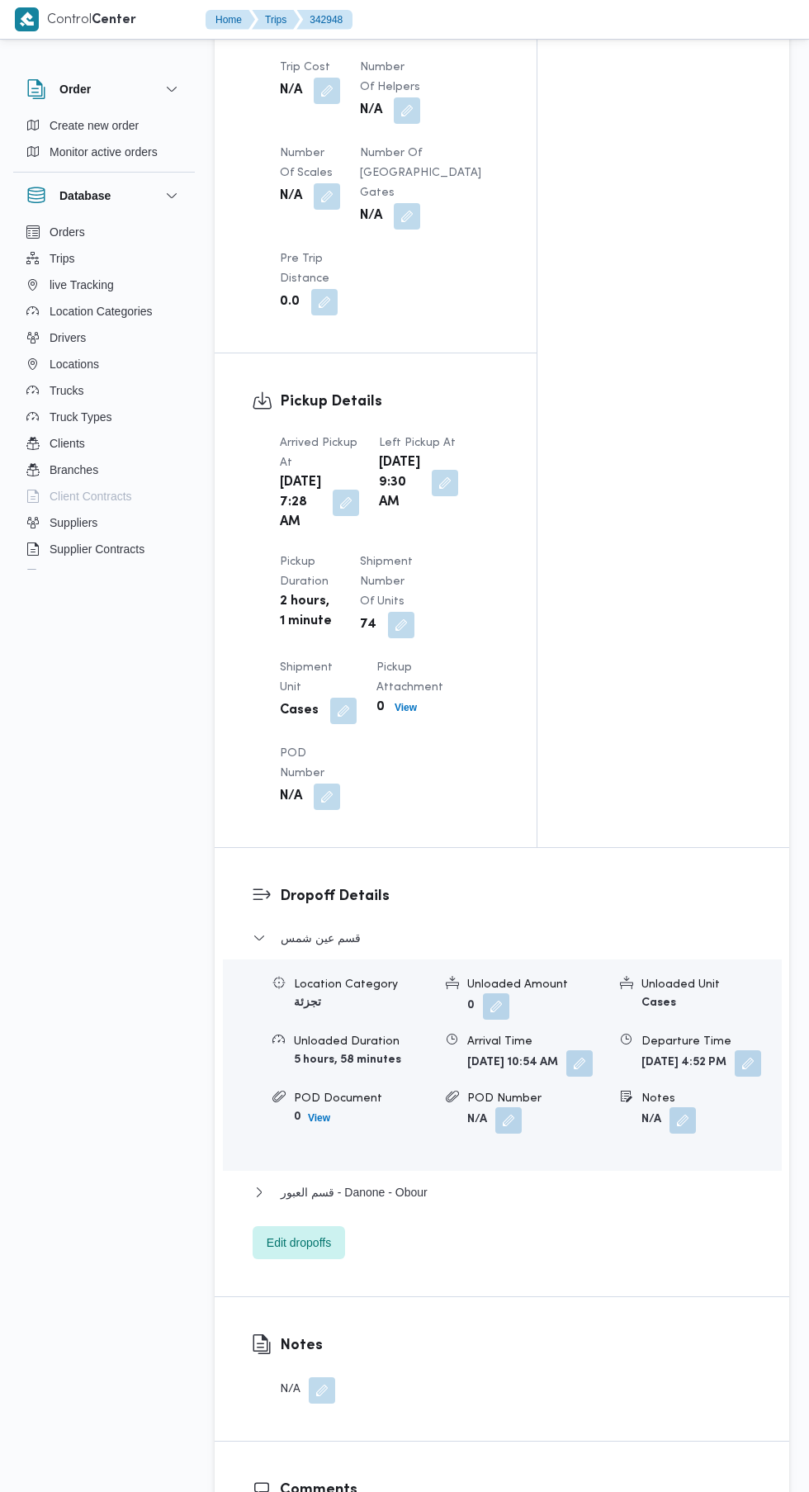
scroll to position [1465, 0]
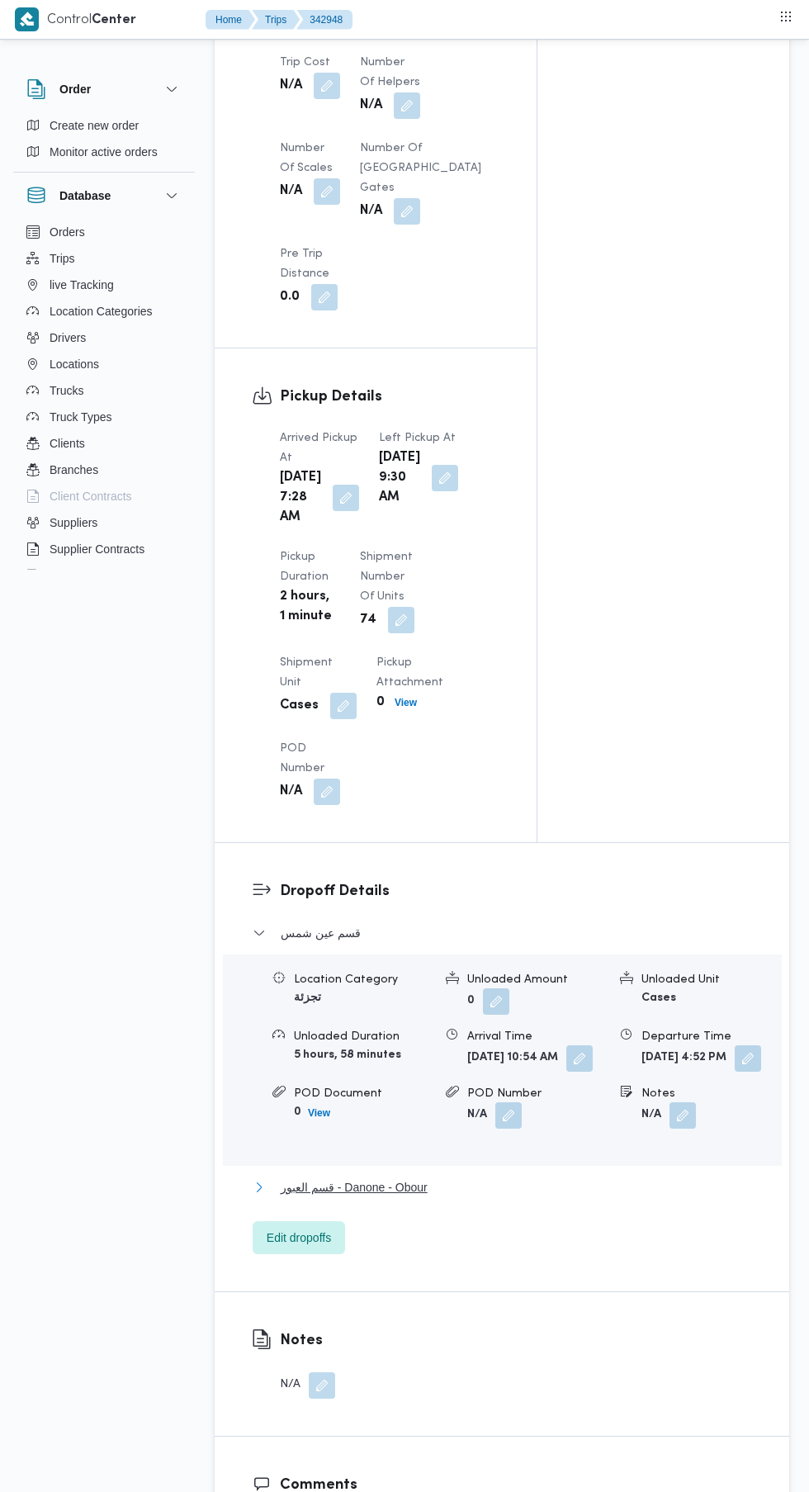
click at [394, 1197] on span "قسم العبور - Danone - Obour" at bounding box center [354, 1187] width 147 height 20
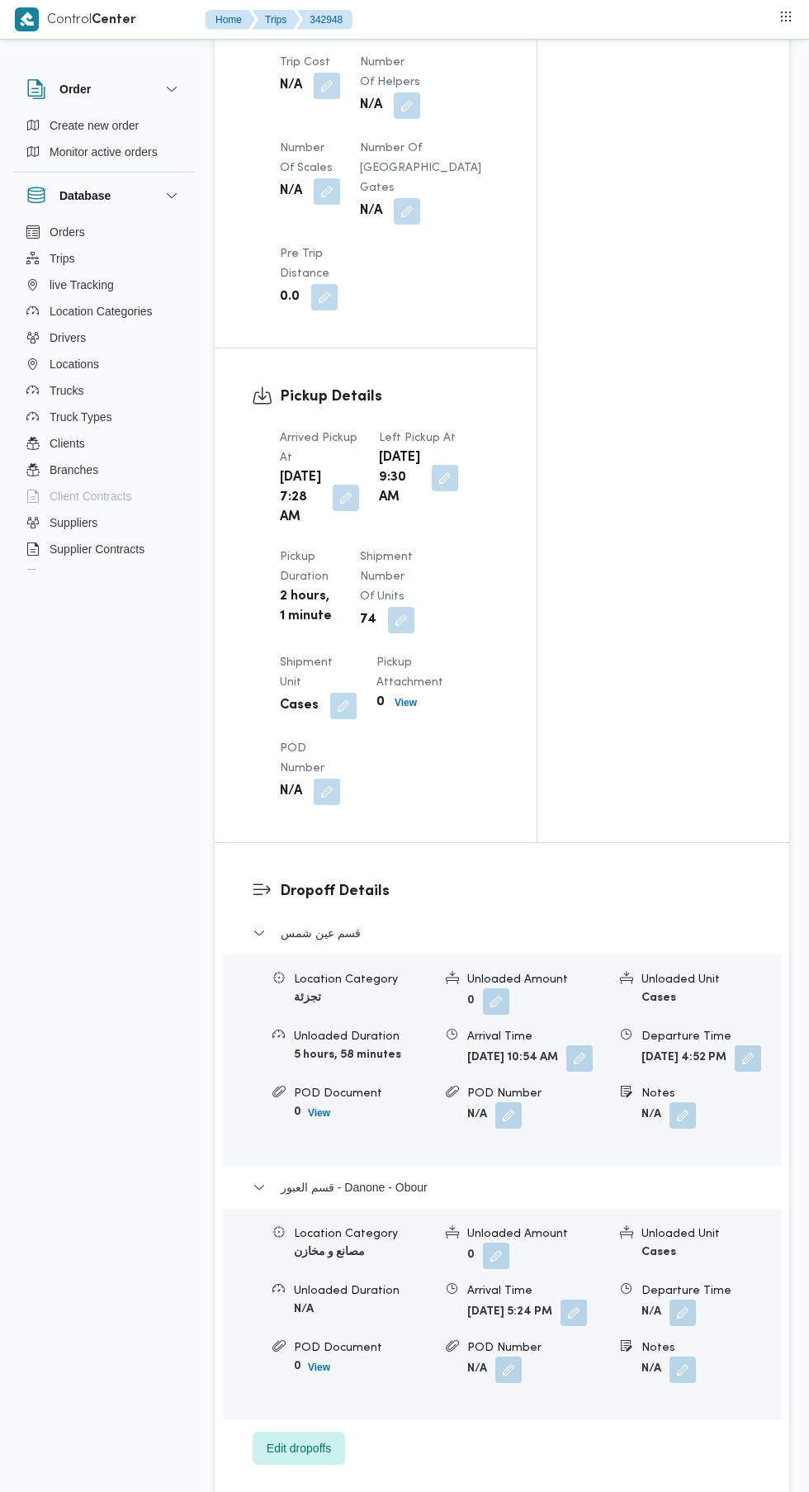
click at [673, 1326] on button "button" at bounding box center [683, 1313] width 26 height 26
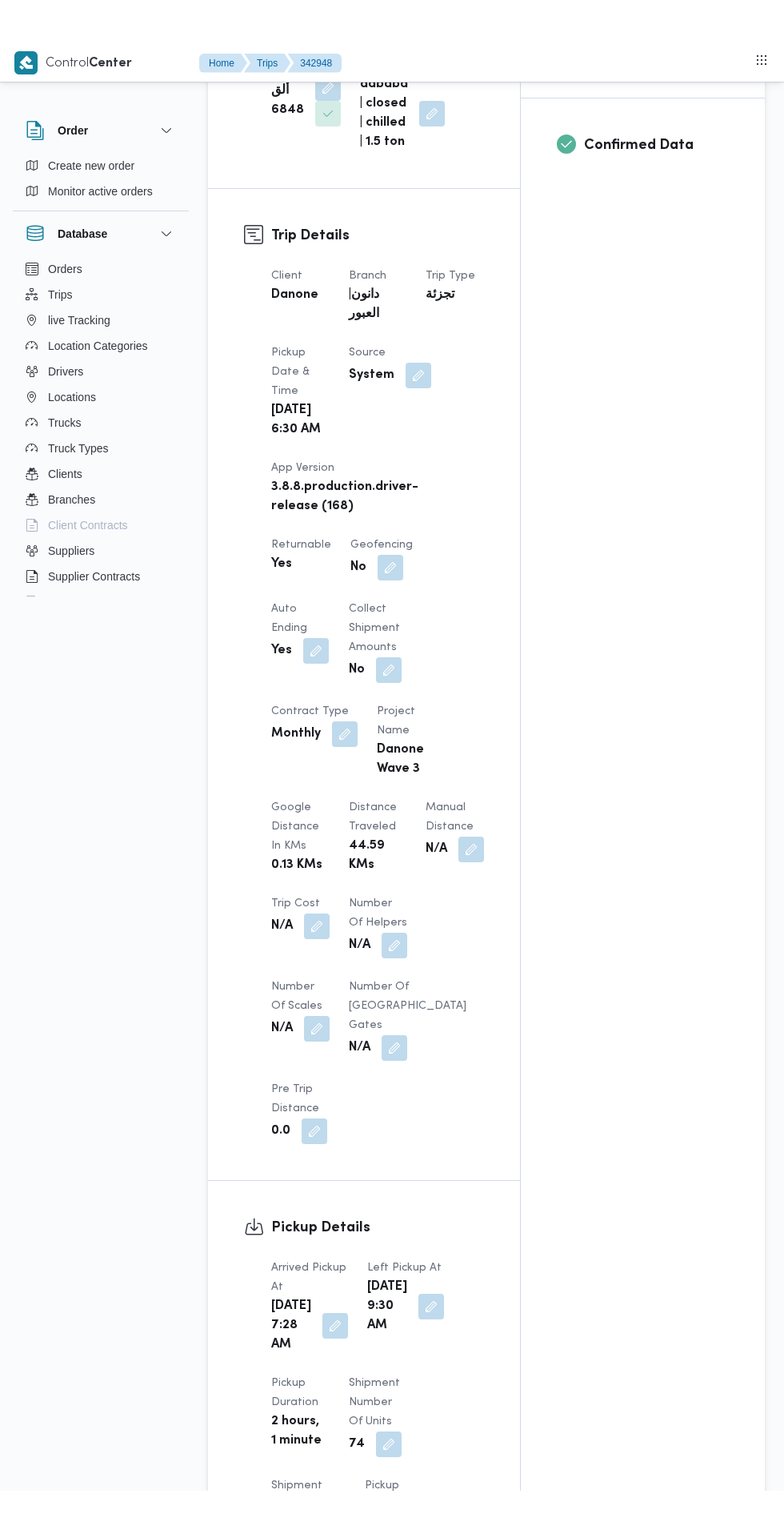
scroll to position [617, 0]
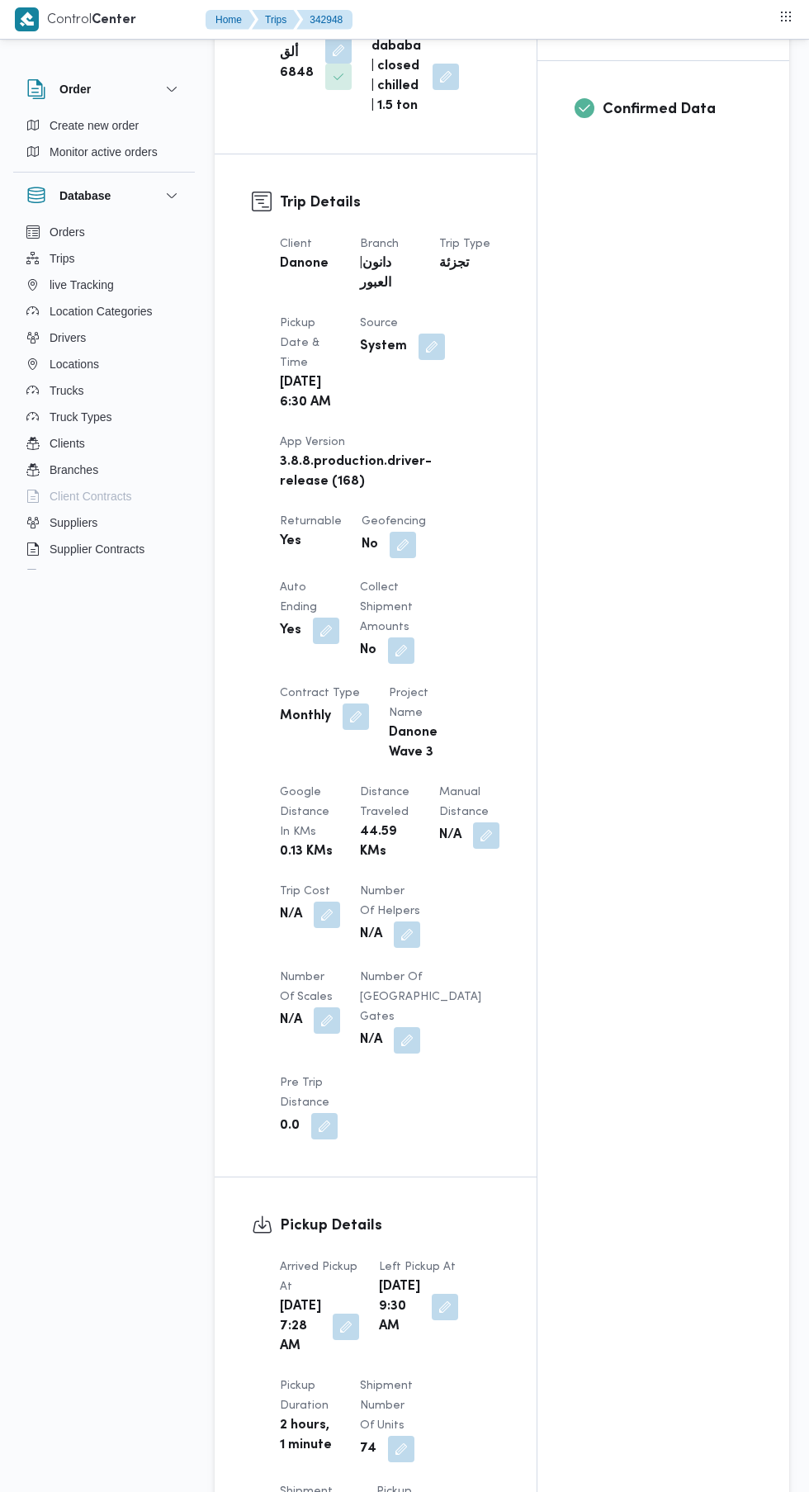
click at [473, 849] on button "button" at bounding box center [486, 835] width 26 height 26
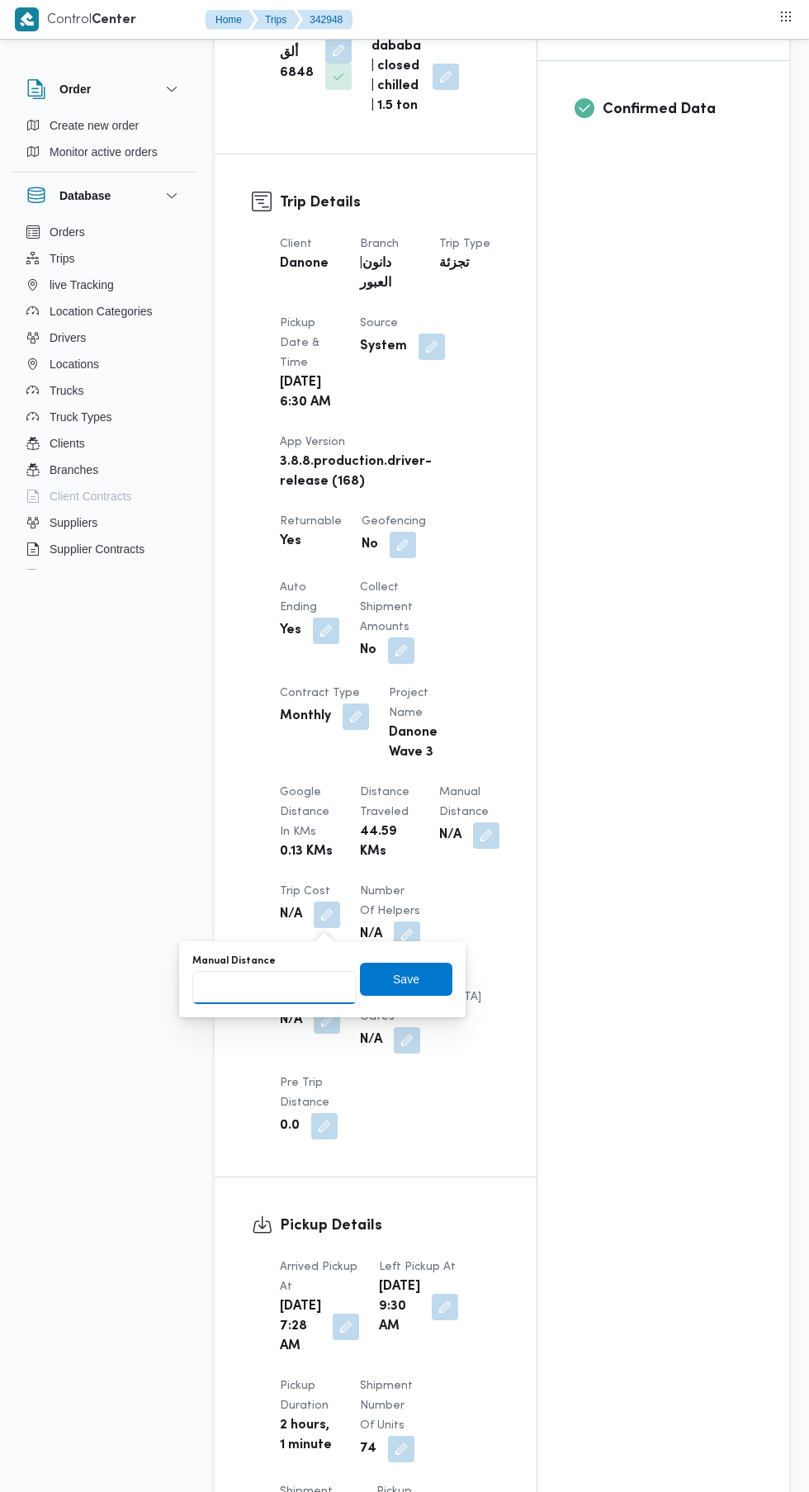
click at [292, 982] on input "Manual Distance" at bounding box center [274, 987] width 164 height 33
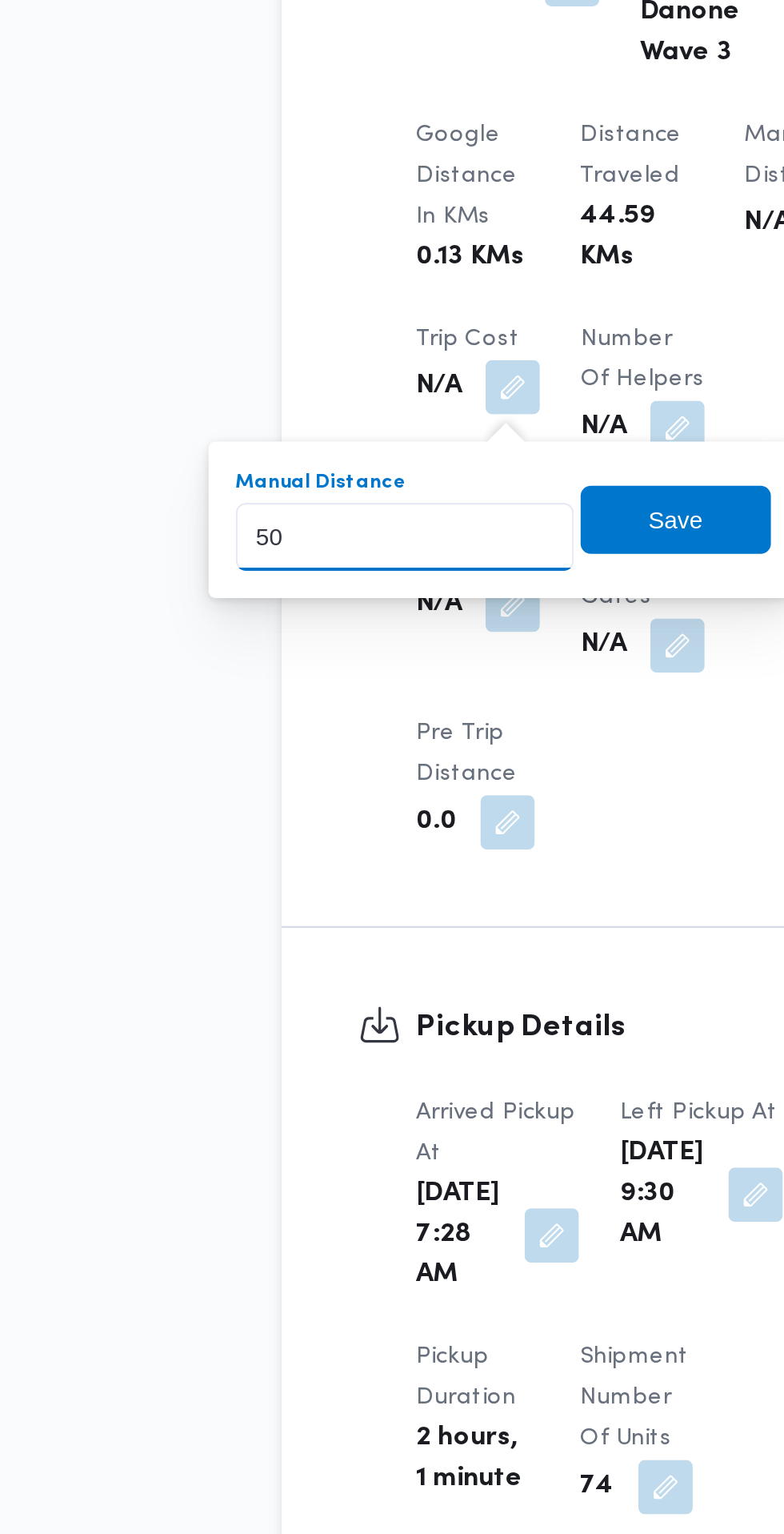
type input "50"
click at [407, 972] on div "Manual Distance 50 Save" at bounding box center [312, 949] width 255 height 51
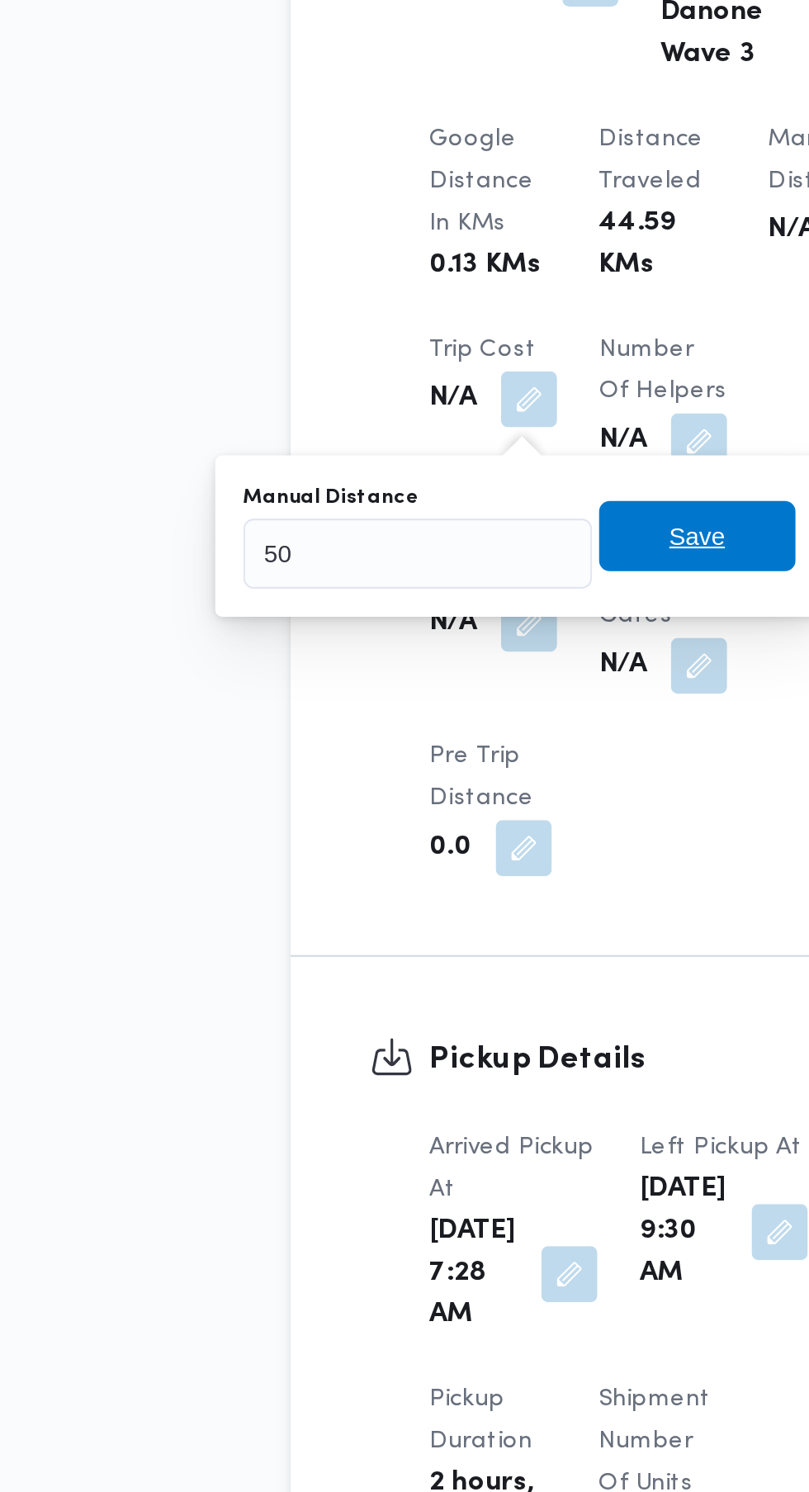
click at [413, 981] on span "Save" at bounding box center [406, 979] width 26 height 20
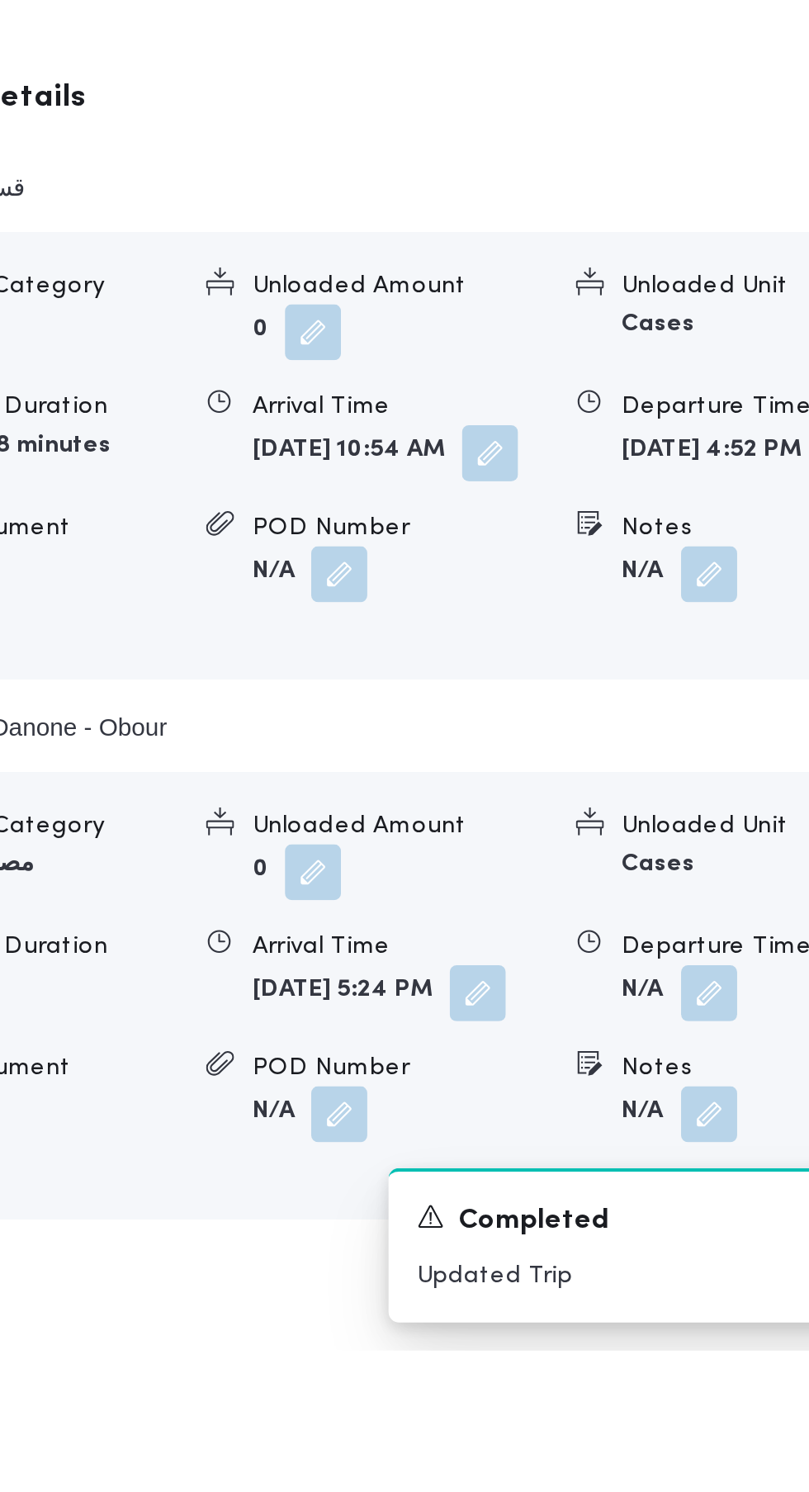
scroll to position [1500, 0]
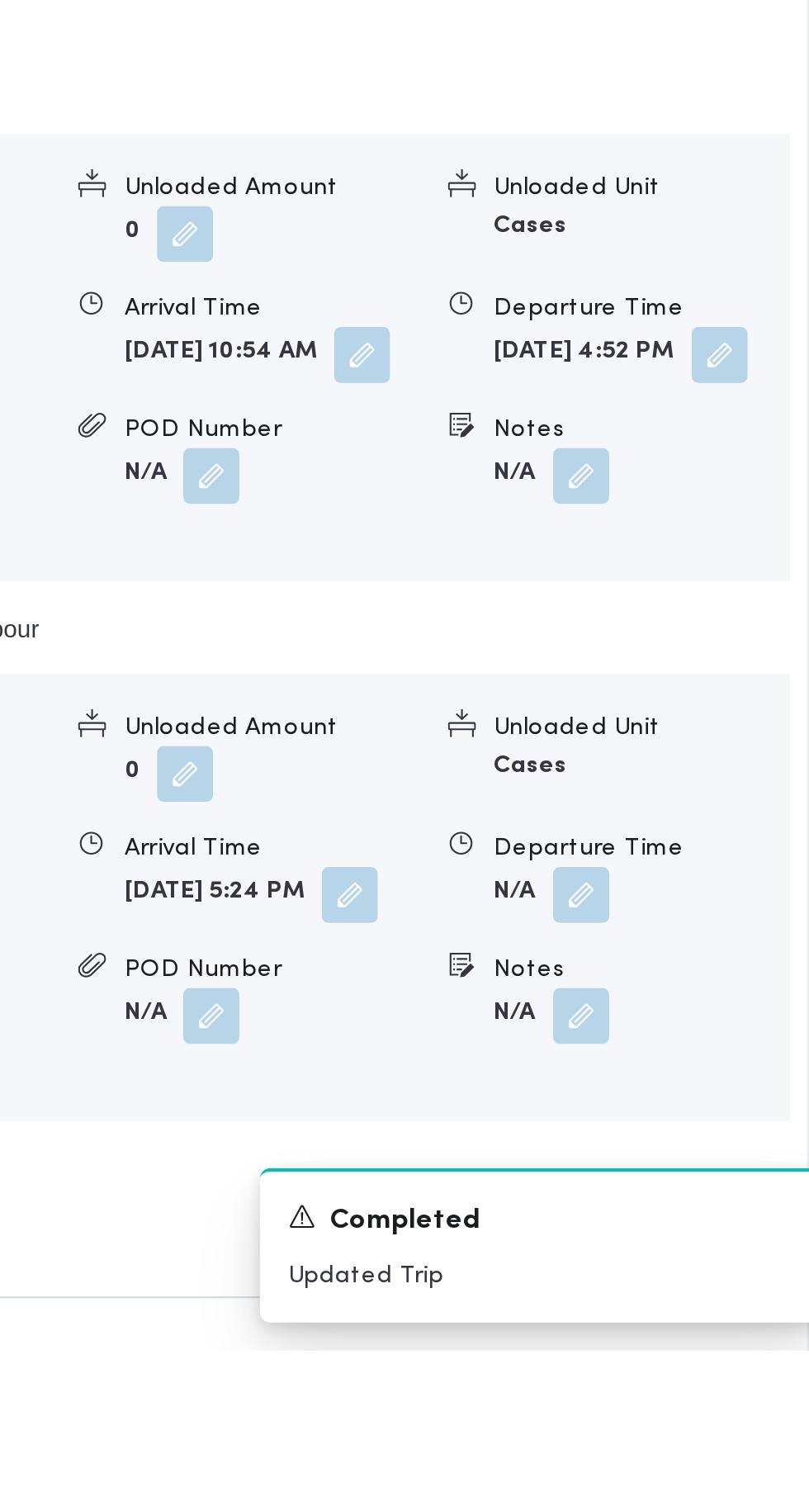
click at [685, 1291] on button "button" at bounding box center [683, 1277] width 26 height 26
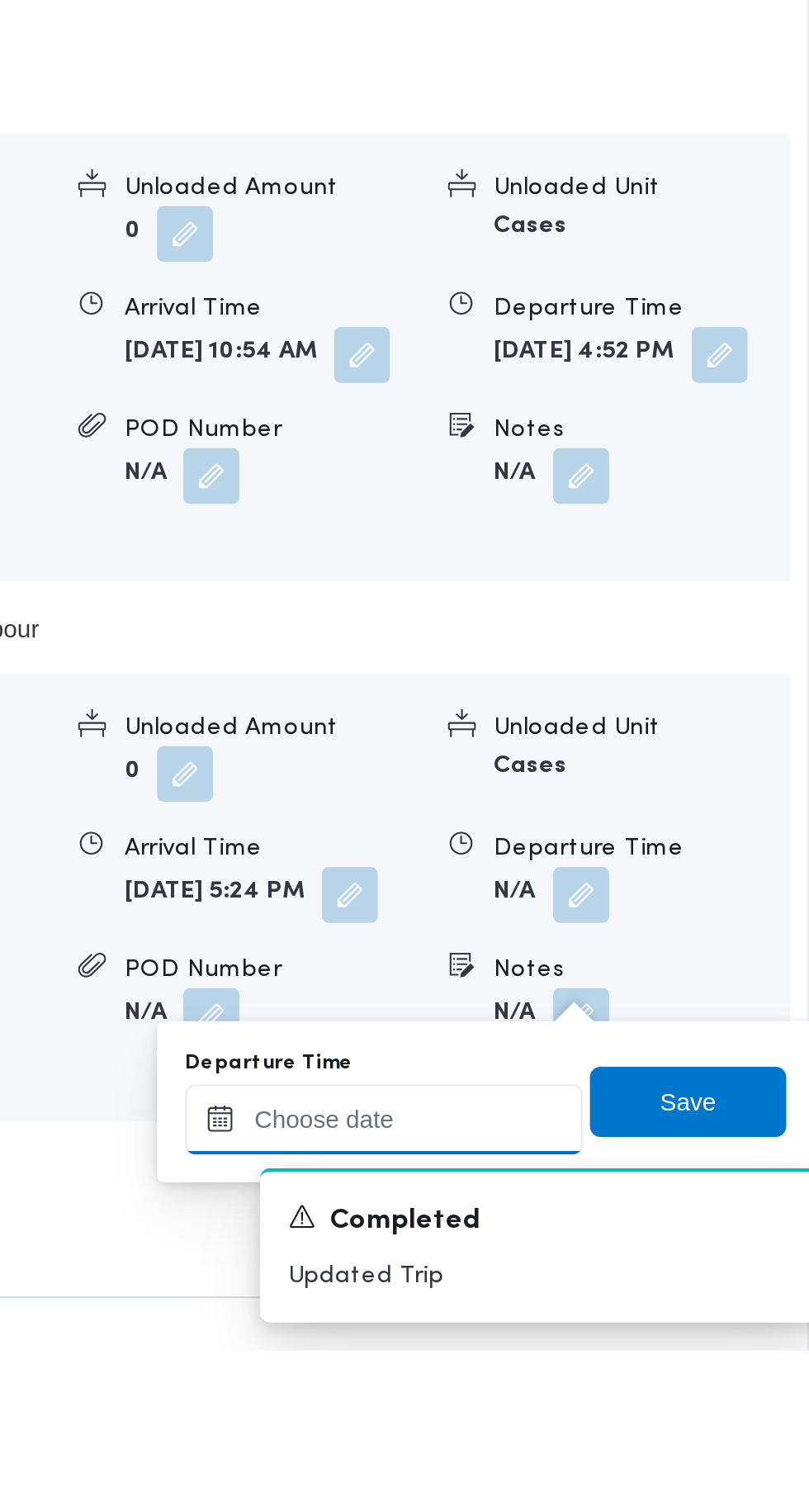
click at [621, 1376] on input "Departure Time" at bounding box center [589, 1383] width 187 height 33
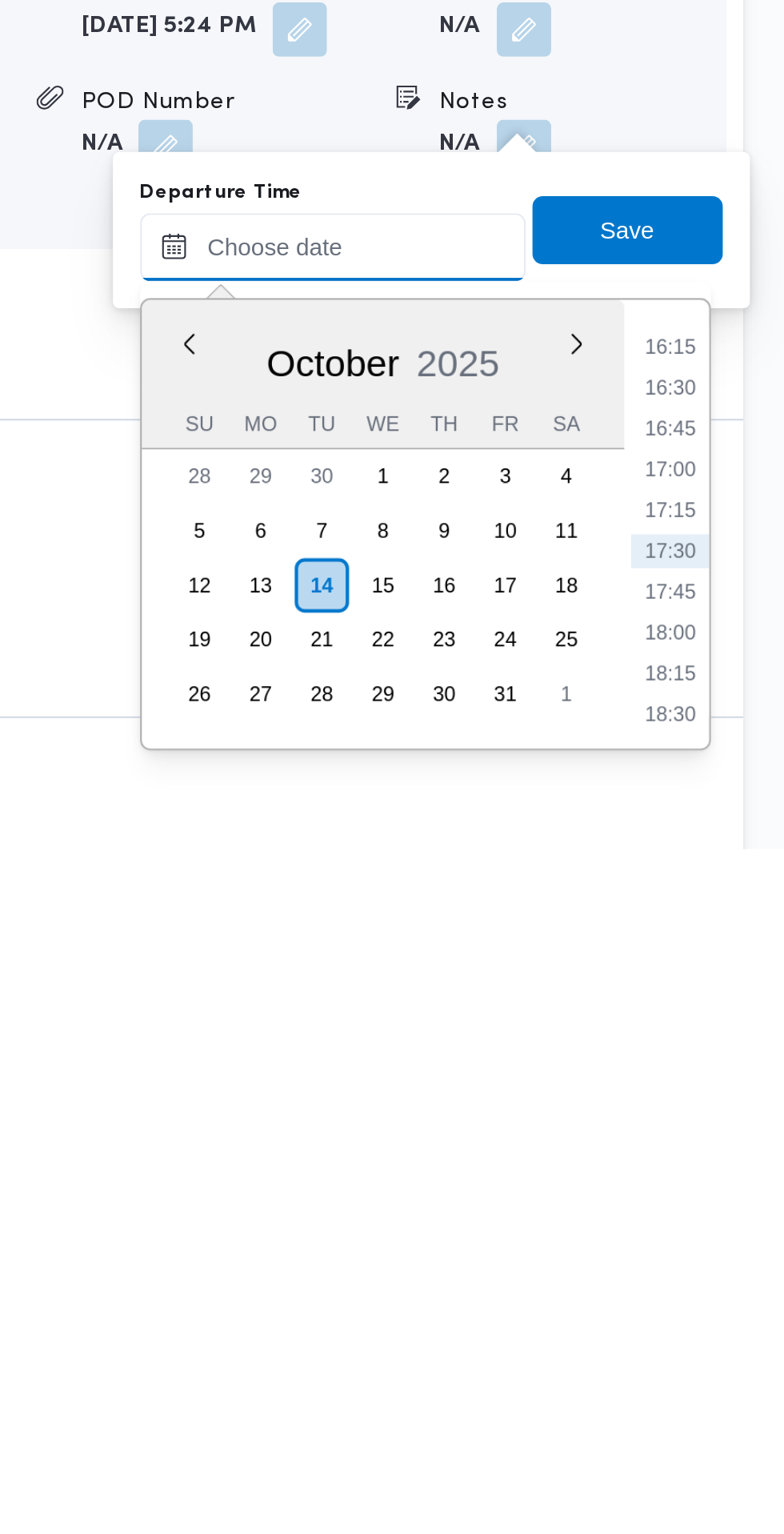
scroll to position [1546, 0]
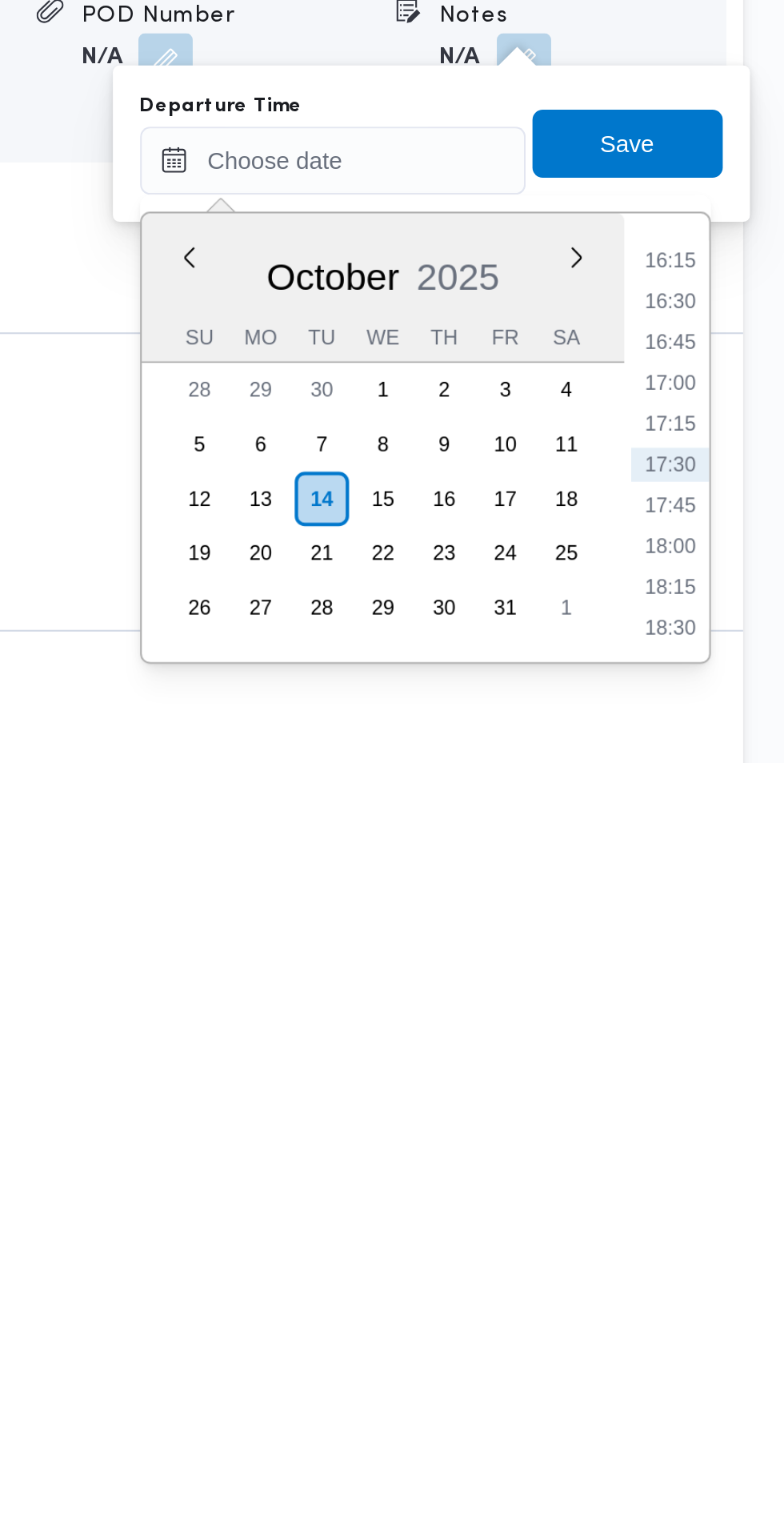
click at [732, 1413] on li "17:45" at bounding box center [731, 1413] width 37 height 16
type input "14/10/2025 17:45"
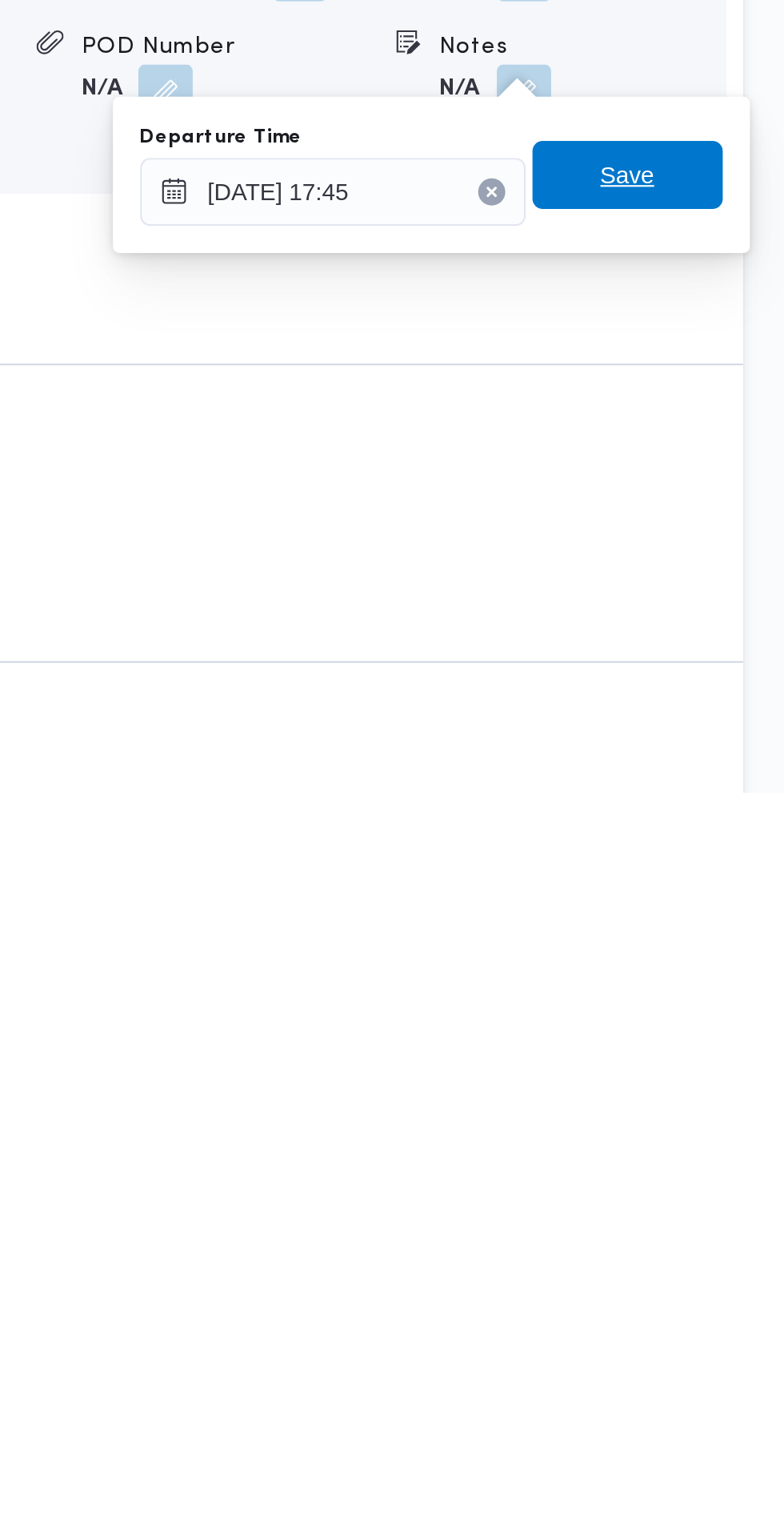
click at [718, 1237] on span "Save" at bounding box center [710, 1243] width 25 height 19
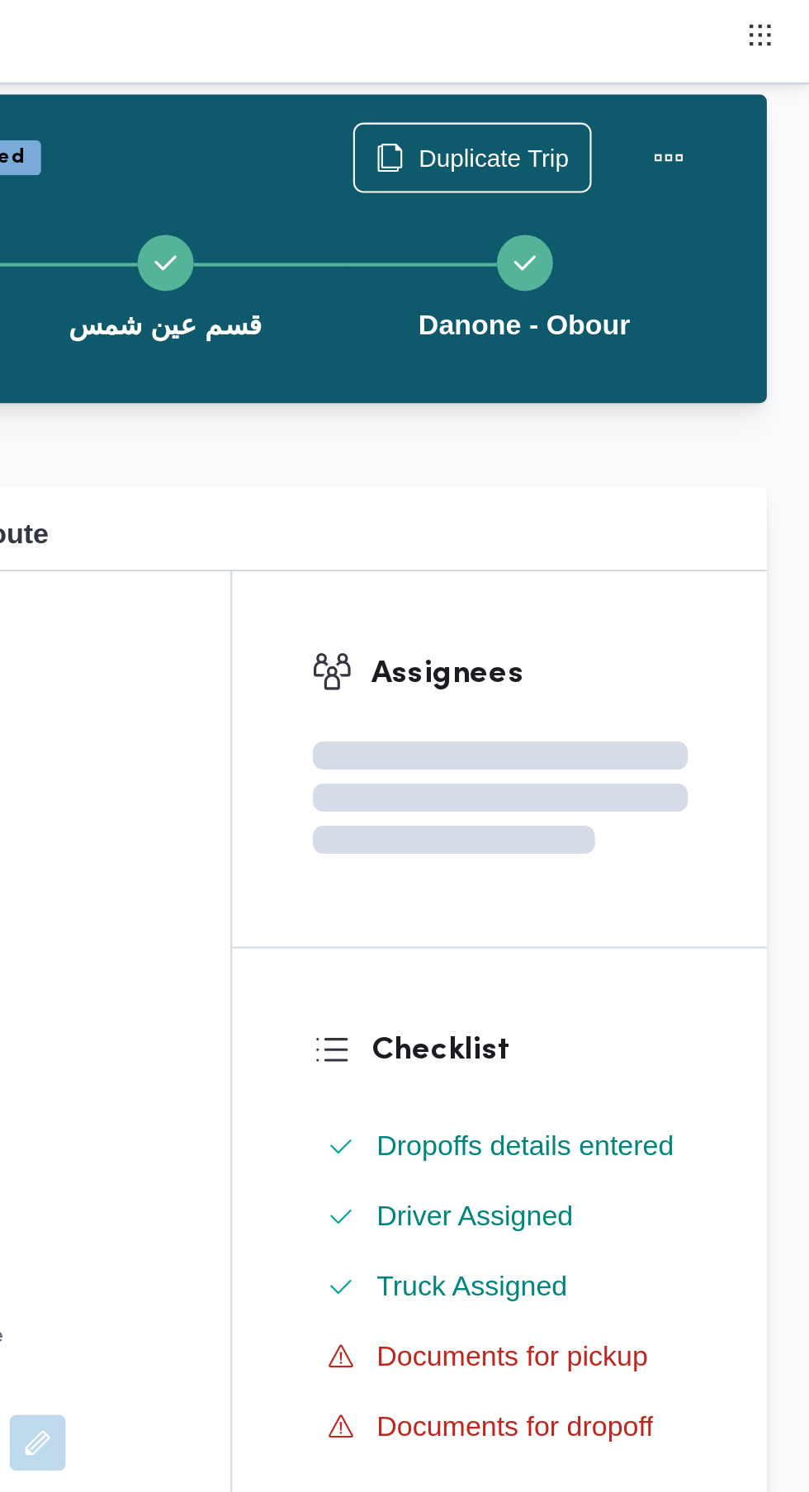
scroll to position [0, 0]
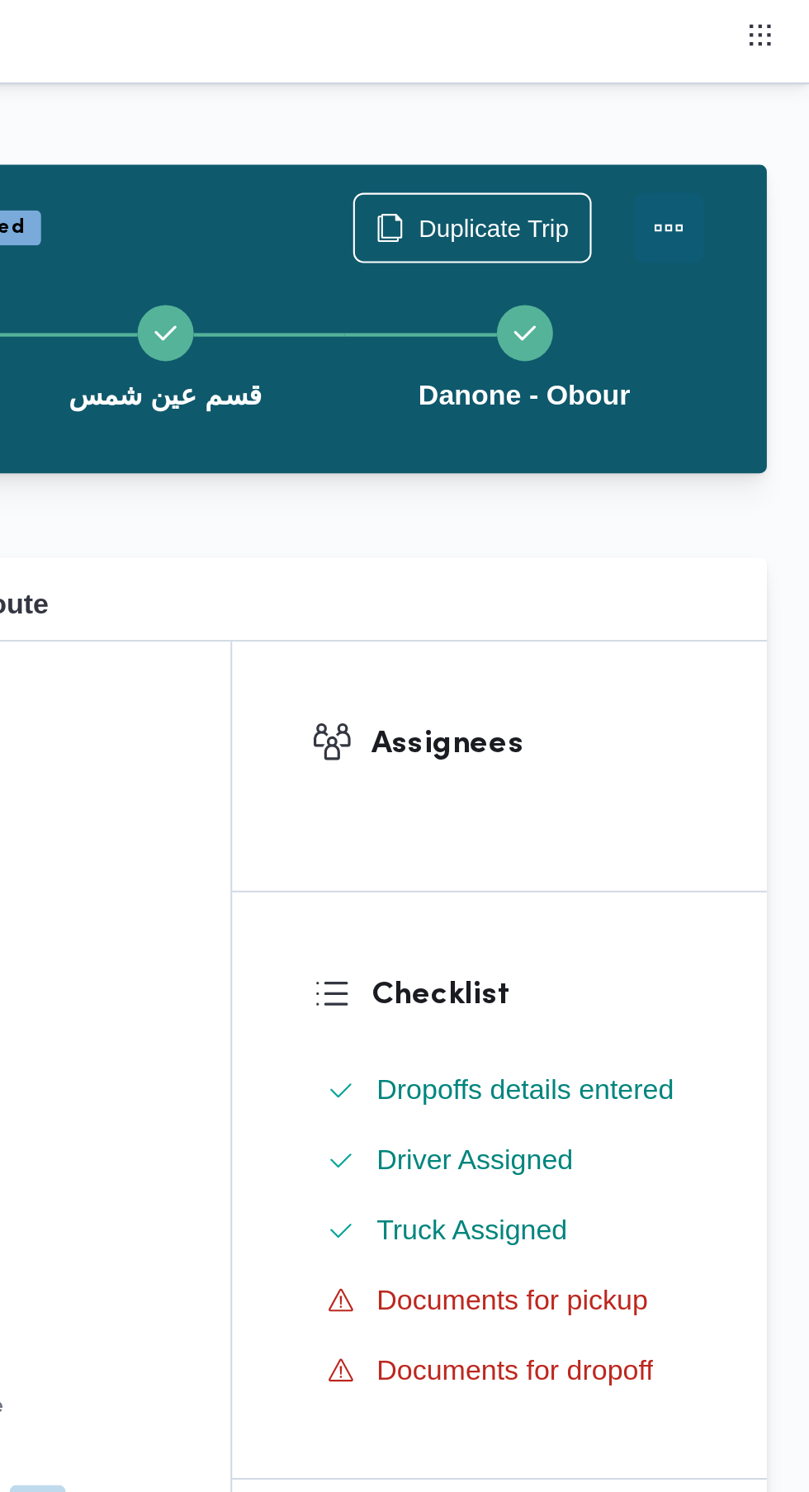
click at [752, 98] on button "Actions" at bounding box center [743, 107] width 33 height 33
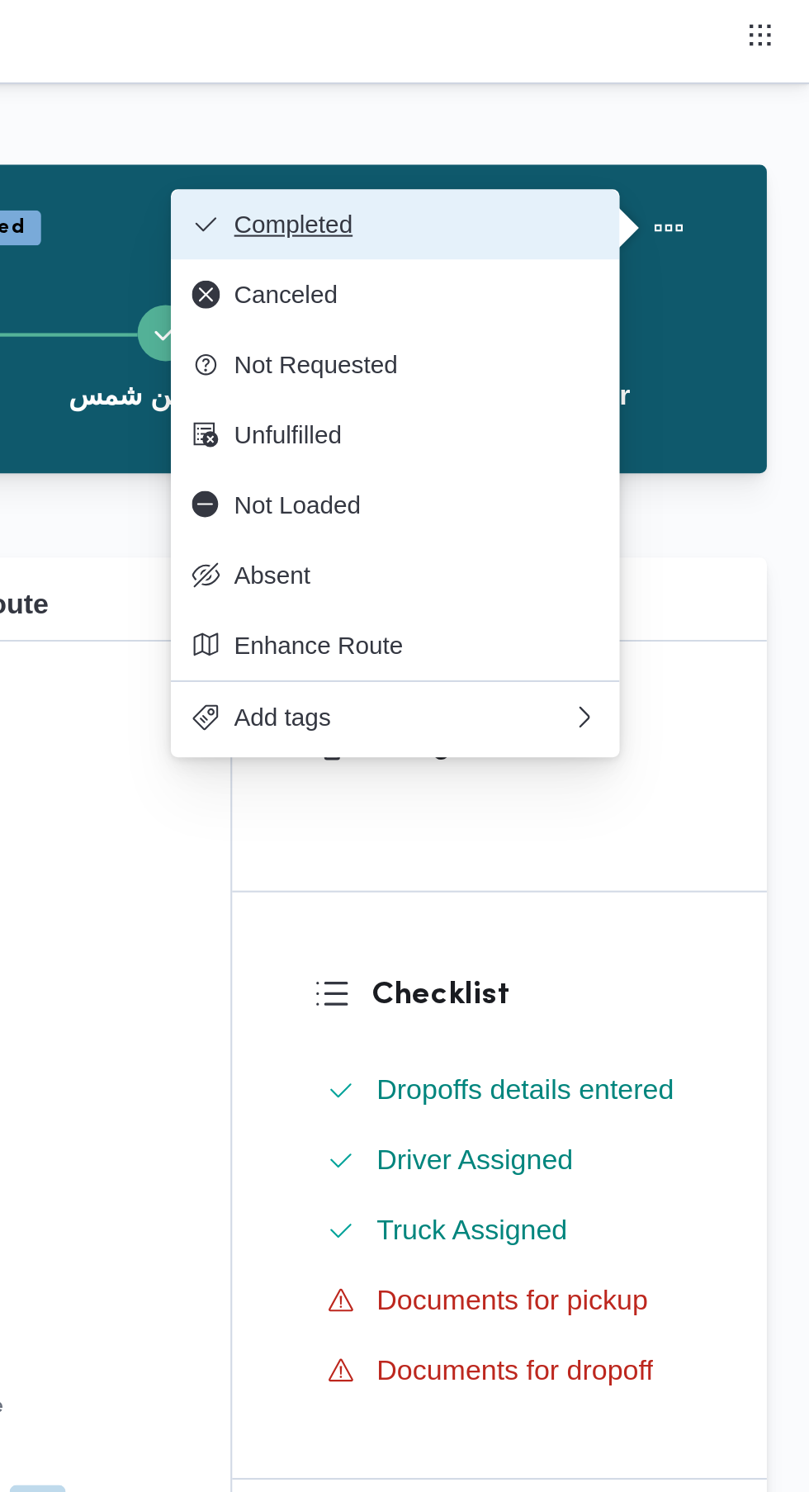
click at [663, 107] on span "Completed" at bounding box center [624, 105] width 172 height 13
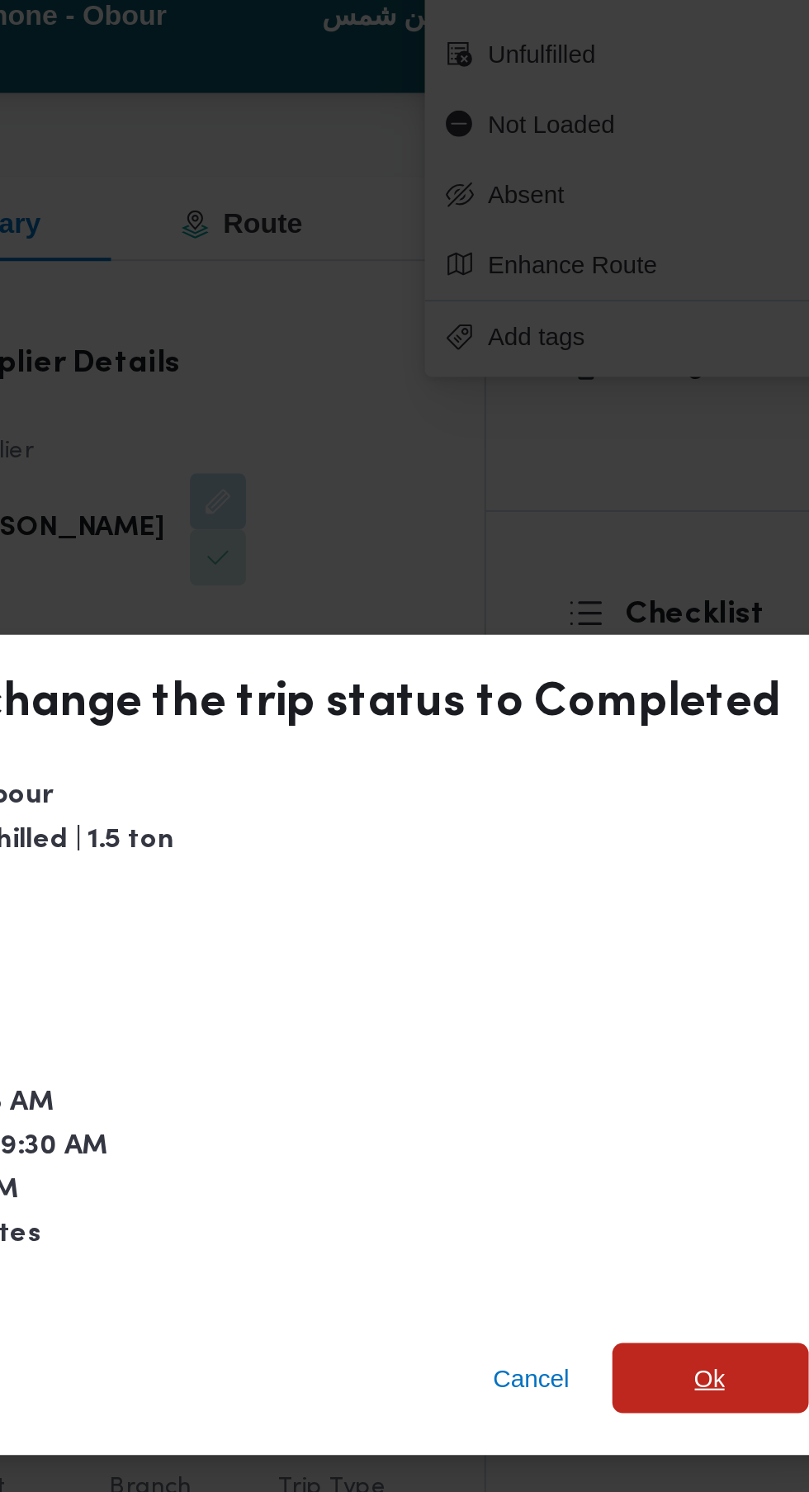
click at [652, 818] on span "Ok" at bounding box center [643, 828] width 92 height 33
